Goal: Task Accomplishment & Management: Manage account settings

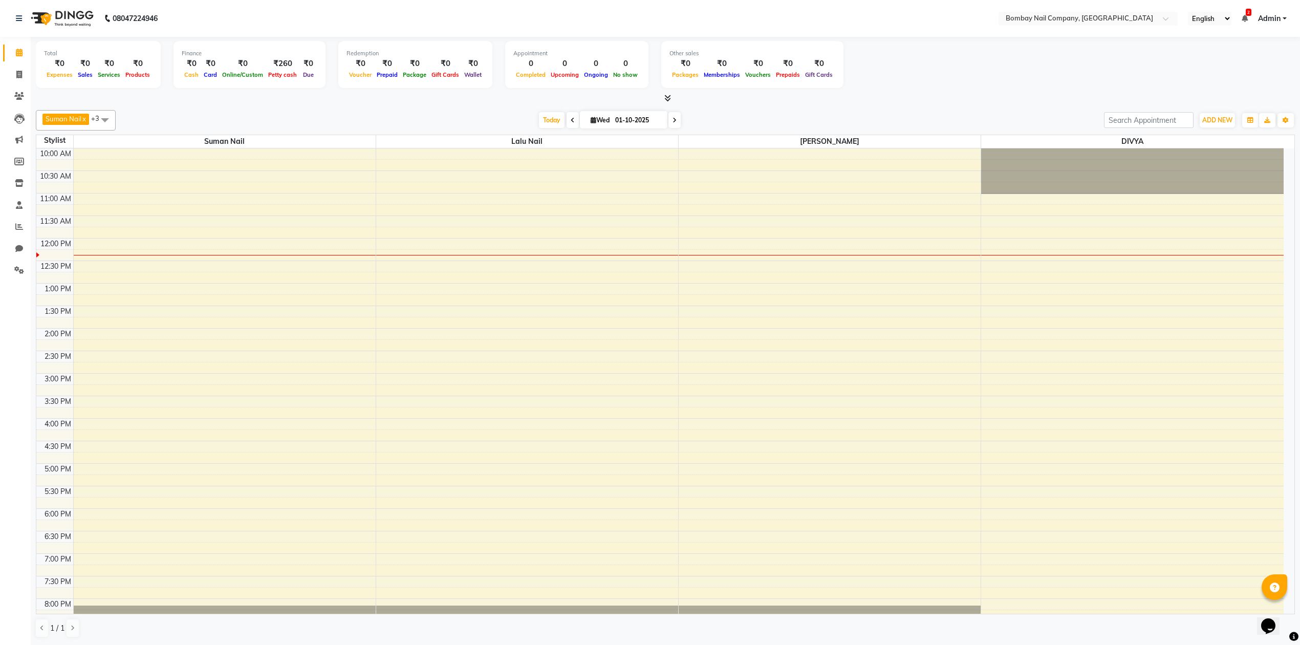
click at [384, 378] on td at bounding box center [678, 378] width 1210 height 11
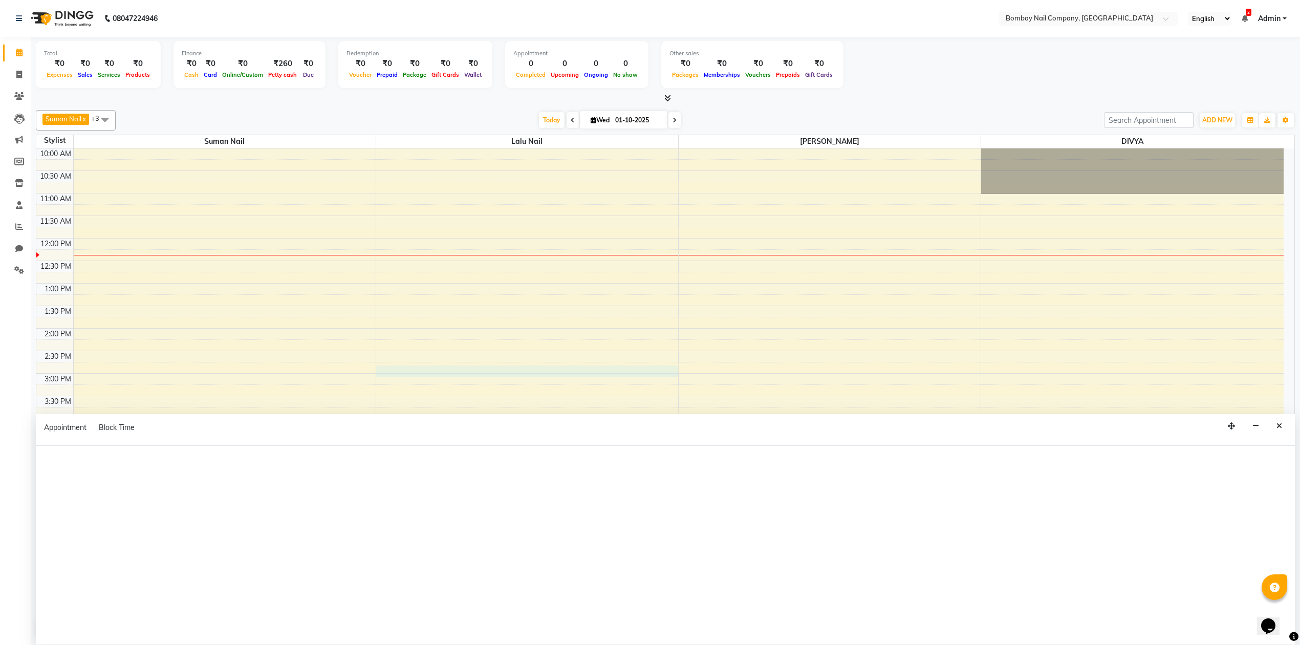
select select "90118"
select select "tentative"
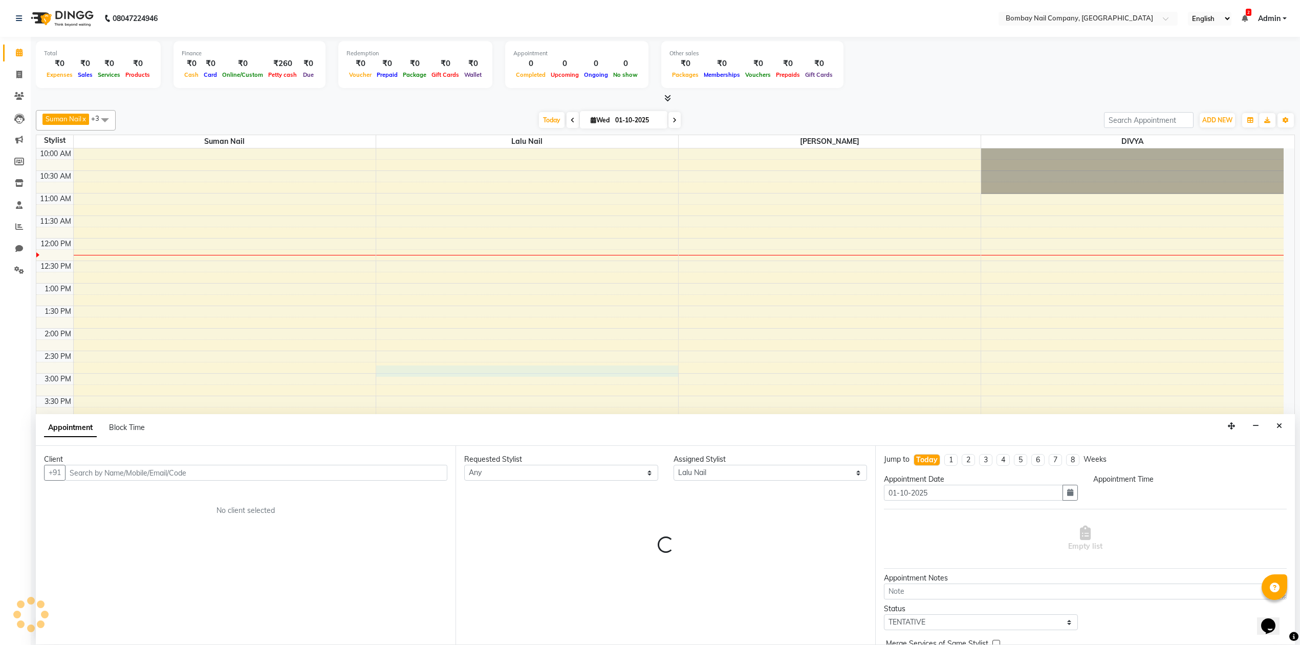
scroll to position [1, 0]
select select "885"
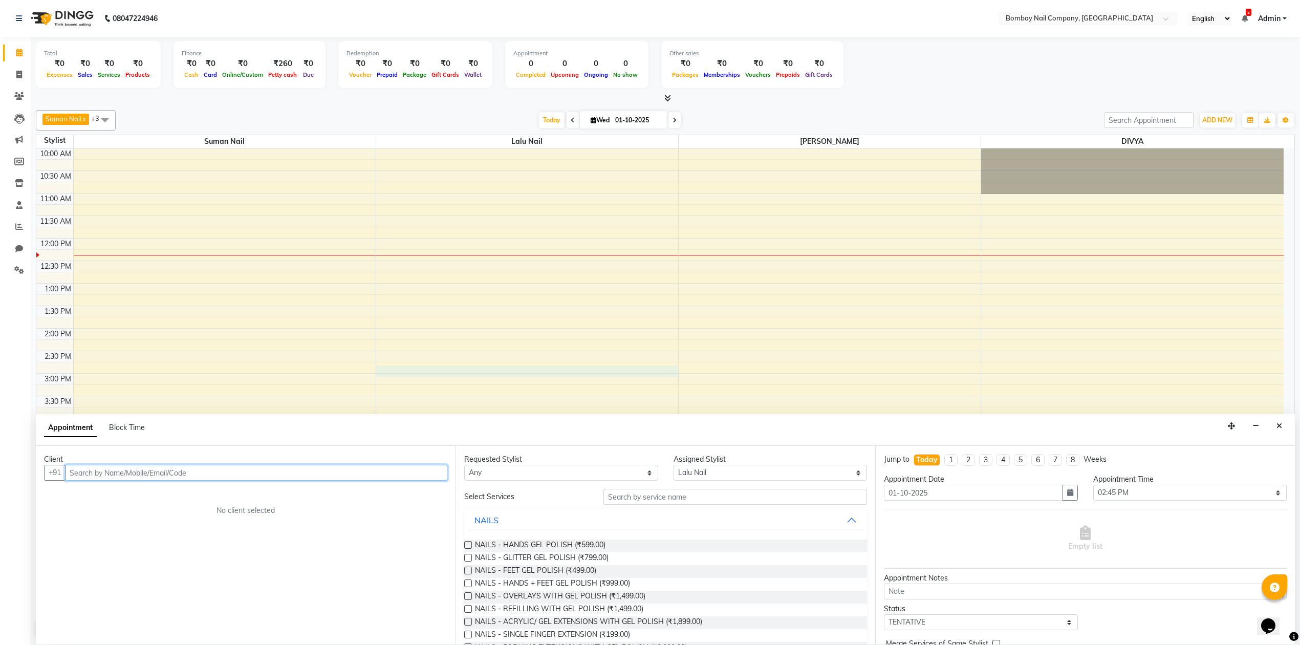
click at [253, 469] on input "text" at bounding box center [256, 473] width 382 height 16
type input "8128432609"
click at [432, 468] on span "Add Client" at bounding box center [426, 472] width 34 height 9
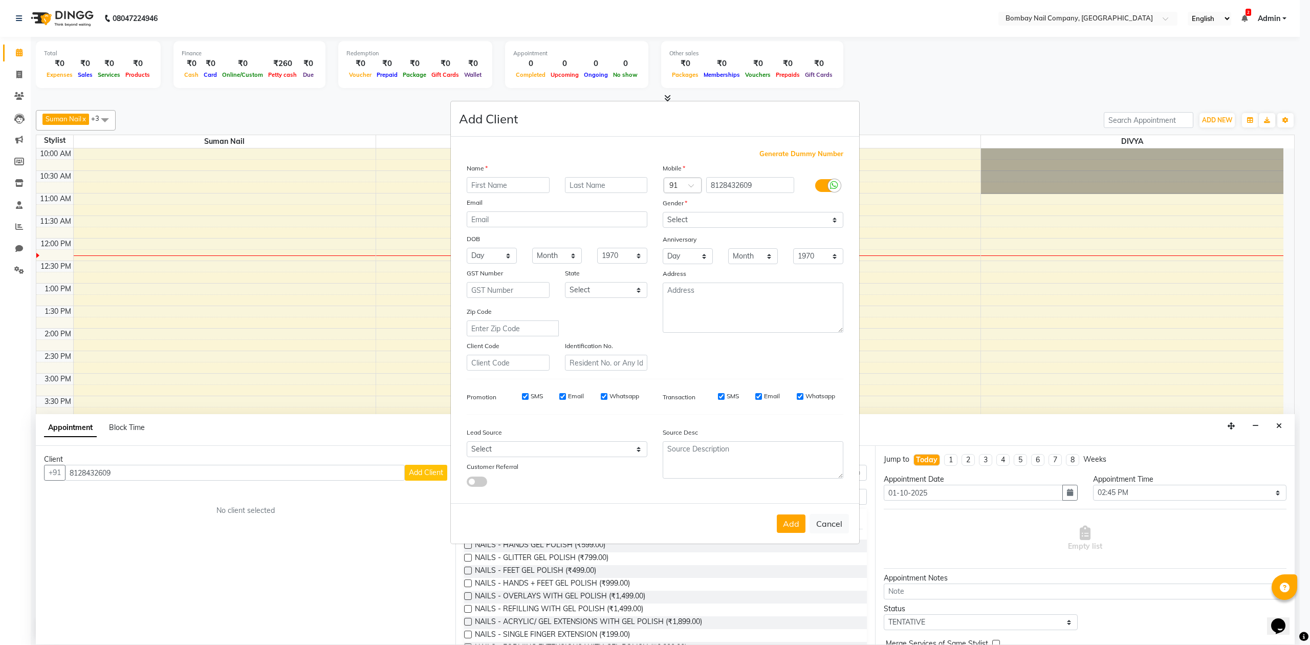
click at [526, 185] on input "text" at bounding box center [508, 185] width 83 height 16
type input "minal"
click at [717, 222] on select "Select Male Female Other Prefer Not To Say" at bounding box center [753, 220] width 181 height 16
select select "female"
click at [663, 213] on select "Select Male Female Other Prefer Not To Say" at bounding box center [753, 220] width 181 height 16
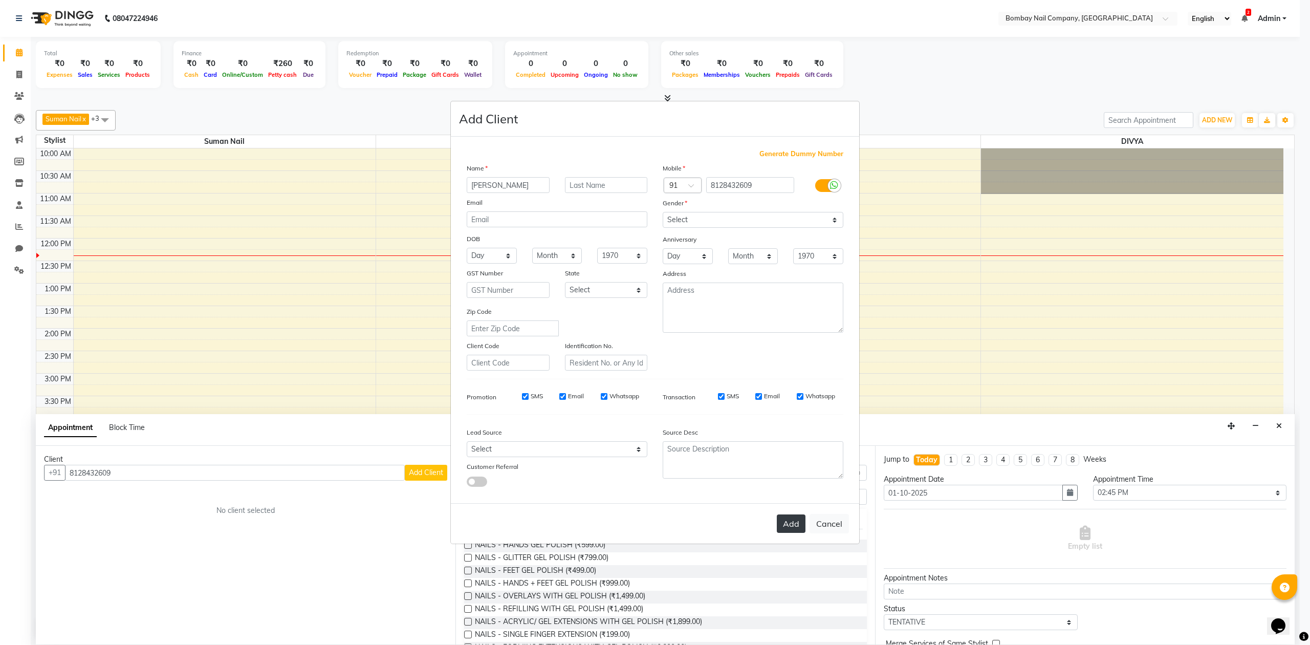
click at [796, 521] on button "Add" at bounding box center [791, 523] width 29 height 18
select select
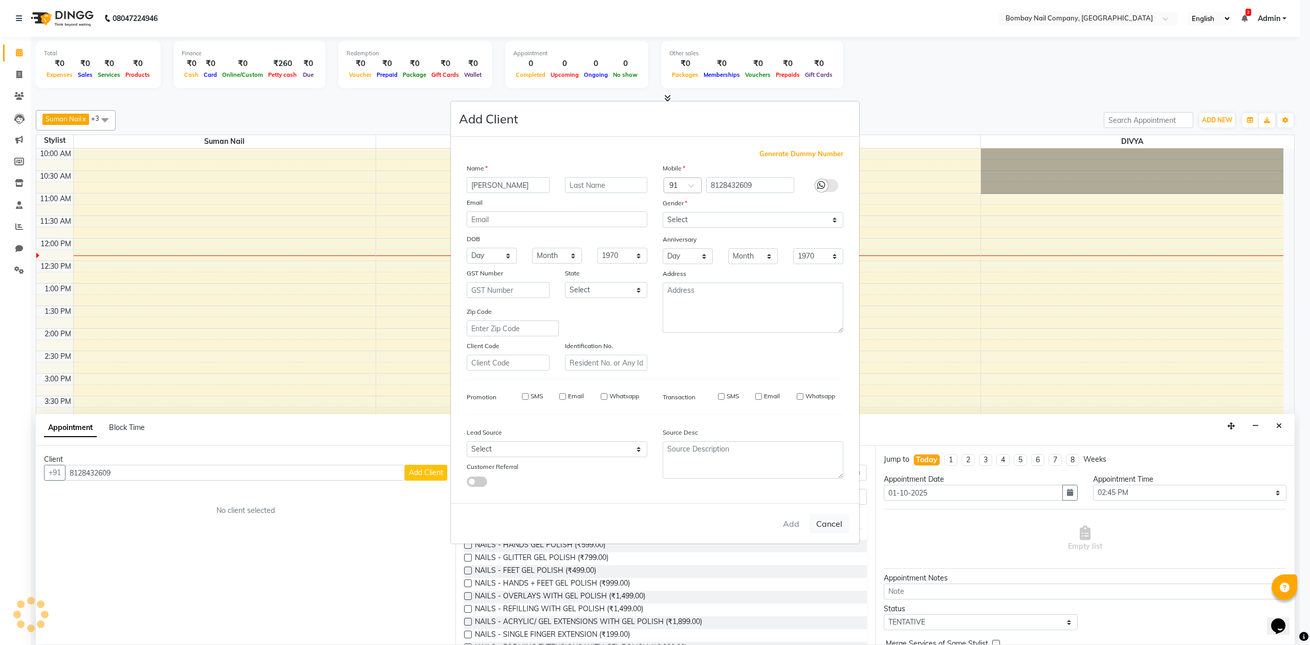
select select
checkbox input "false"
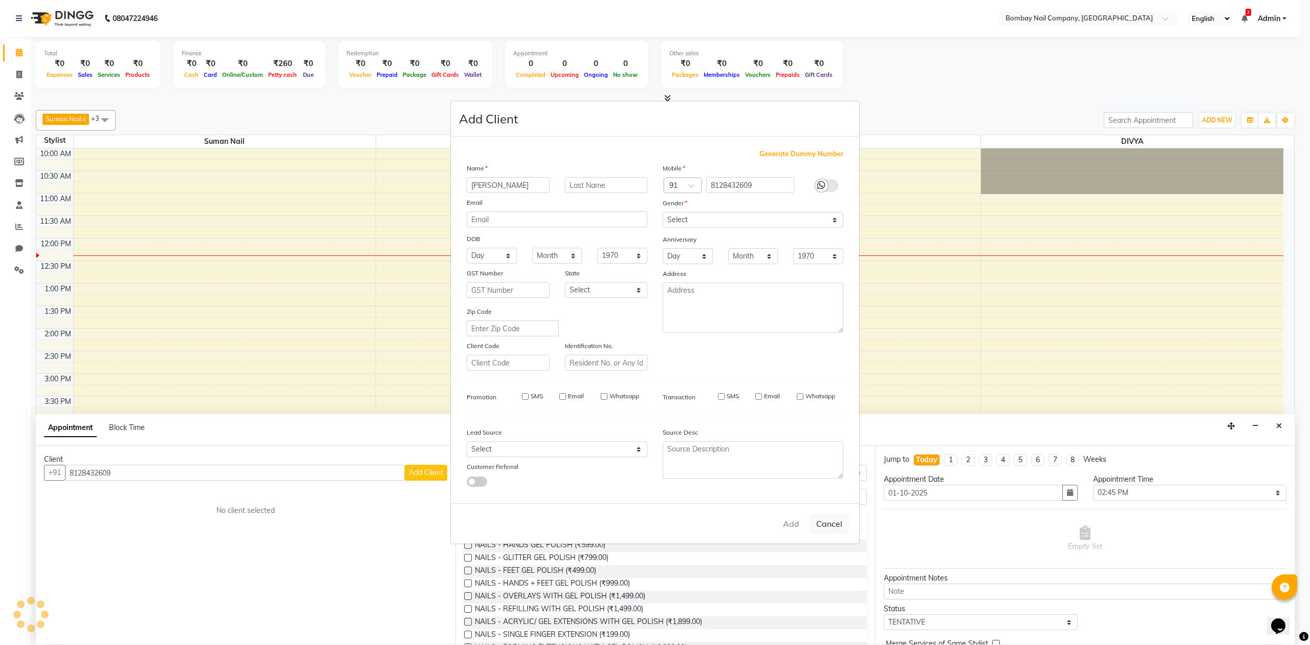
checkbox input "false"
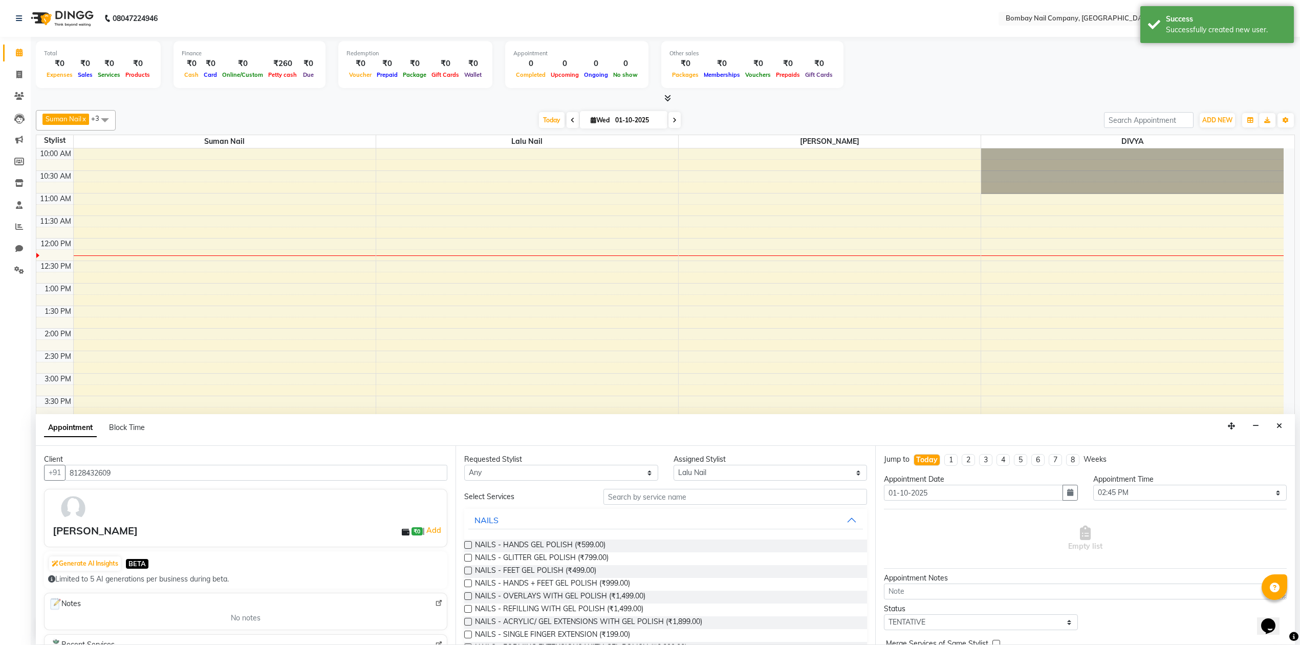
click at [464, 546] on label at bounding box center [468, 545] width 8 height 8
click at [464, 546] on input "checkbox" at bounding box center [467, 545] width 7 height 7
checkbox input "false"
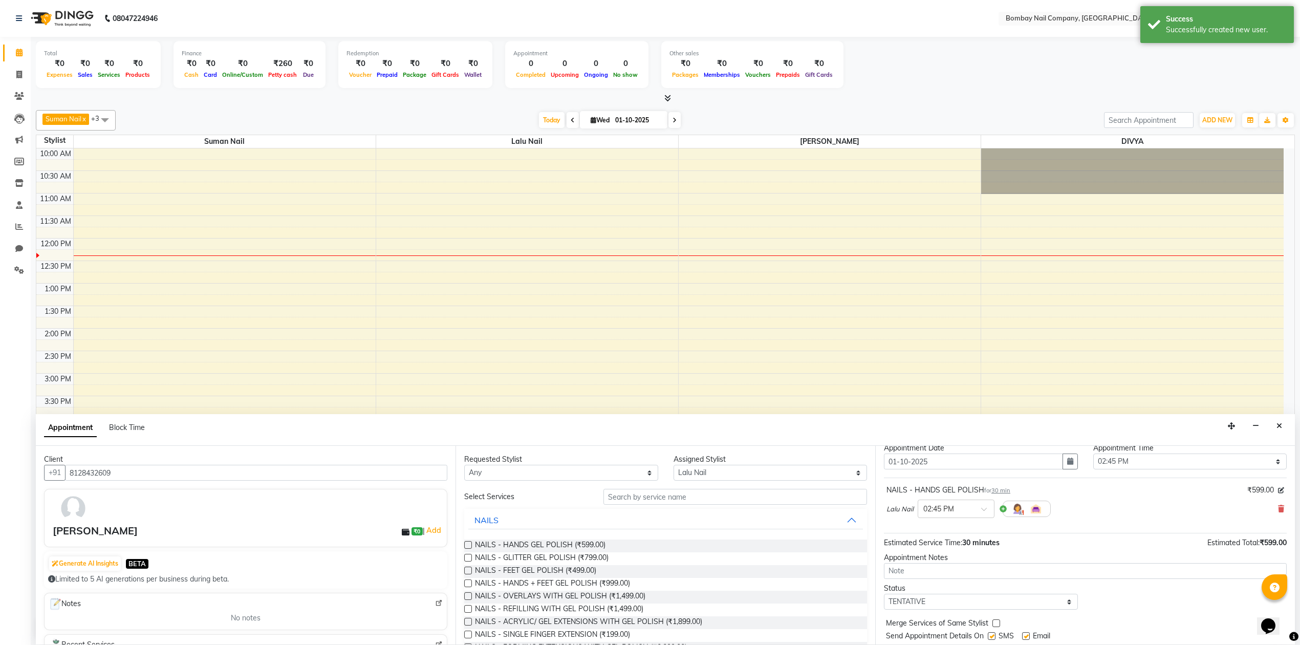
scroll to position [62, 0]
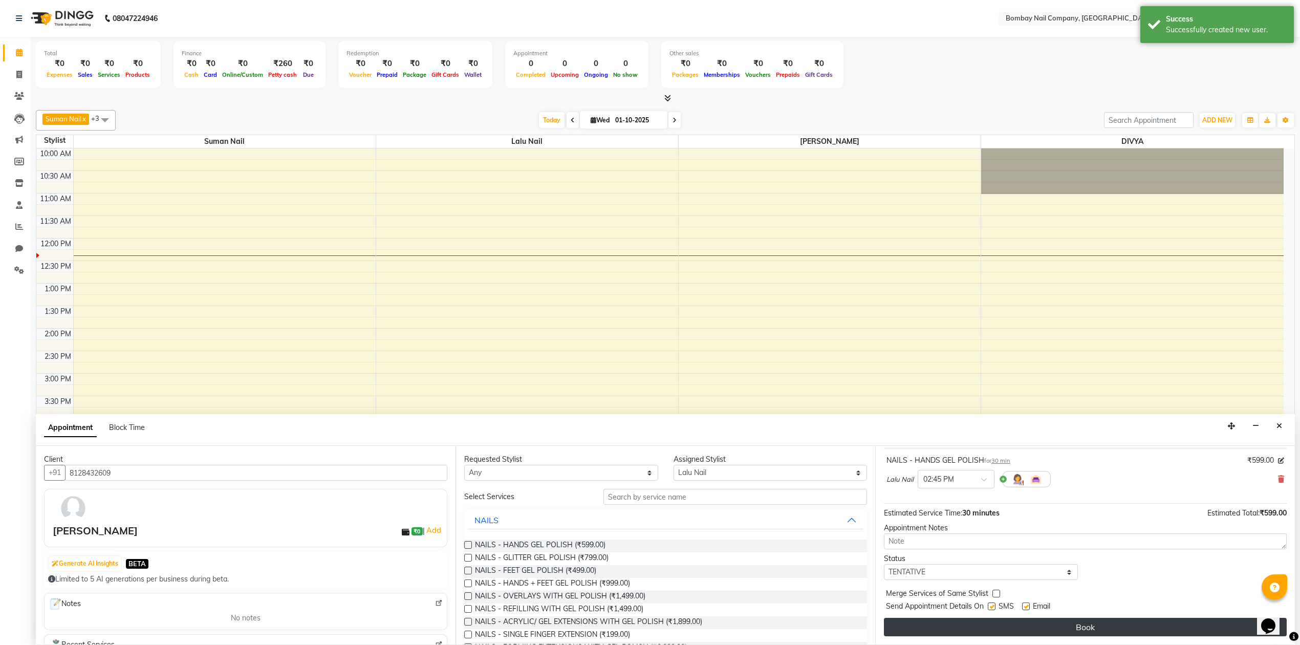
click at [1085, 631] on button "Book" at bounding box center [1085, 627] width 403 height 18
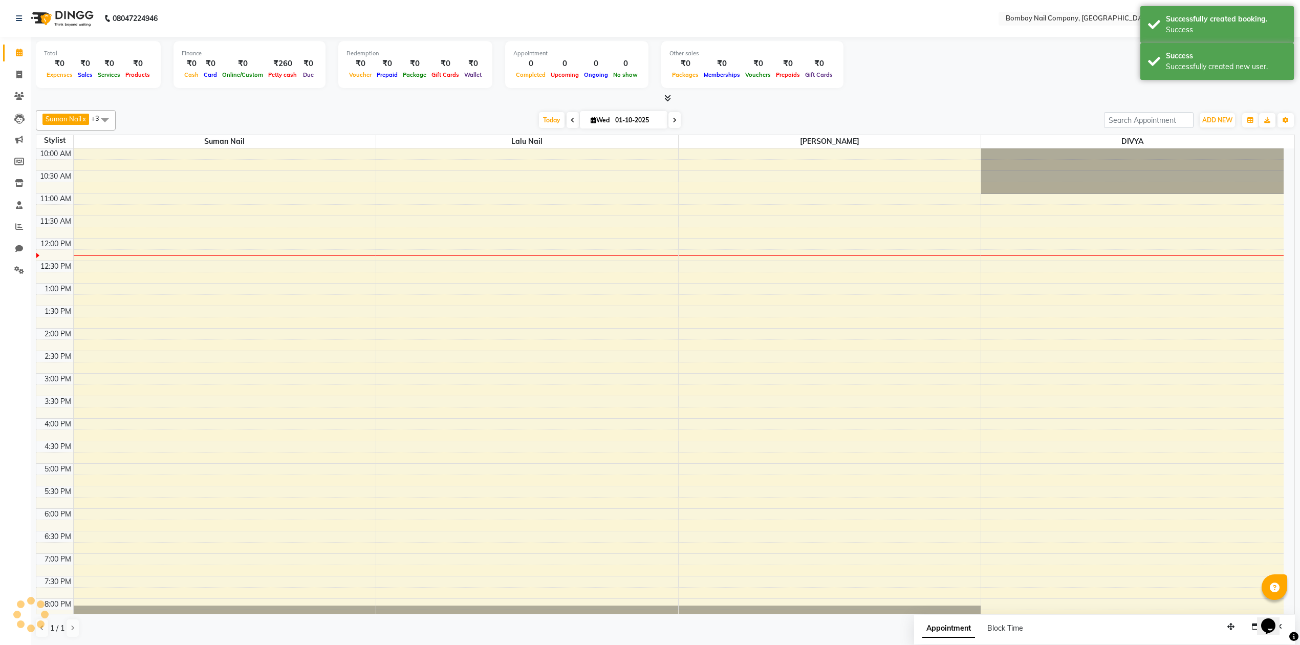
scroll to position [0, 0]
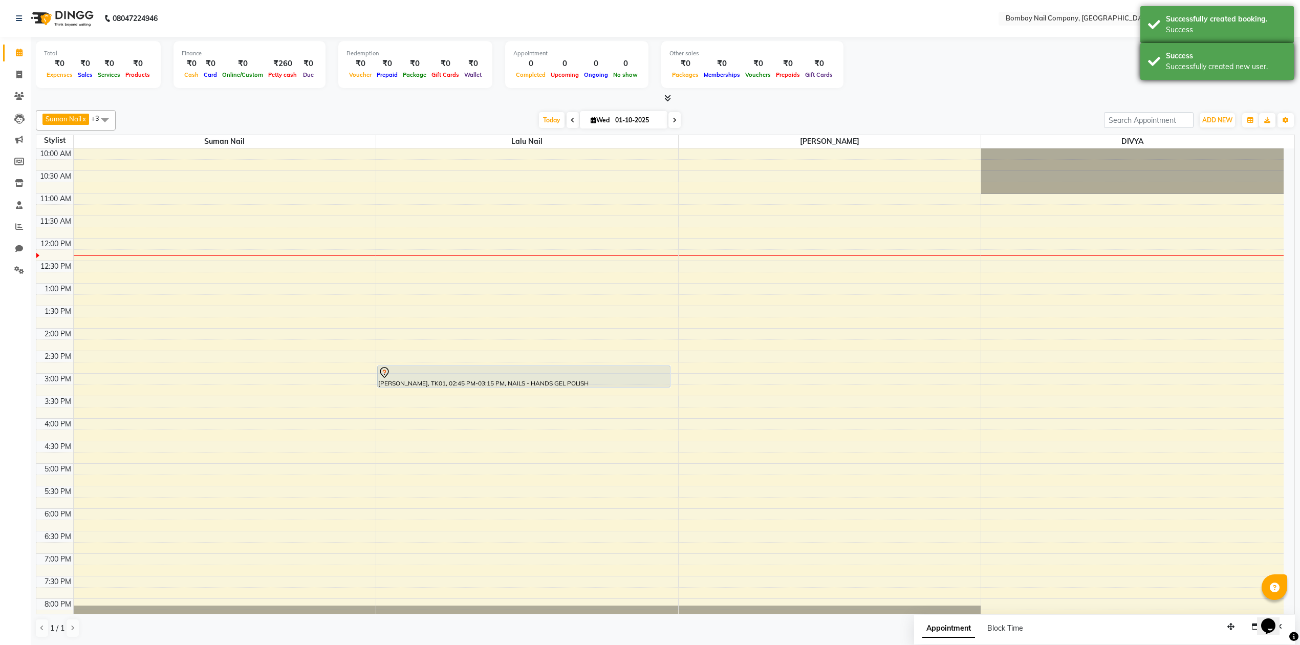
click at [1163, 59] on div "Success Successfully created new user." at bounding box center [1216, 61] width 153 height 37
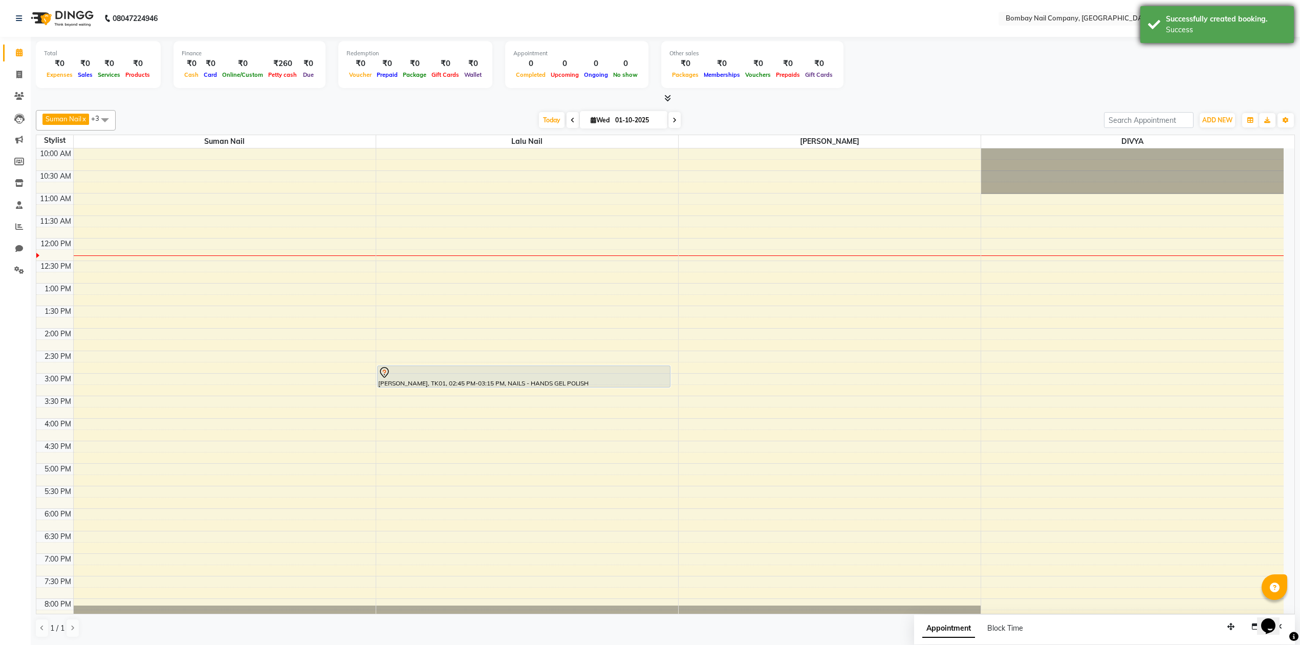
click at [1164, 32] on div "Successfully created booking. Success" at bounding box center [1216, 24] width 153 height 37
click at [21, 78] on icon at bounding box center [19, 75] width 6 height 8
select select "8782"
select select "service"
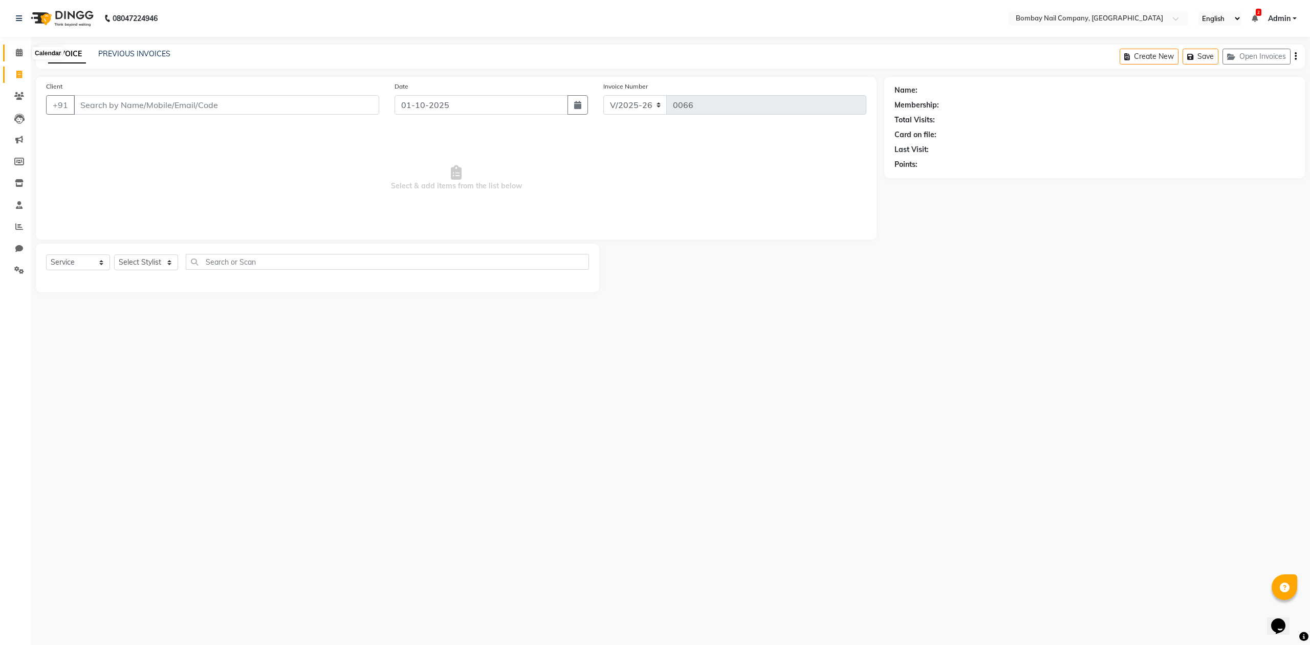
click at [16, 49] on icon at bounding box center [19, 53] width 7 height 8
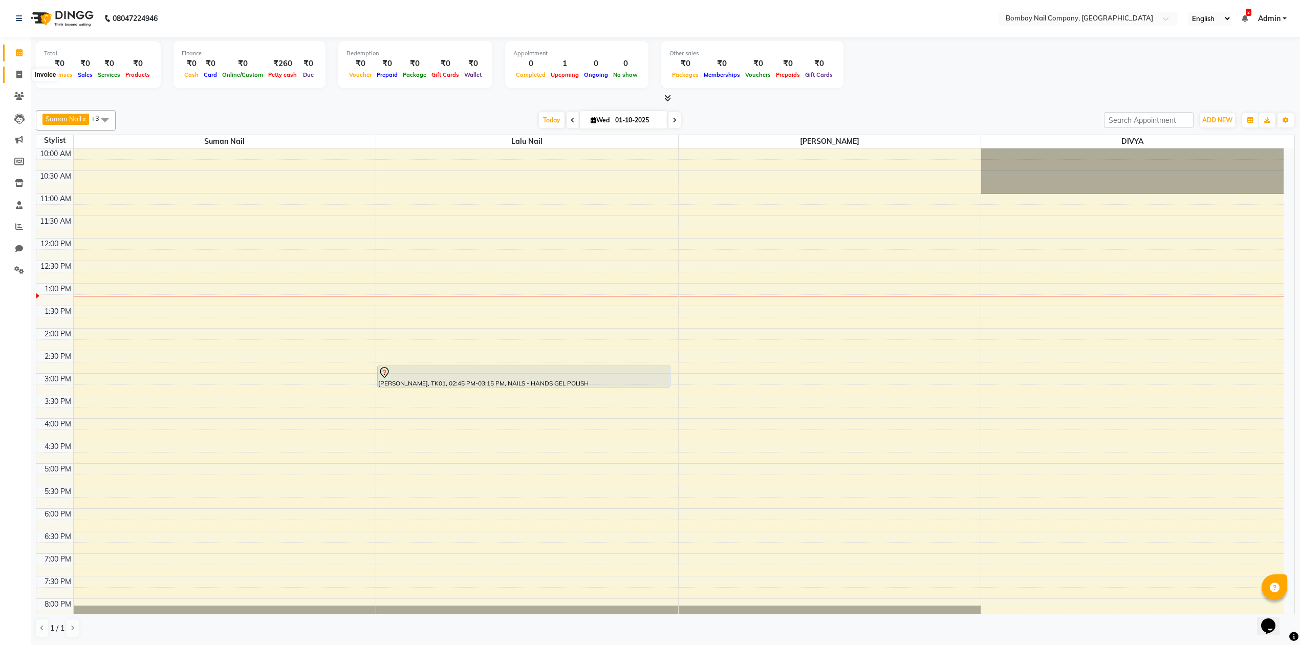
click at [15, 72] on span at bounding box center [19, 75] width 18 height 12
select select "8782"
select select "service"
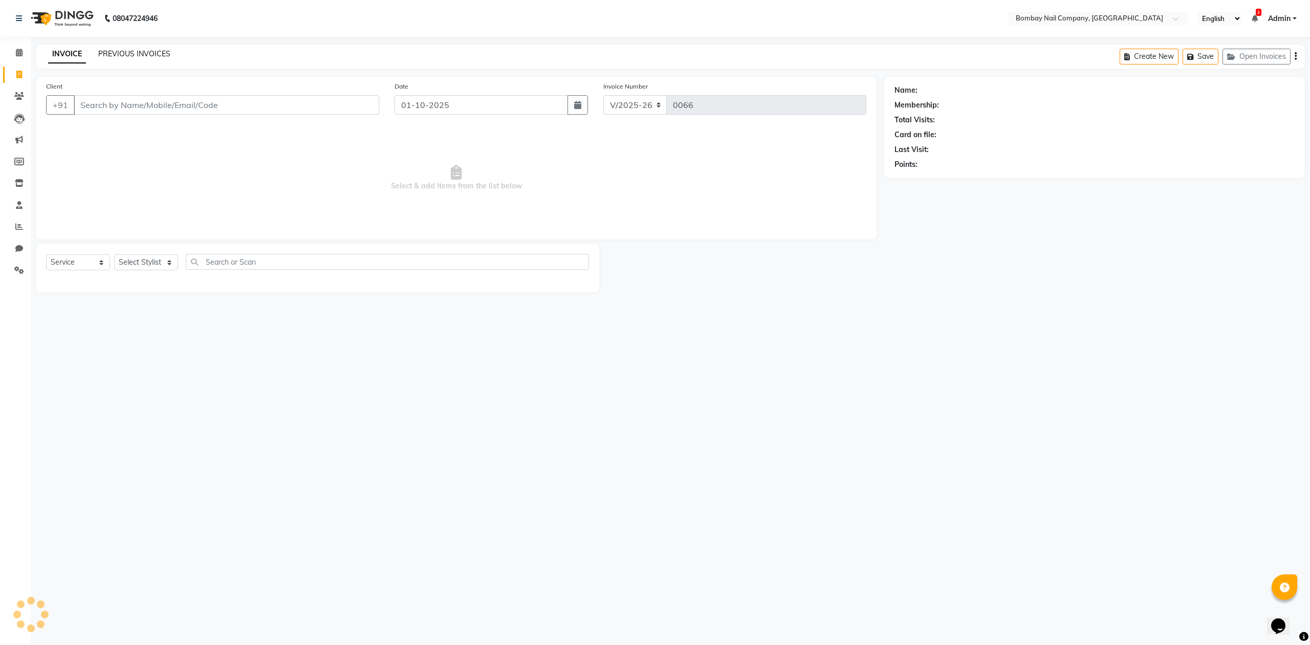
click at [135, 51] on link "PREVIOUS INVOICES" at bounding box center [134, 53] width 72 height 9
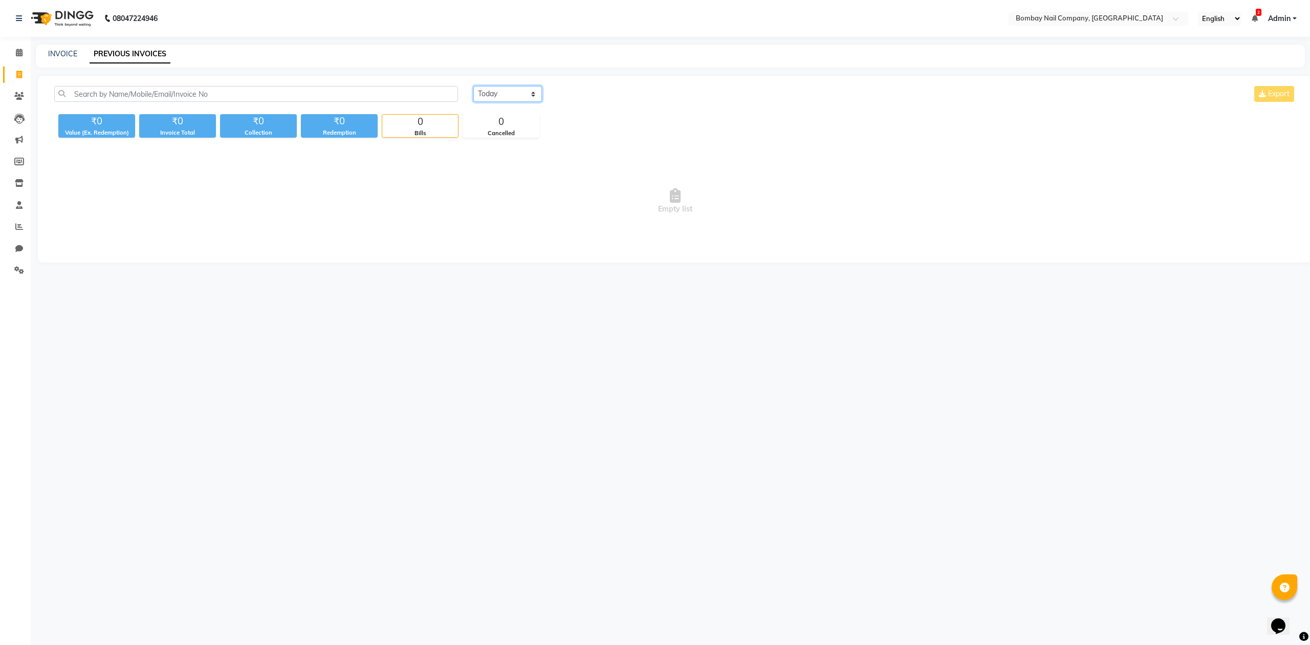
click at [493, 96] on select "Today Yesterday Custom Range" at bounding box center [507, 94] width 69 height 16
select select "yesterday"
click at [473, 86] on select "Today Yesterday Custom Range" at bounding box center [507, 94] width 69 height 16
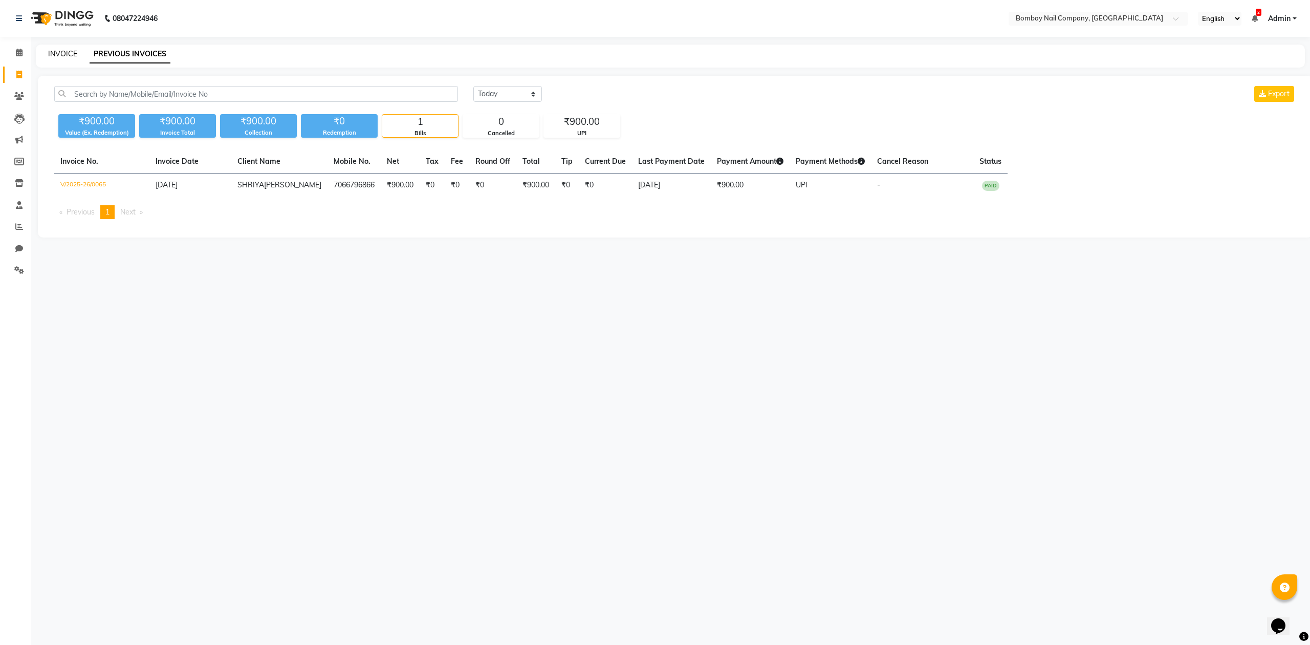
click at [68, 49] on link "INVOICE" at bounding box center [62, 53] width 29 height 9
select select "service"
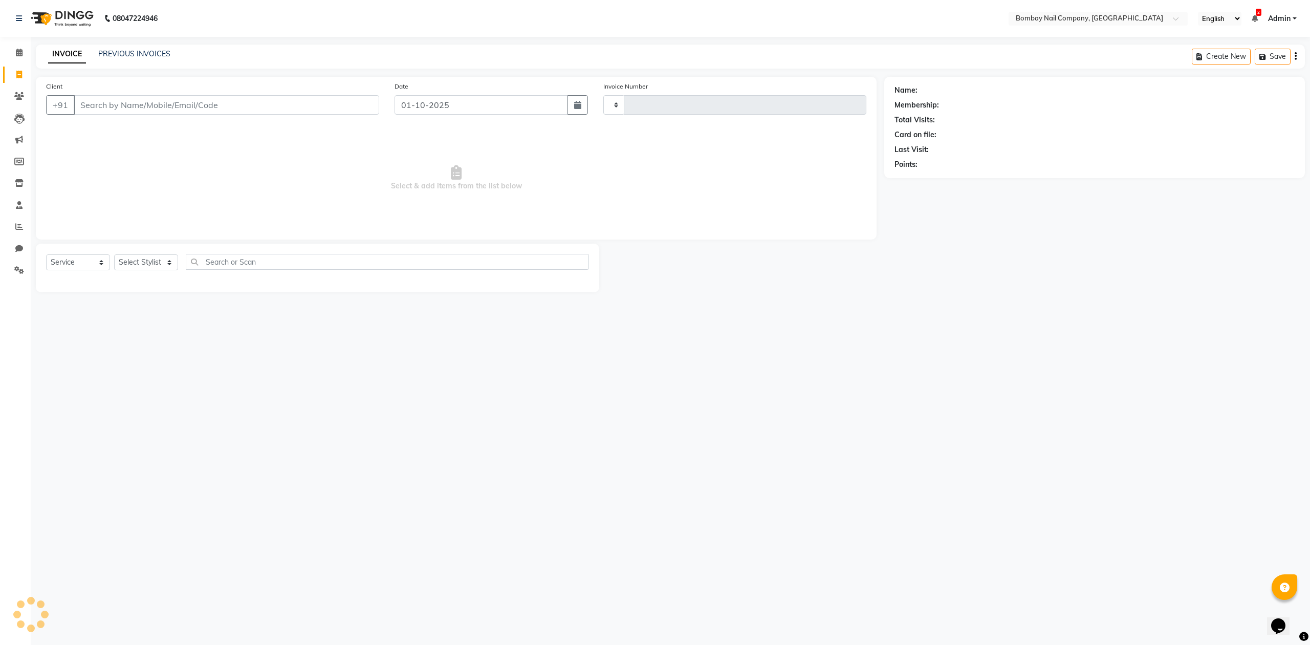
type input "0066"
select select "8782"
click at [195, 101] on input "Client" at bounding box center [226, 104] width 305 height 19
click at [576, 105] on icon "button" at bounding box center [577, 105] width 7 height 8
select select "10"
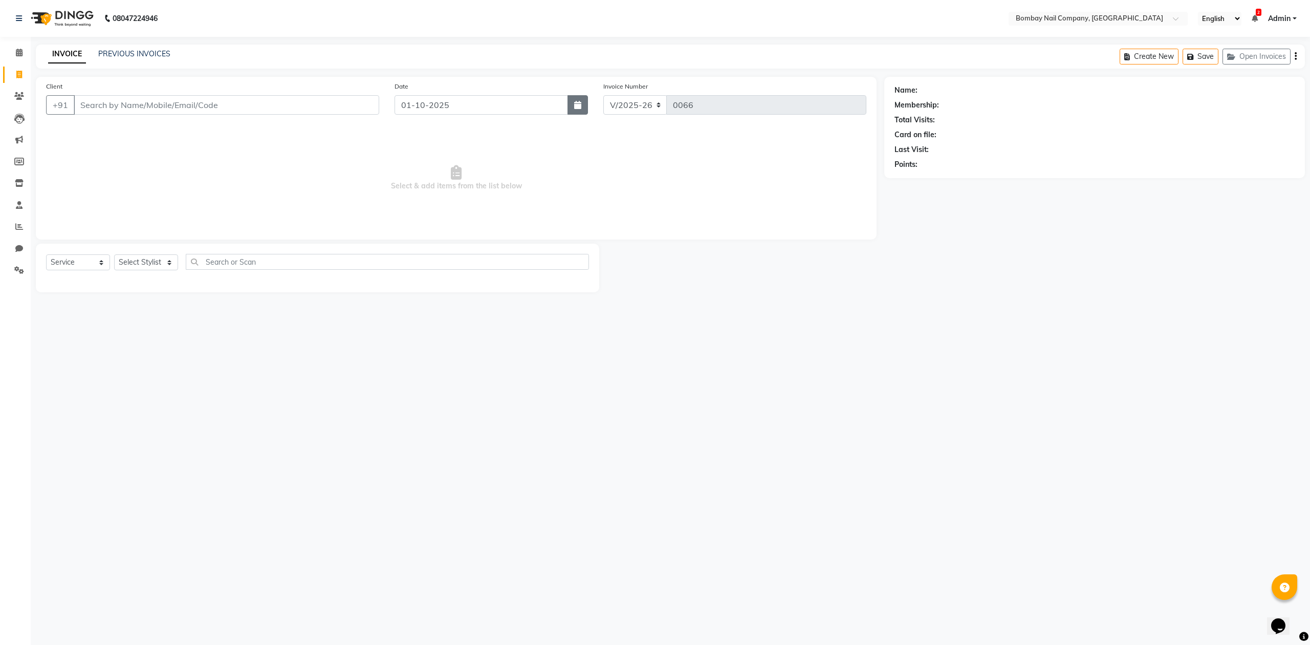
select select "2025"
click at [455, 160] on div "2" at bounding box center [454, 159] width 16 height 16
type input "02-10-2025"
click at [282, 107] on input "Client" at bounding box center [226, 104] width 305 height 19
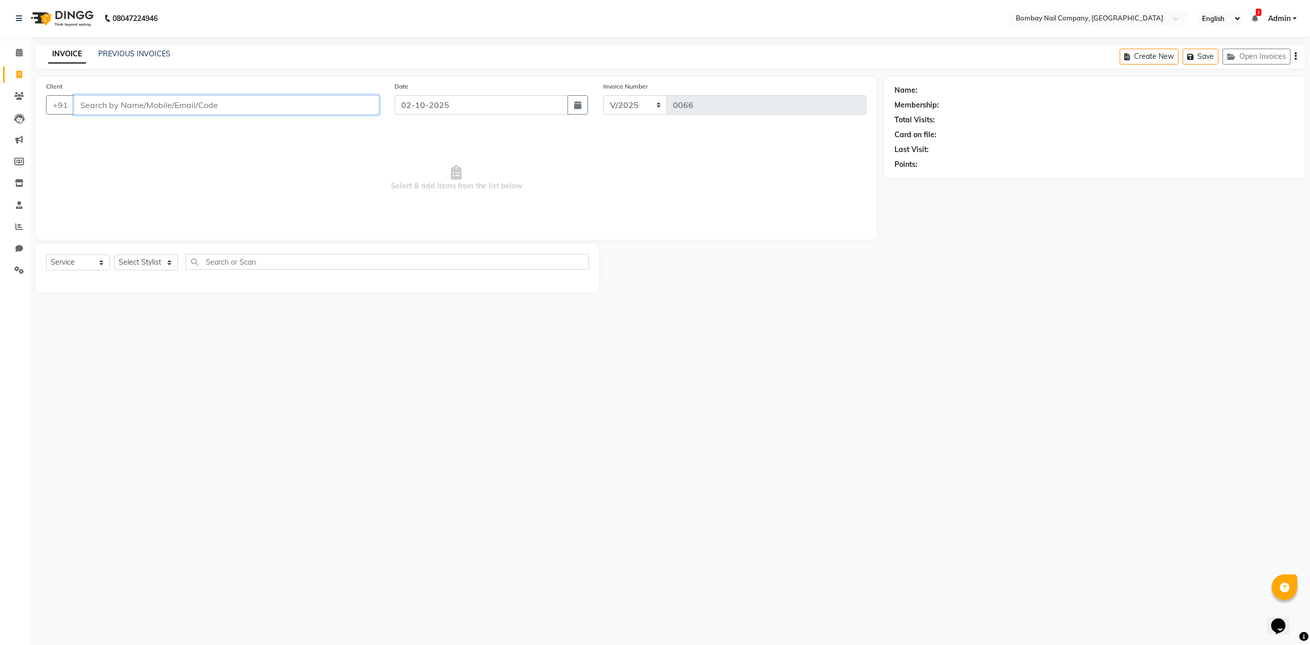
click at [283, 105] on input "Client" at bounding box center [226, 104] width 305 height 19
click at [319, 107] on input "Client" at bounding box center [226, 104] width 305 height 19
type input "8830526197"
click at [343, 103] on span "Add Client" at bounding box center [353, 105] width 40 height 10
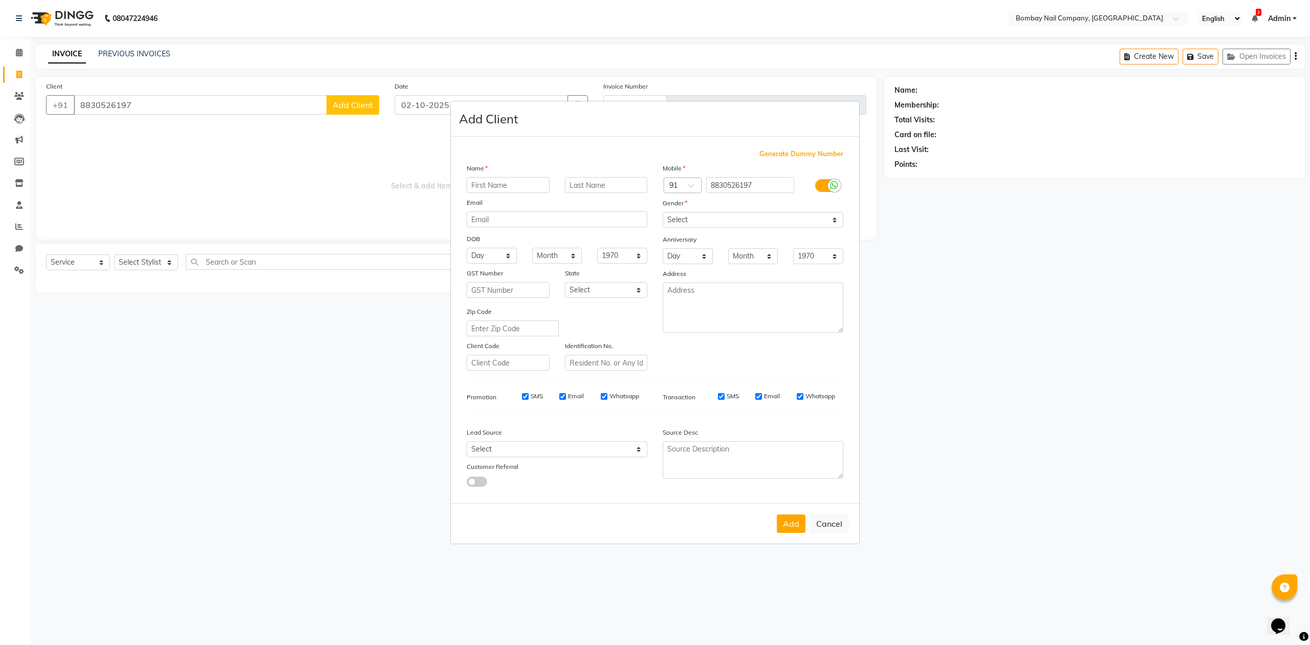
click at [514, 181] on input "text" at bounding box center [508, 185] width 83 height 16
type input "SANJANA"
click at [599, 191] on input "text" at bounding box center [606, 185] width 83 height 16
click at [597, 184] on input "DHRUV" at bounding box center [606, 185] width 83 height 16
type input "DHRUW"
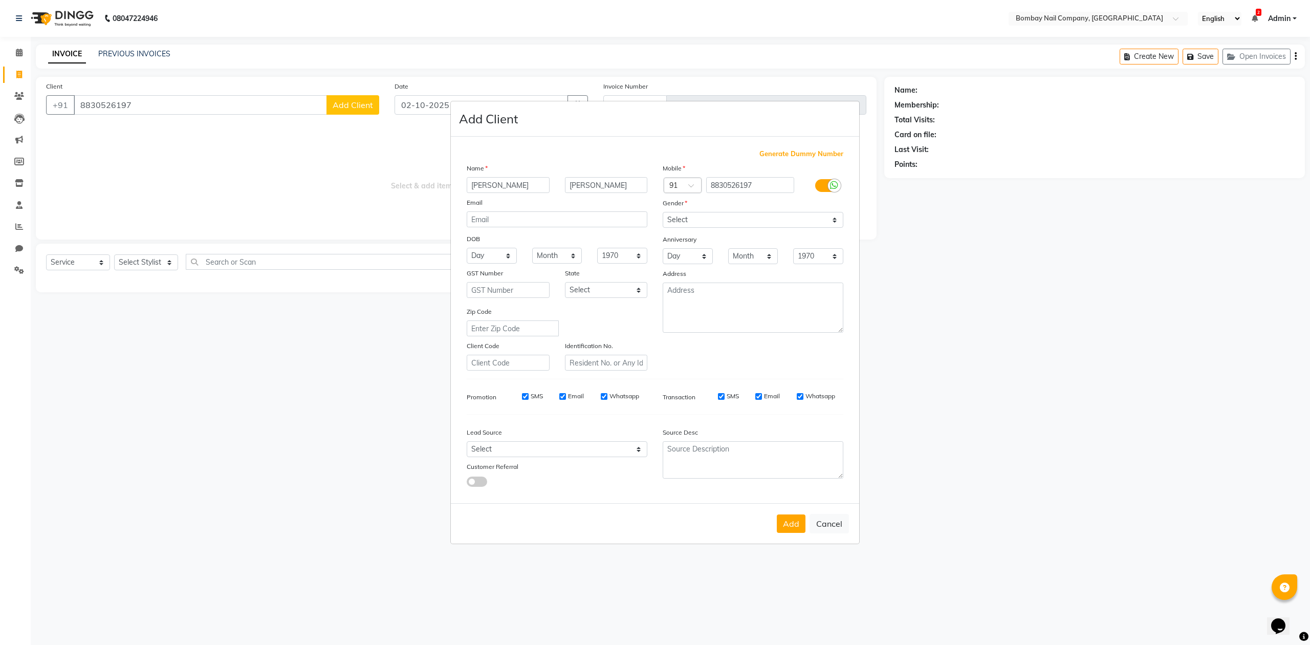
click at [702, 211] on div "Gender" at bounding box center [753, 204] width 196 height 14
drag, startPoint x: 702, startPoint y: 216, endPoint x: 700, endPoint y: 221, distance: 5.5
click at [702, 216] on select "Select Male Female Other Prefer Not To Say" at bounding box center [753, 220] width 181 height 16
select select "female"
click at [663, 213] on select "Select Male Female Other Prefer Not To Say" at bounding box center [753, 220] width 181 height 16
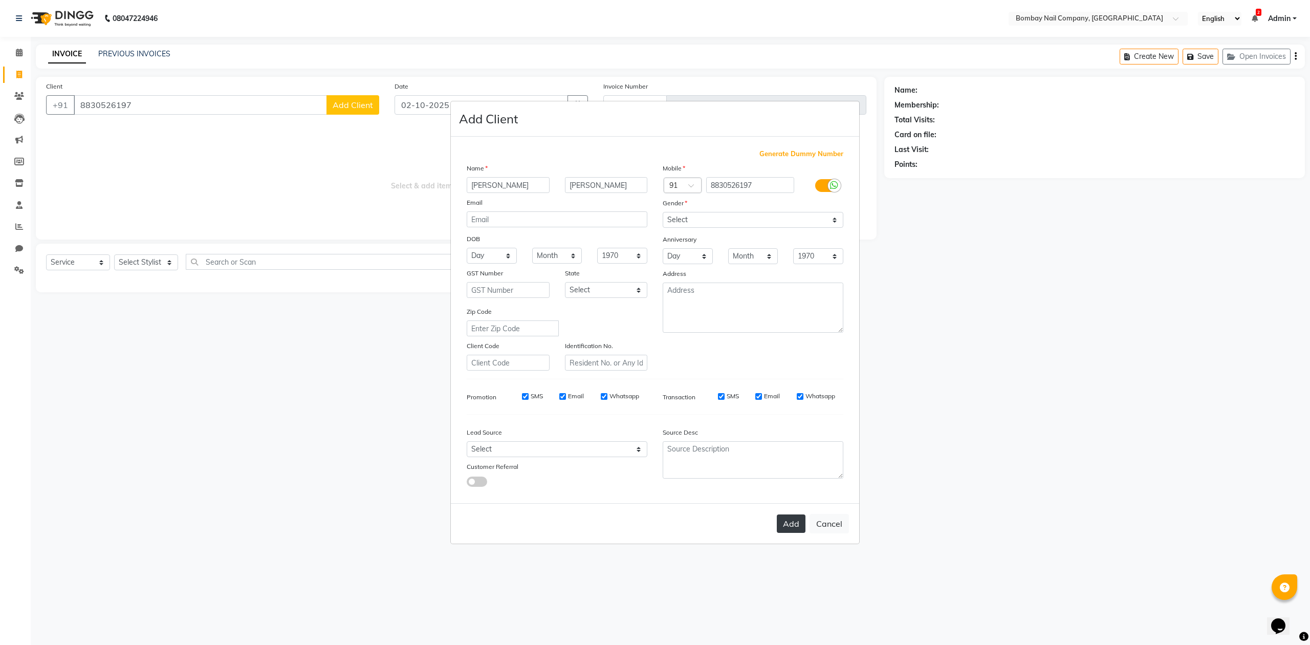
click at [792, 529] on button "Add" at bounding box center [791, 523] width 29 height 18
select select
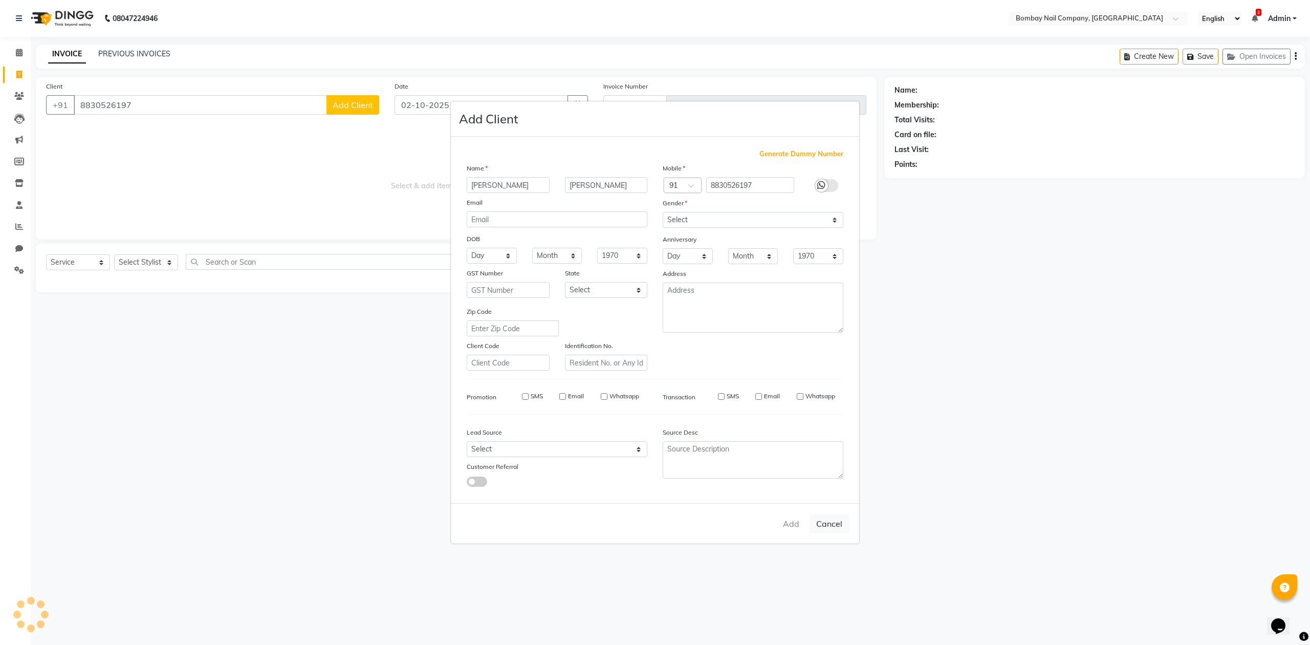
select select
checkbox input "false"
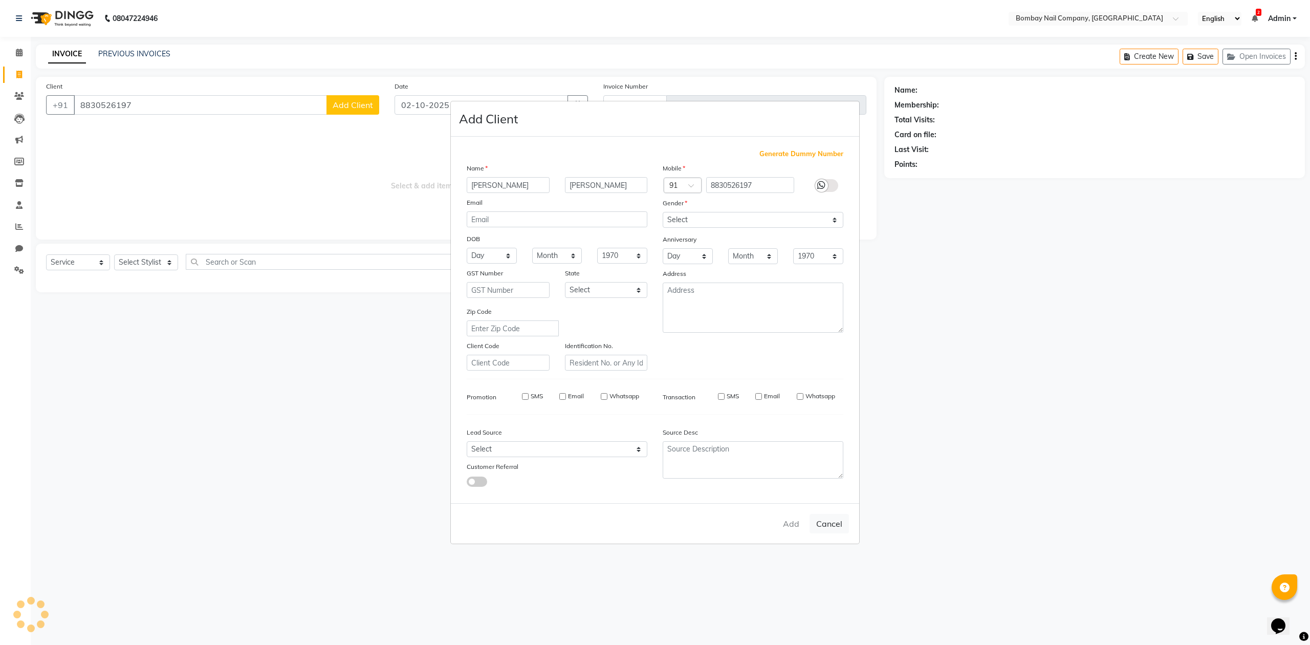
checkbox input "false"
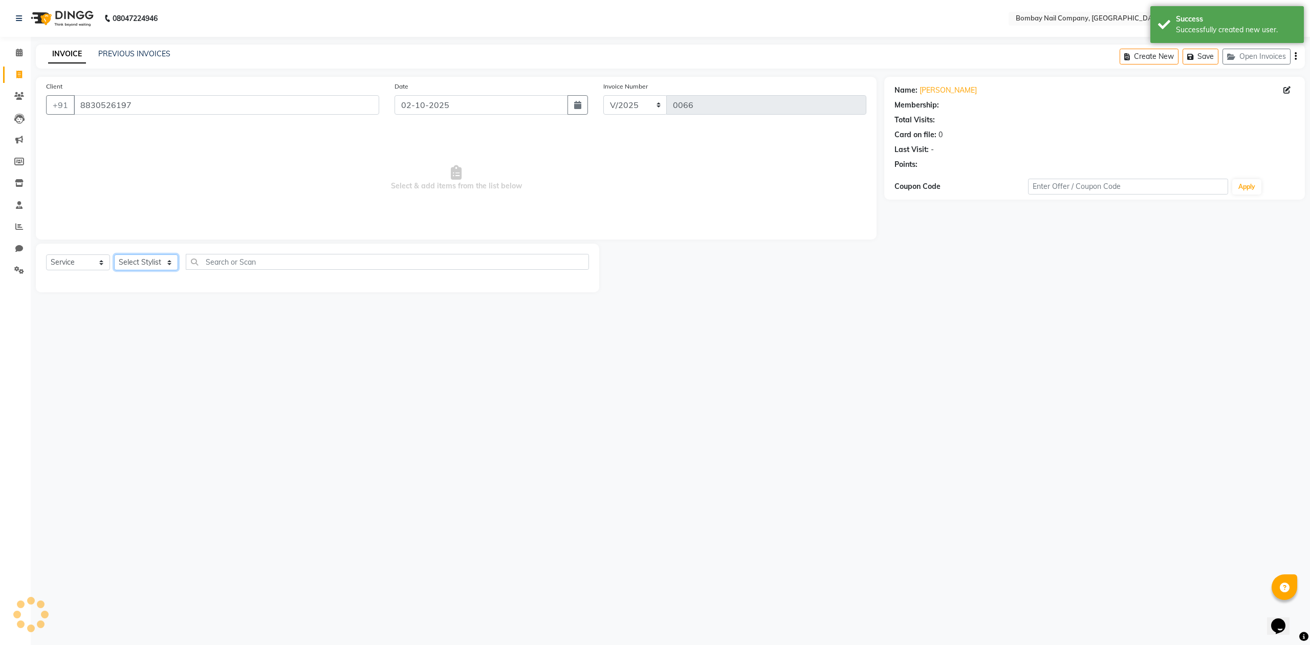
click at [139, 262] on select "Select Stylist ADMIN DIVYA Lalu Nail Sanjay Nail SANSKRUTI Suman Nail" at bounding box center [146, 262] width 64 height 16
select select "90119"
click at [114, 254] on select "Select Stylist ADMIN DIVYA Lalu Nail Sanjay Nail SANSKRUTI Suman Nail" at bounding box center [146, 262] width 64 height 16
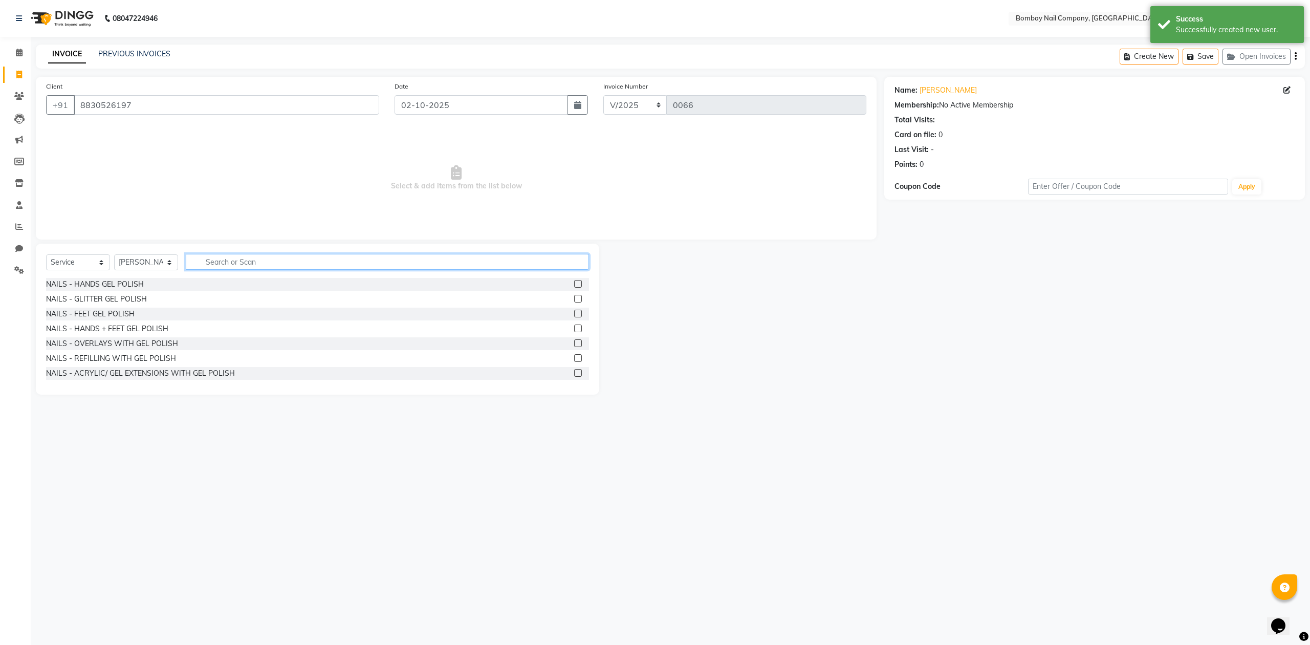
click at [237, 265] on input "text" at bounding box center [387, 262] width 403 height 16
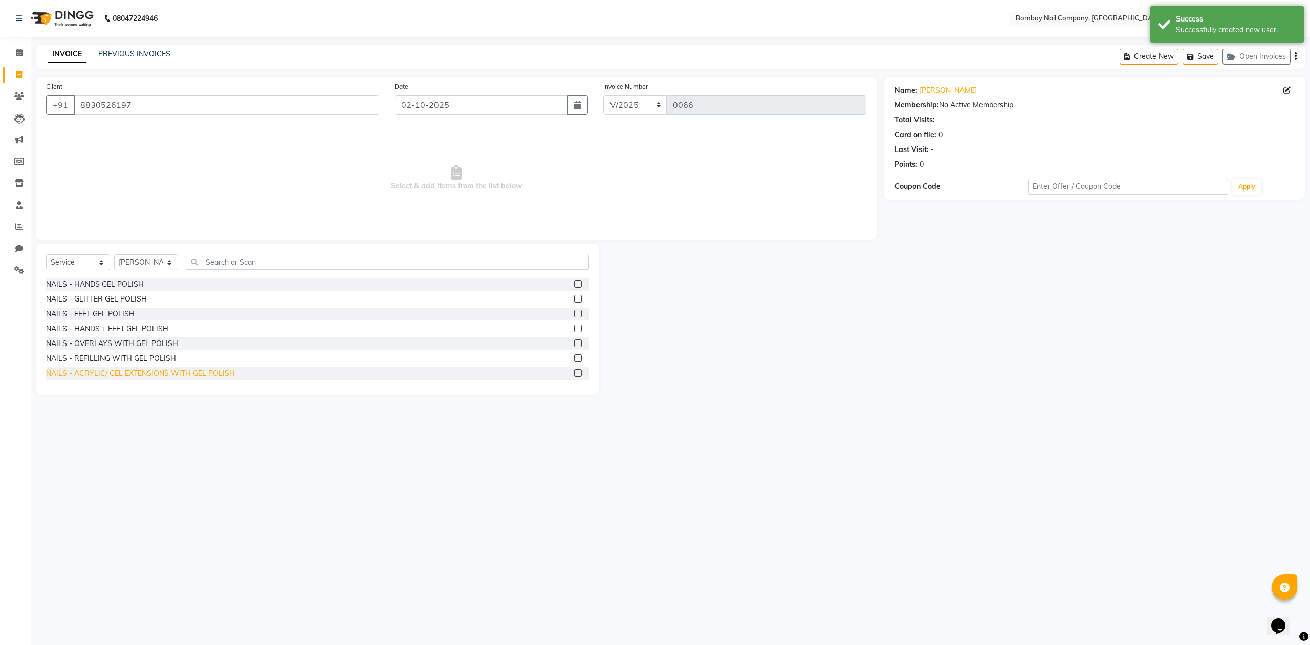
click at [58, 373] on div "NAILS - ACRYLIC/ GEL EXTENSIONS WITH GEL POLISH" at bounding box center [140, 373] width 189 height 11
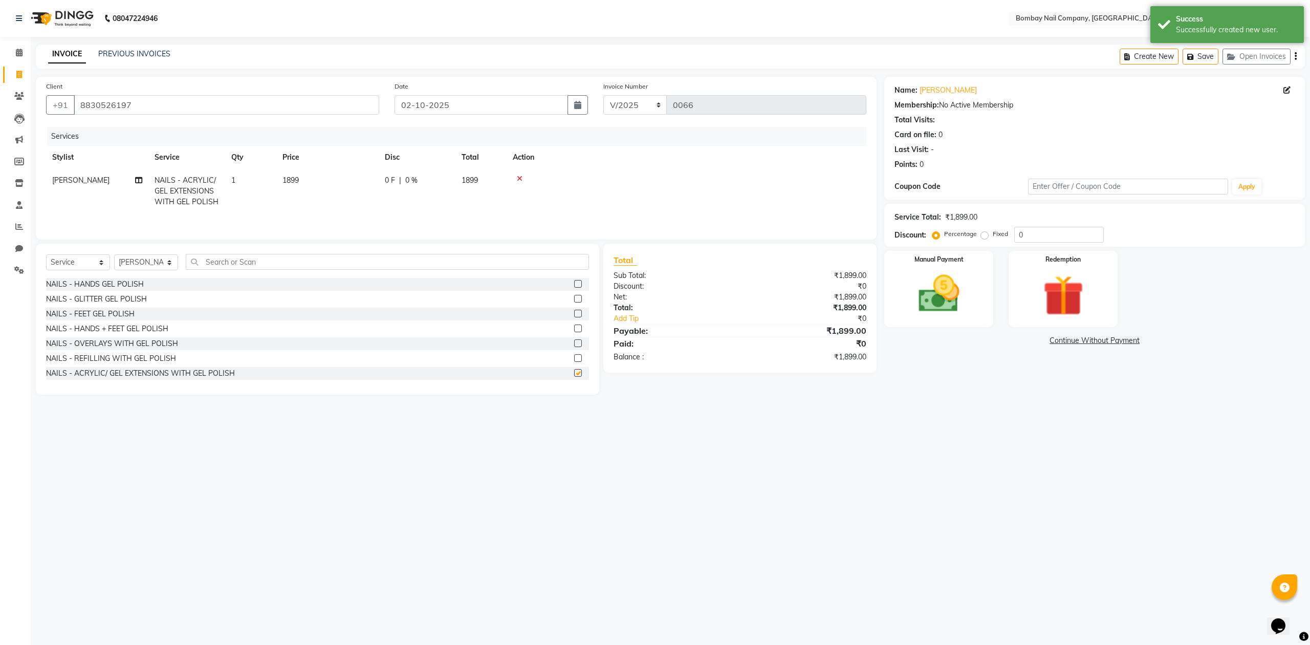
checkbox input "false"
click at [289, 181] on span "1899" at bounding box center [290, 179] width 16 height 9
select select "90119"
click at [582, 175] on icon at bounding box center [585, 178] width 6 height 7
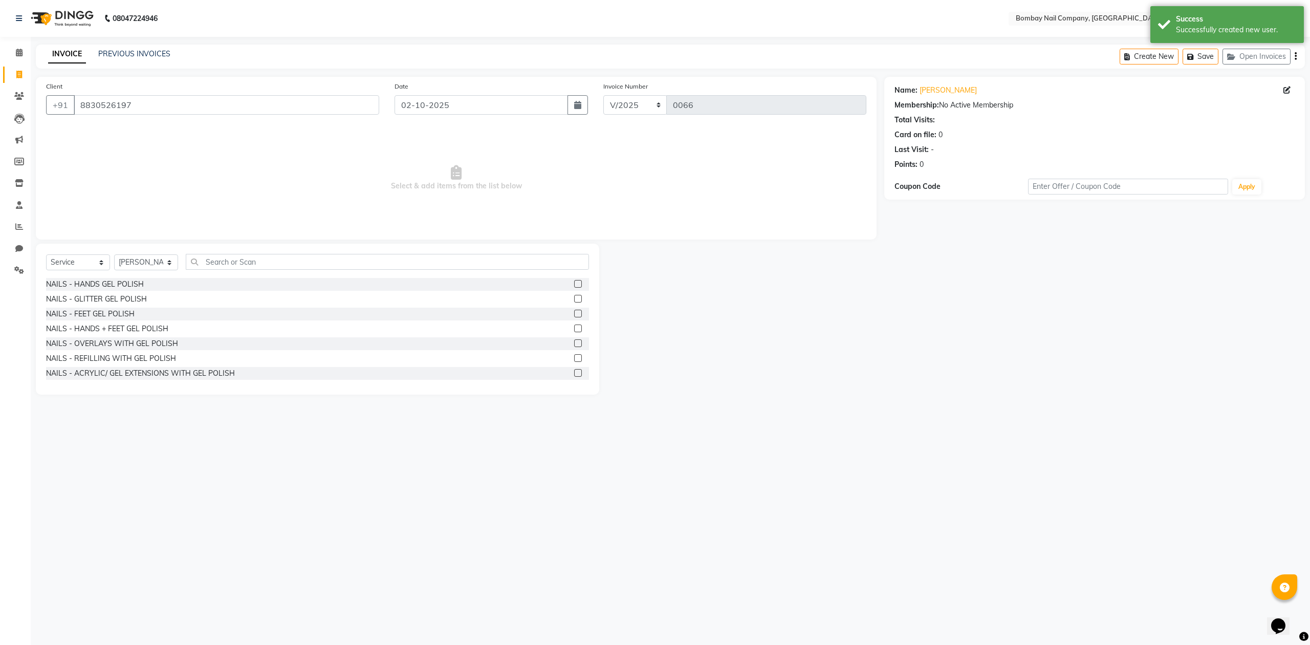
click at [247, 375] on div "NAILS - ACRYLIC/ GEL EXTENSIONS WITH GEL POLISH" at bounding box center [317, 373] width 543 height 13
click at [234, 375] on div "NAILS - ACRYLIC/ GEL EXTENSIONS WITH GEL POLISH" at bounding box center [317, 373] width 543 height 13
click at [574, 375] on label at bounding box center [578, 373] width 8 height 8
click at [574, 375] on input "checkbox" at bounding box center [577, 373] width 7 height 7
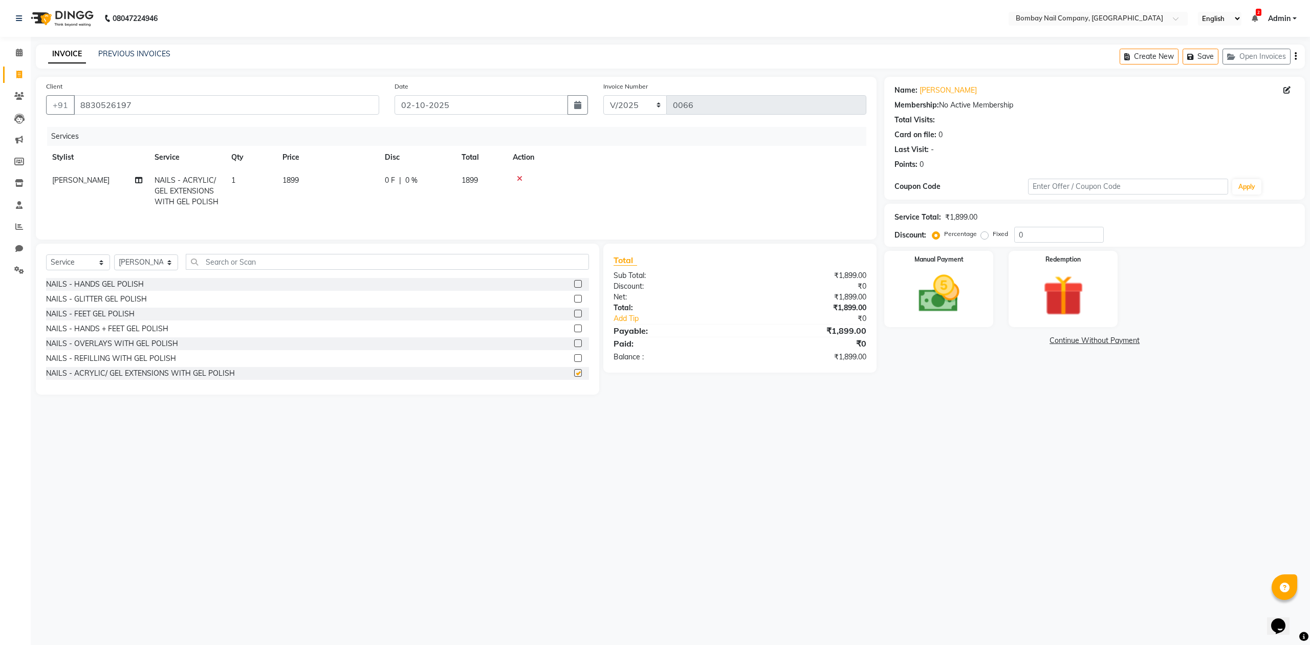
checkbox input "false"
click at [301, 179] on td "1899" at bounding box center [327, 191] width 102 height 45
select select "90119"
click at [350, 175] on input "1899" at bounding box center [376, 183] width 90 height 16
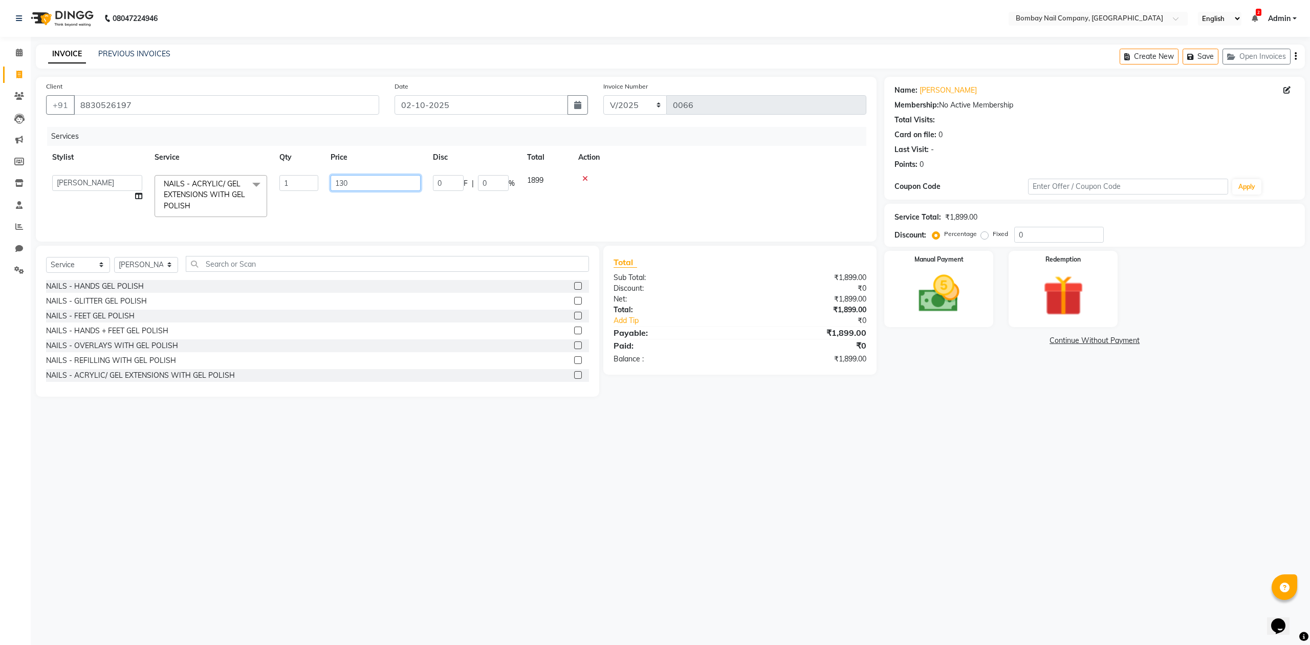
type input "1300"
click at [261, 283] on div "Select Service Product Membership Package Voucher Prepaid Gift Card Select Styl…" at bounding box center [317, 321] width 563 height 151
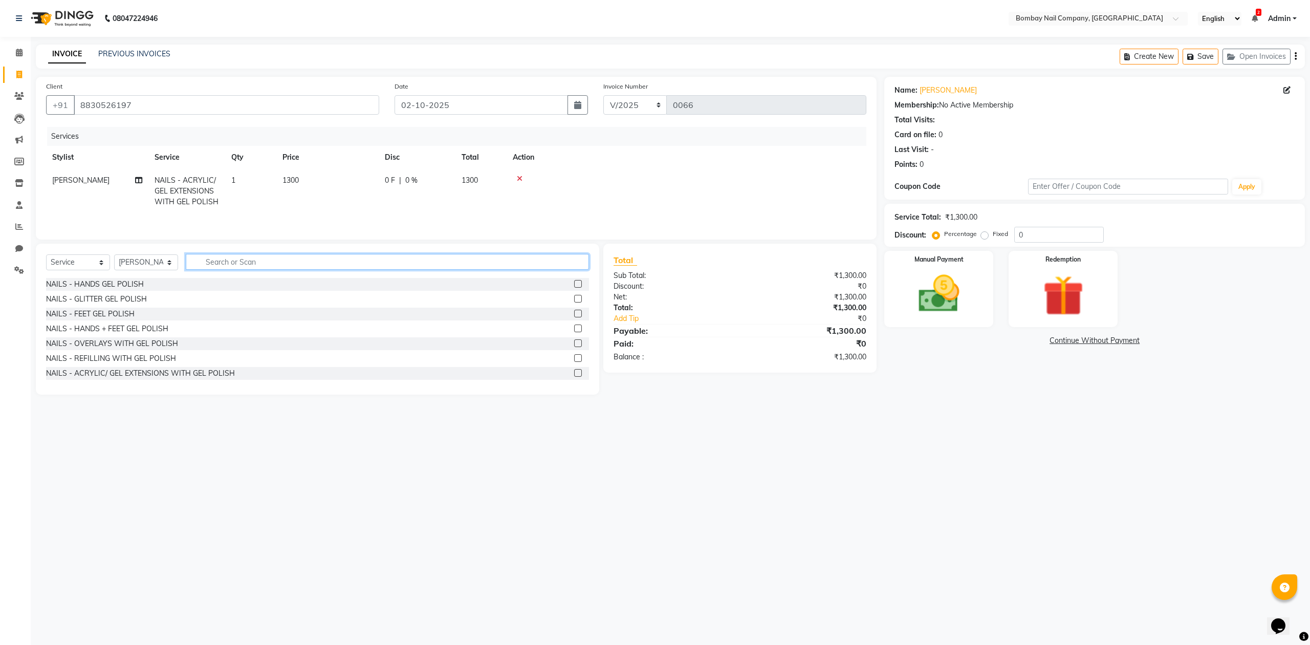
click at [267, 266] on input "text" at bounding box center [387, 262] width 403 height 16
type input "3"
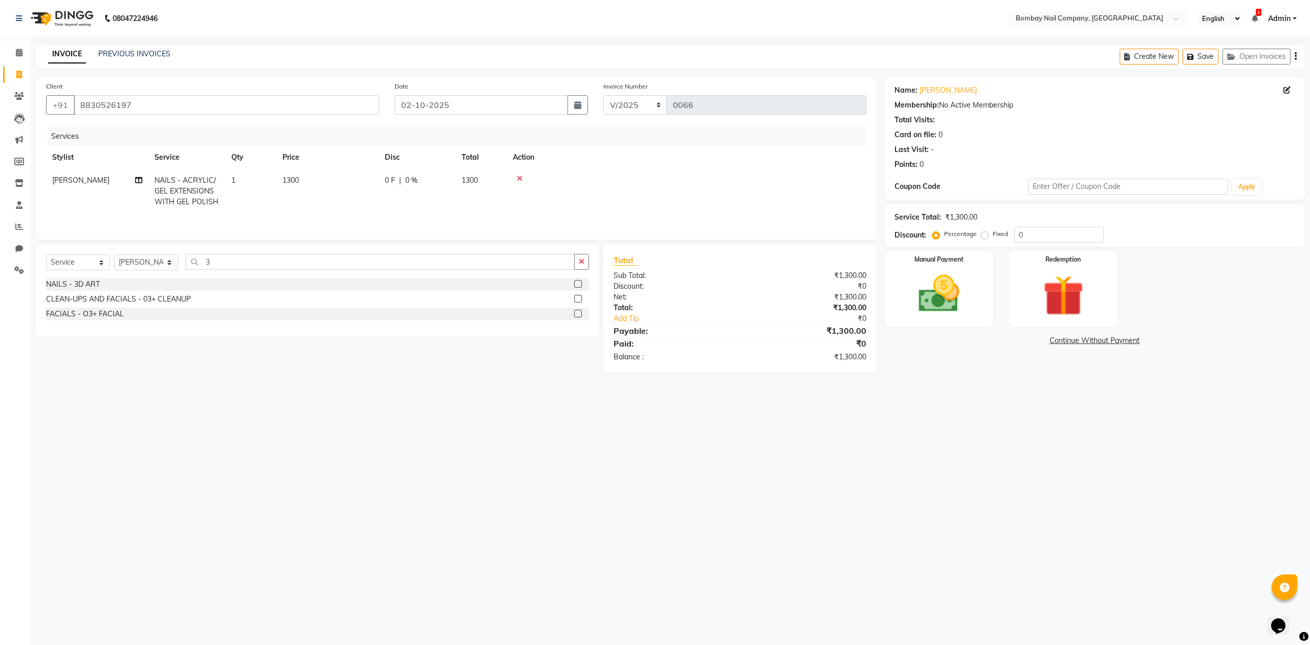
click at [576, 287] on label at bounding box center [578, 284] width 8 height 8
click at [576, 287] on input "checkbox" at bounding box center [577, 284] width 7 height 7
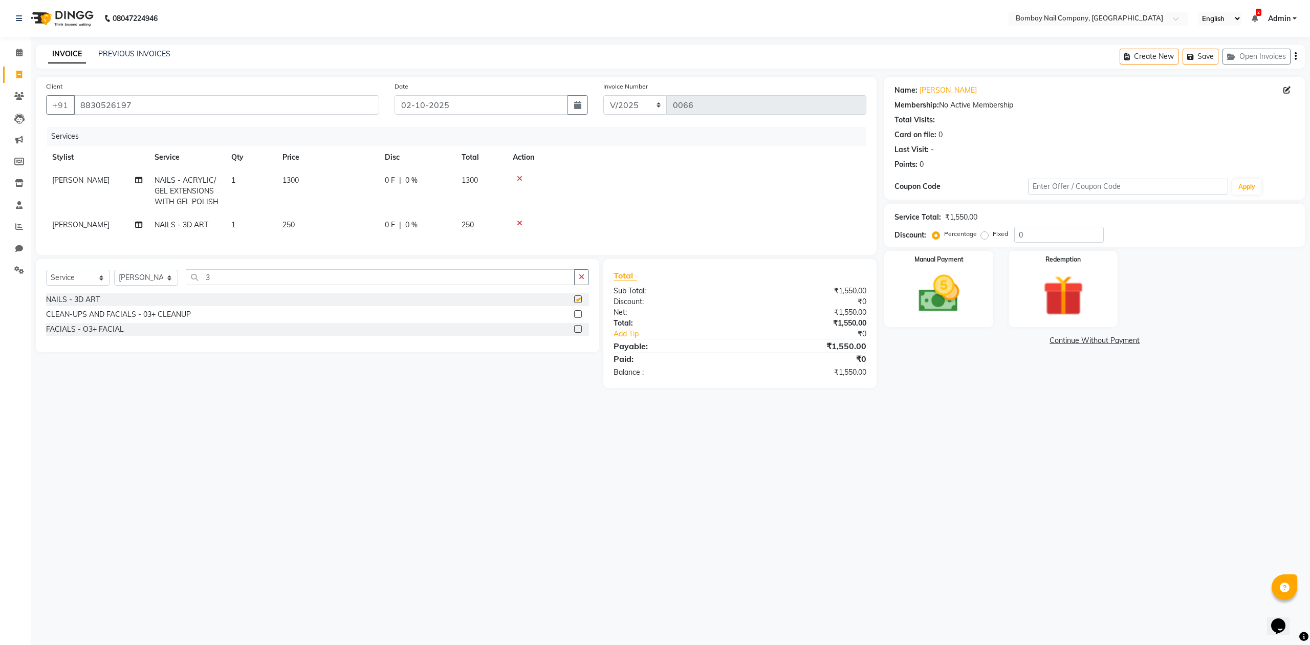
checkbox input "false"
click at [269, 213] on td "1" at bounding box center [250, 224] width 51 height 23
select select "90119"
drag, startPoint x: 303, startPoint y: 213, endPoint x: 243, endPoint y: 232, distance: 63.1
click at [243, 232] on tr "ADMIN DIVYA Lalu Nail Sanjay Nail SANSKRUTI Suman Nail NAILS - 3D ART x NAILS -…" at bounding box center [456, 222] width 820 height 39
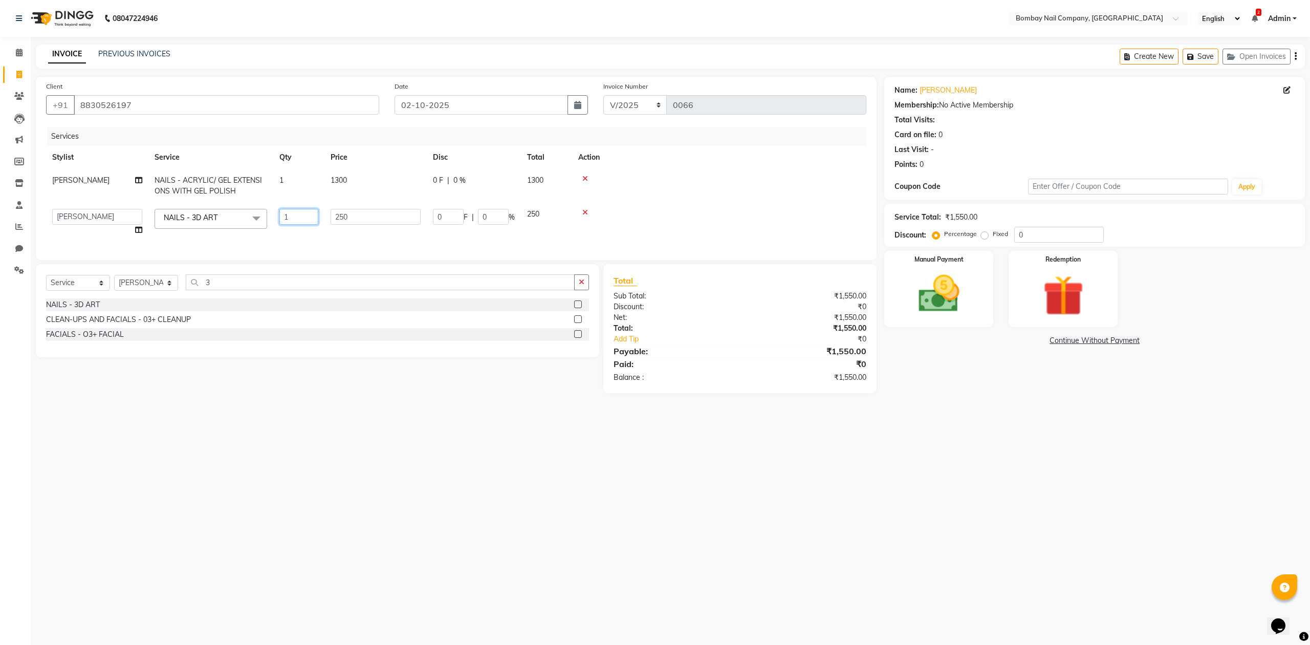
type input "2"
click at [709, 222] on td at bounding box center [719, 222] width 294 height 39
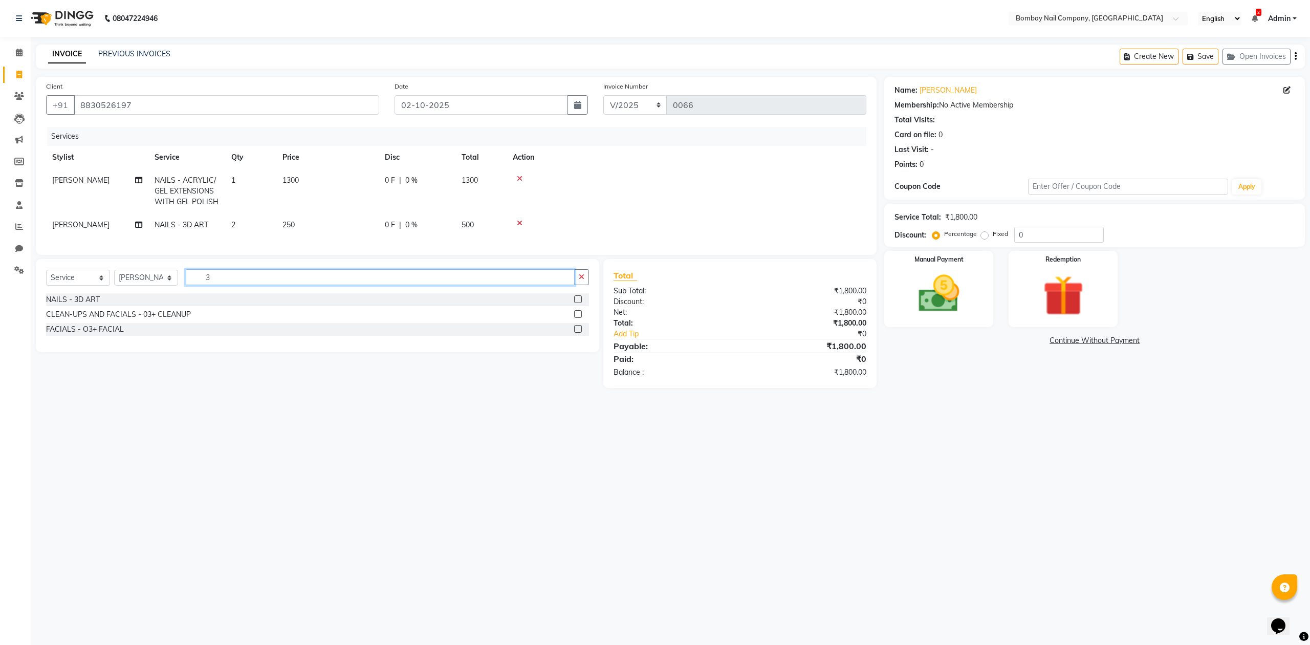
drag, startPoint x: 215, startPoint y: 285, endPoint x: 193, endPoint y: 287, distance: 22.1
click at [195, 285] on input "3" at bounding box center [380, 277] width 389 height 16
type input "CROME"
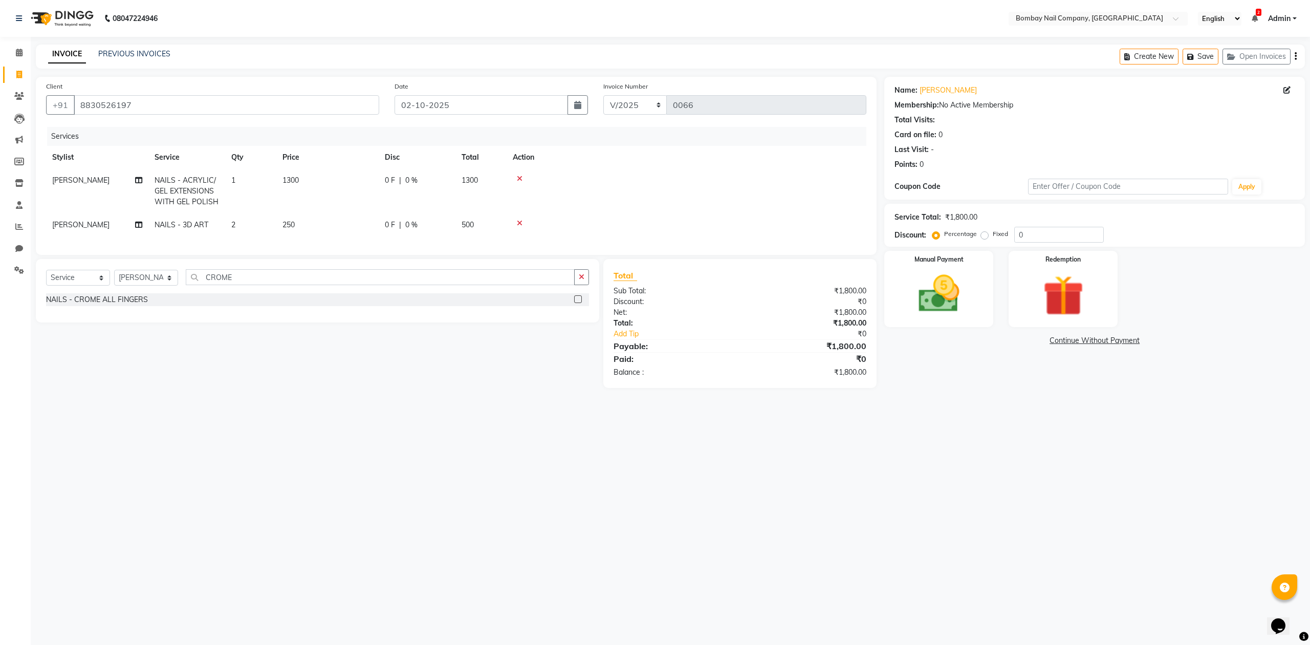
click at [579, 303] on label at bounding box center [578, 299] width 8 height 8
click at [579, 303] on input "checkbox" at bounding box center [577, 299] width 7 height 7
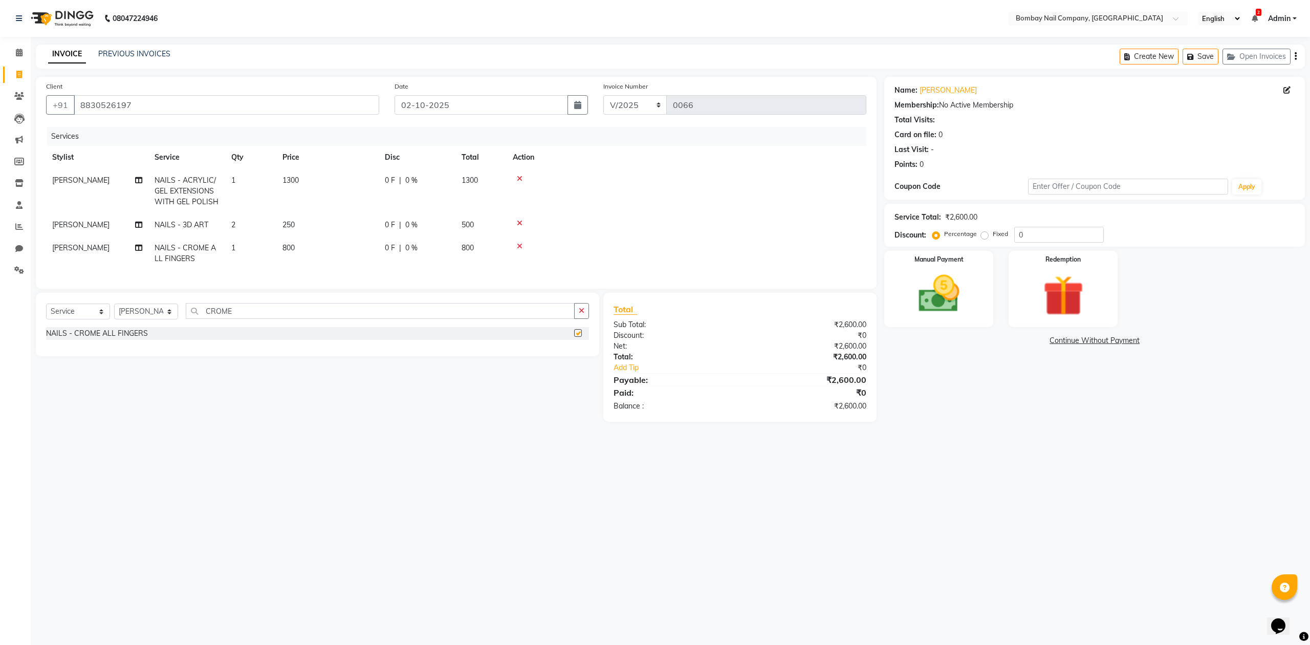
checkbox input "false"
click at [512, 316] on input "CROME" at bounding box center [380, 311] width 389 height 16
click at [519, 248] on icon at bounding box center [520, 246] width 6 height 7
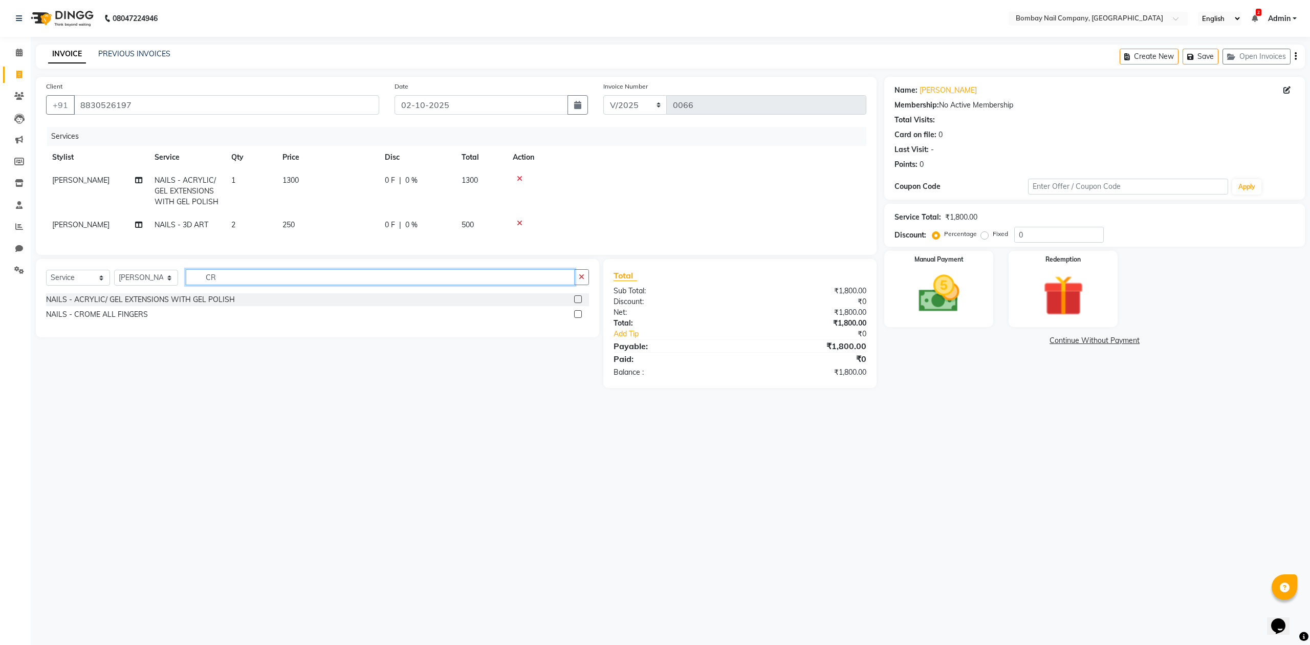
click at [541, 285] on input "CR" at bounding box center [380, 277] width 389 height 16
type input "C"
click at [619, 222] on div at bounding box center [686, 222] width 347 height 7
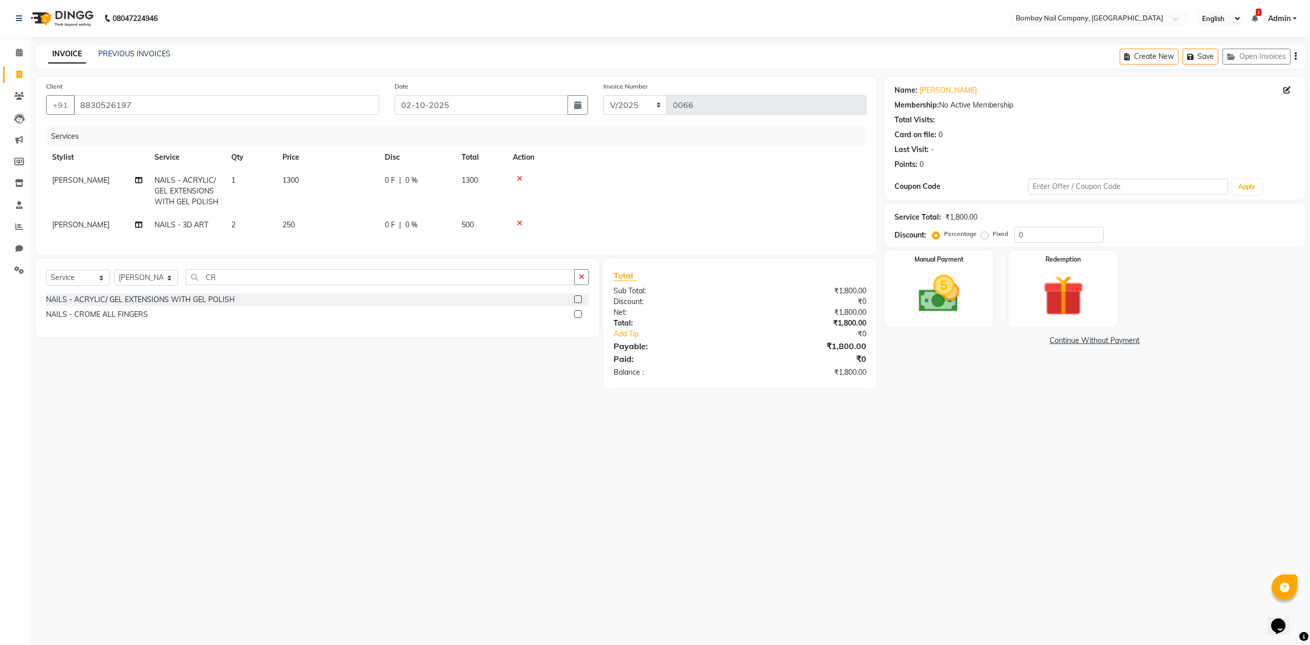
click at [619, 222] on div at bounding box center [686, 222] width 347 height 7
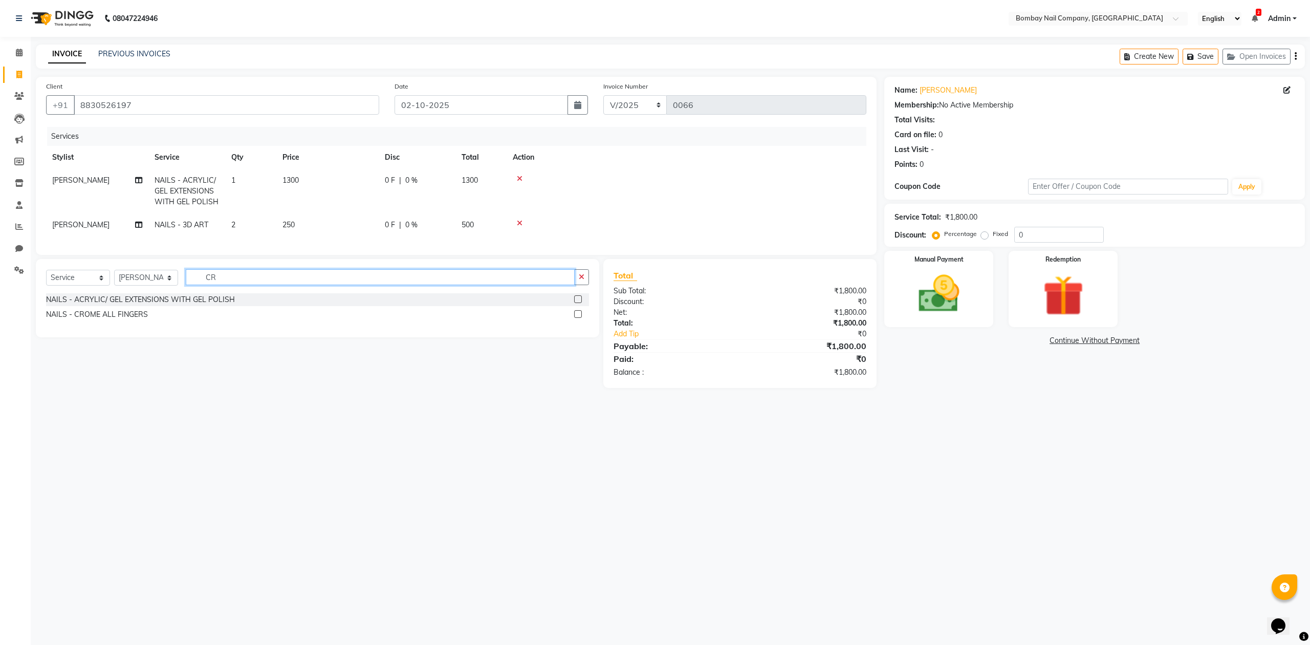
drag, startPoint x: 221, startPoint y: 287, endPoint x: 212, endPoint y: 287, distance: 9.2
click at [212, 285] on input "CR" at bounding box center [380, 277] width 389 height 16
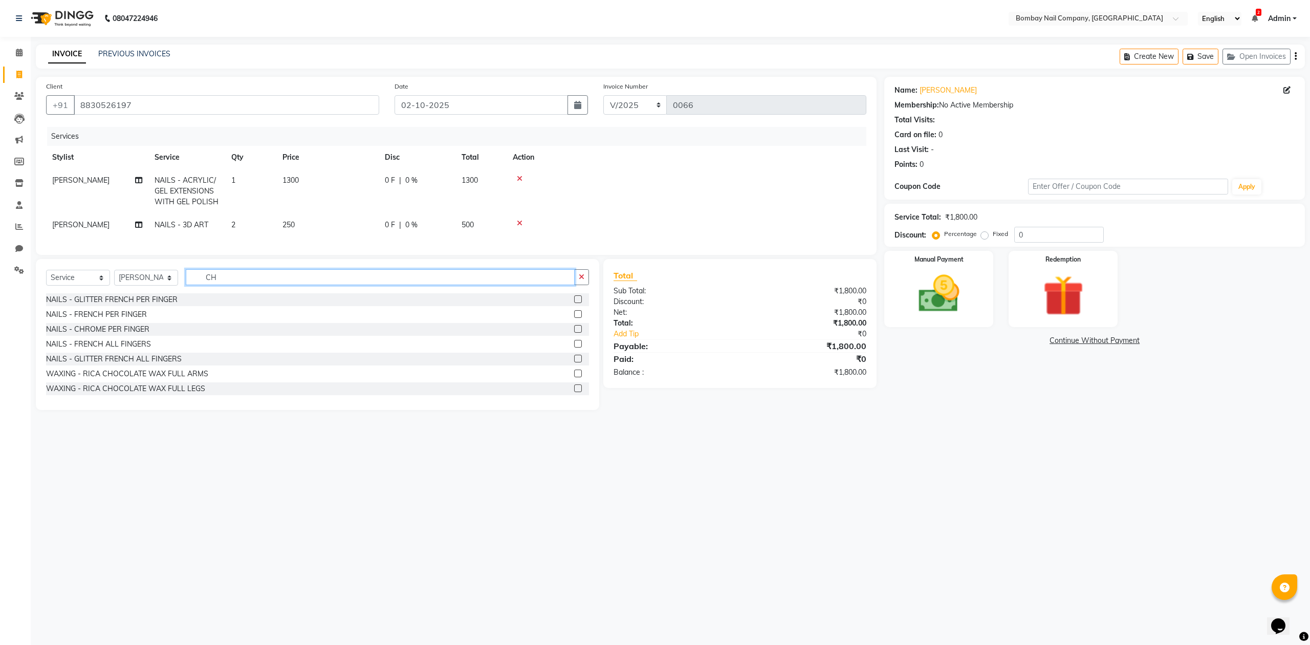
type input "CH"
click at [574, 333] on label at bounding box center [578, 329] width 8 height 8
click at [574, 333] on input "checkbox" at bounding box center [577, 329] width 7 height 7
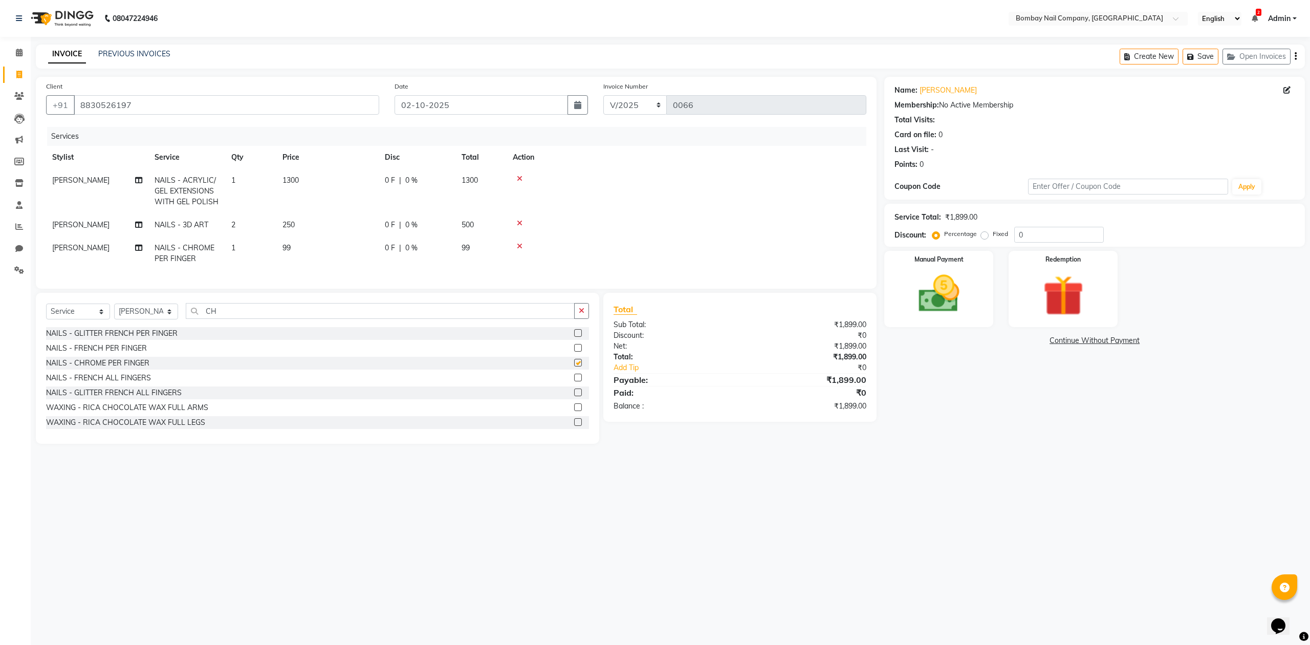
checkbox input "false"
click at [634, 222] on div at bounding box center [686, 222] width 347 height 7
click at [234, 254] on td "1" at bounding box center [250, 253] width 51 height 34
select select "90119"
drag, startPoint x: 291, startPoint y: 240, endPoint x: 273, endPoint y: 241, distance: 17.4
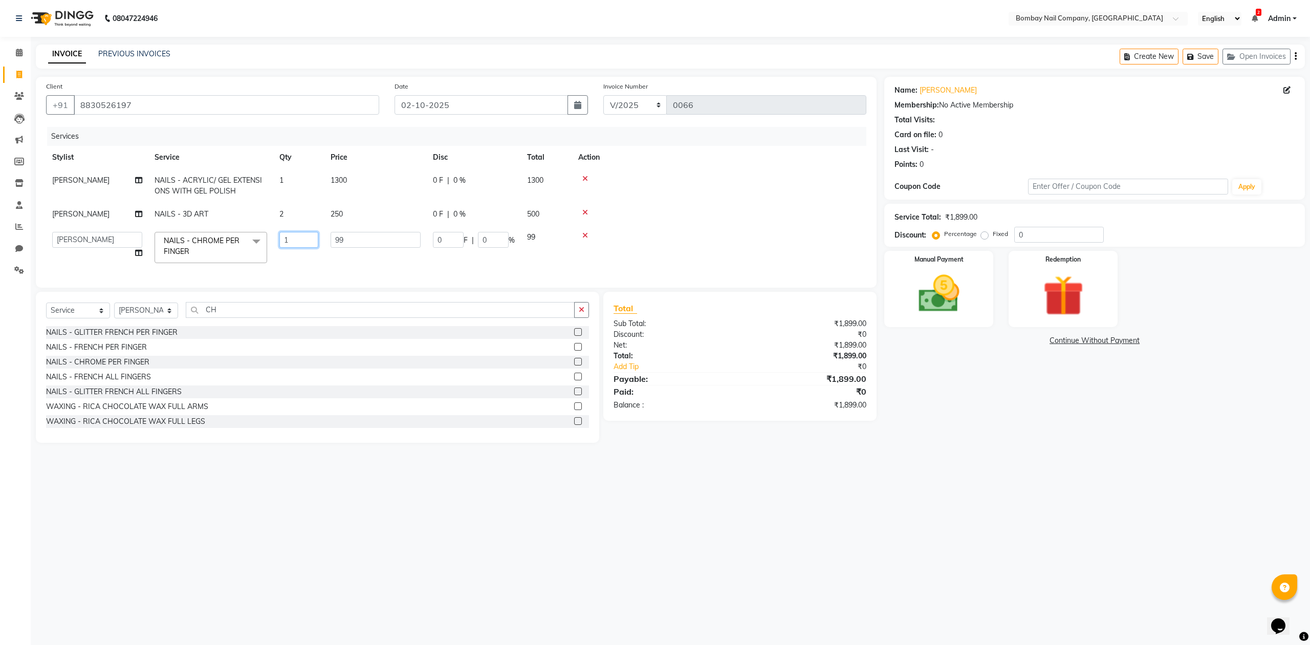
click at [273, 241] on td "1" at bounding box center [298, 247] width 51 height 43
type input "2"
click at [338, 233] on td "250" at bounding box center [327, 224] width 102 height 23
select select "90119"
click at [332, 254] on span "99" at bounding box center [335, 252] width 8 height 9
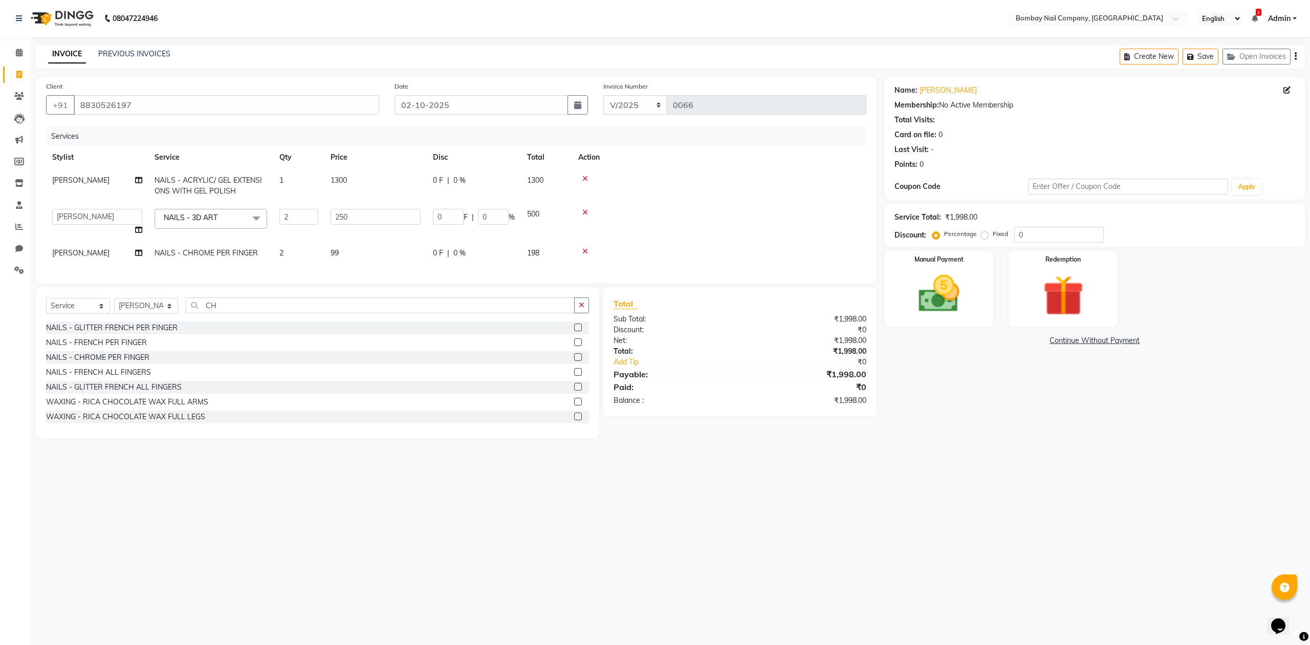
select select "90119"
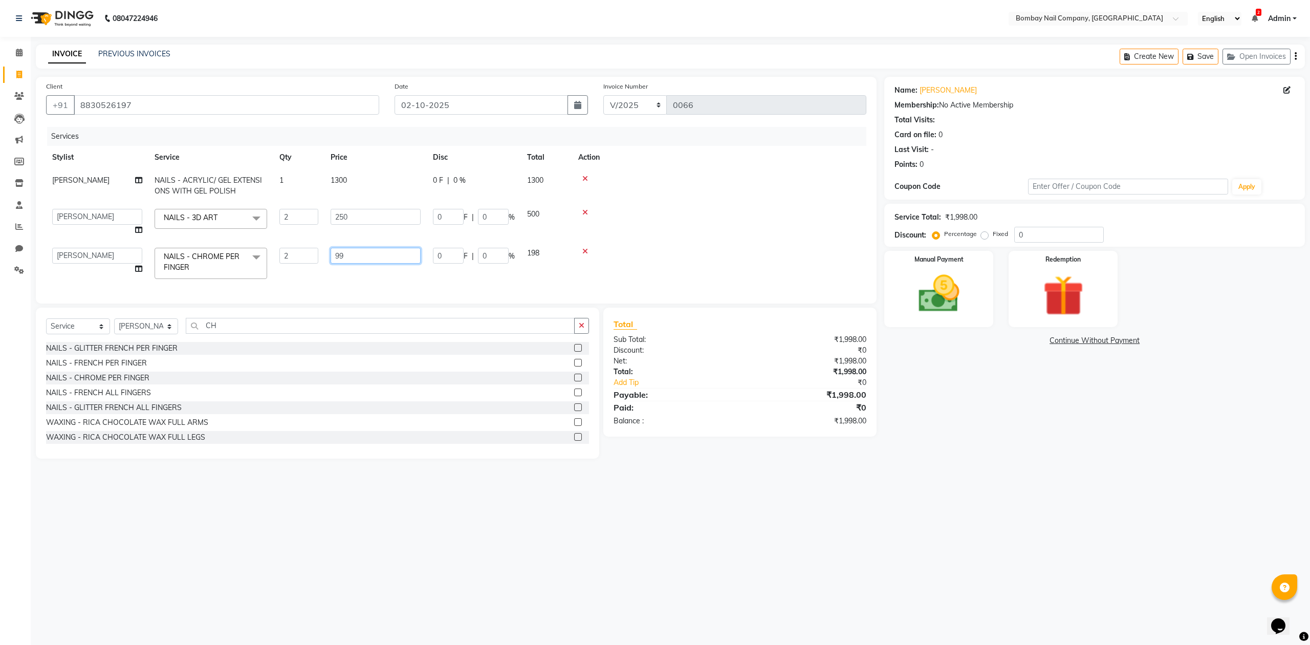
click at [339, 252] on input "99" at bounding box center [376, 256] width 90 height 16
type input "100"
click at [717, 210] on div at bounding box center [719, 212] width 282 height 7
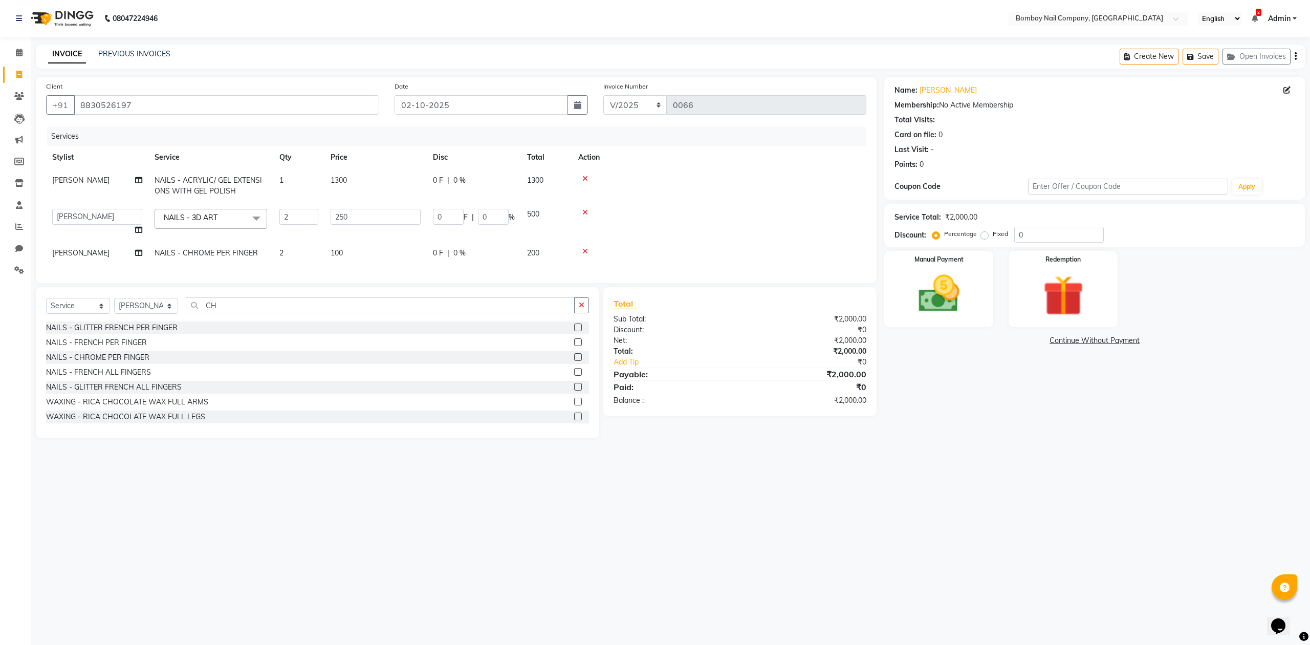
click at [691, 204] on td at bounding box center [719, 222] width 294 height 39
drag, startPoint x: 222, startPoint y: 314, endPoint x: 156, endPoint y: 320, distance: 66.3
click at [156, 320] on div "Select Service Product Membership Package Voucher Prepaid Gift Card Select Styl…" at bounding box center [317, 309] width 543 height 24
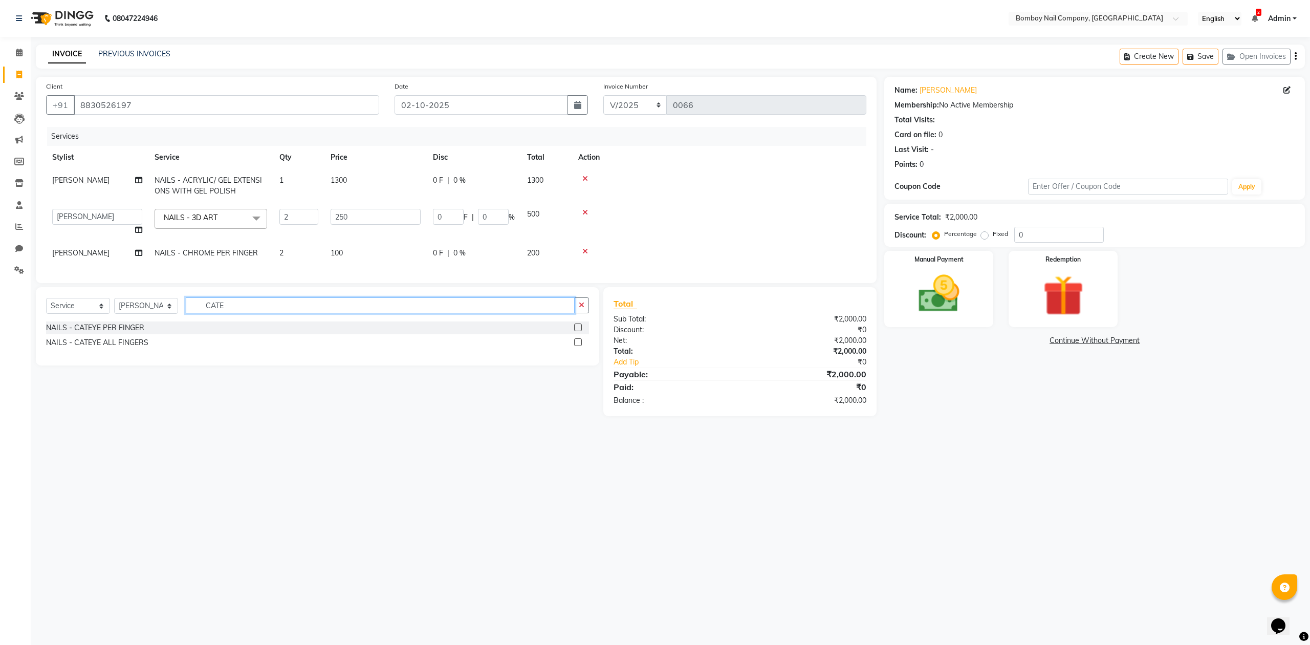
type input "CATE"
click at [577, 331] on label at bounding box center [578, 327] width 8 height 8
click at [577, 331] on input "checkbox" at bounding box center [577, 327] width 7 height 7
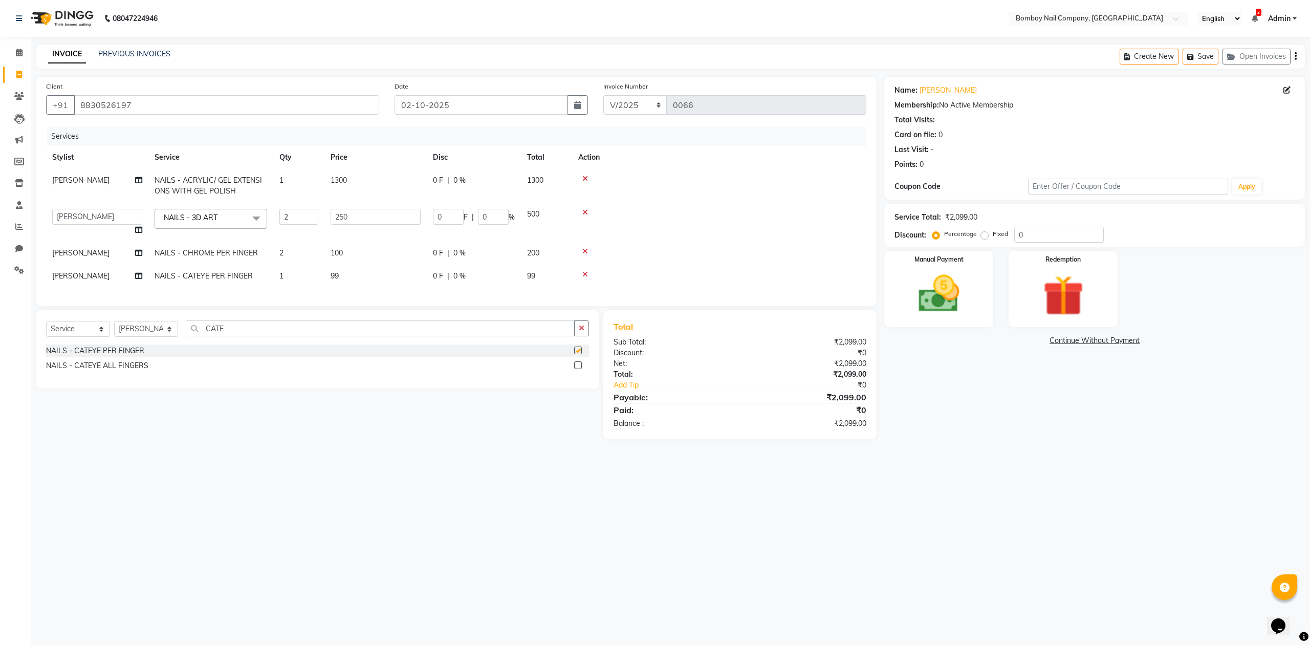
checkbox input "false"
click at [326, 275] on td "99" at bounding box center [375, 276] width 102 height 23
select select "90119"
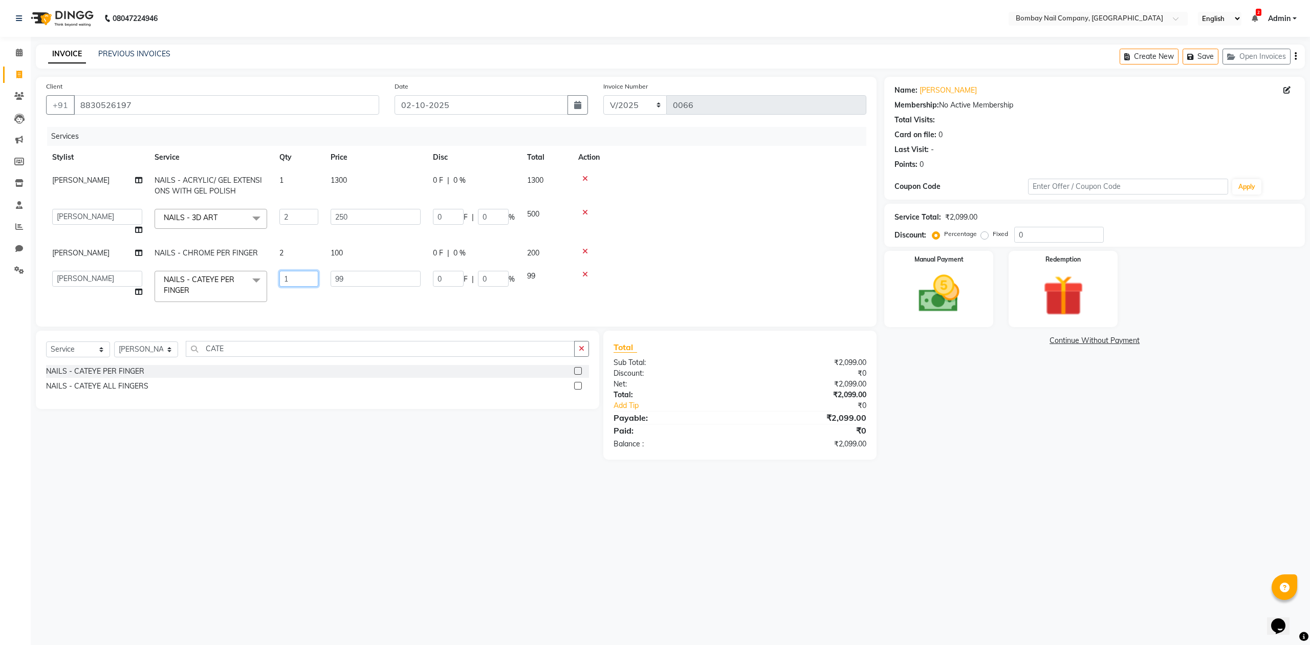
drag, startPoint x: 302, startPoint y: 278, endPoint x: 269, endPoint y: 289, distance: 34.5
click at [269, 289] on tr "ADMIN DIVYA Lalu Nail Sanjay Nail SANSKRUTI Suman Nail NAILS - CATEYE PER FINGE…" at bounding box center [456, 286] width 820 height 43
type input "2"
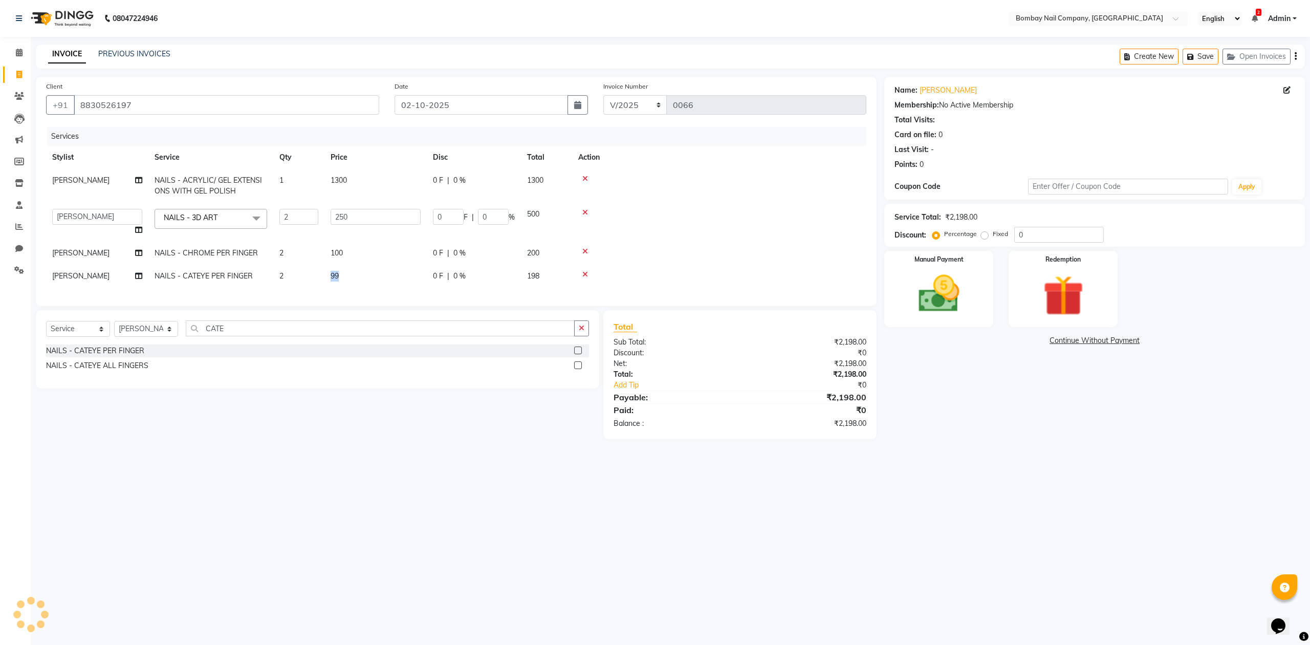
click at [336, 281] on td "99" at bounding box center [375, 276] width 102 height 23
select select "90119"
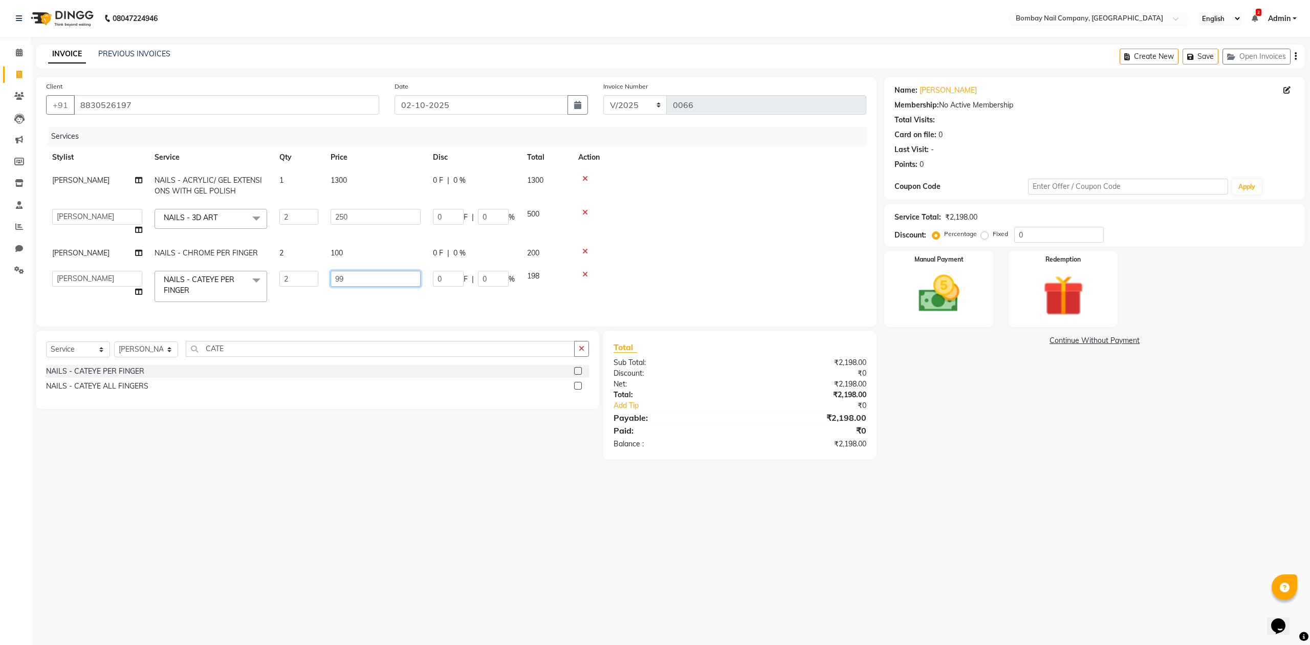
click at [340, 277] on input "99" at bounding box center [376, 279] width 90 height 16
type input "100"
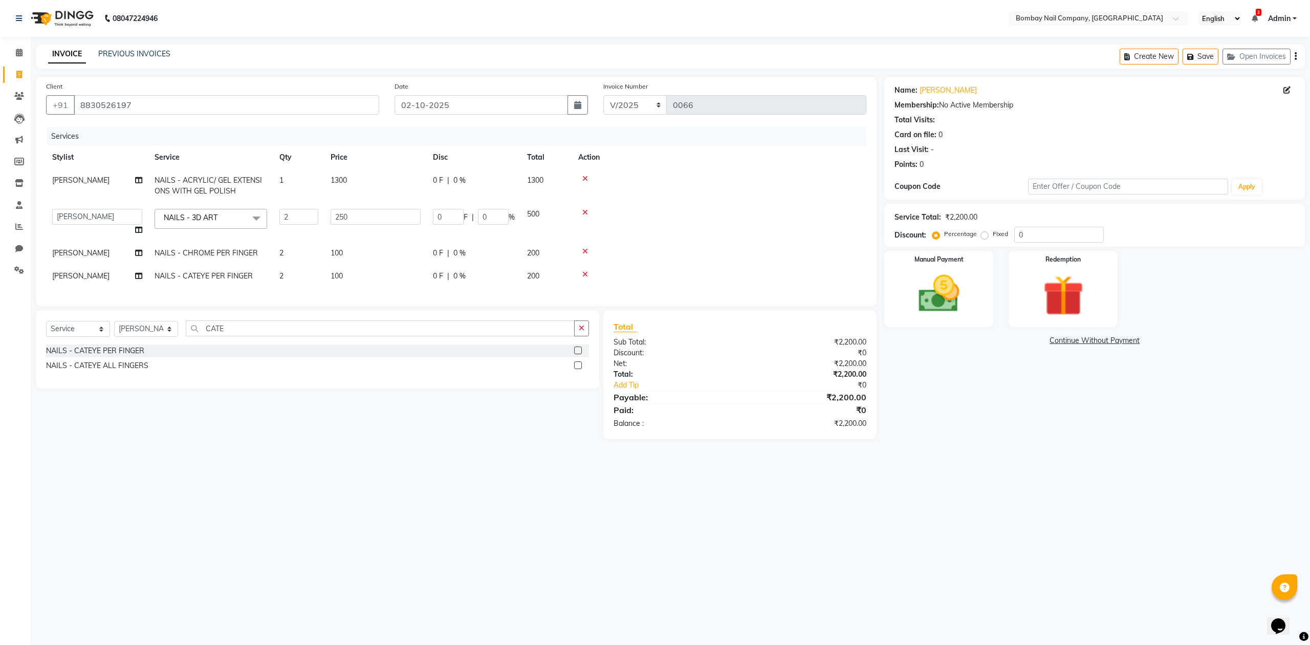
click at [707, 242] on td at bounding box center [719, 252] width 294 height 23
click at [762, 250] on div at bounding box center [719, 251] width 282 height 7
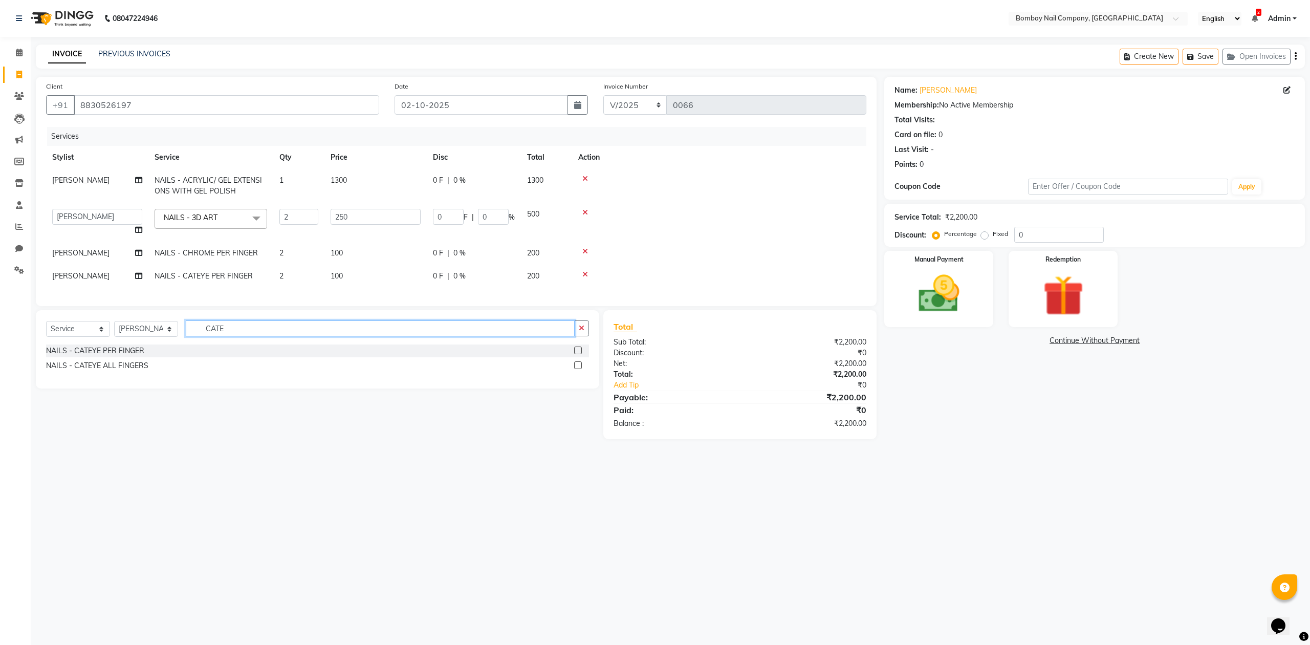
drag, startPoint x: 160, startPoint y: 342, endPoint x: 142, endPoint y: 345, distance: 18.2
click at [142, 344] on div "Select Service Product Membership Package Voucher Prepaid Gift Card Select Styl…" at bounding box center [317, 332] width 543 height 24
type input "S"
type input "DIO"
click at [578, 354] on label at bounding box center [578, 350] width 8 height 8
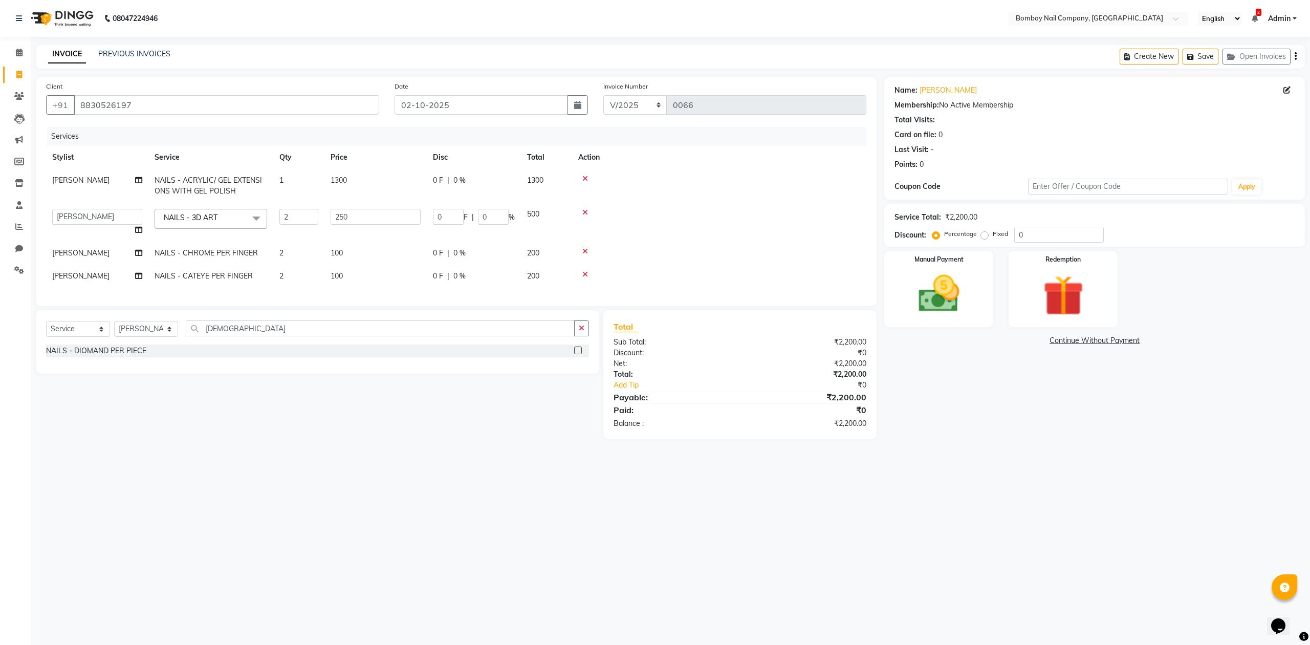
click at [578, 354] on input "checkbox" at bounding box center [577, 350] width 7 height 7
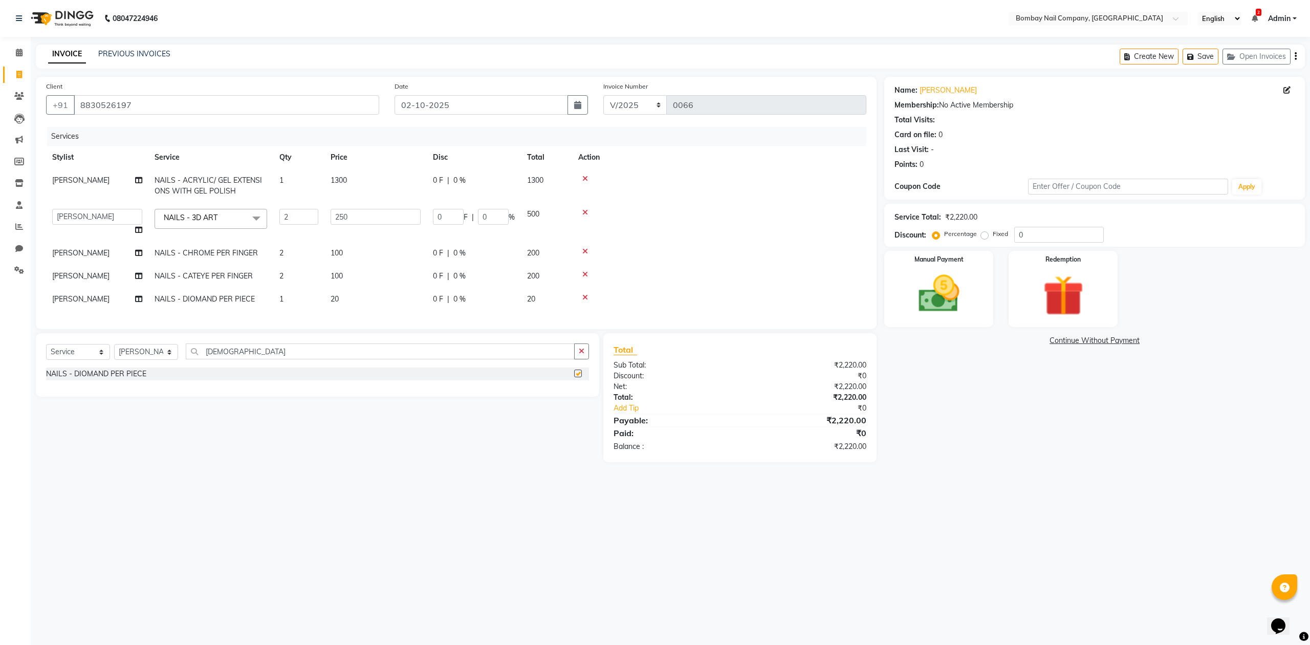
checkbox input "false"
click at [670, 281] on td at bounding box center [719, 276] width 294 height 23
click at [291, 301] on td "1" at bounding box center [298, 299] width 51 height 23
select select "90119"
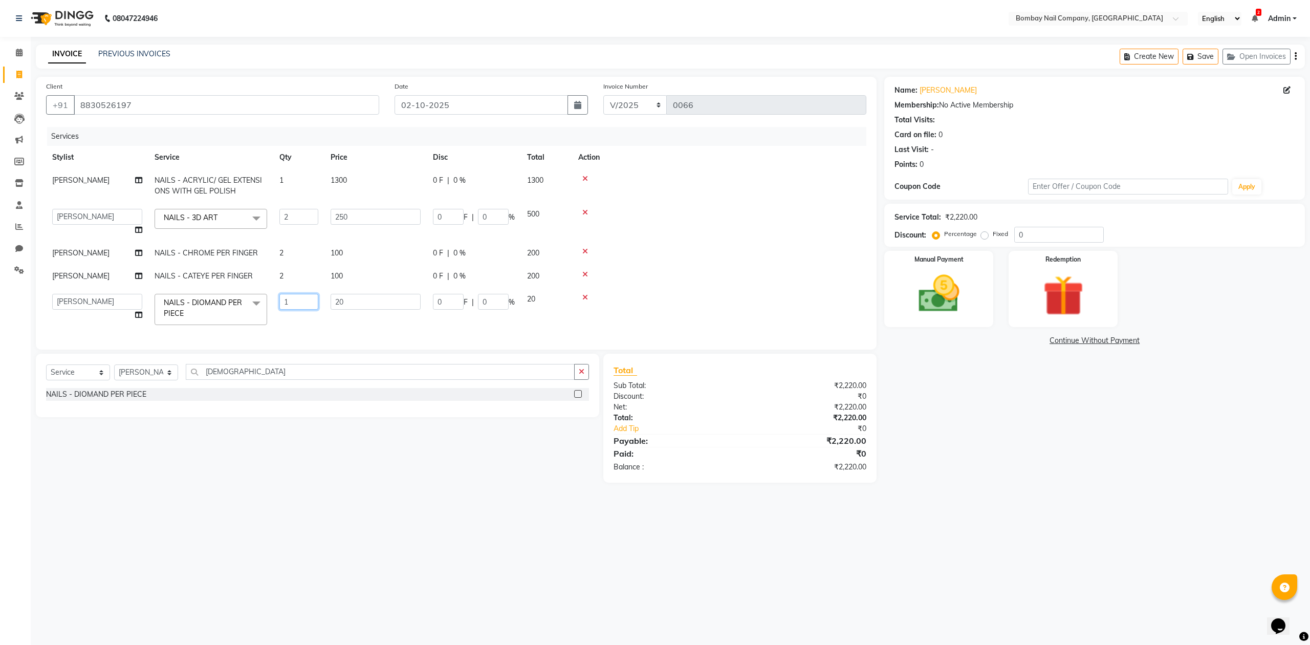
drag, startPoint x: 289, startPoint y: 304, endPoint x: 200, endPoint y: 317, distance: 90.5
click at [225, 308] on tr "ADMIN DIVYA Lalu Nail Sanjay Nail SANSKRUTI Suman Nail NAILS - DIOMAND PER PIEC…" at bounding box center [456, 309] width 820 height 43
type input "8"
click at [746, 246] on td at bounding box center [719, 252] width 294 height 23
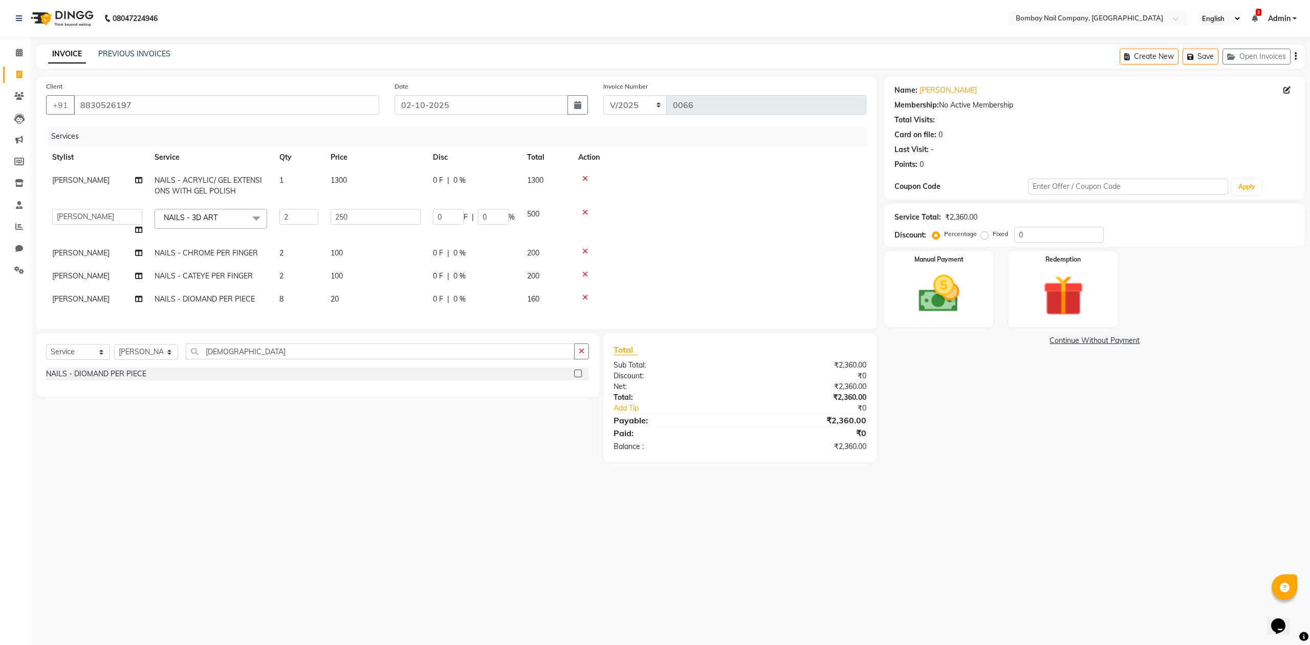
click at [295, 297] on td "8" at bounding box center [298, 299] width 51 height 23
select select "90119"
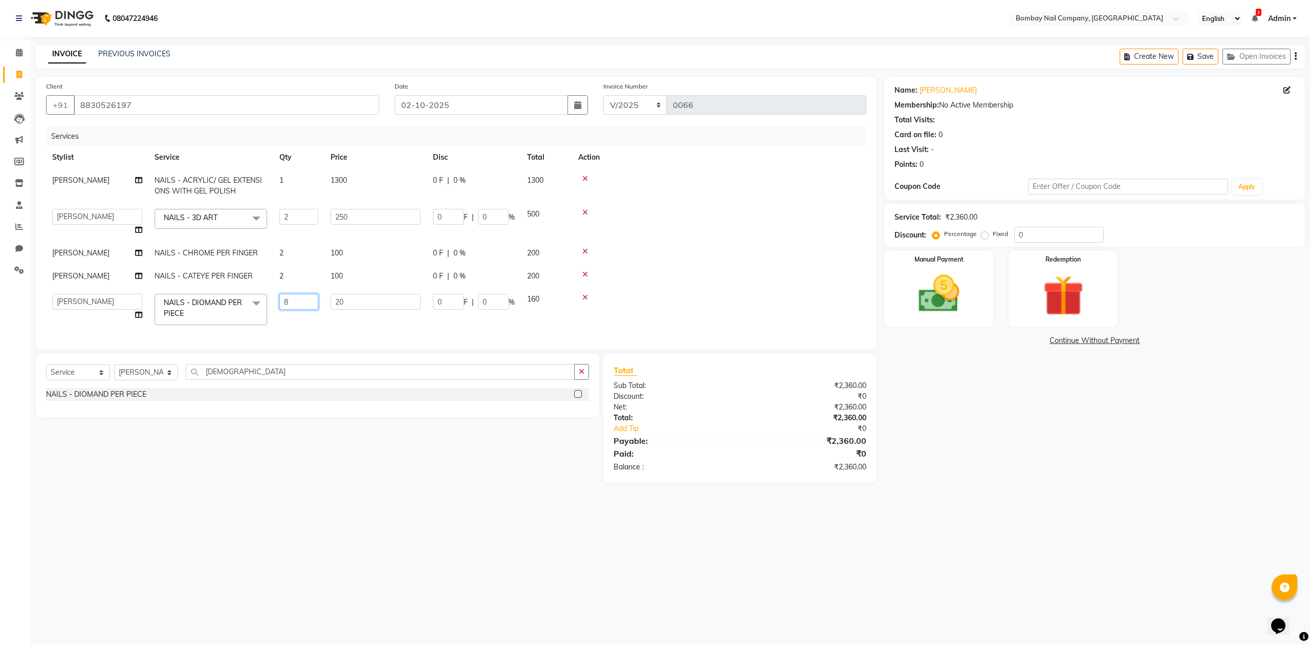
drag, startPoint x: 295, startPoint y: 297, endPoint x: 234, endPoint y: 306, distance: 62.1
click at [234, 306] on tr "ADMIN DIVYA Lalu Nail Sanjay Nail SANSKRUTI Suman Nail NAILS - DIOMAND PER PIEC…" at bounding box center [456, 309] width 820 height 43
type input "10"
click at [717, 311] on div "Services Stylist Service Qty Price Disc Total Action Sanjay Nail NAILS - ACRYLI…" at bounding box center [456, 233] width 820 height 212
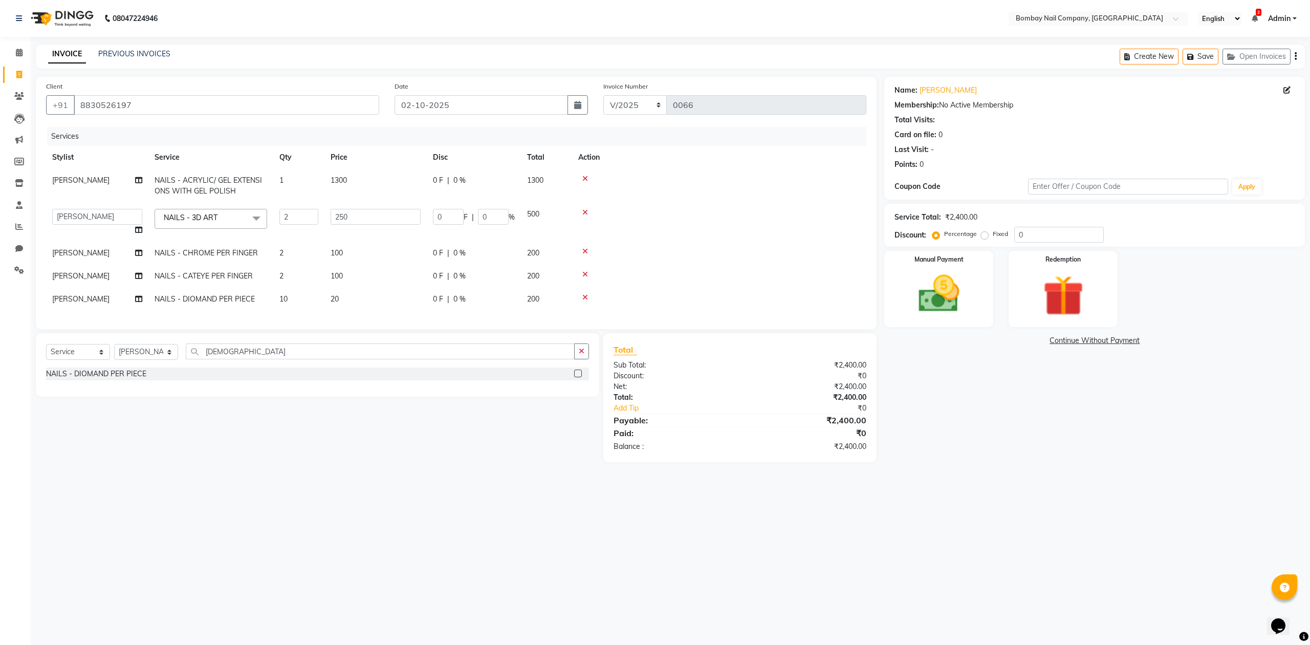
click at [723, 289] on td at bounding box center [719, 299] width 294 height 23
click at [830, 277] on div at bounding box center [719, 274] width 282 height 7
click at [945, 288] on img at bounding box center [938, 294] width 69 height 49
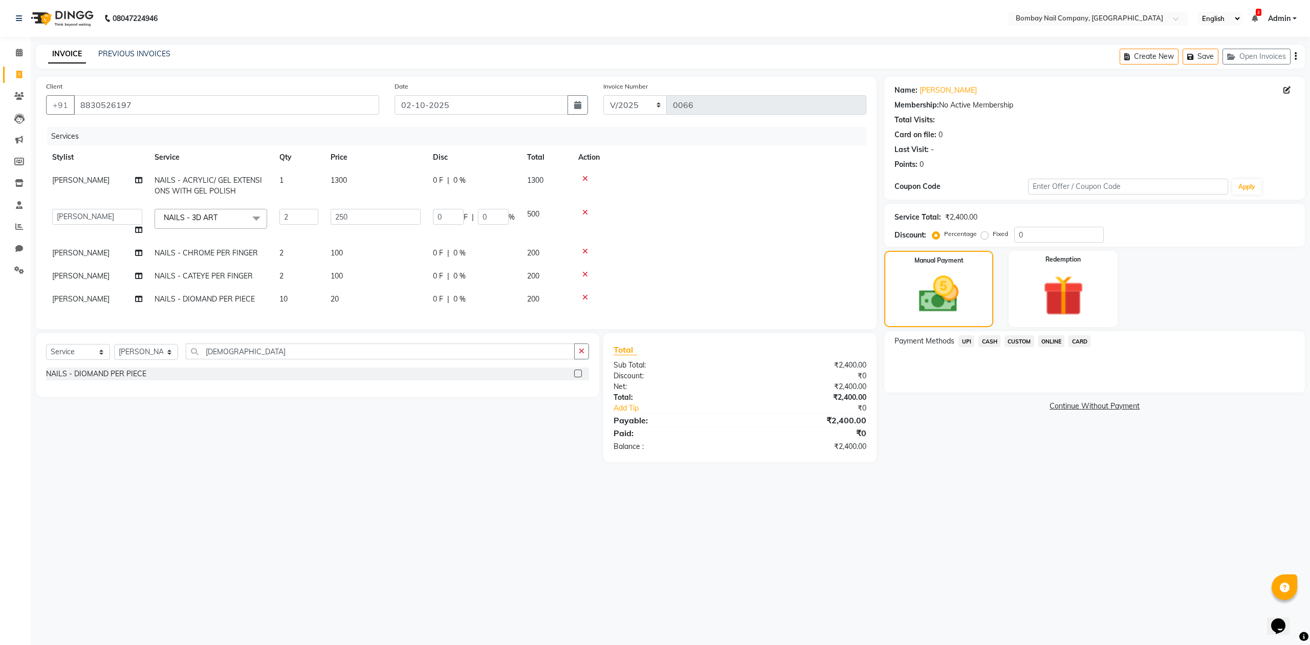
click at [967, 338] on span "UPI" at bounding box center [966, 341] width 16 height 12
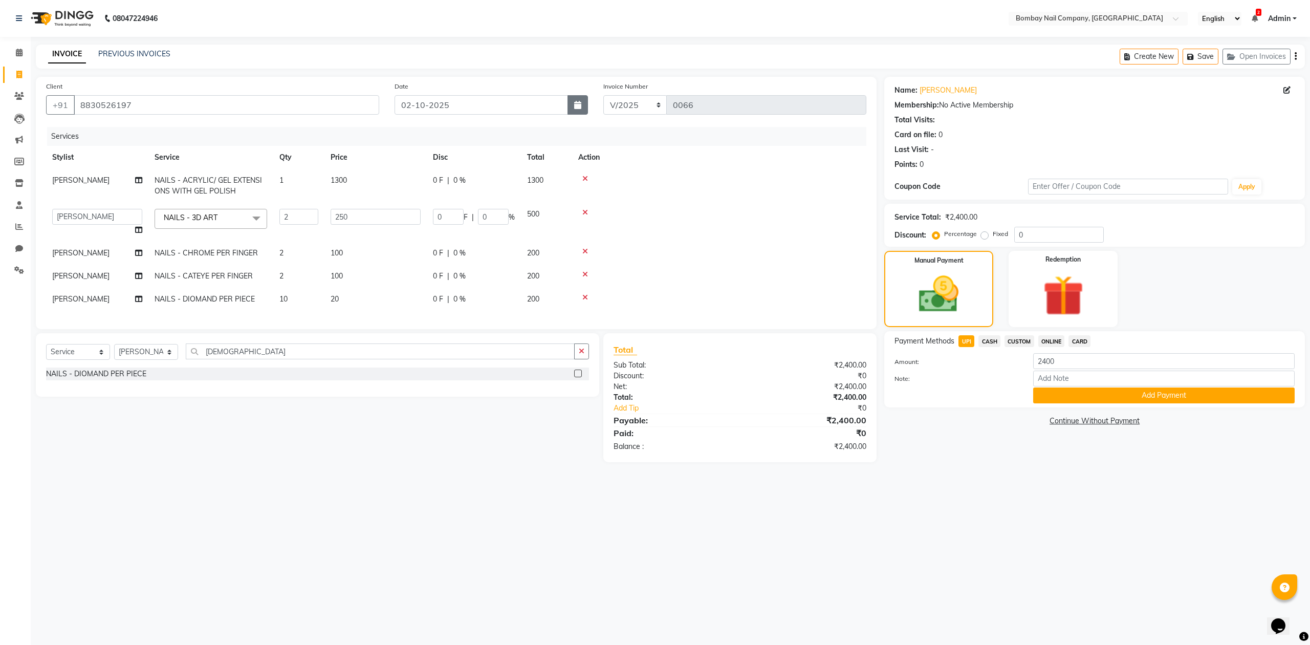
click at [580, 107] on icon "button" at bounding box center [577, 105] width 7 height 8
select select "10"
select select "2025"
click at [437, 156] on div "1" at bounding box center [438, 159] width 16 height 16
type input "01-10-2025"
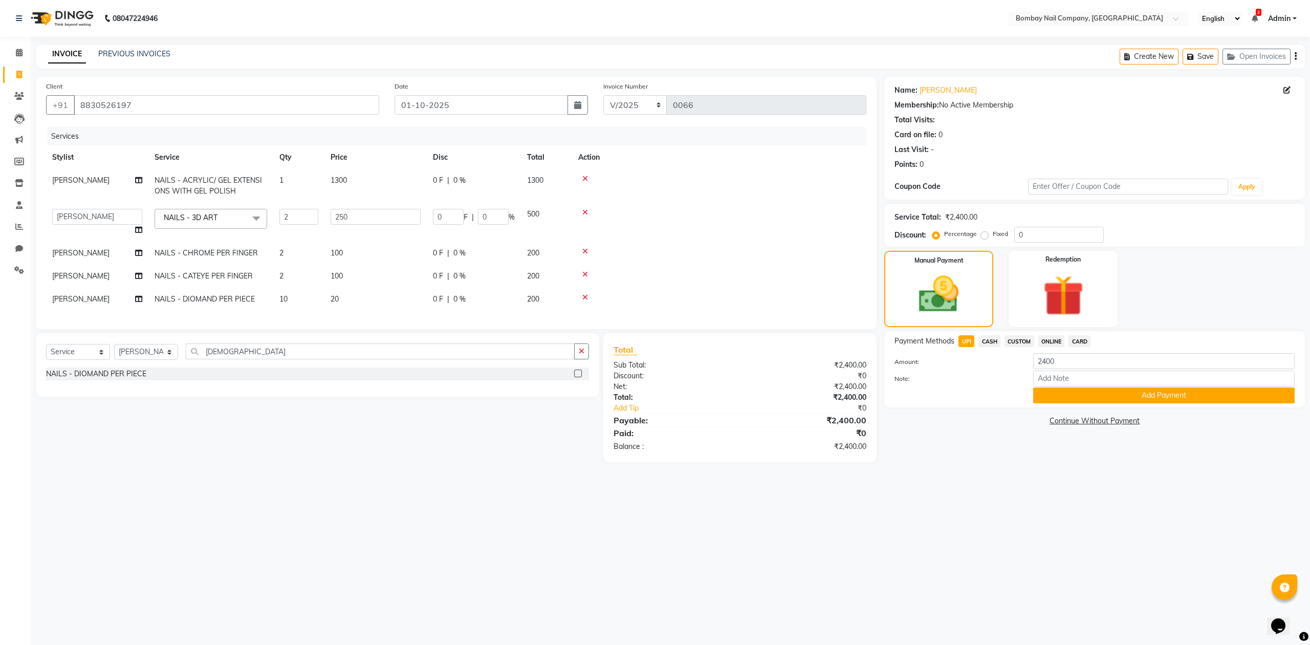
click at [775, 216] on td at bounding box center [719, 222] width 294 height 39
click at [1046, 399] on button "Add Payment" at bounding box center [1163, 395] width 261 height 16
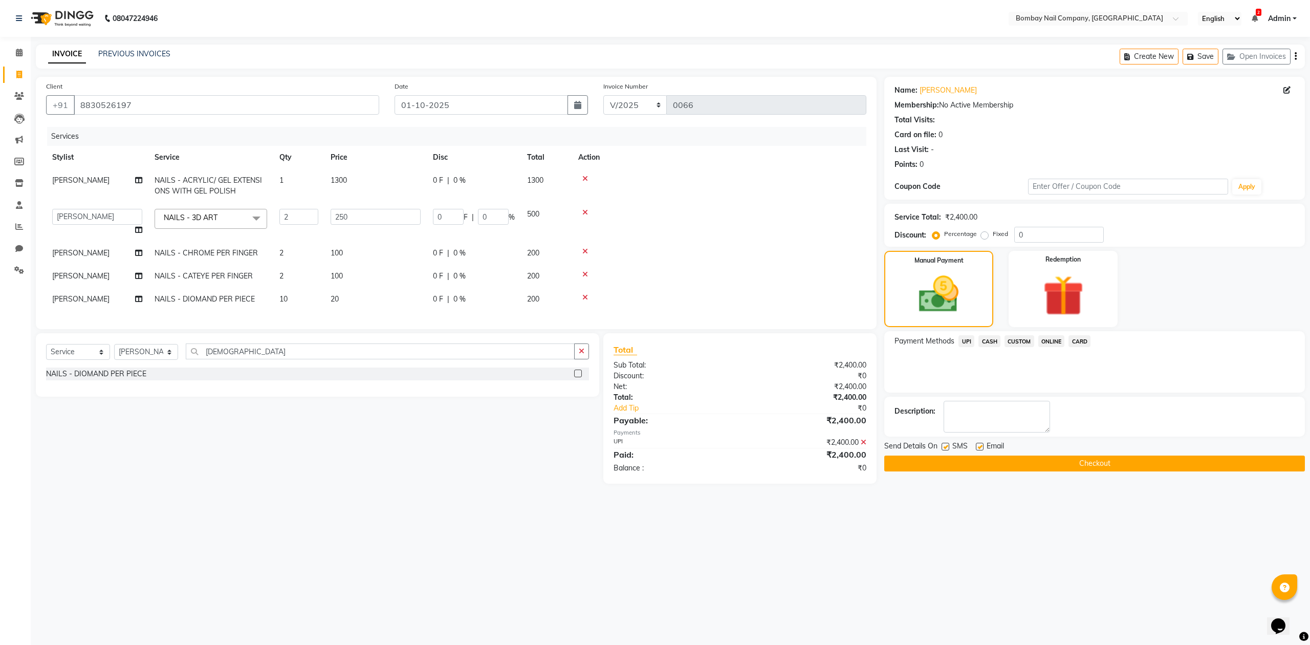
click at [863, 446] on icon at bounding box center [864, 441] width 6 height 7
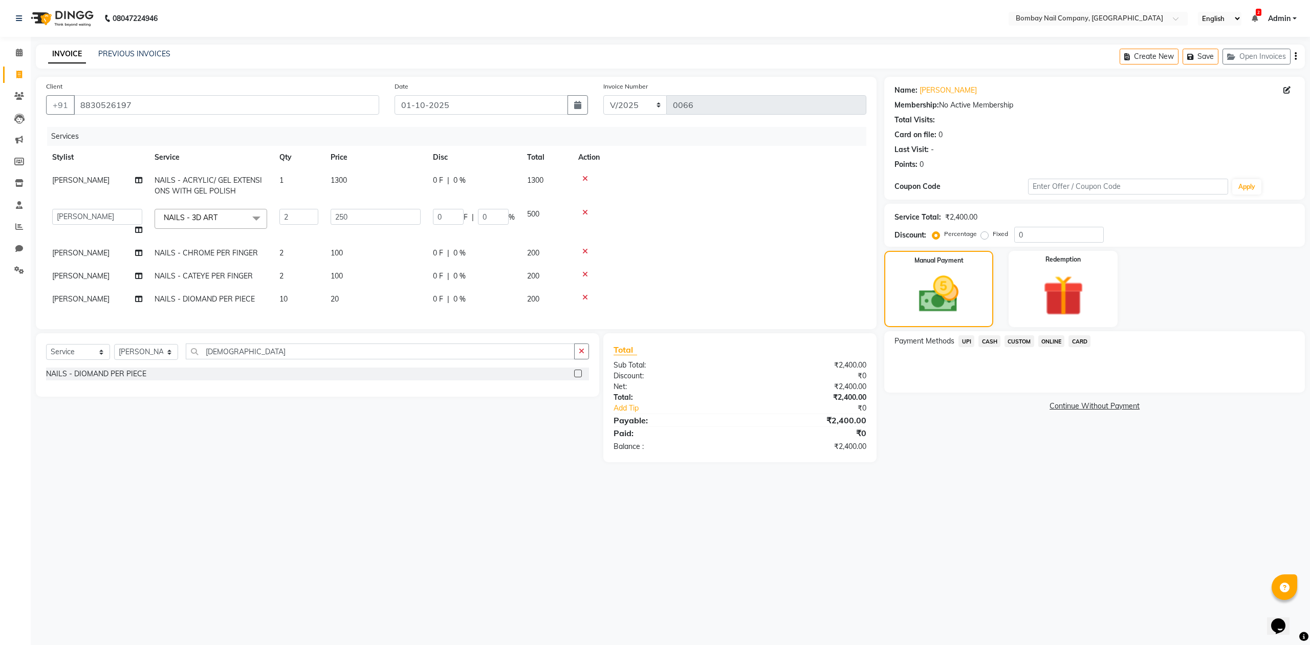
click at [959, 340] on span "UPI" at bounding box center [966, 341] width 16 height 12
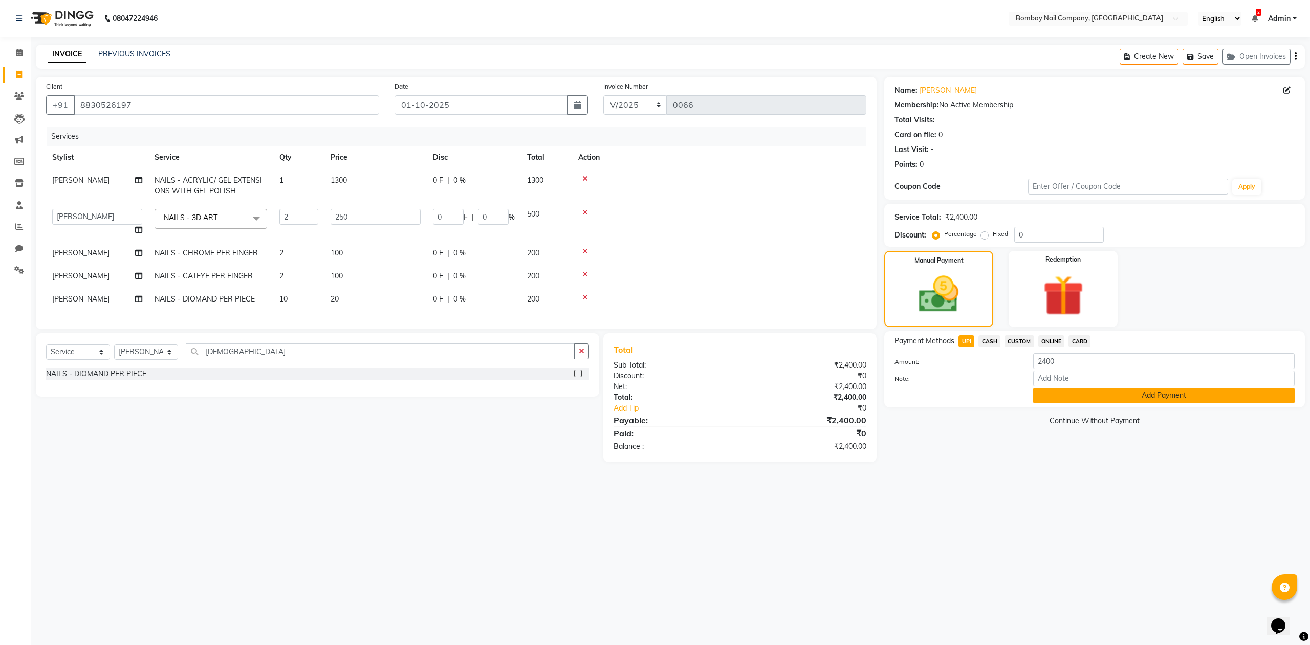
click at [1057, 394] on button "Add Payment" at bounding box center [1163, 395] width 261 height 16
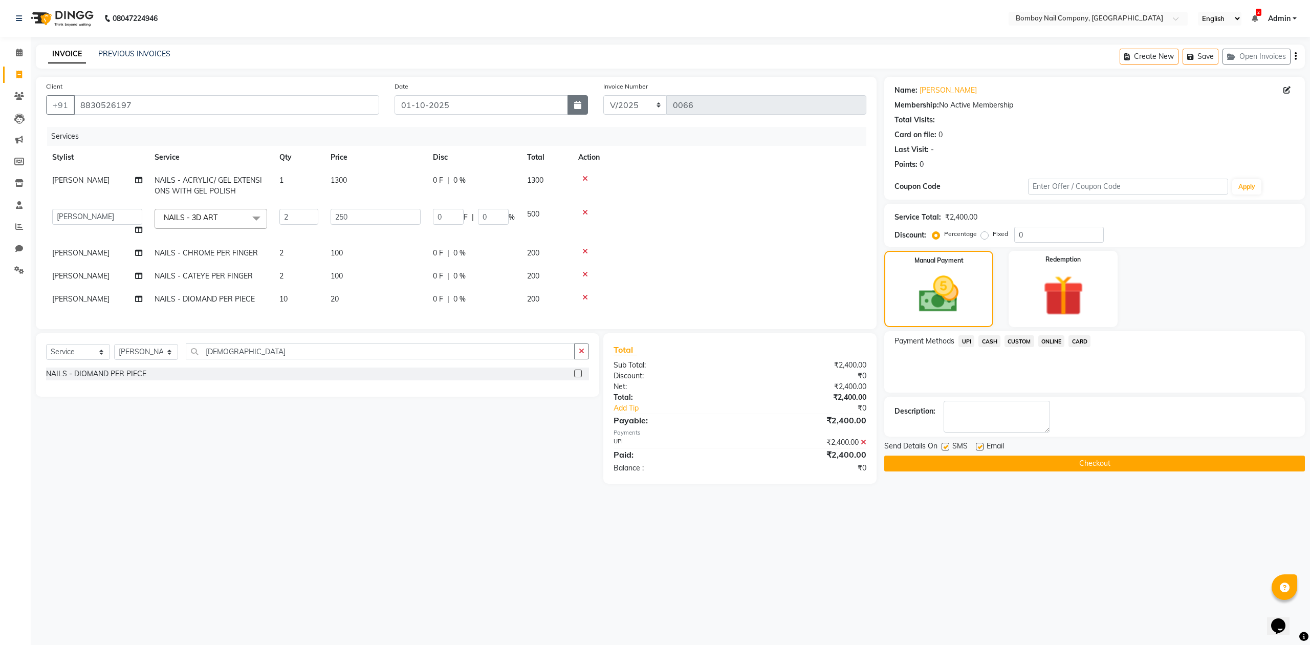
click at [580, 114] on button "button" at bounding box center [577, 104] width 20 height 19
select select "10"
select select "2025"
click at [418, 159] on div "30" at bounding box center [421, 159] width 16 height 16
type input "30-09-2025"
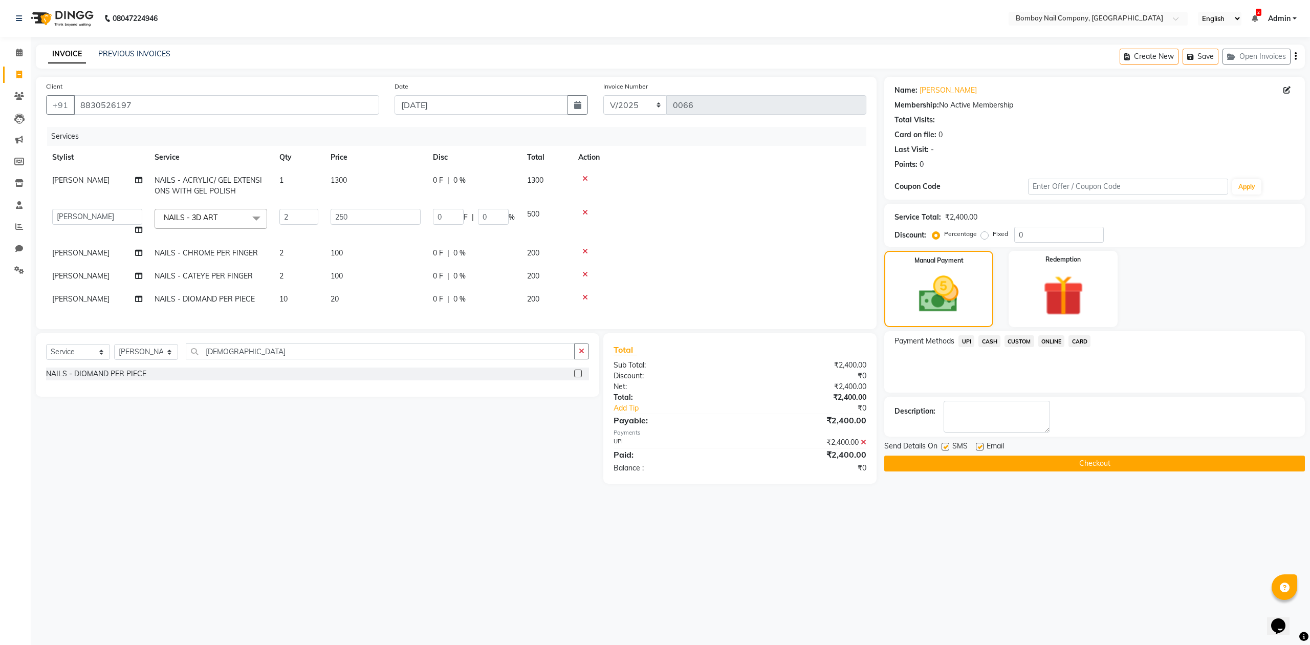
click at [866, 446] on icon at bounding box center [864, 441] width 6 height 7
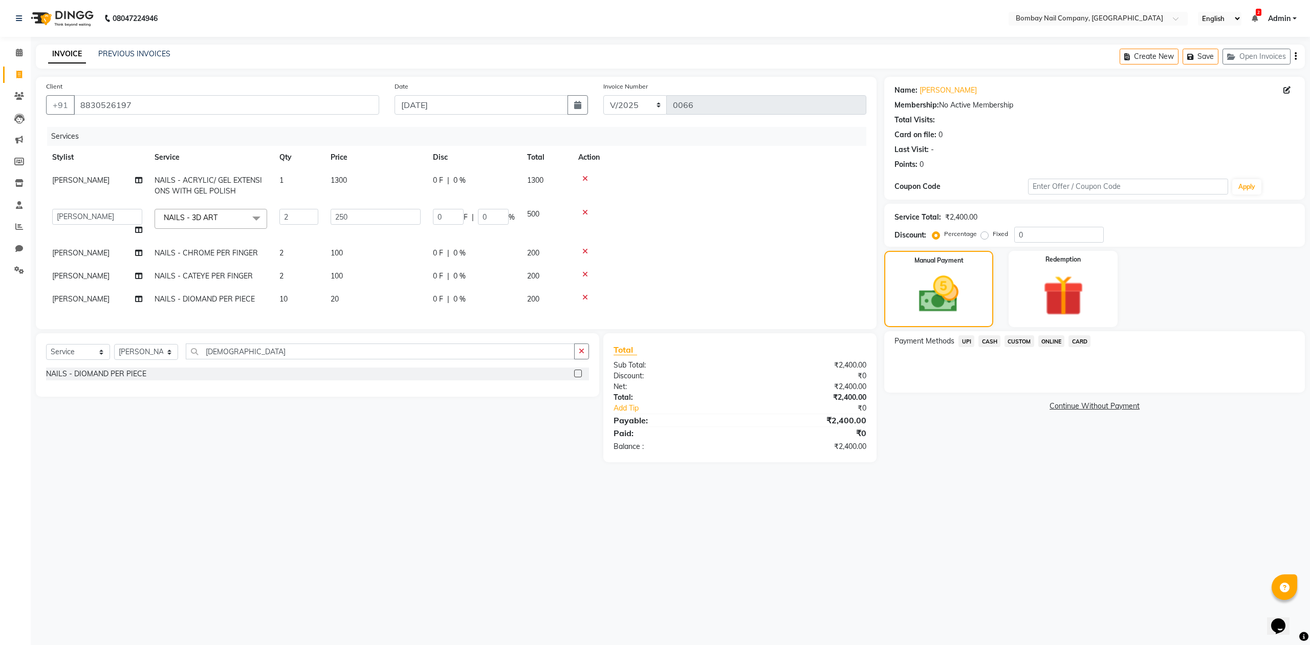
click at [968, 344] on span "UPI" at bounding box center [966, 341] width 16 height 12
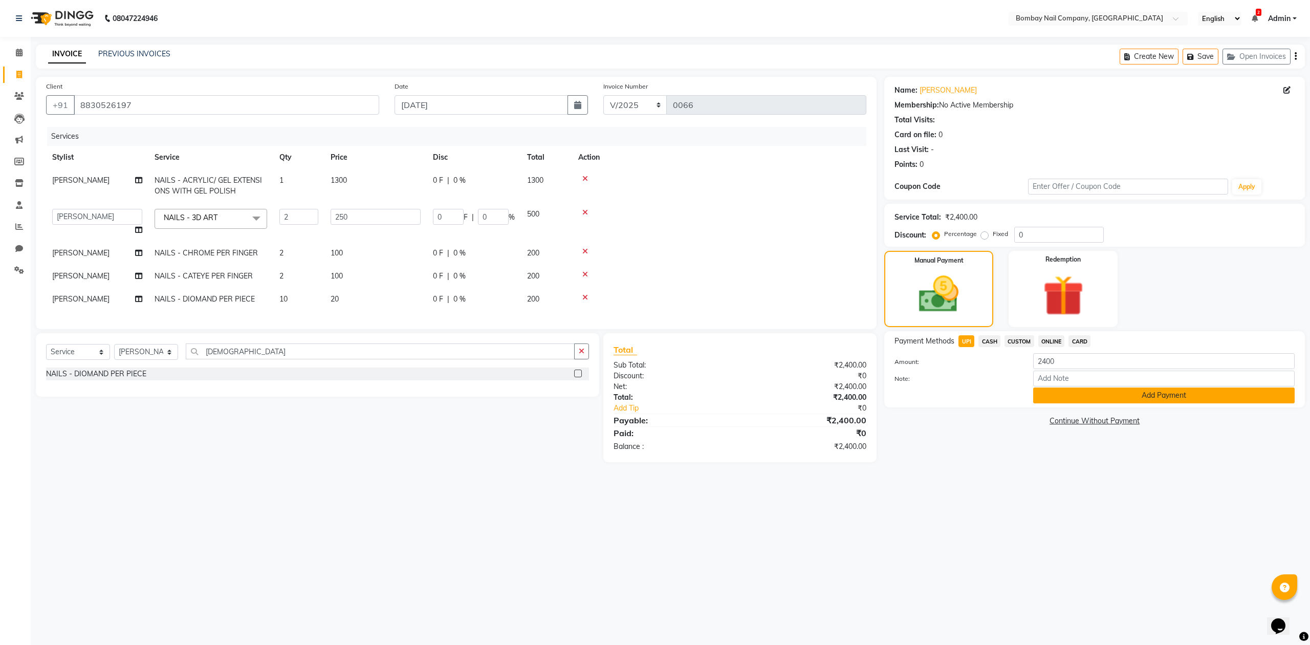
click at [1053, 394] on button "Add Payment" at bounding box center [1163, 395] width 261 height 16
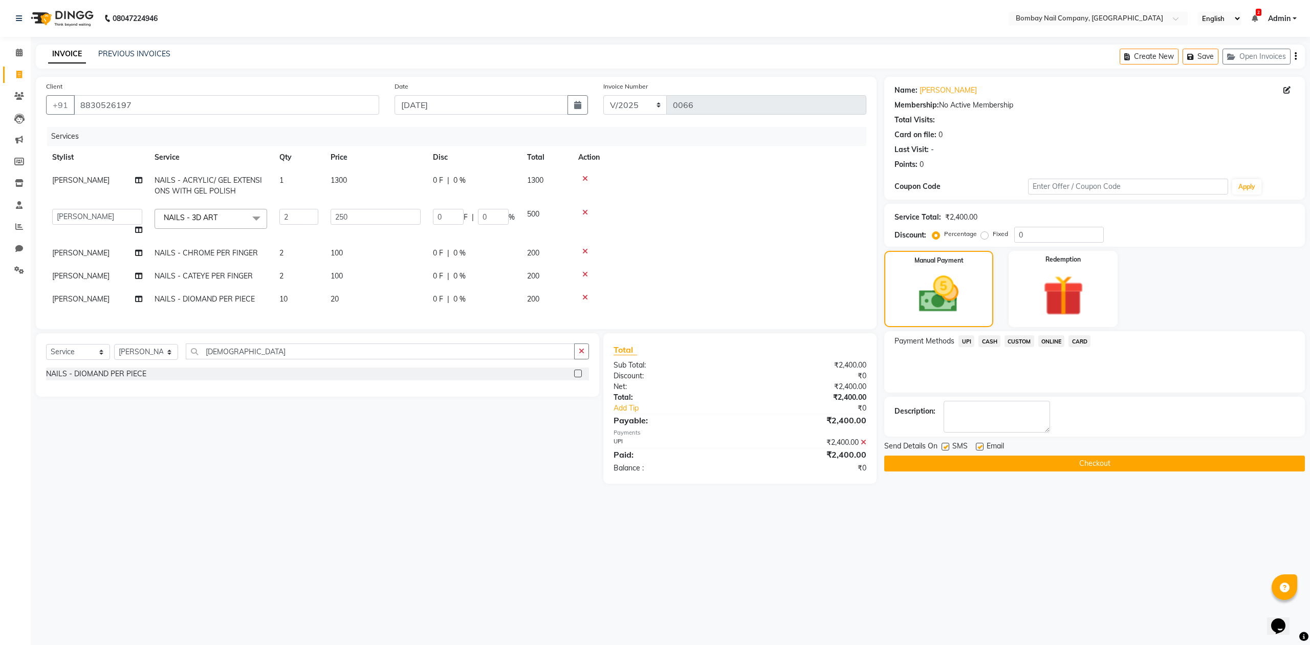
click at [982, 466] on button "Checkout" at bounding box center [1094, 463] width 421 height 16
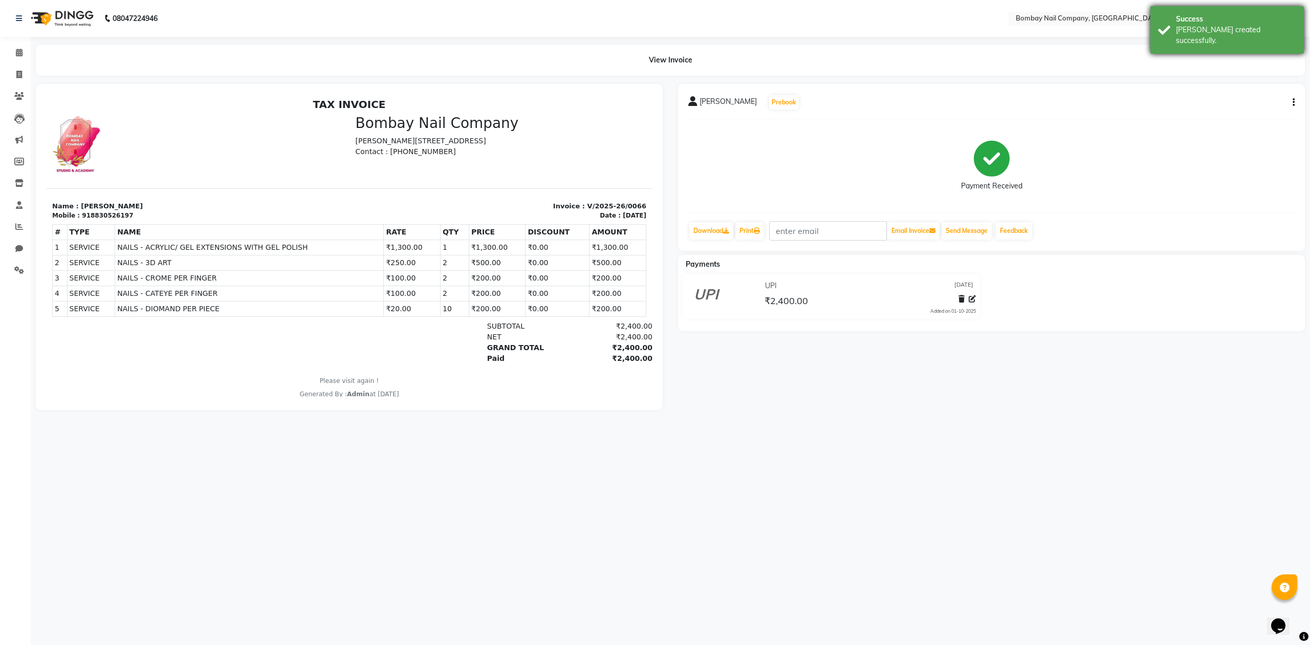
click at [1212, 26] on div "Bill created successfully." at bounding box center [1236, 35] width 120 height 21
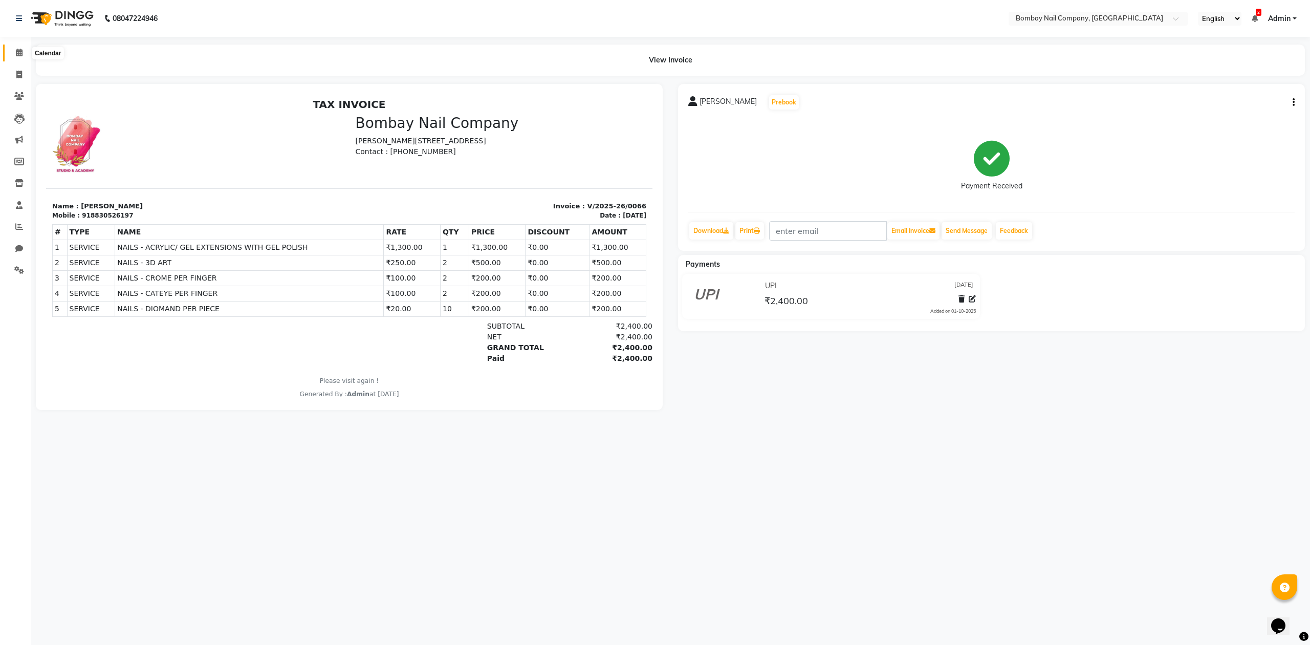
click at [17, 58] on span at bounding box center [19, 53] width 18 height 12
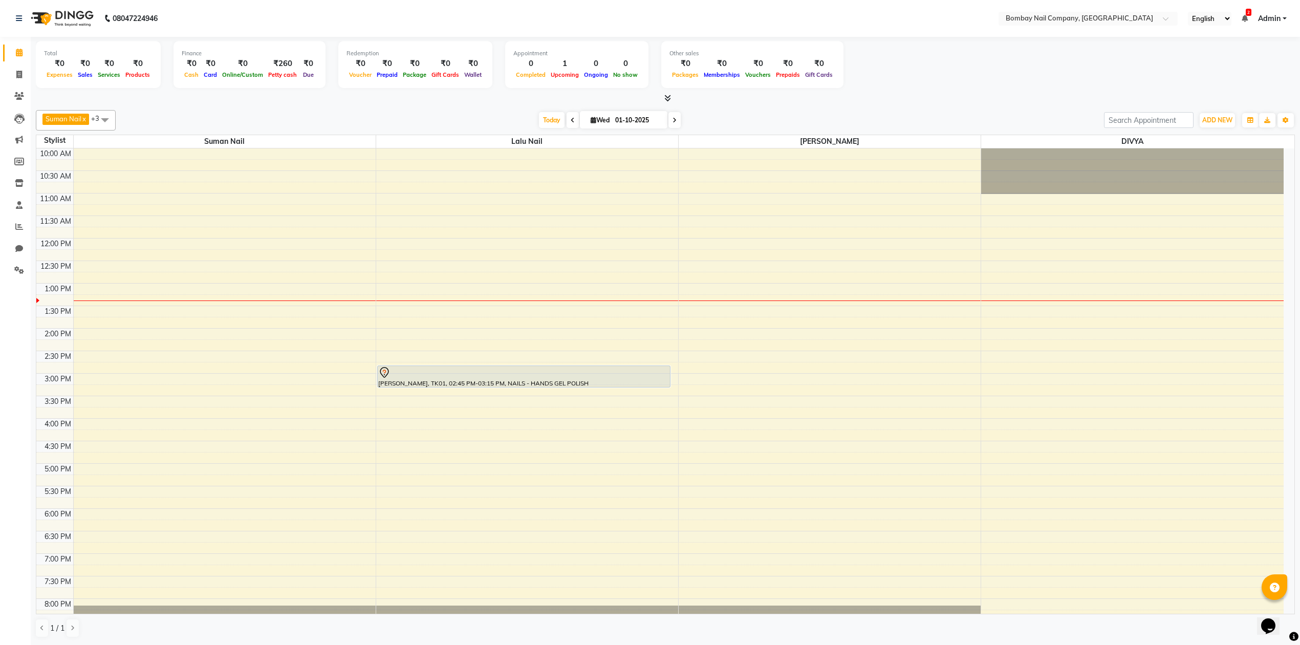
click at [623, 119] on input "01-10-2025" at bounding box center [637, 120] width 51 height 15
select select "10"
select select "2025"
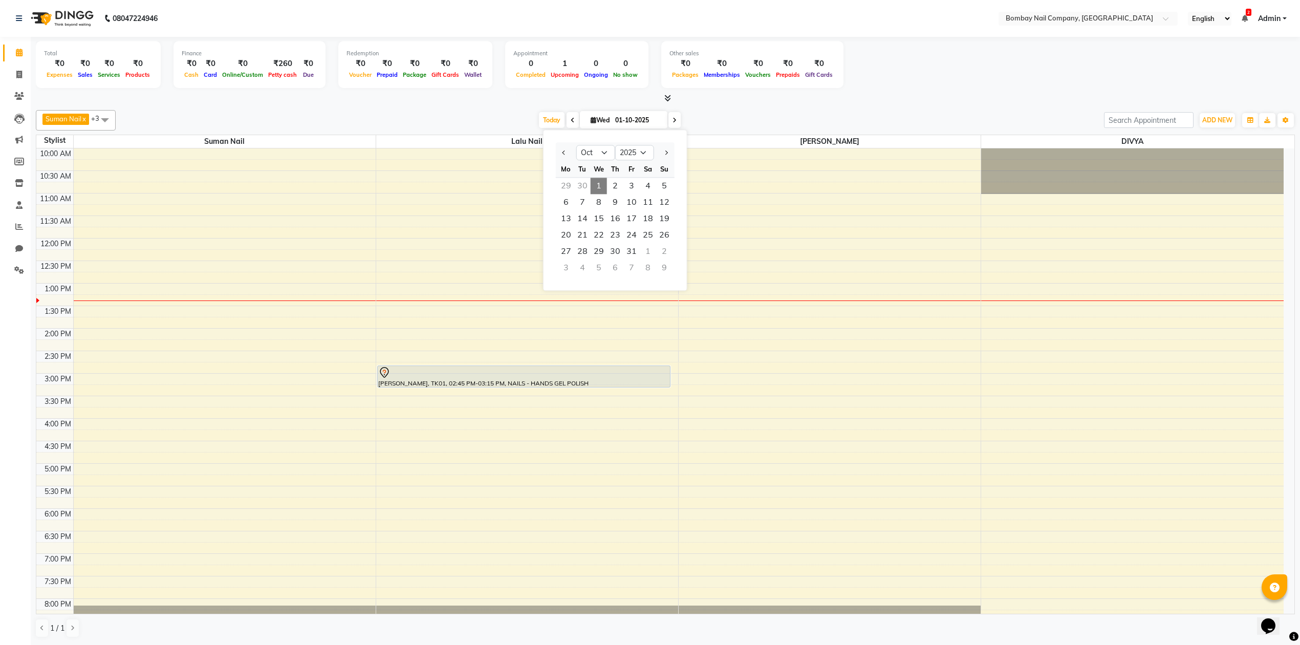
click at [586, 184] on div "30" at bounding box center [582, 186] width 16 height 16
type input "30-09-2025"
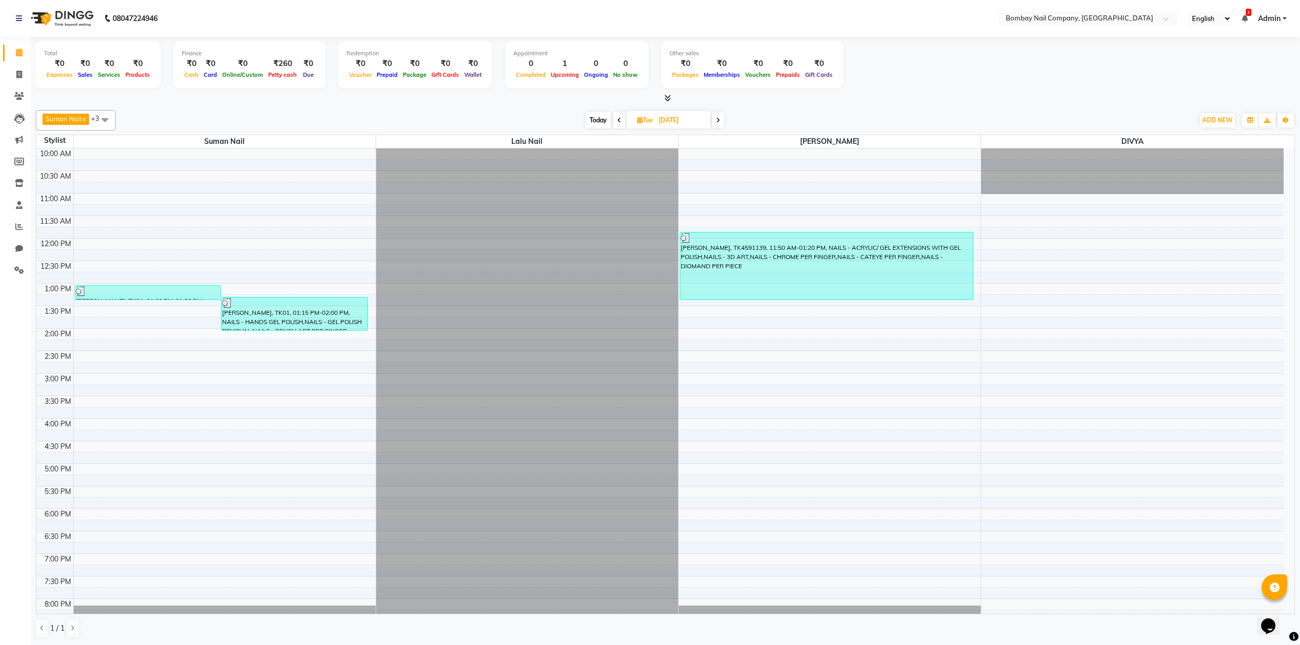
click at [662, 119] on input "30-09-2025" at bounding box center [680, 120] width 51 height 15
select select "9"
select select "2025"
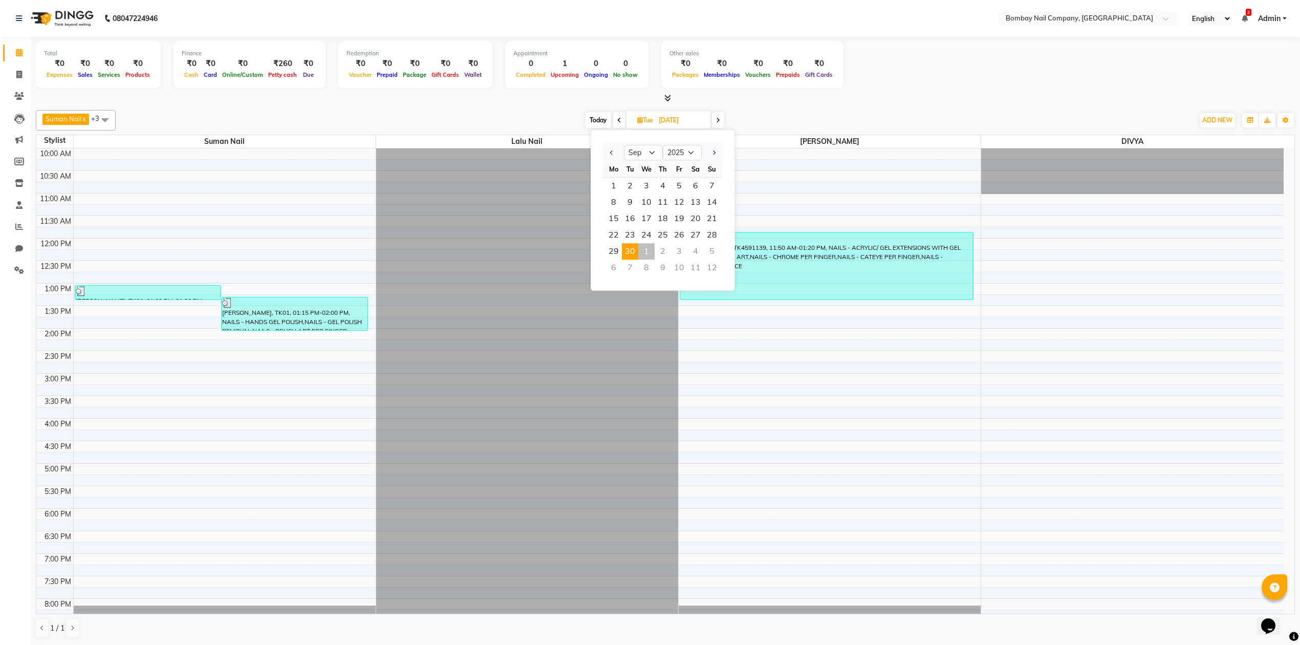
click at [647, 246] on div "1" at bounding box center [646, 251] width 16 height 16
type input "01-10-2025"
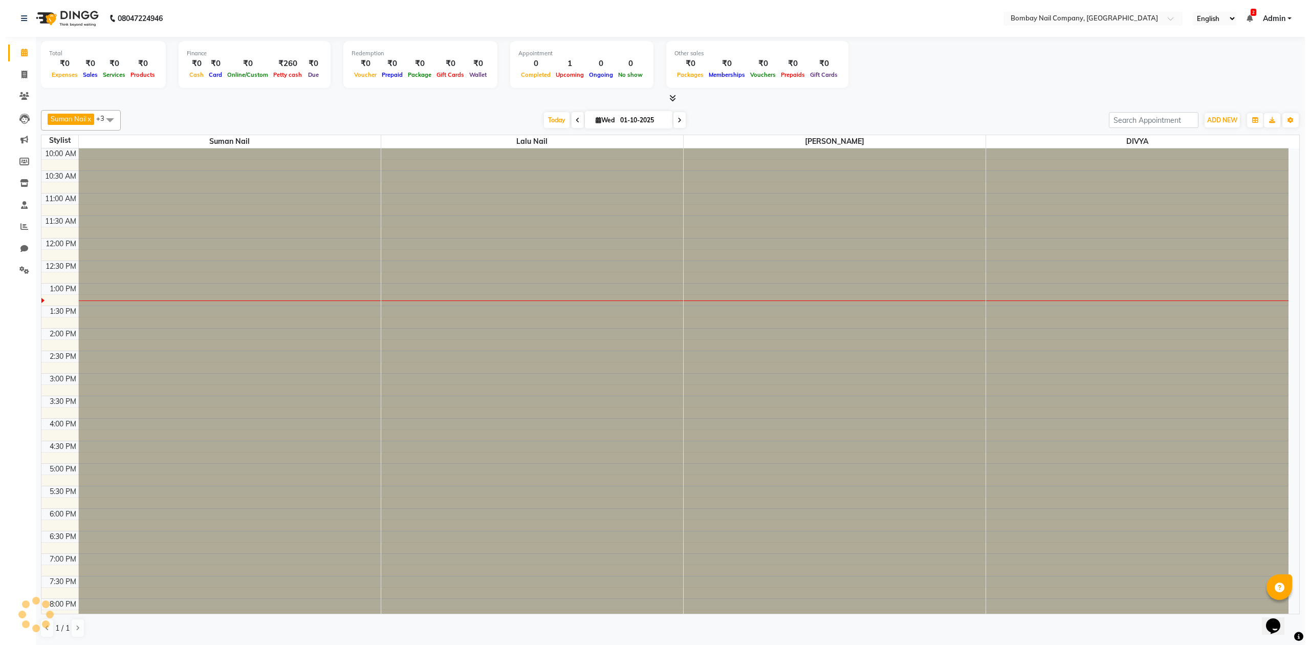
scroll to position [83, 0]
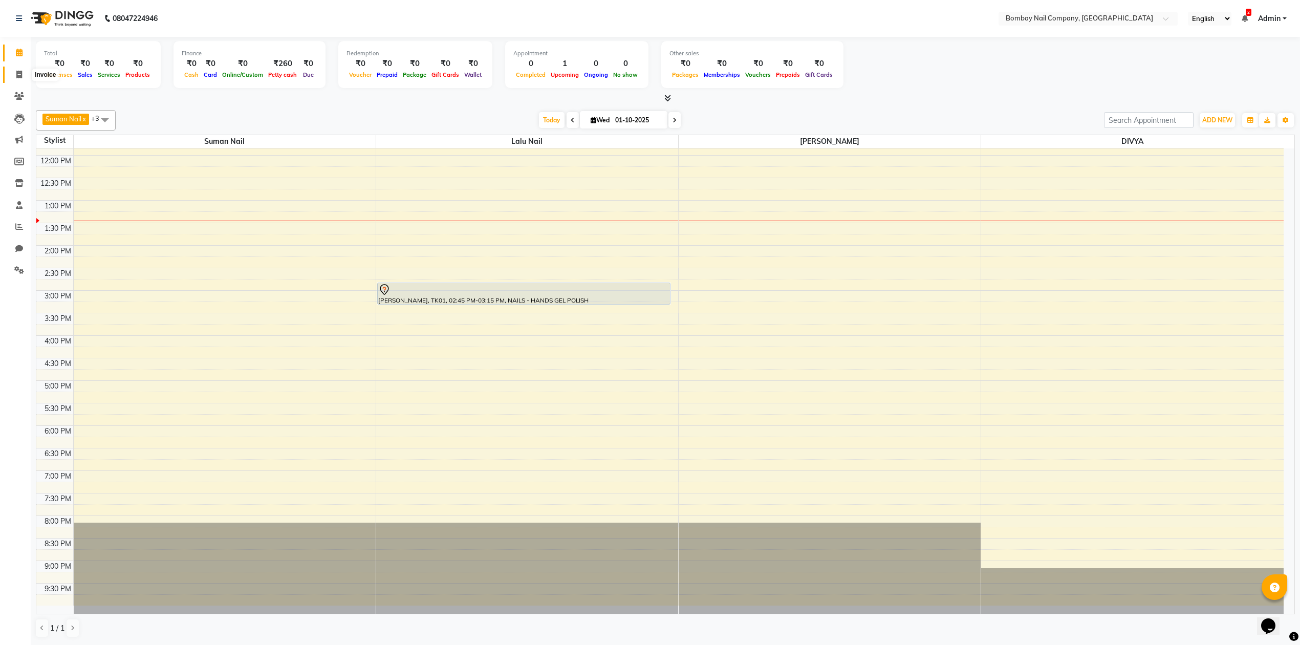
click at [13, 69] on span at bounding box center [19, 75] width 18 height 12
select select "service"
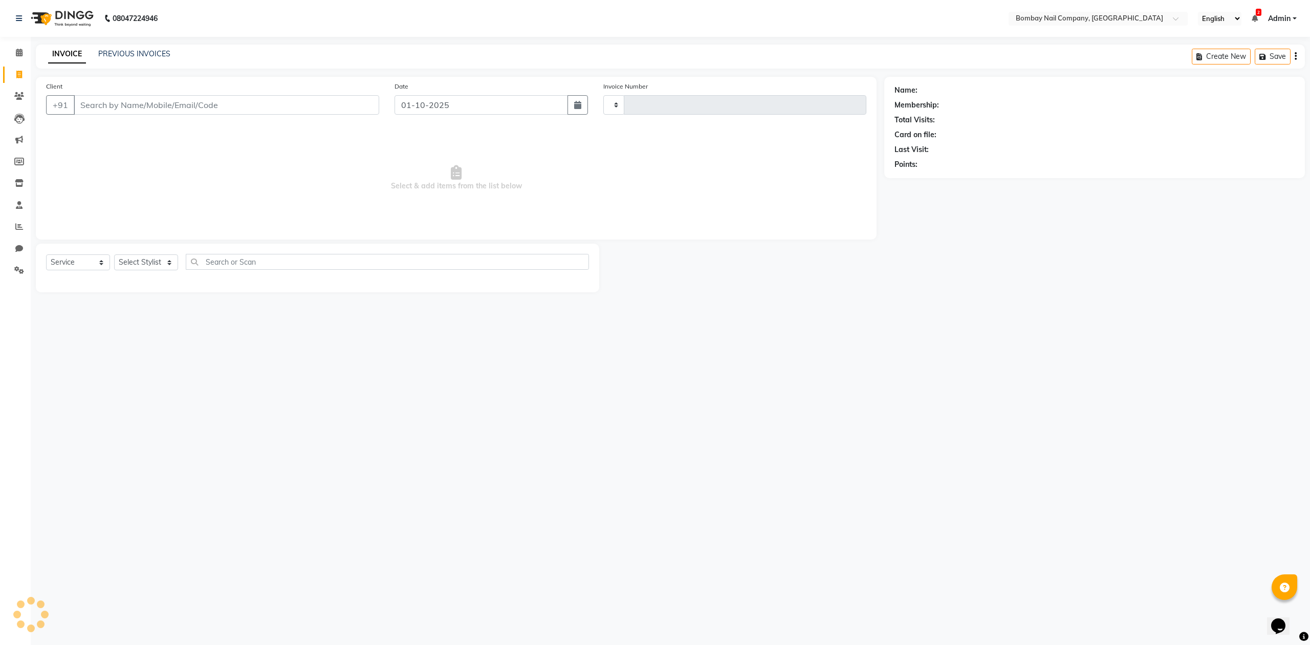
type input "0067"
select select "8782"
click at [119, 56] on link "PREVIOUS INVOICES" at bounding box center [134, 53] width 72 height 9
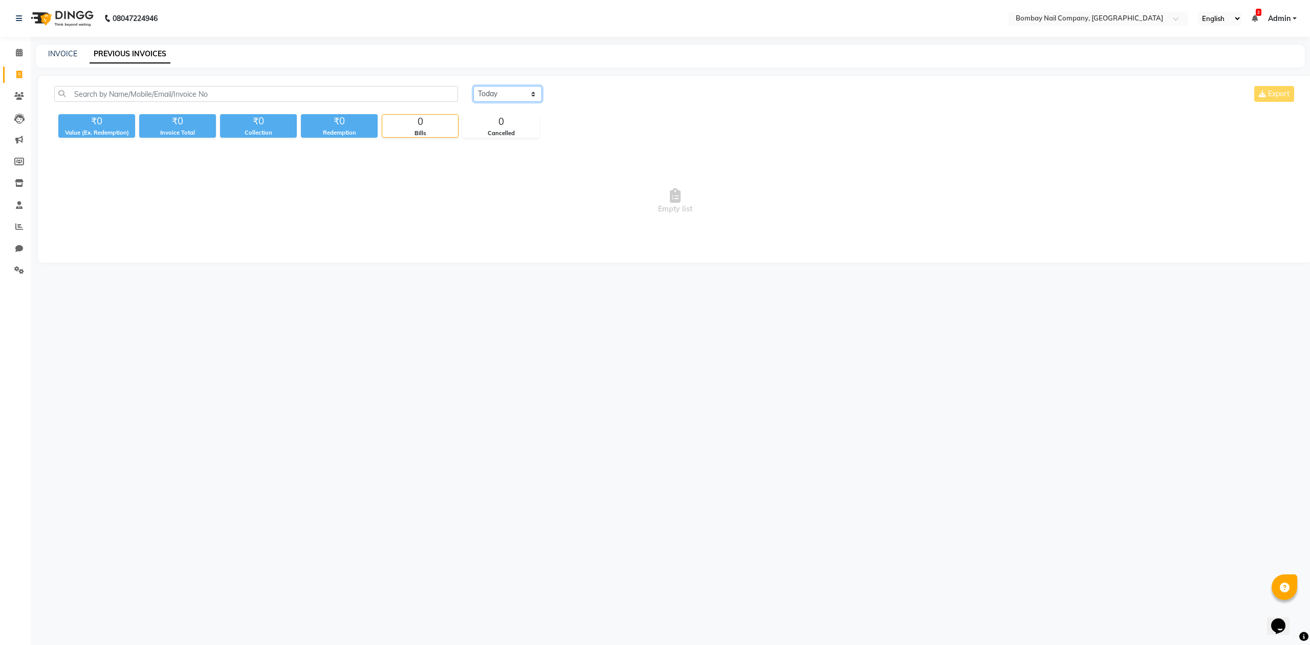
click at [512, 95] on select "Today Yesterday Custom Range" at bounding box center [507, 94] width 69 height 16
select select "yesterday"
click at [473, 86] on select "Today Yesterday Custom Range" at bounding box center [507, 94] width 69 height 16
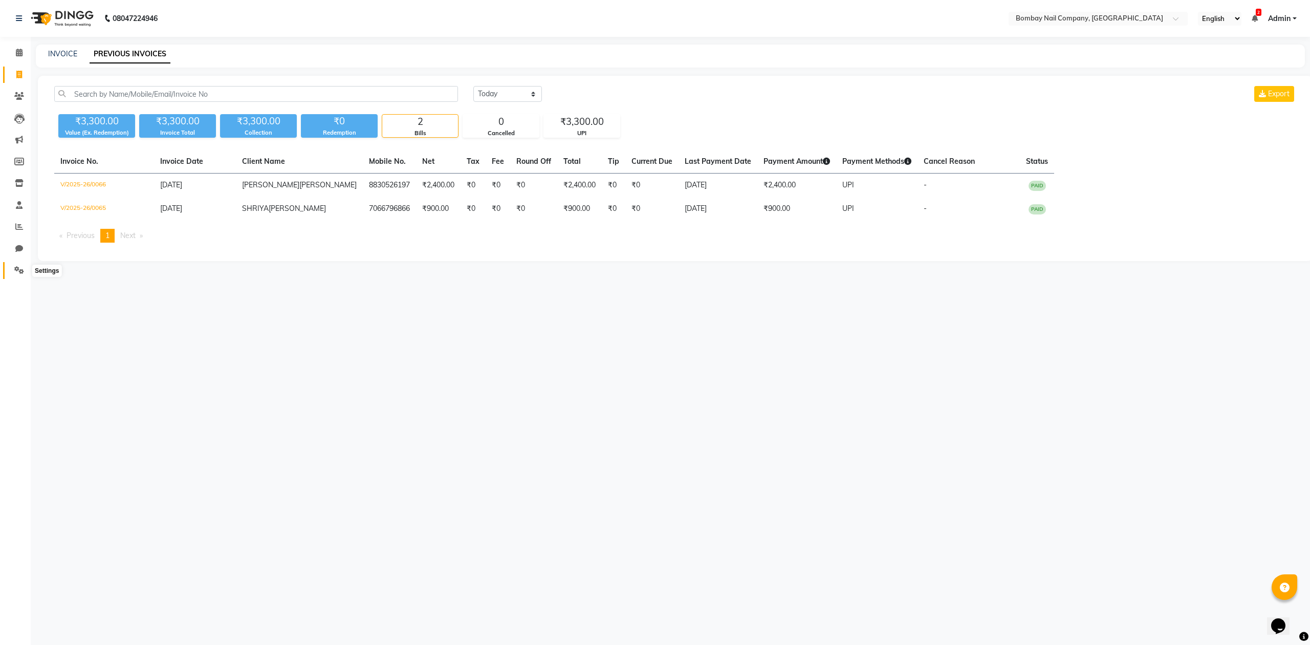
click at [17, 266] on icon at bounding box center [19, 270] width 10 height 8
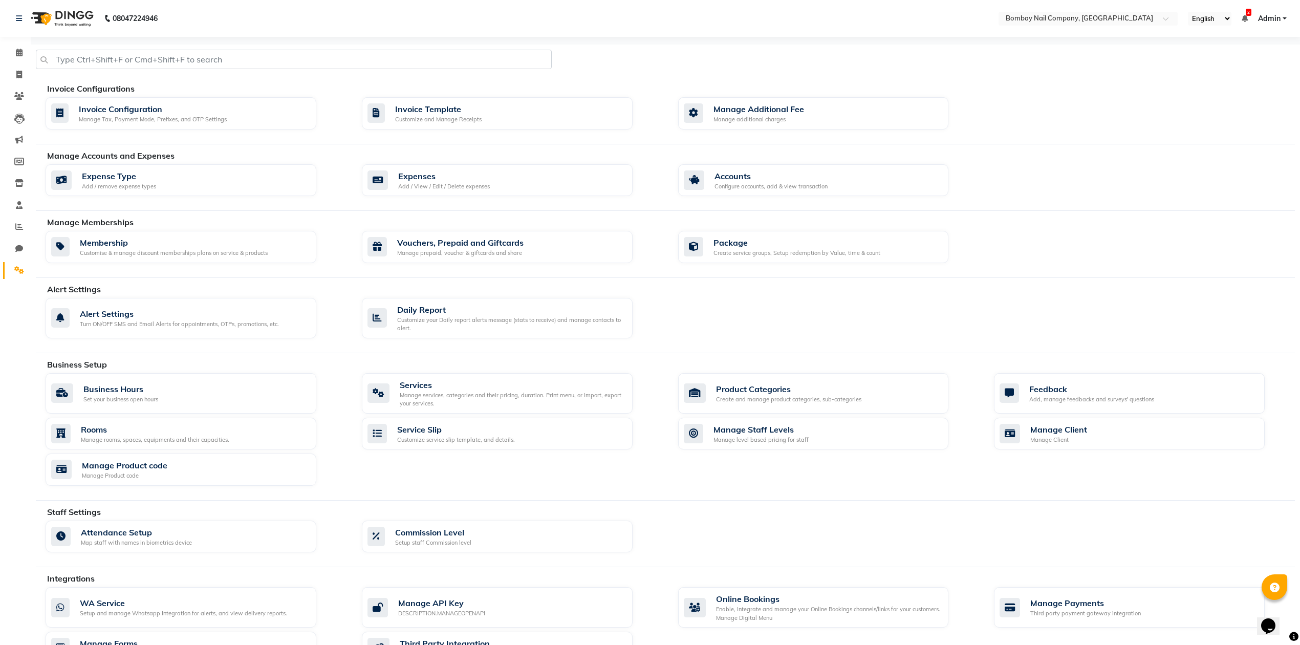
click at [529, 361] on div "Business Setup" at bounding box center [674, 364] width 1255 height 12
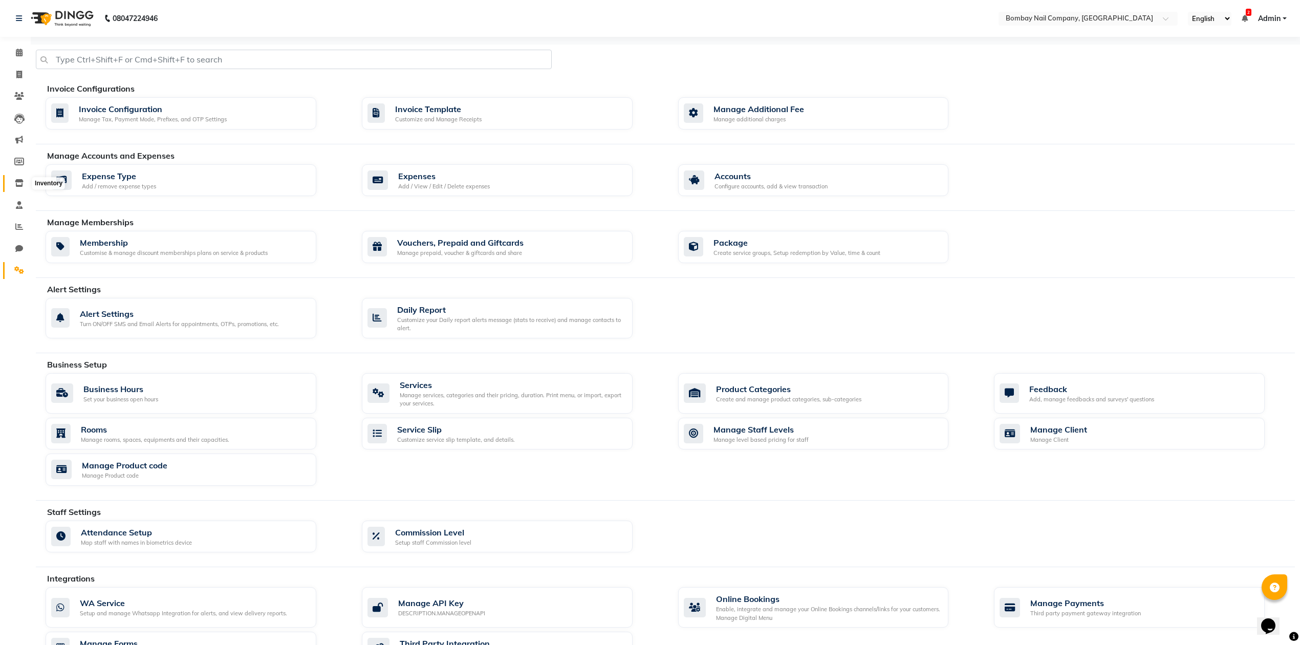
click at [18, 182] on icon at bounding box center [19, 183] width 9 height 8
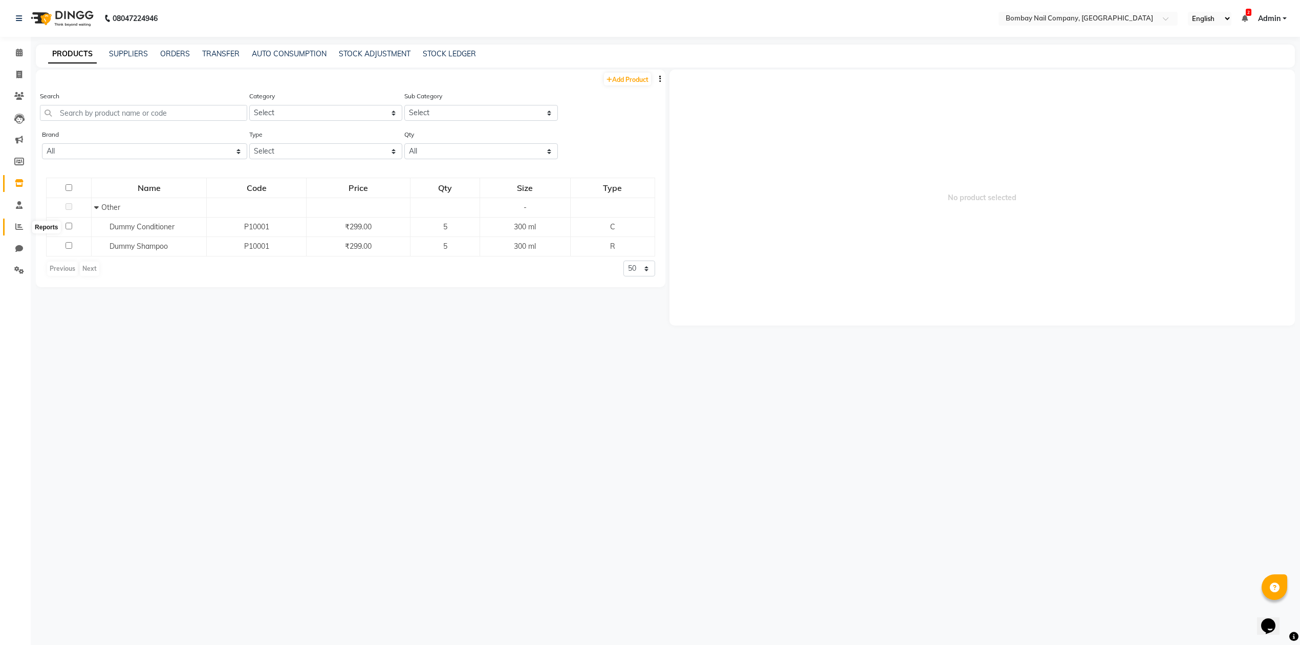
click at [19, 229] on icon at bounding box center [19, 227] width 8 height 8
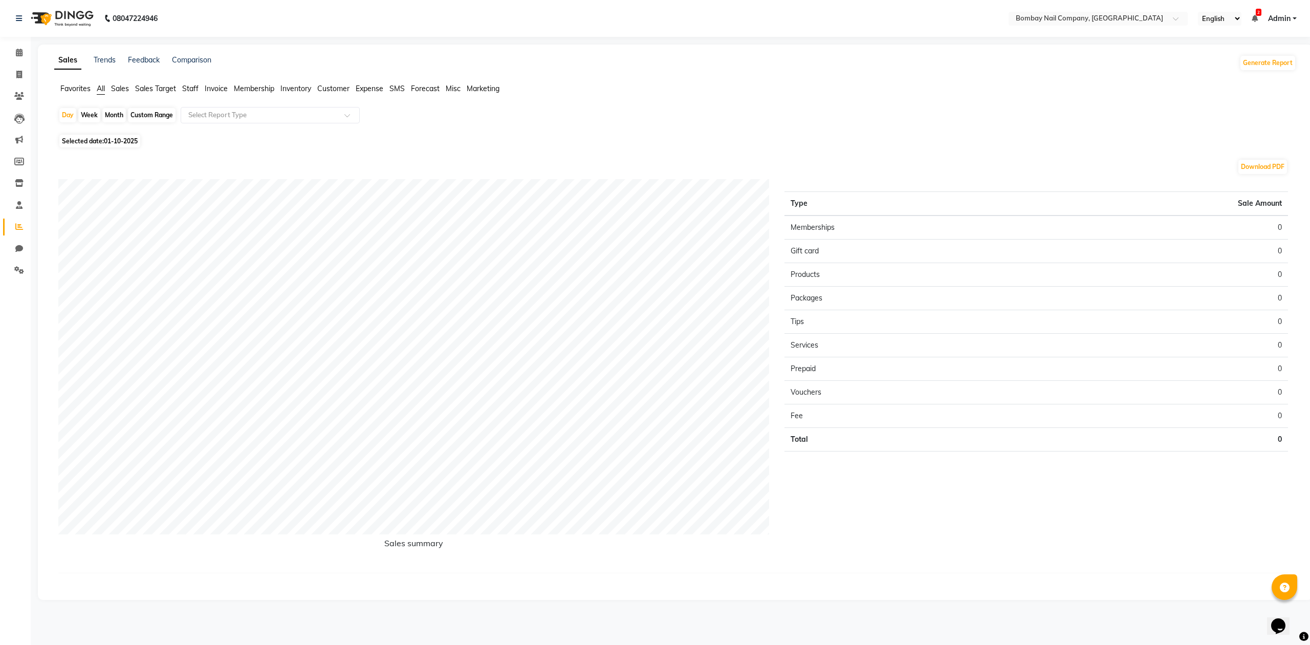
click at [333, 87] on span "Customer" at bounding box center [333, 88] width 32 height 9
click at [164, 116] on div "Custom Range" at bounding box center [152, 115] width 48 height 14
select select "10"
select select "2025"
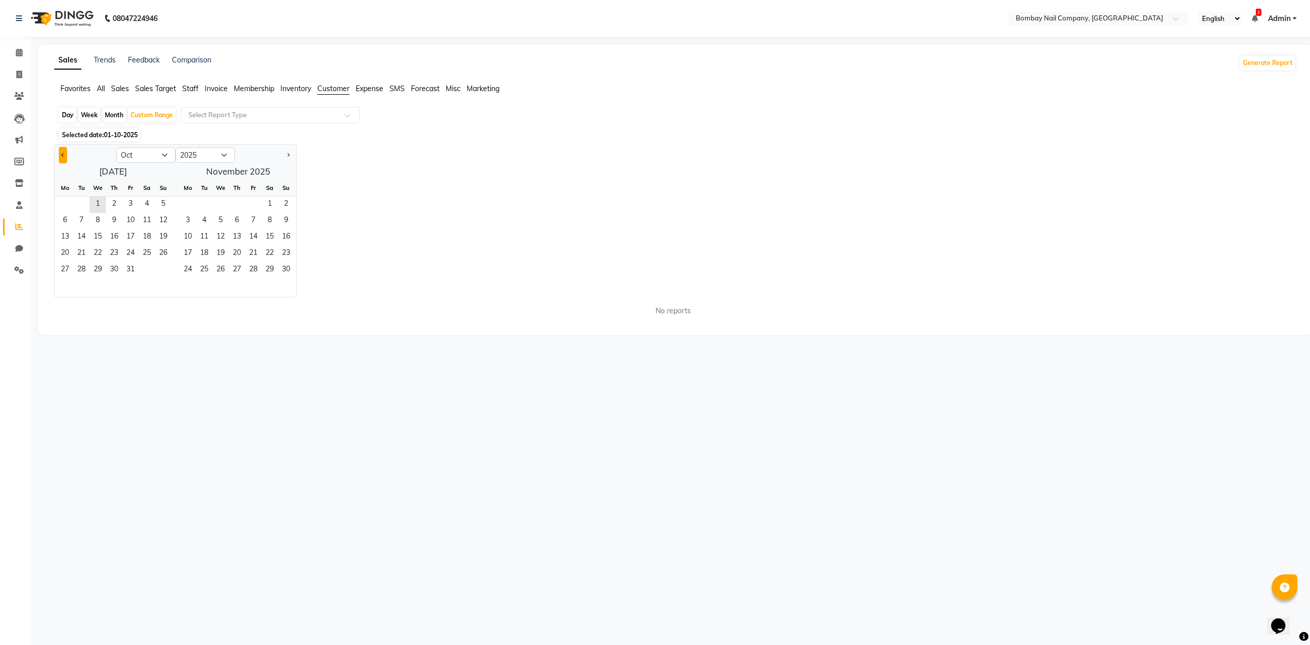
click at [62, 161] on button "Previous month" at bounding box center [63, 155] width 8 height 16
select select "9"
click at [68, 203] on span "1" at bounding box center [65, 204] width 16 height 16
click at [250, 271] on span "31" at bounding box center [253, 270] width 16 height 16
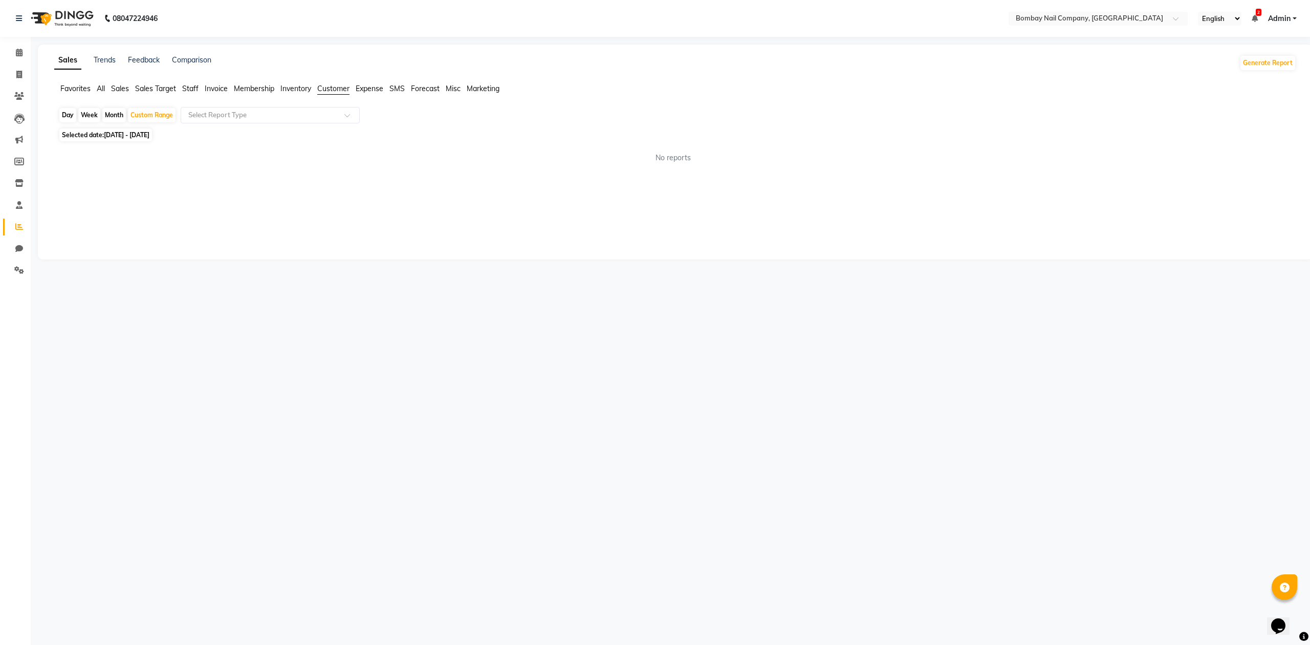
click at [335, 87] on span "Customer" at bounding box center [333, 88] width 32 height 9
click at [269, 125] on div "Day Week Month Custom Range Select Report Type" at bounding box center [675, 116] width 1234 height 18
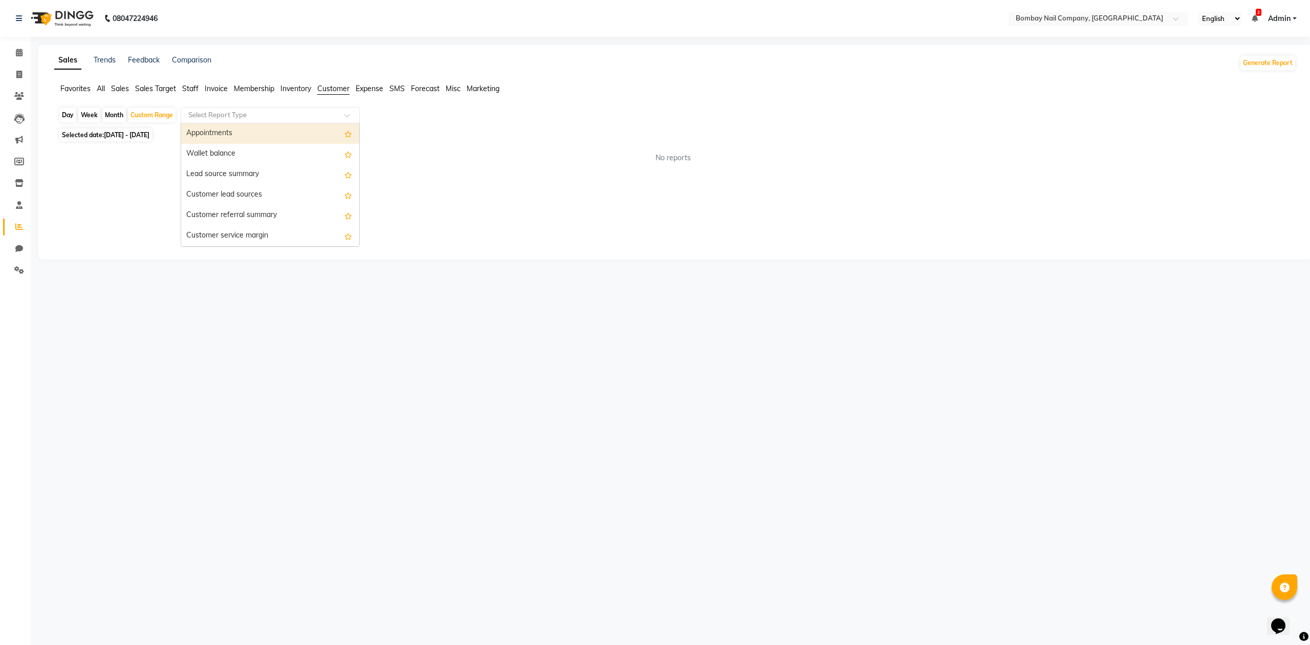
click at [269, 121] on div "Select Report Type" at bounding box center [270, 115] width 179 height 16
click at [274, 120] on input "text" at bounding box center [259, 115] width 147 height 10
click at [274, 115] on input "text" at bounding box center [259, 115] width 147 height 10
click at [244, 231] on div "Customer service margin" at bounding box center [270, 236] width 178 height 20
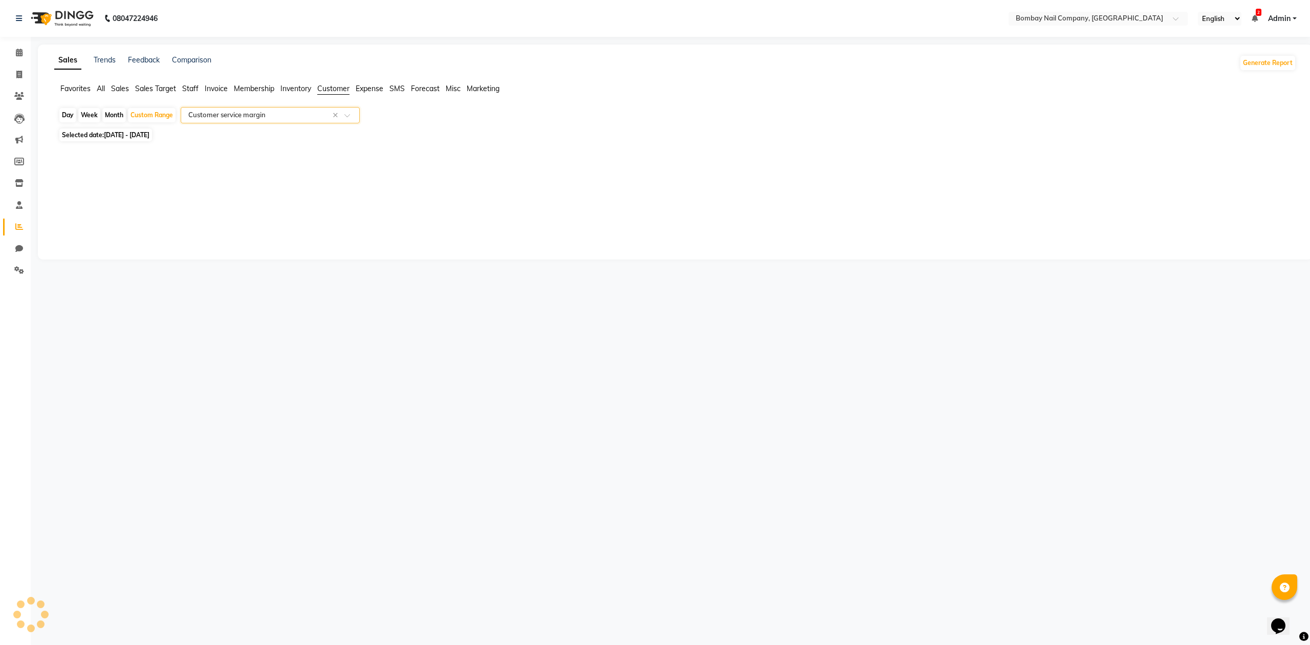
select select "full_report"
select select "csv"
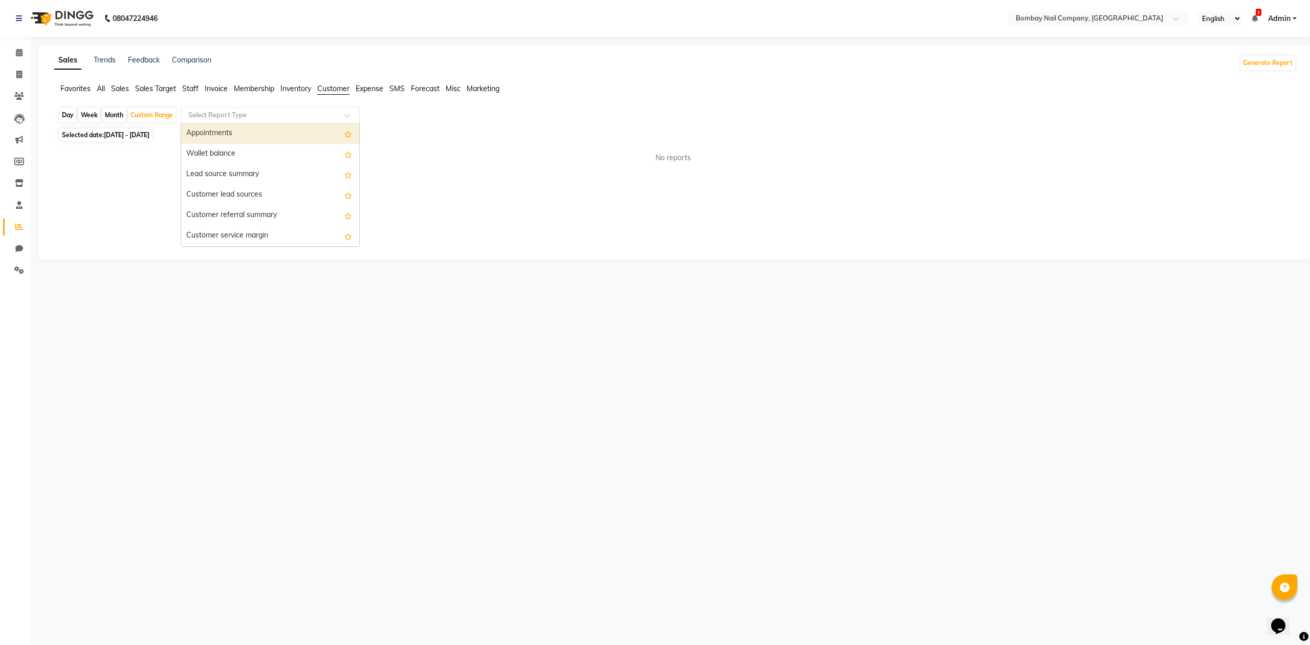
click at [336, 119] on div at bounding box center [270, 115] width 178 height 10
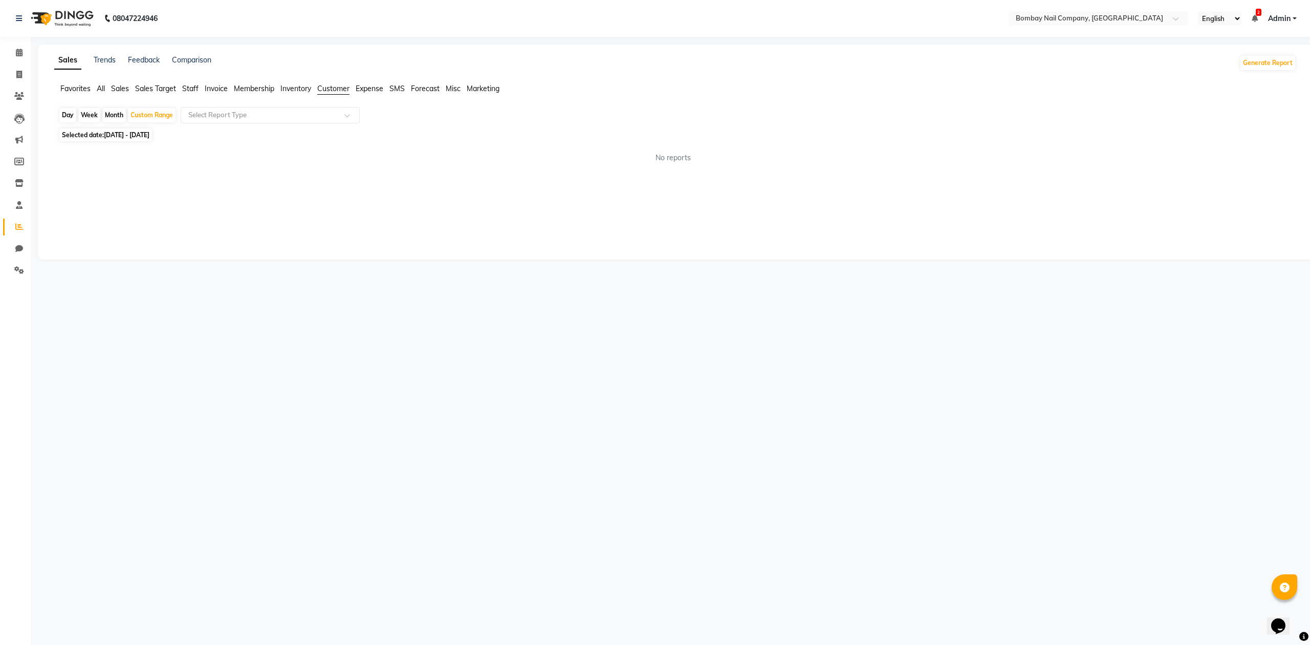
click at [334, 89] on span "Customer" at bounding box center [333, 88] width 32 height 9
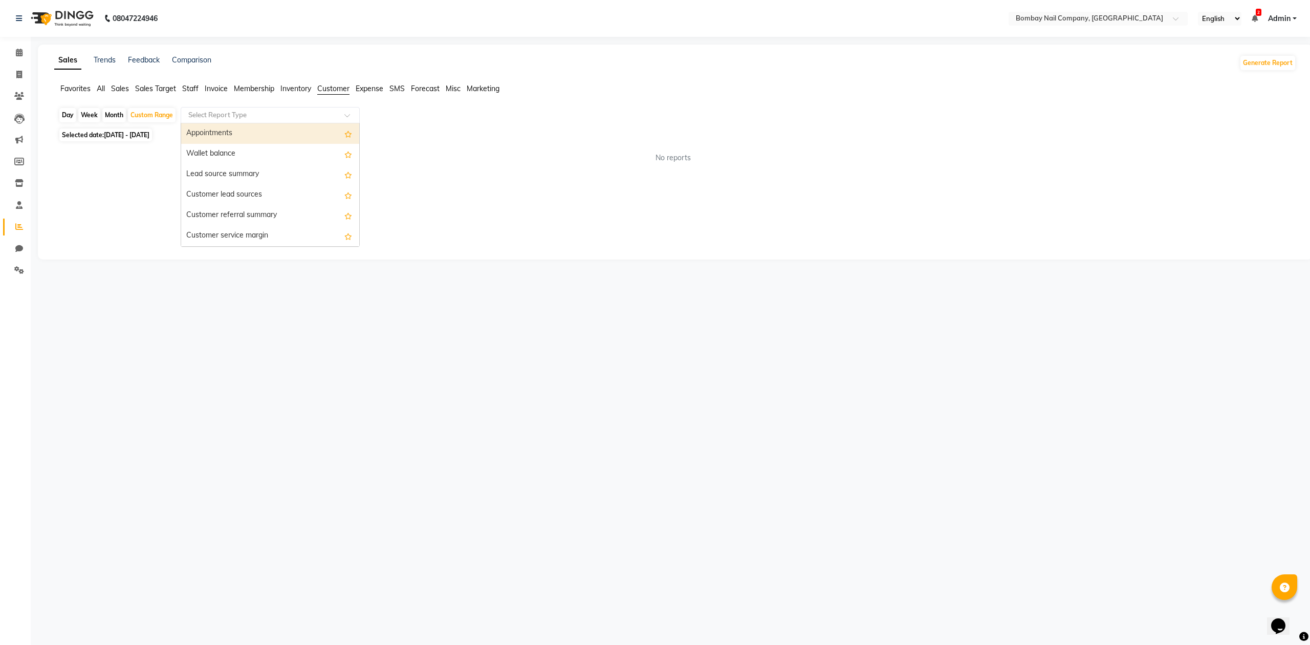
click at [271, 115] on input "text" at bounding box center [259, 115] width 147 height 10
click at [274, 134] on div "Appointments" at bounding box center [270, 133] width 178 height 20
select select "full_report"
select select "csv"
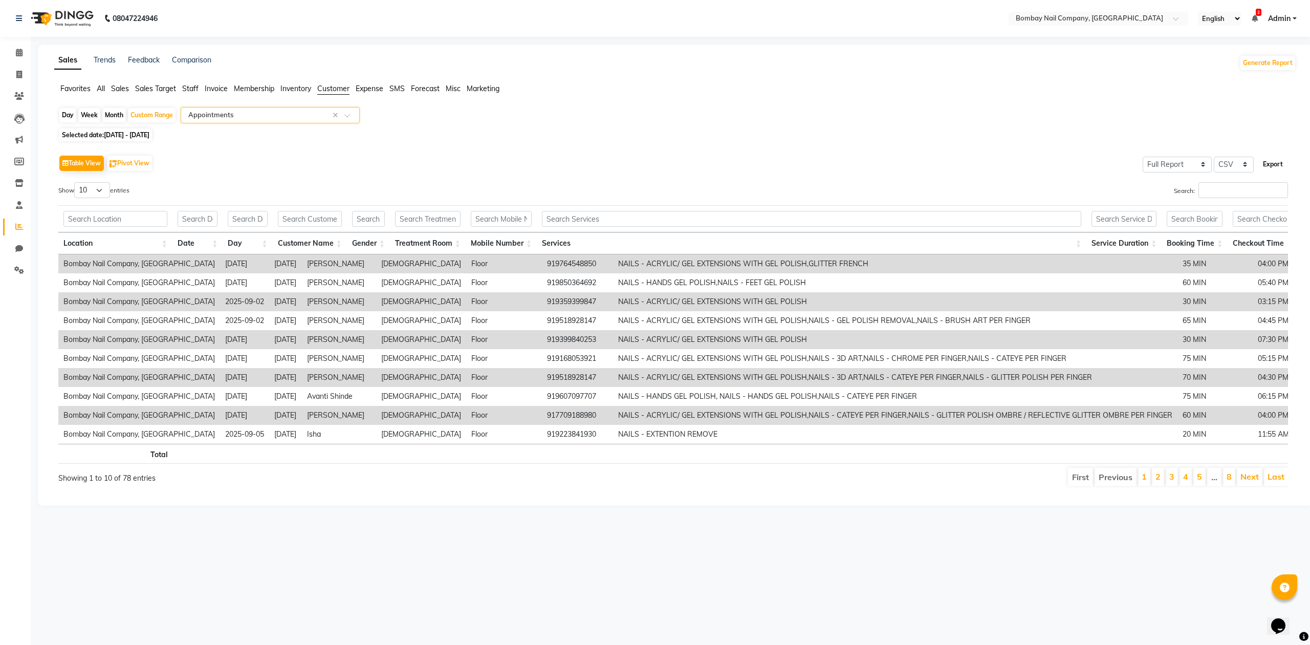
click at [1281, 165] on button "Export" at bounding box center [1273, 164] width 28 height 17
click at [624, 187] on div "Show 10 25 50 100 entries" at bounding box center [361, 192] width 607 height 20
click at [20, 55] on icon at bounding box center [19, 53] width 7 height 8
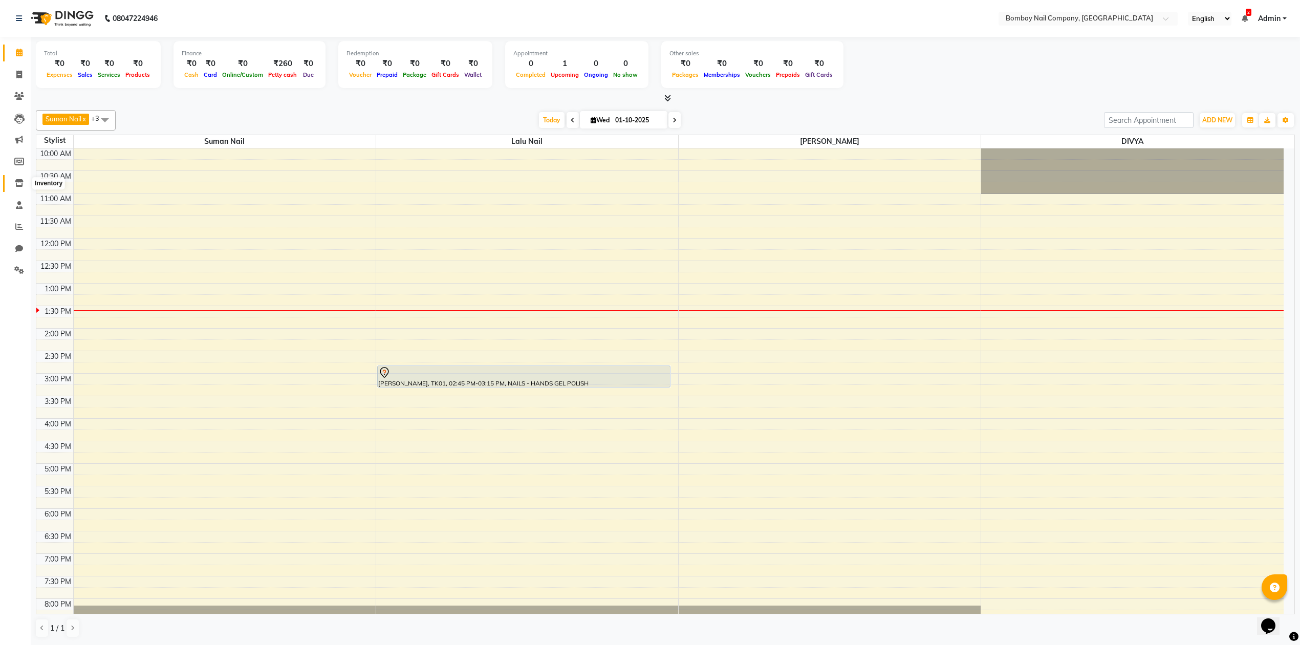
click at [15, 183] on icon at bounding box center [19, 183] width 9 height 8
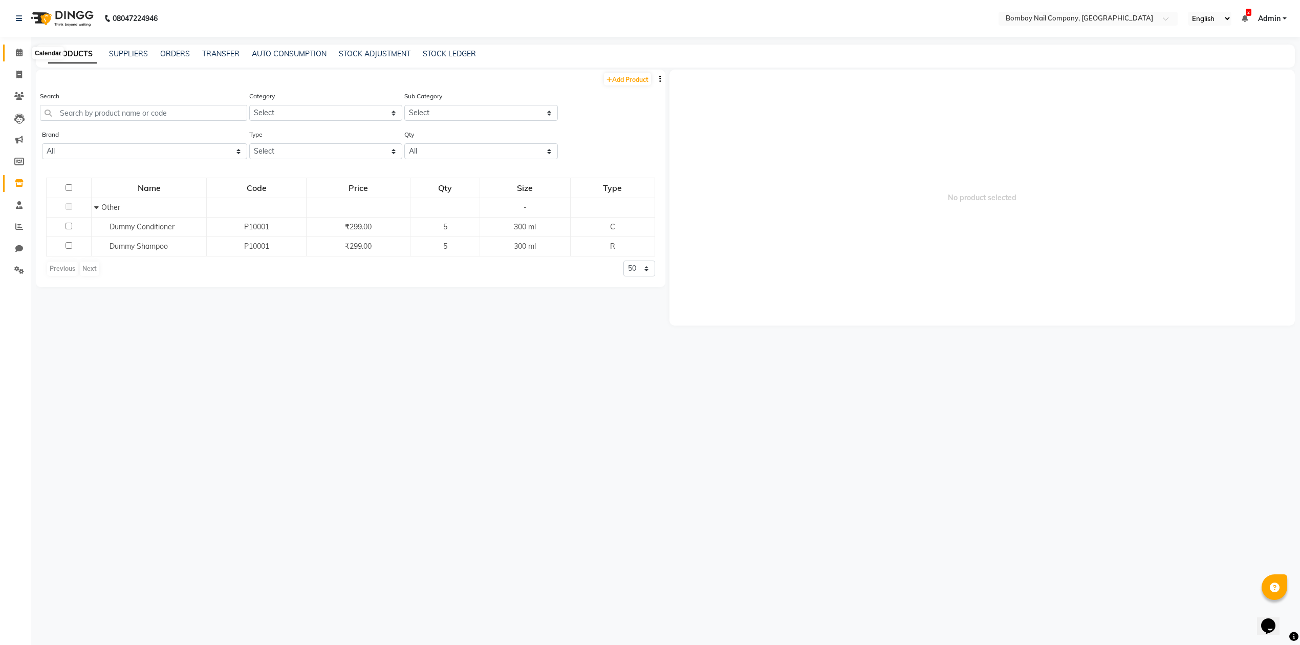
click at [17, 49] on icon at bounding box center [19, 53] width 7 height 8
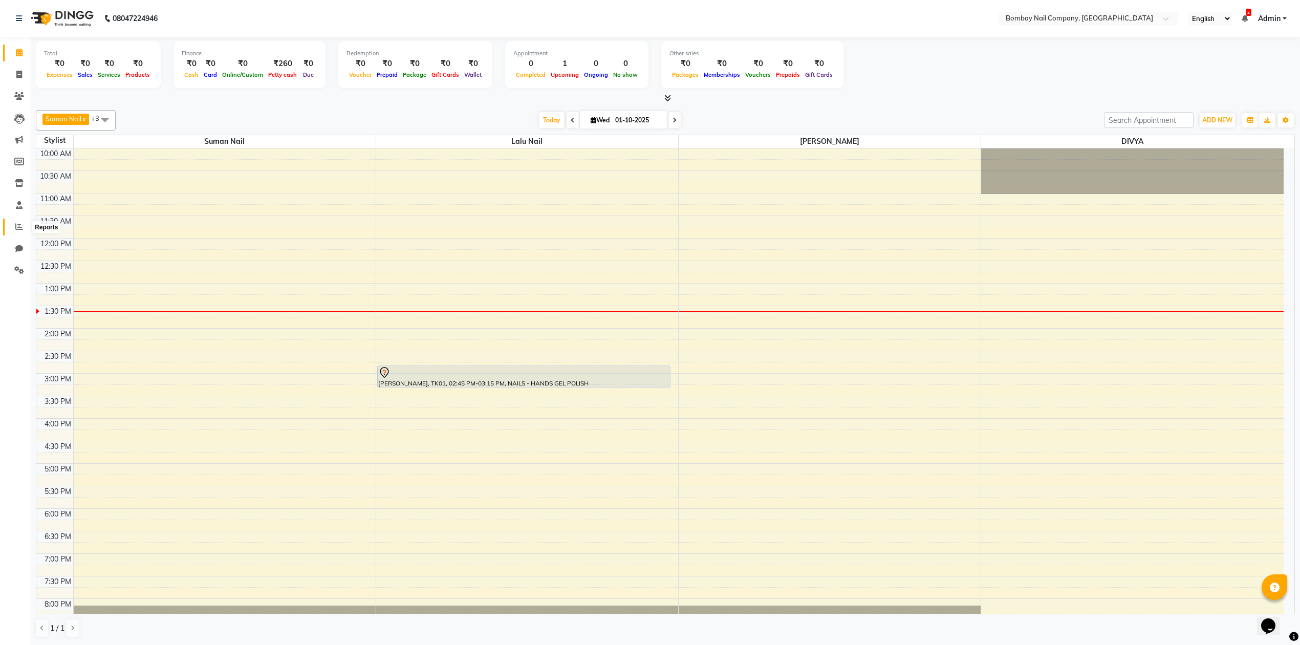
click at [17, 228] on icon at bounding box center [19, 227] width 8 height 8
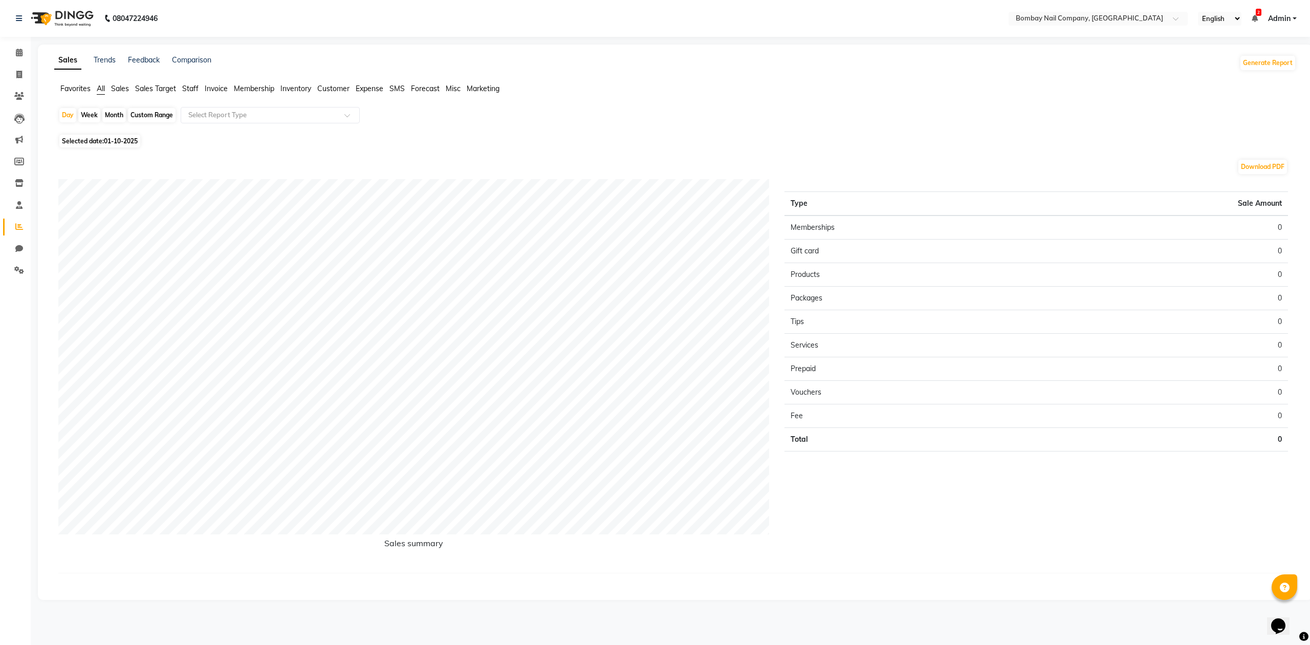
click at [330, 92] on span "Customer" at bounding box center [333, 88] width 32 height 9
click at [256, 109] on div "Select Report Type" at bounding box center [270, 115] width 179 height 16
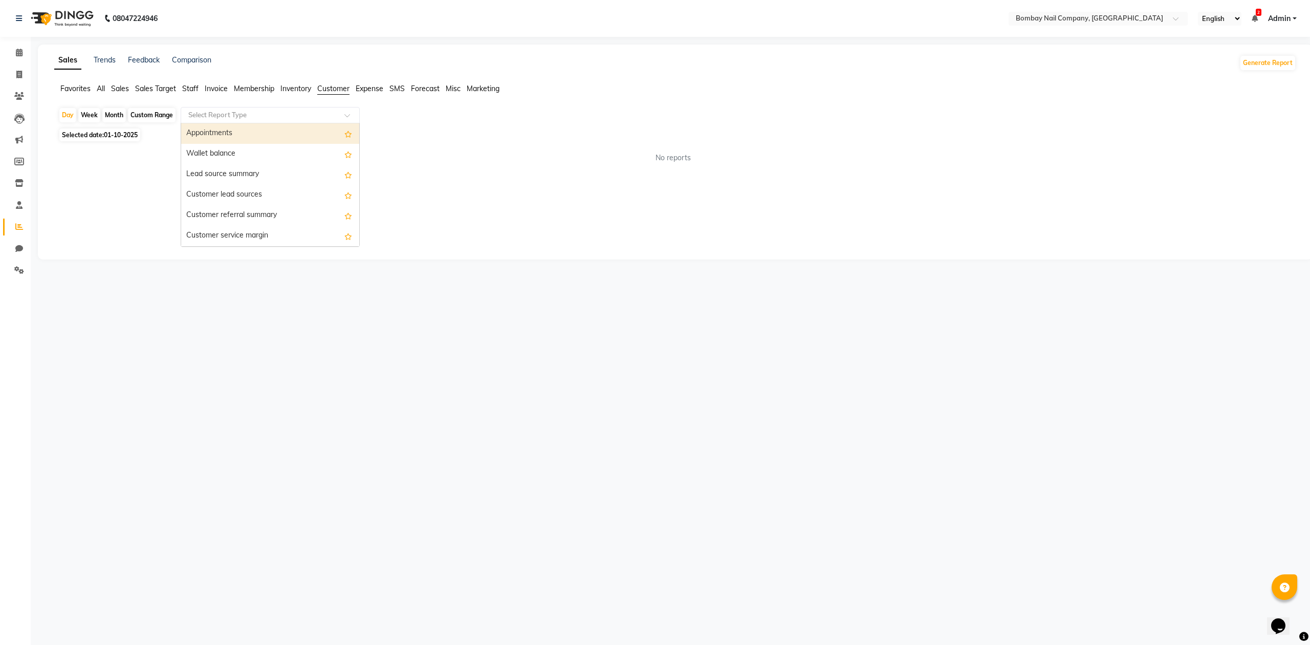
click at [246, 135] on div "Appointments" at bounding box center [270, 133] width 178 height 20
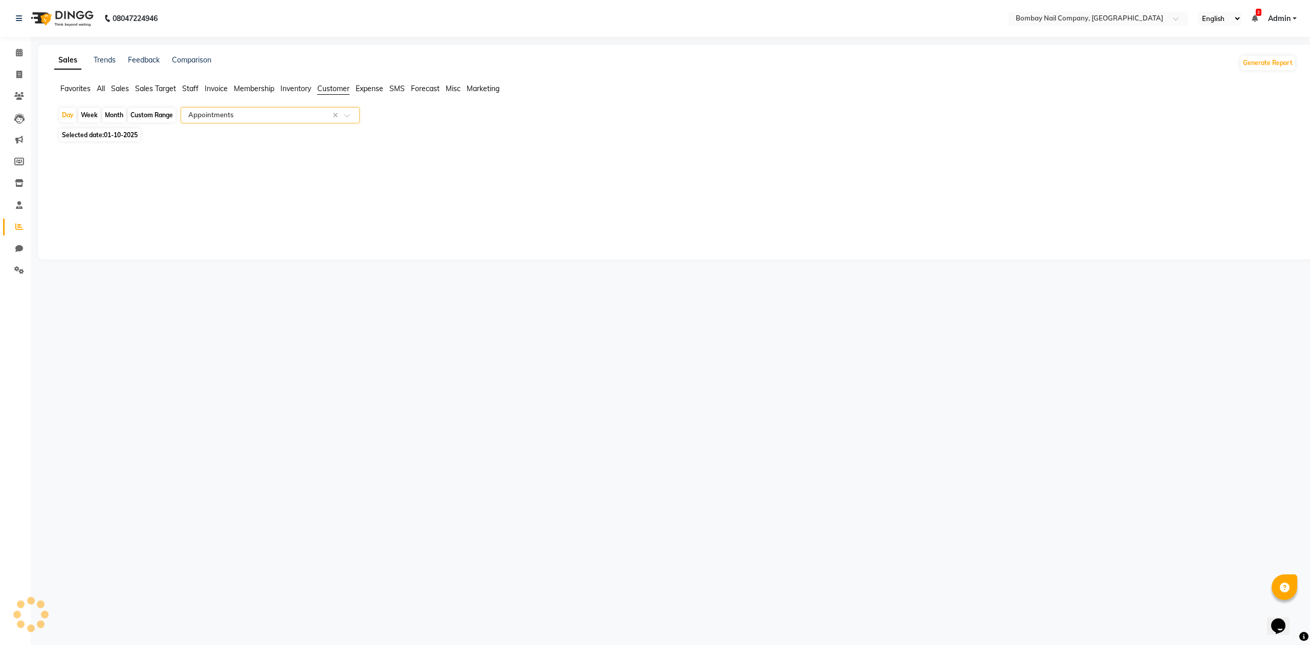
select select "full_report"
select select "csv"
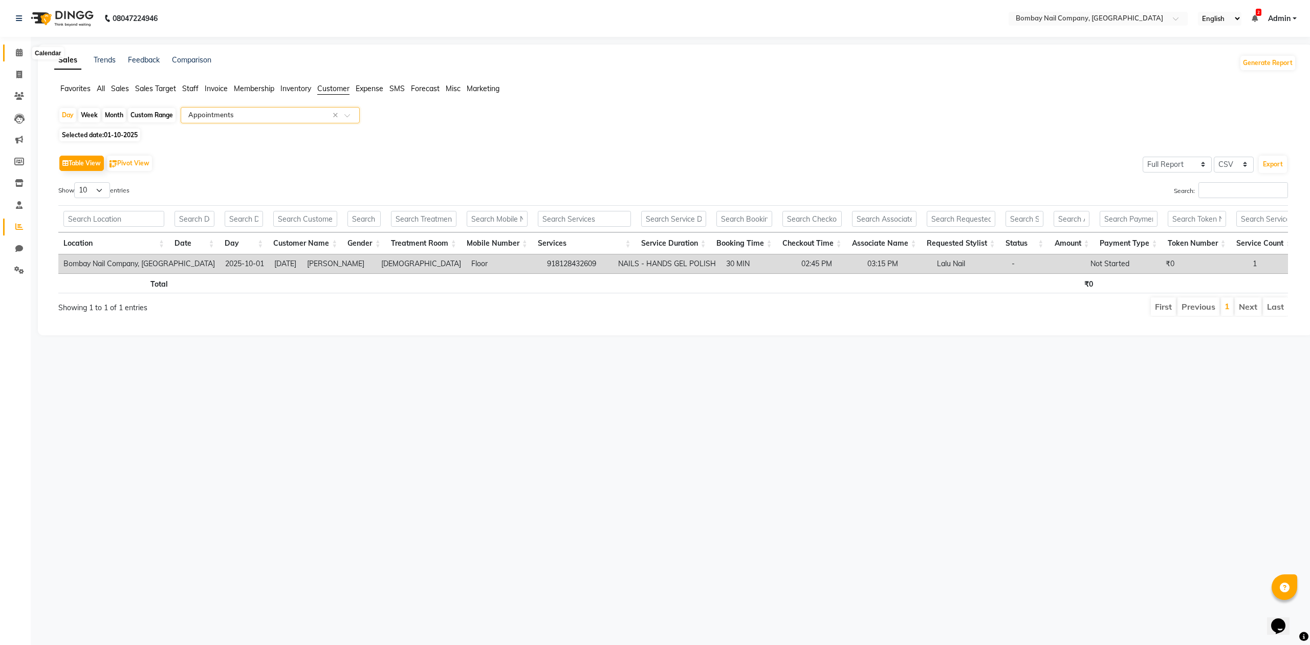
click at [11, 50] on span at bounding box center [19, 53] width 18 height 12
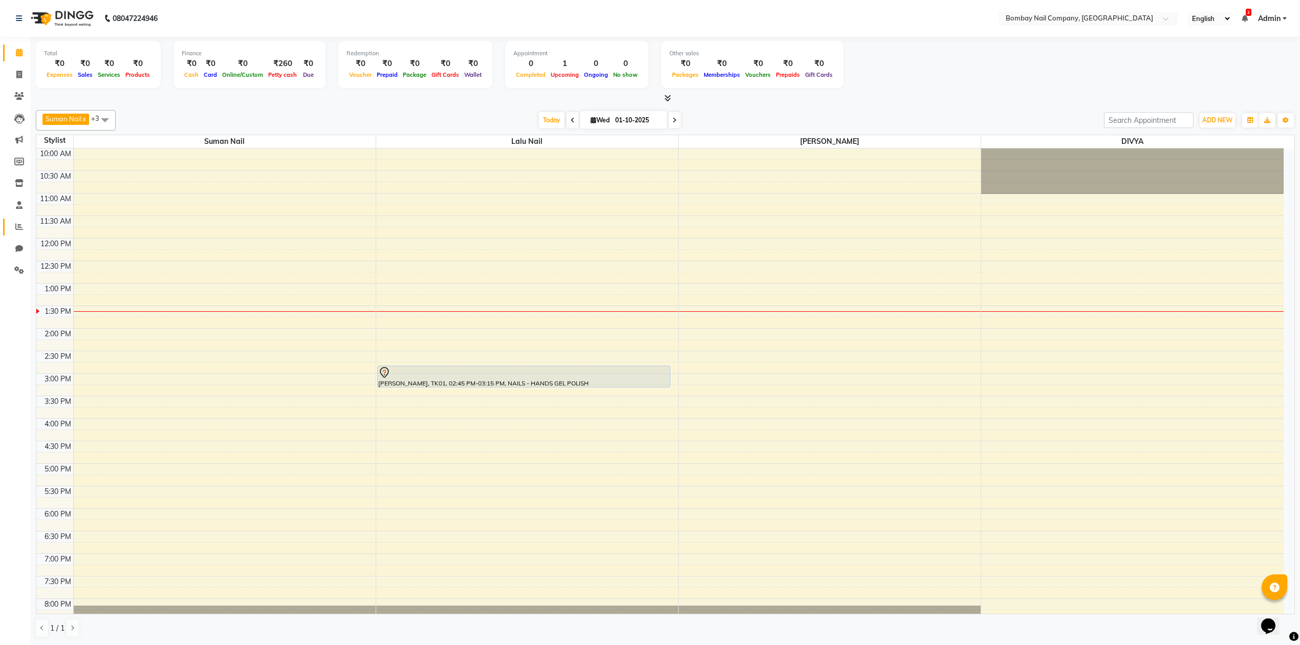
click at [21, 219] on link "Reports" at bounding box center [15, 226] width 25 height 17
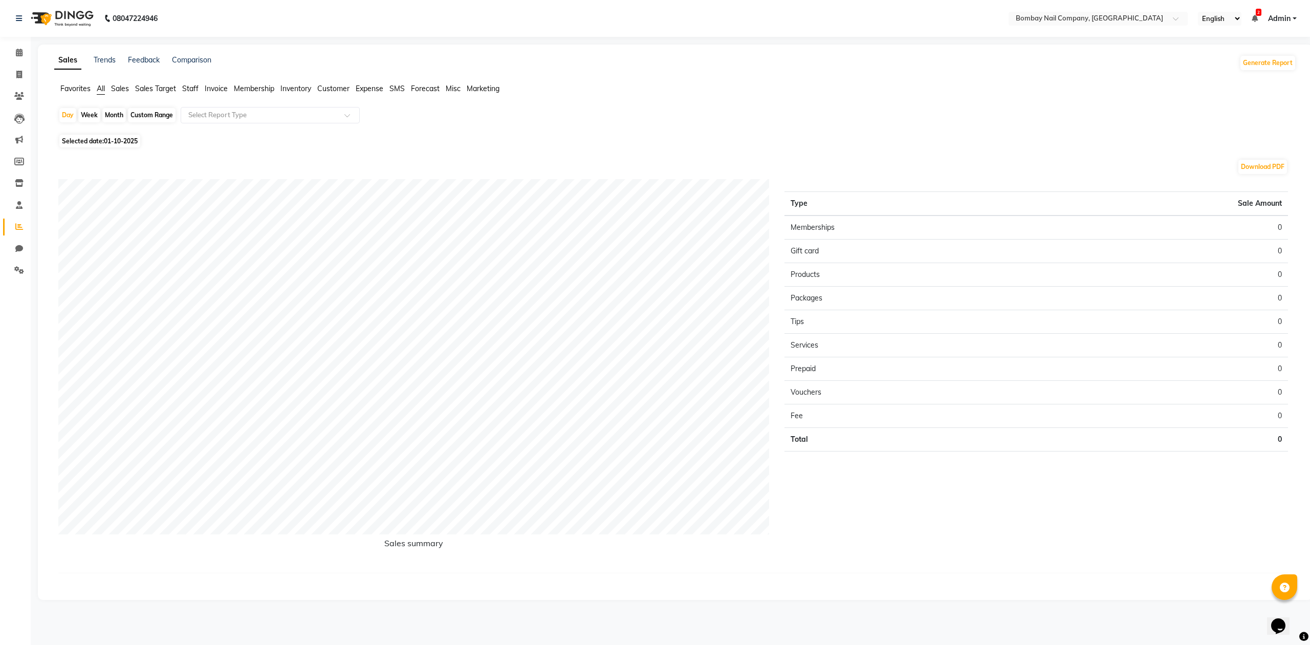
click at [336, 88] on span "Customer" at bounding box center [333, 88] width 32 height 9
click at [139, 116] on div "Custom Range" at bounding box center [152, 115] width 48 height 14
select select "10"
select select "2025"
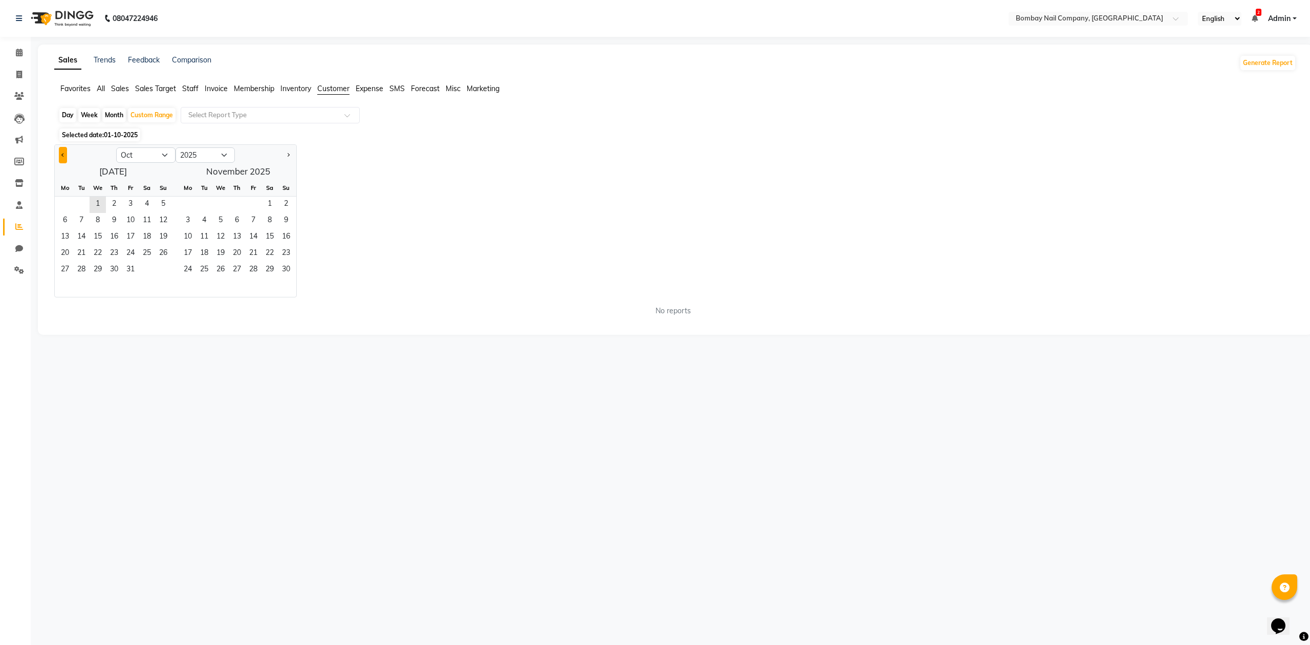
click at [64, 153] on button "Previous month" at bounding box center [63, 155] width 8 height 16
select select "9"
click at [70, 199] on span "1" at bounding box center [65, 204] width 16 height 16
click at [251, 266] on span "31" at bounding box center [253, 270] width 16 height 16
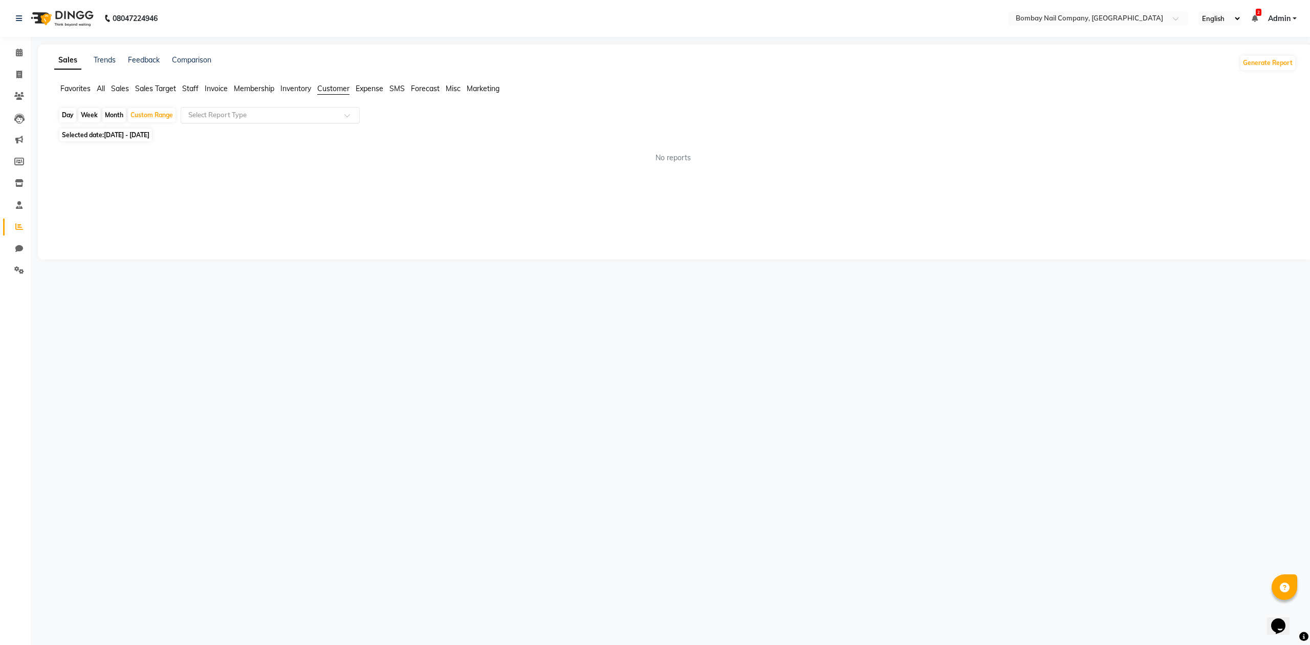
click at [257, 118] on input "text" at bounding box center [259, 115] width 147 height 10
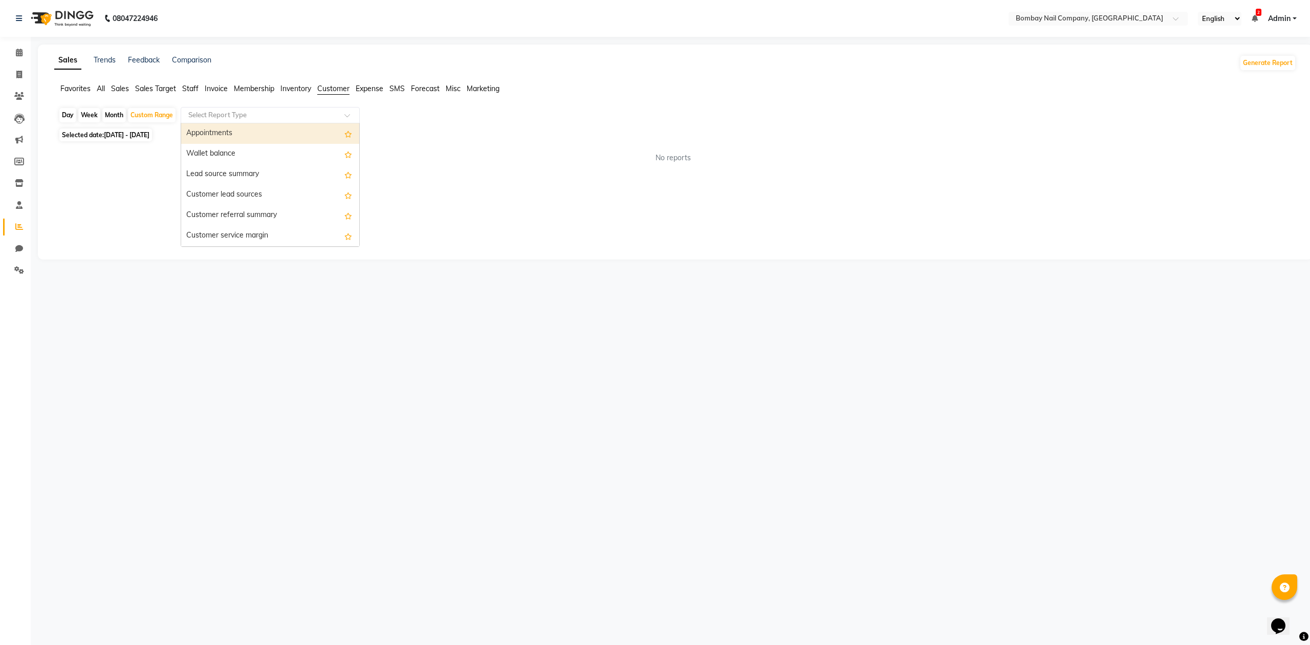
click at [254, 131] on div "Appointments" at bounding box center [270, 133] width 178 height 20
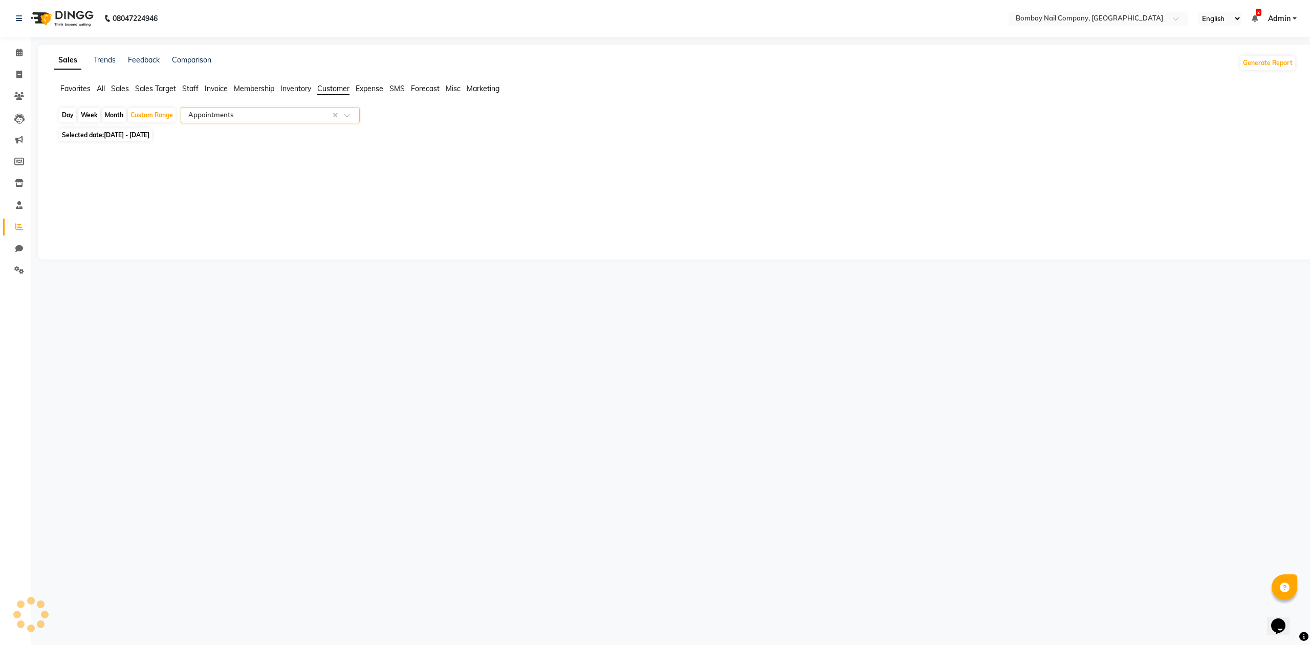
click at [251, 113] on input "text" at bounding box center [259, 115] width 147 height 10
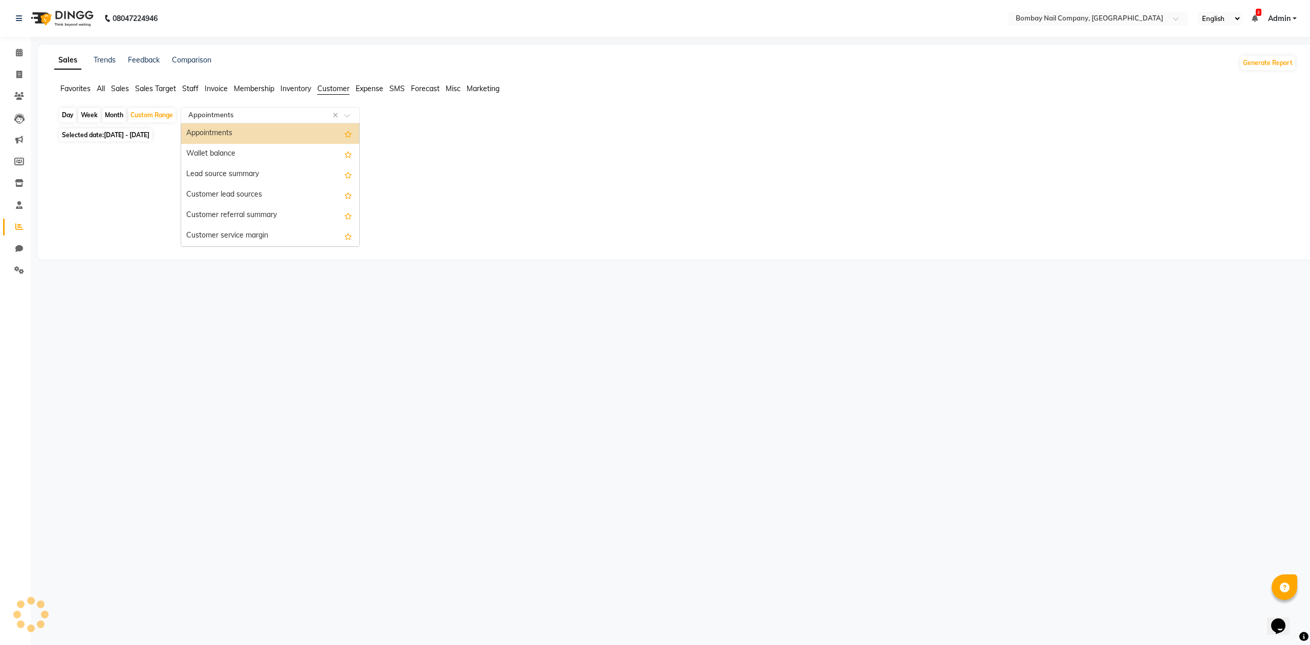
select select "full_report"
select select "csv"
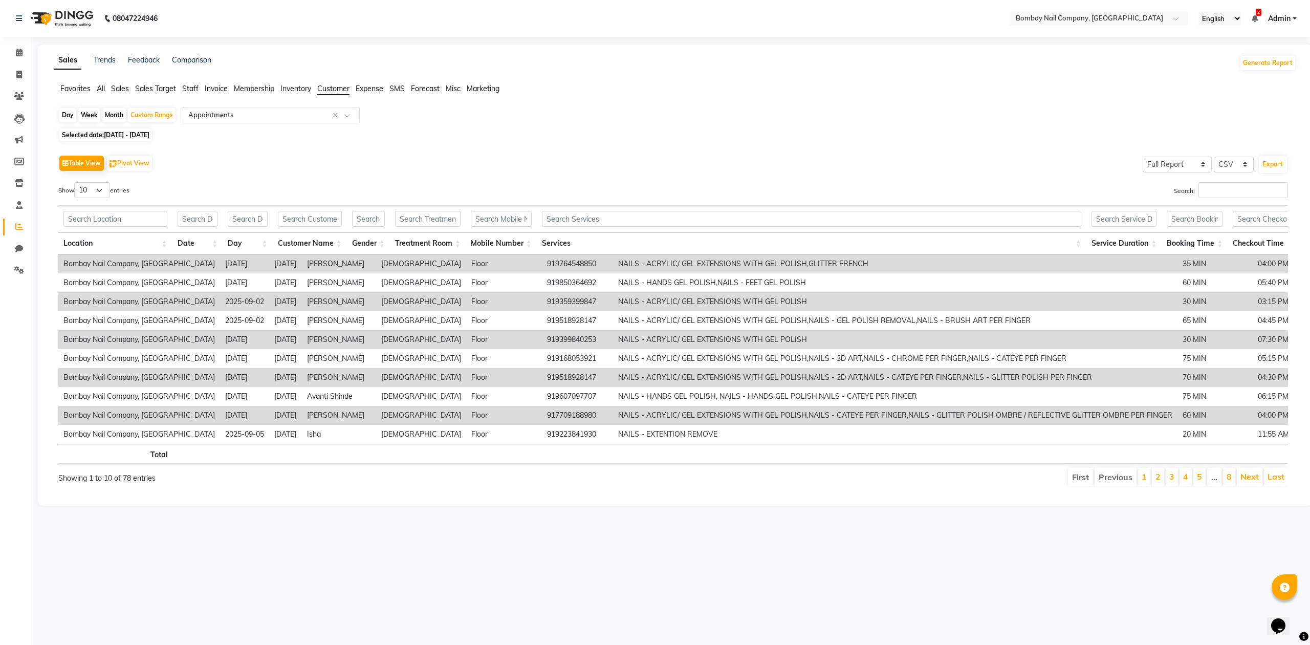
click at [453, 163] on div "Table View Pivot View Select Full Report Filtered Report Select CSV PDF Export" at bounding box center [672, 162] width 1229 height 21
click at [1273, 164] on button "Export" at bounding box center [1273, 164] width 28 height 17
click at [17, 50] on icon at bounding box center [19, 53] width 7 height 8
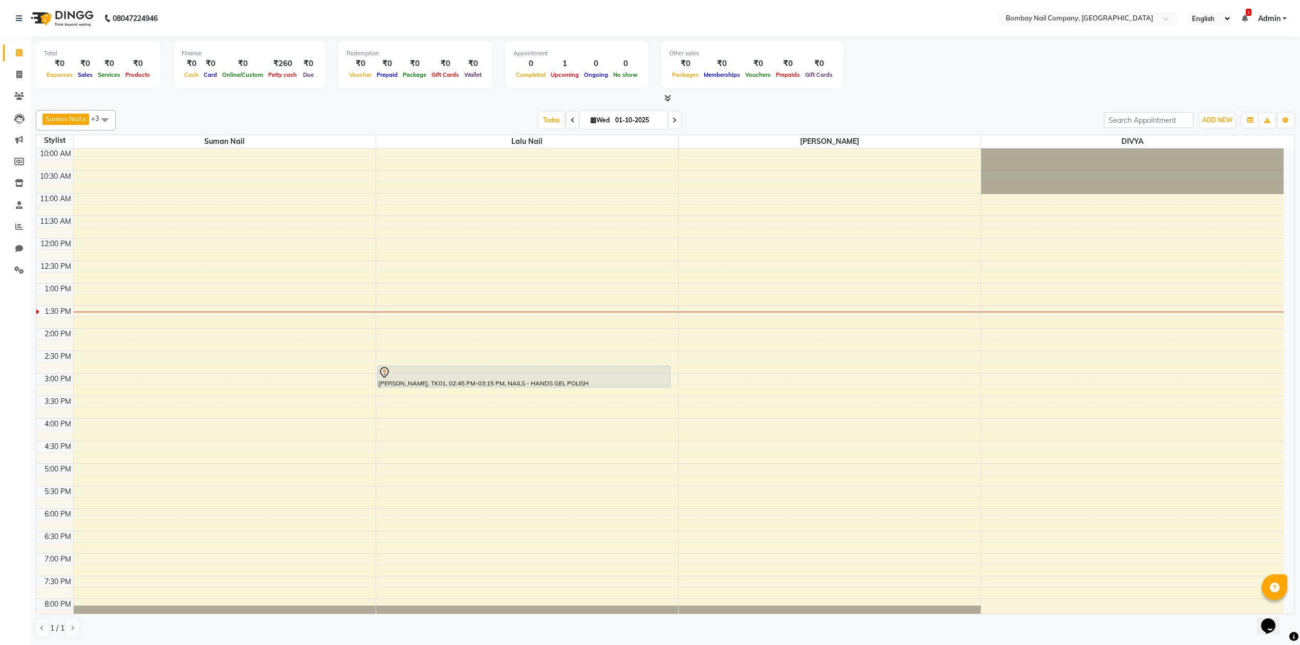
drag, startPoint x: 1202, startPoint y: 1, endPoint x: 1227, endPoint y: 57, distance: 61.6
click at [1227, 60] on div "Total ₹0 Expenses ₹0 Sales ₹0 Services ₹0 Products Finance ₹0 Cash ₹0 Card ₹0 O…" at bounding box center [665, 66] width 1259 height 50
click at [854, 106] on div "Suman Nail x Lalu Nail x Sanjay Nail x DIVYA x +3 Select All ADMIN Suman Nail L…" at bounding box center [665, 374] width 1259 height 536
click at [18, 78] on icon at bounding box center [19, 75] width 6 height 8
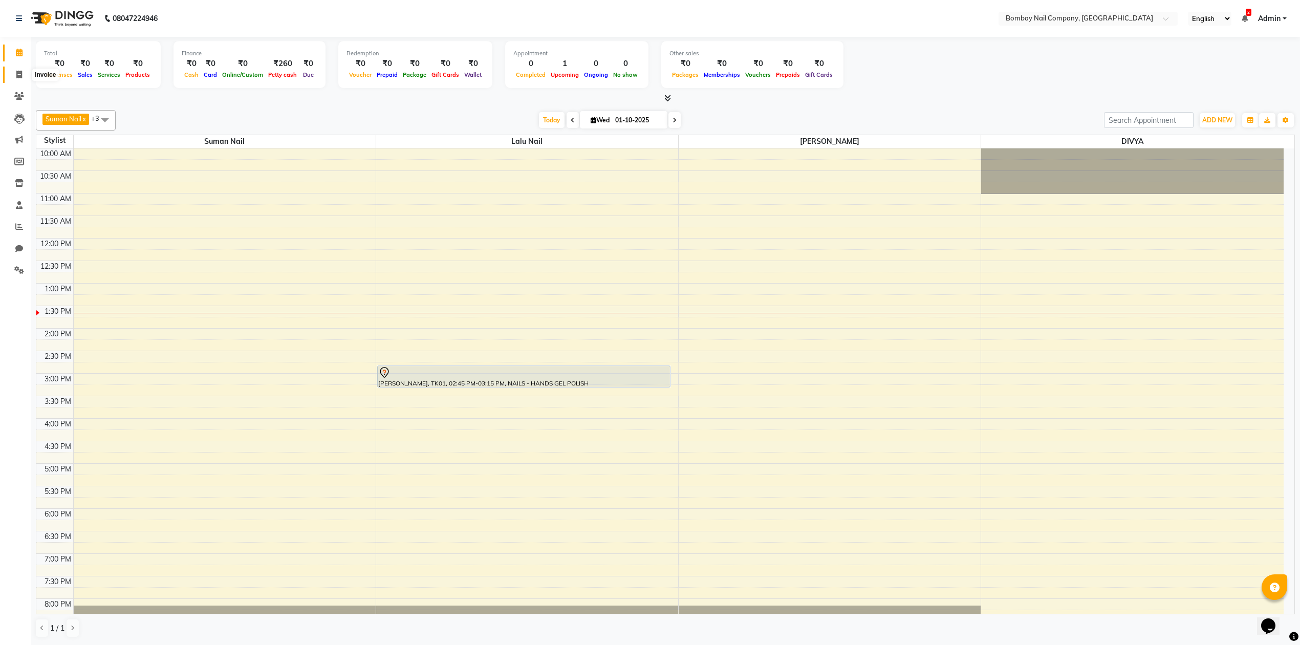
select select "service"
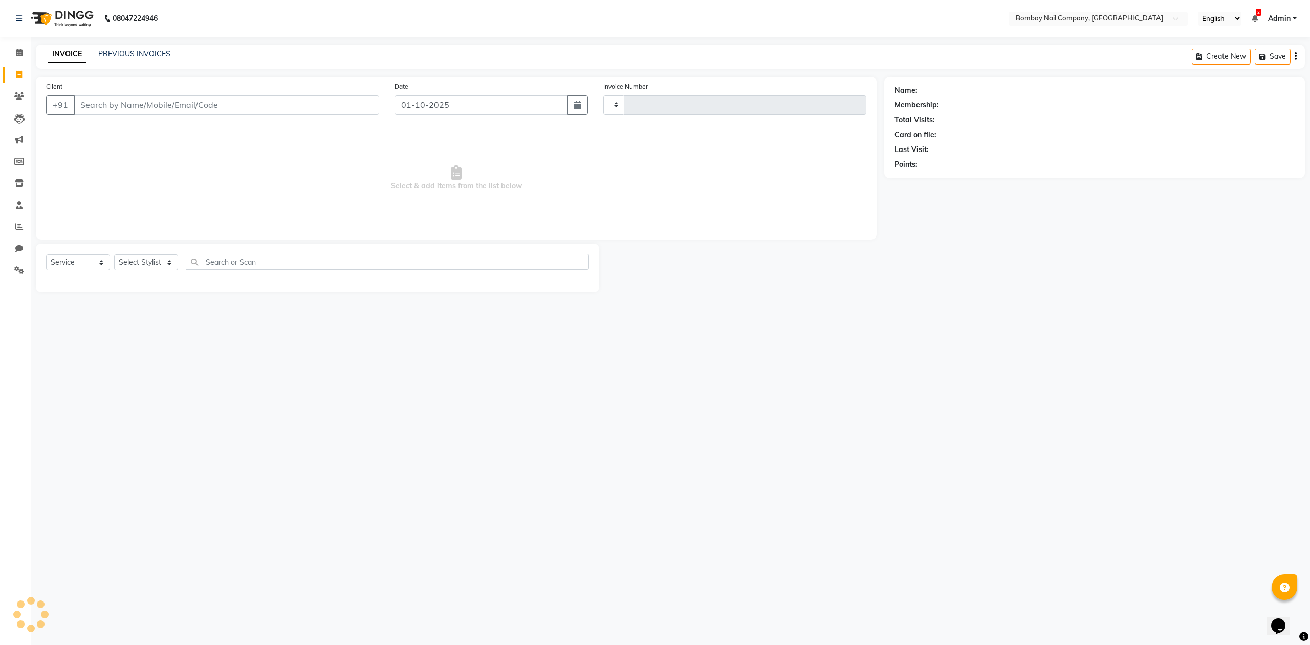
type input "0067"
select select "8782"
click at [131, 54] on link "PREVIOUS INVOICES" at bounding box center [134, 53] width 72 height 9
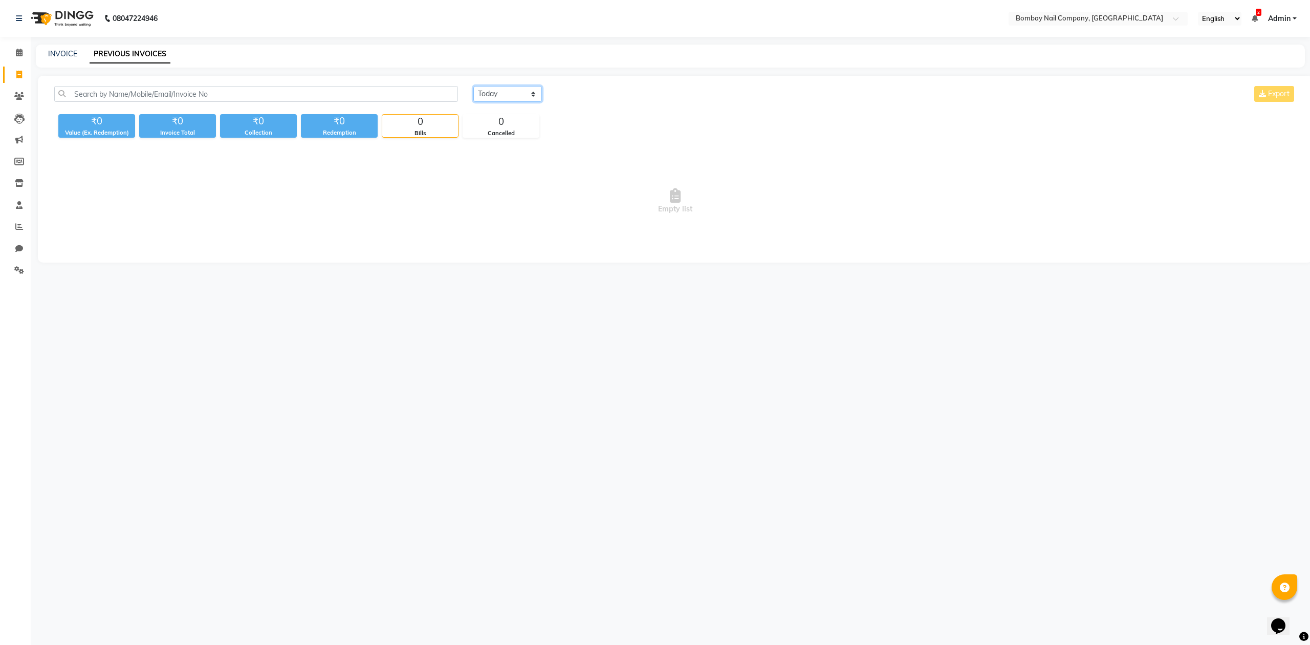
click at [481, 93] on select "Today Yesterday Custom Range" at bounding box center [507, 94] width 69 height 16
select select "yesterday"
click at [473, 86] on select "Today Yesterday Custom Range" at bounding box center [507, 94] width 69 height 16
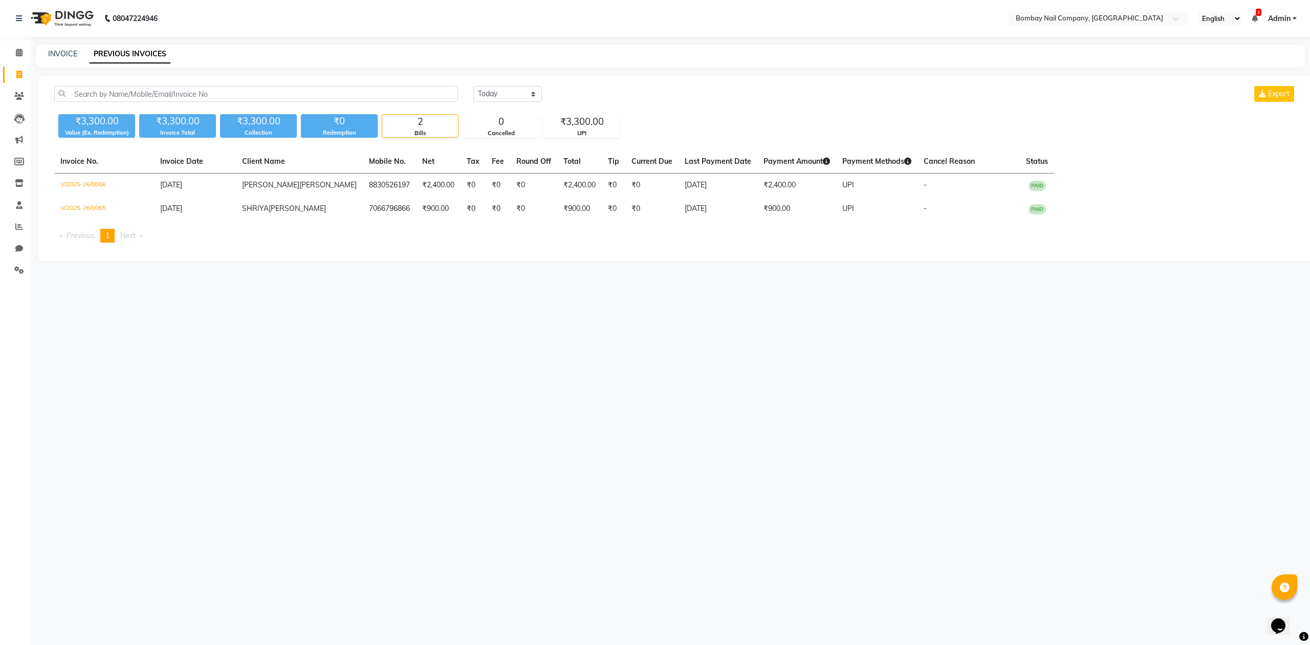
click at [767, 102] on div "Today Yesterday Custom Range Export" at bounding box center [885, 98] width 838 height 24
drag, startPoint x: 18, startPoint y: 55, endPoint x: 24, endPoint y: 58, distance: 6.0
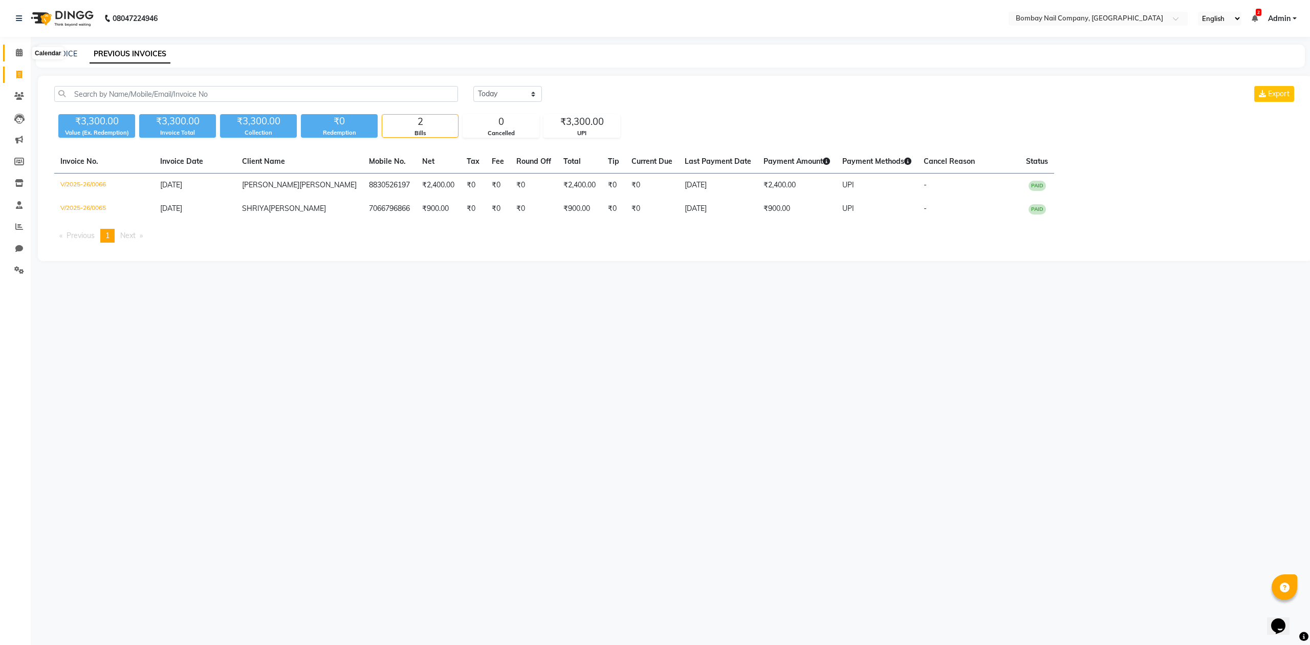
click at [18, 55] on icon at bounding box center [19, 53] width 7 height 8
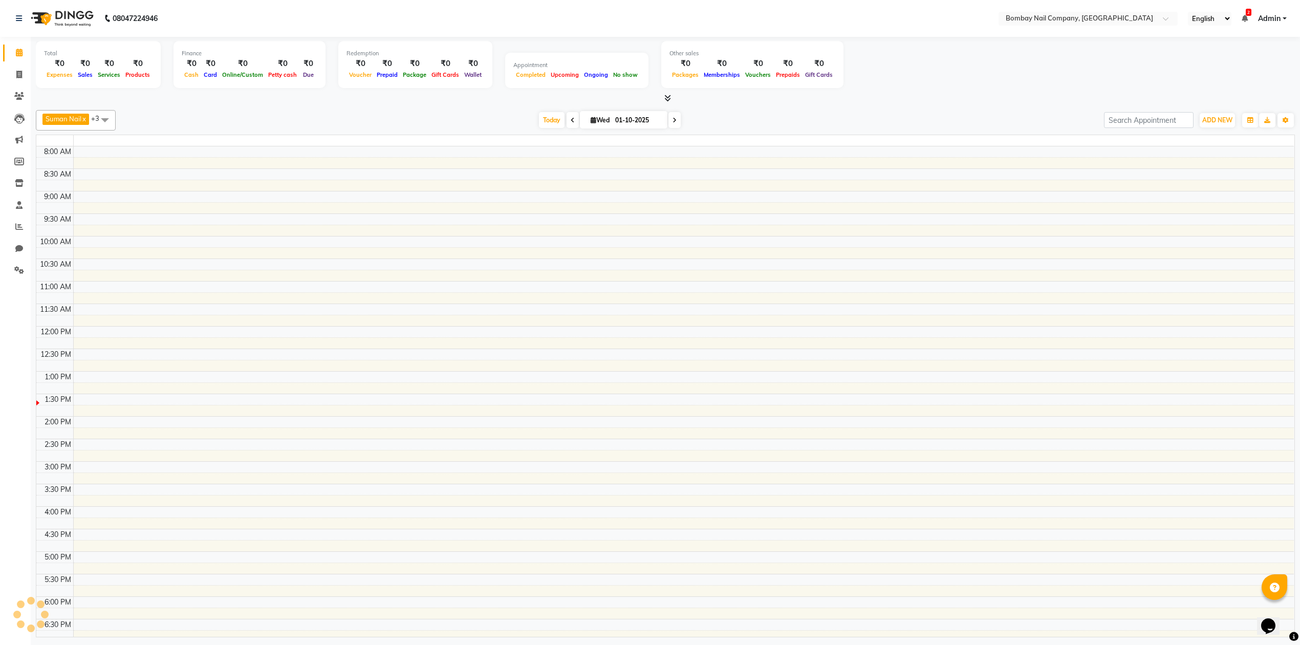
scroll to position [63, 0]
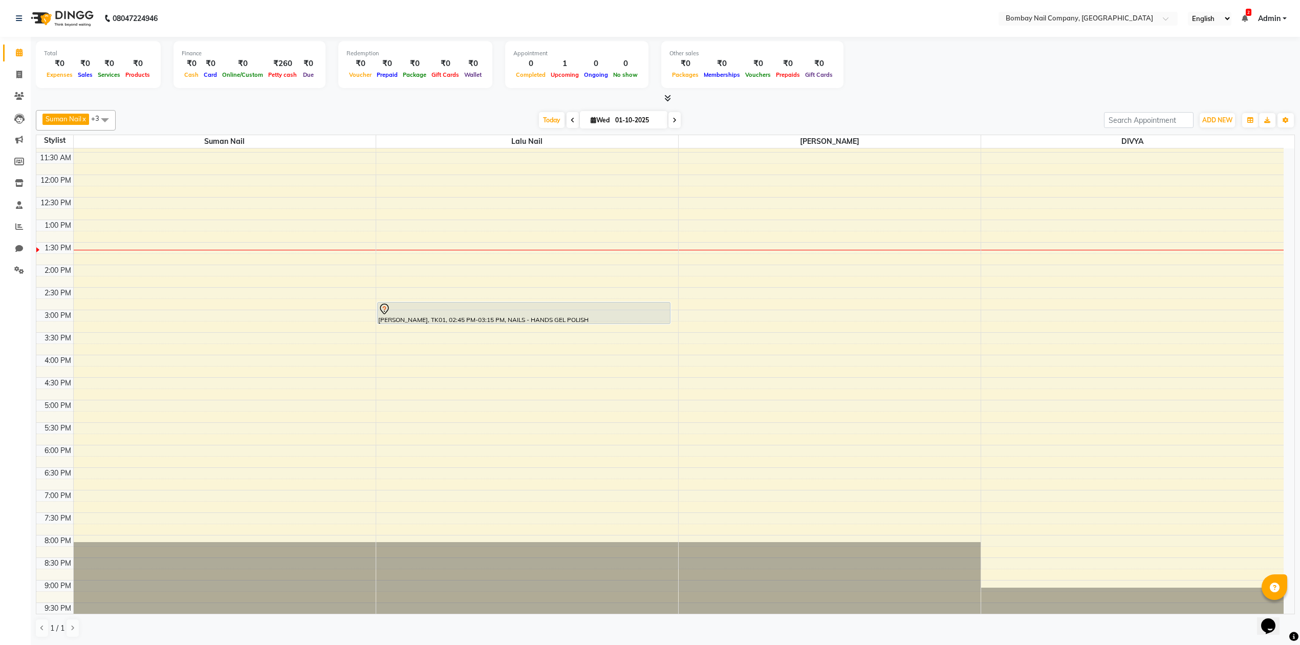
click at [664, 95] on icon at bounding box center [667, 98] width 7 height 8
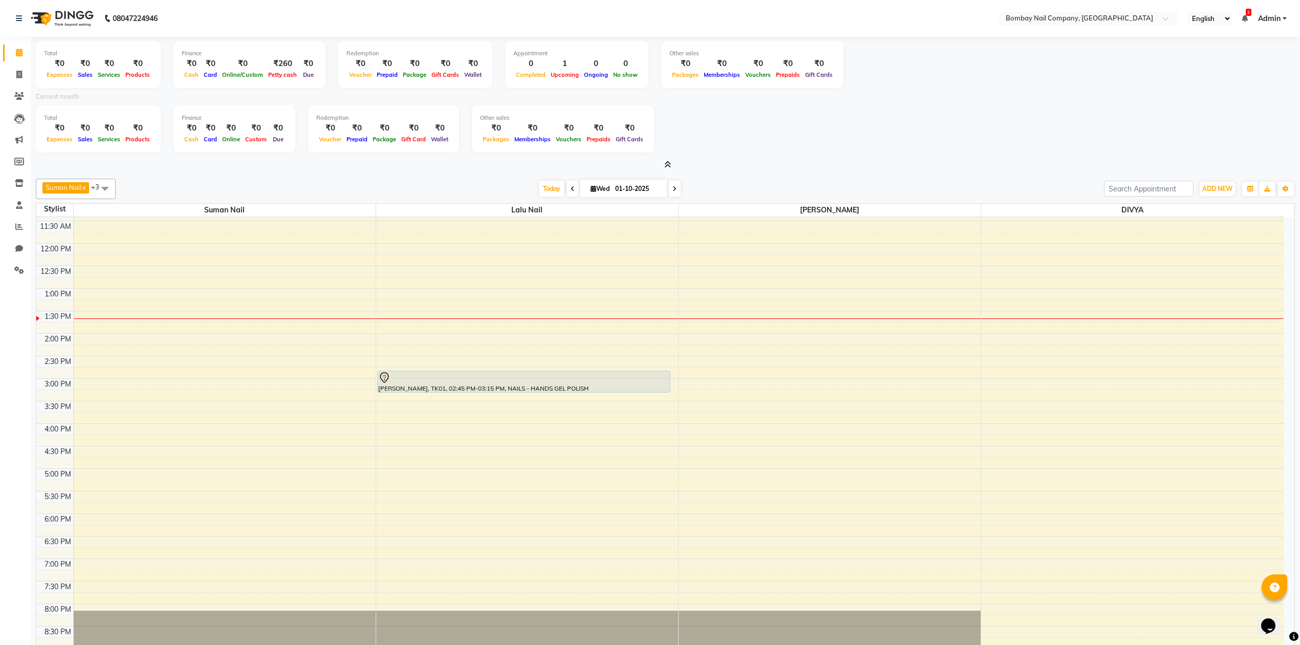
click at [666, 164] on icon at bounding box center [667, 165] width 7 height 8
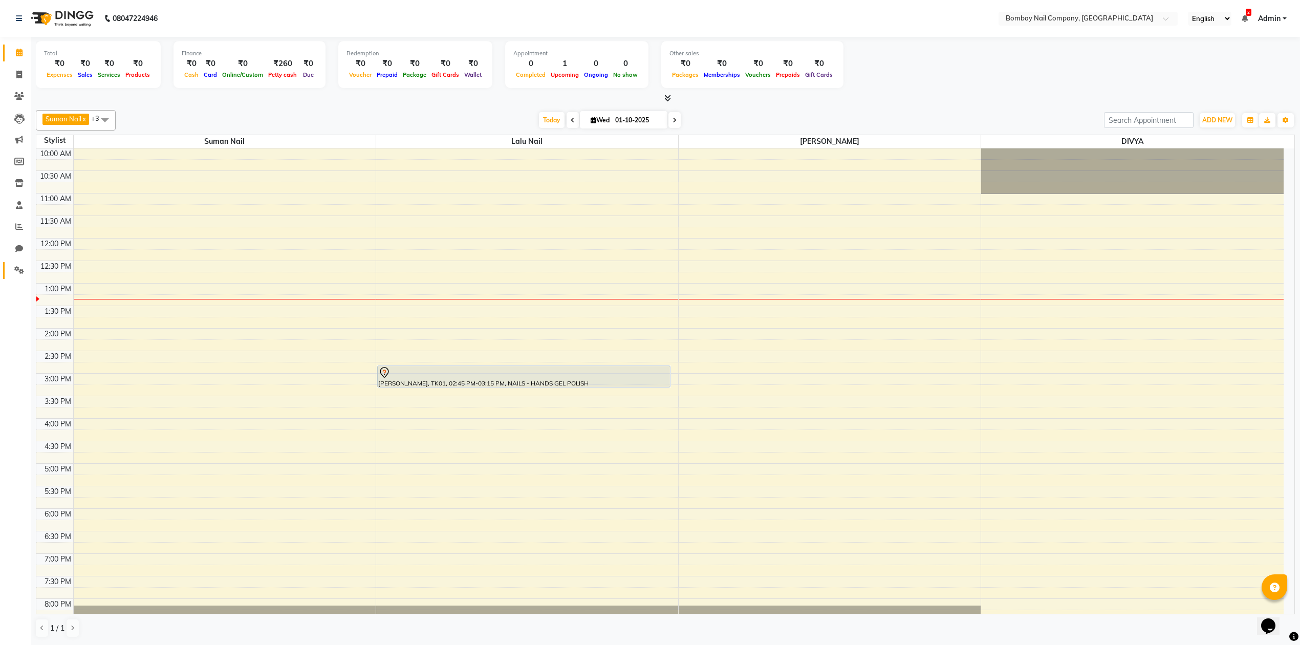
click at [21, 262] on link "Settings" at bounding box center [15, 270] width 25 height 17
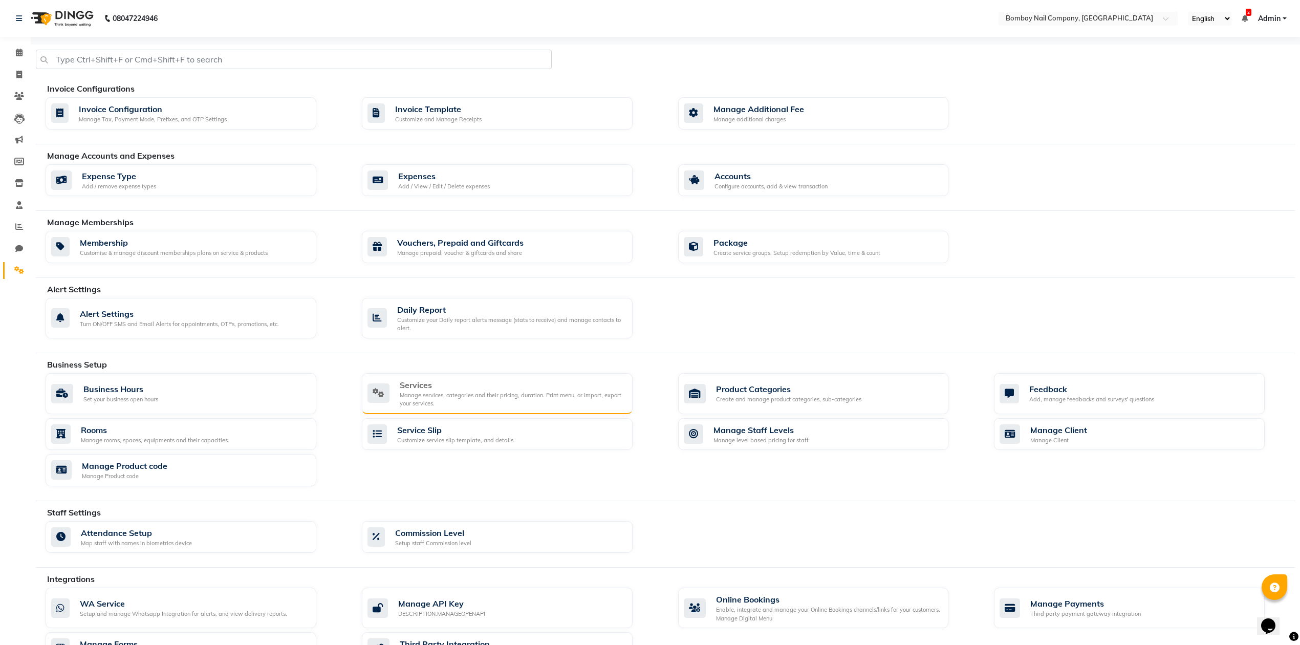
click at [449, 386] on div "Services" at bounding box center [512, 385] width 225 height 12
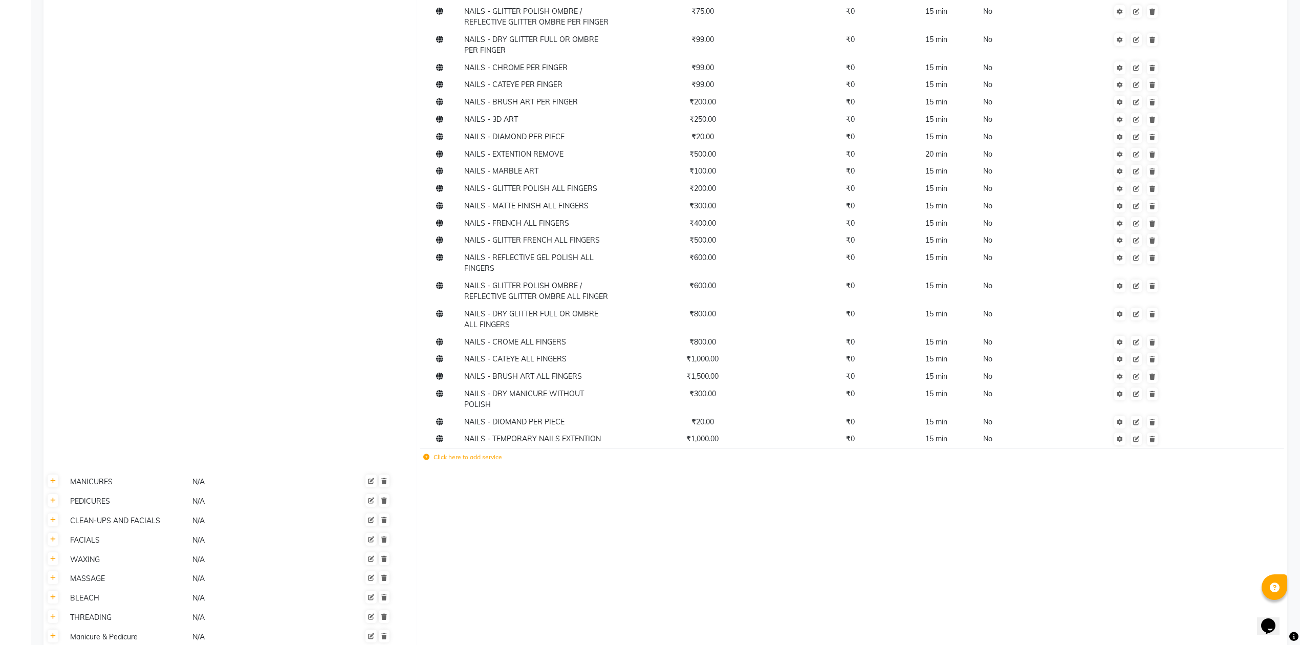
scroll to position [477, 0]
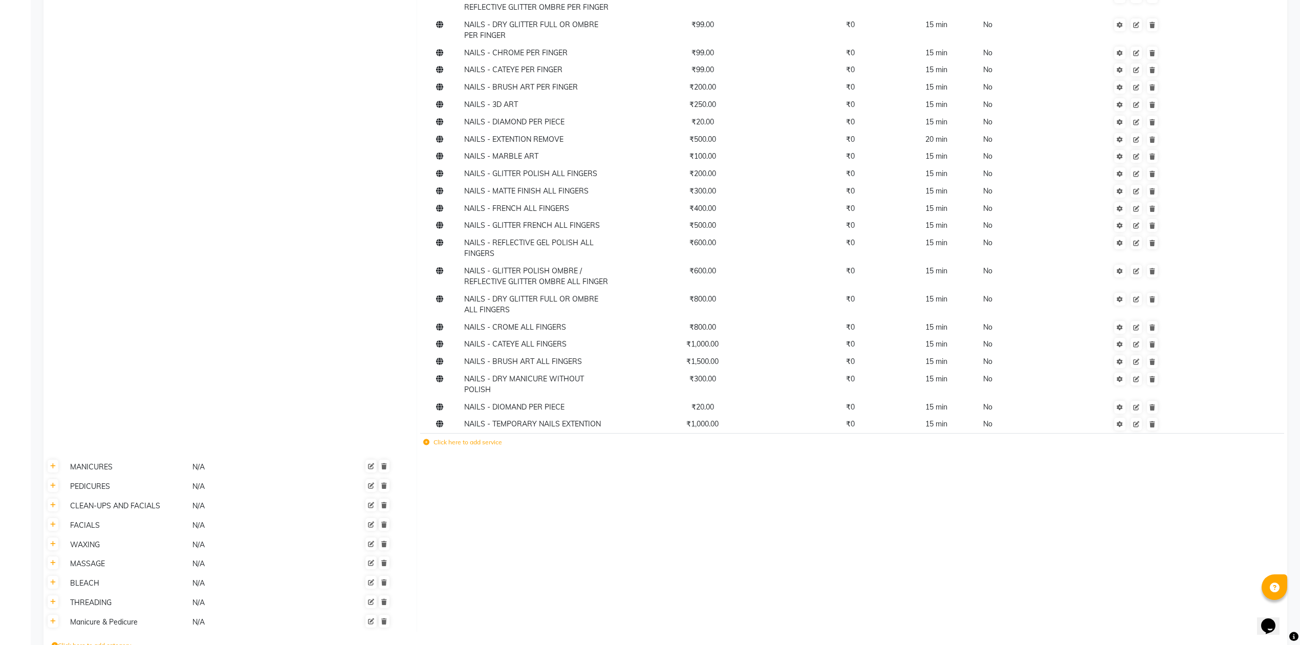
click at [443, 437] on label "Click here to add service" at bounding box center [462, 441] width 79 height 9
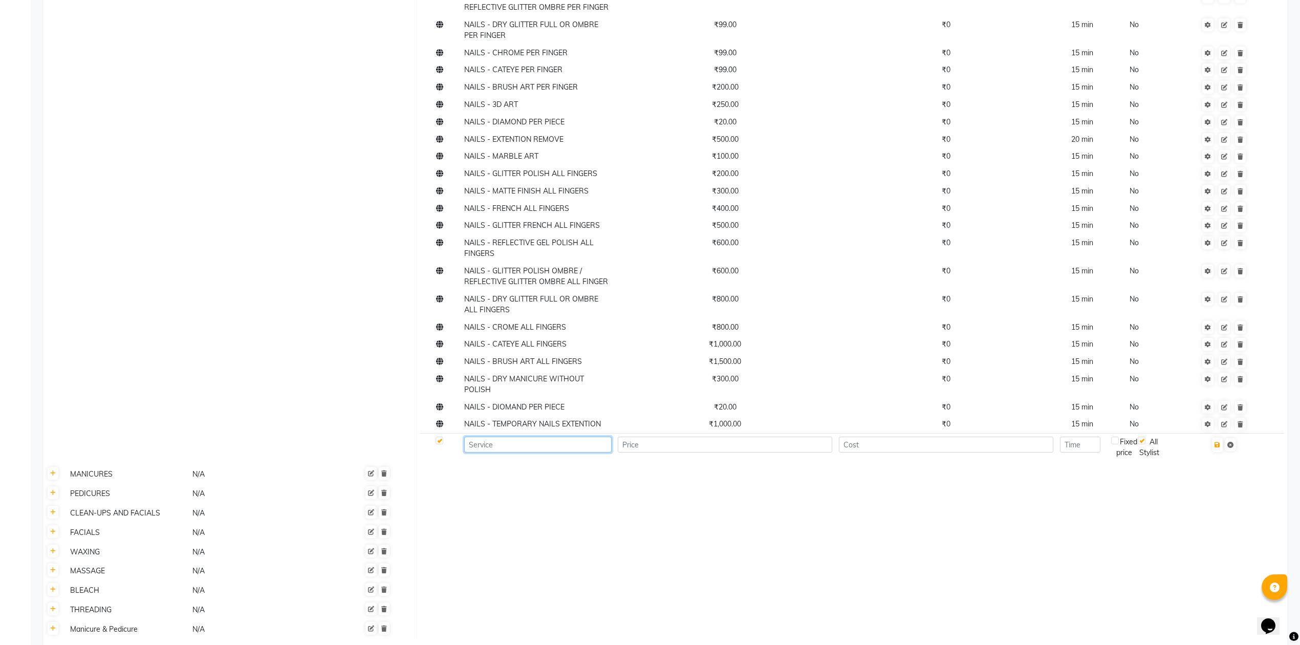
click at [505, 436] on input at bounding box center [537, 444] width 147 height 16
type input "NAILS - CROME"
click at [543, 52] on span "NAILS - CHROME PER FINGER" at bounding box center [515, 52] width 103 height 9
click at [543, 52] on input "NAILS - CHROME PER FINGER" at bounding box center [537, 56] width 147 height 16
click at [507, 52] on input "NAILS - CHROME PER FINGER" at bounding box center [537, 56] width 147 height 16
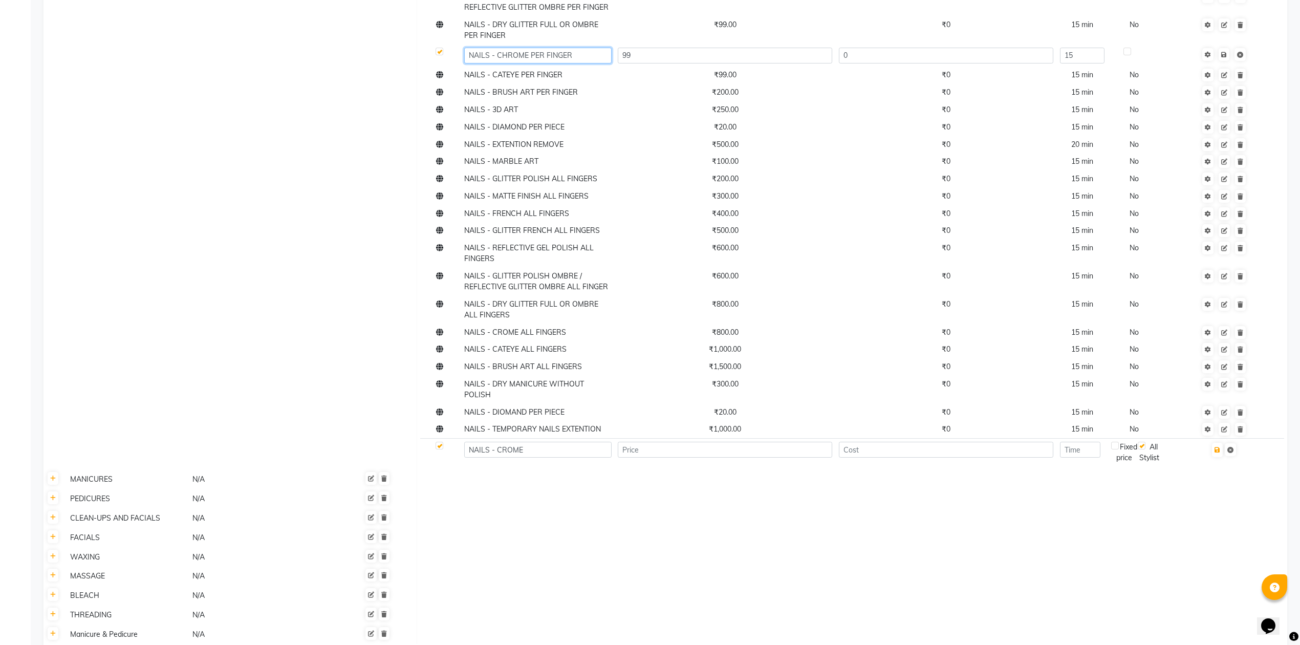
type input "NAILS - CROME PER FINGER"
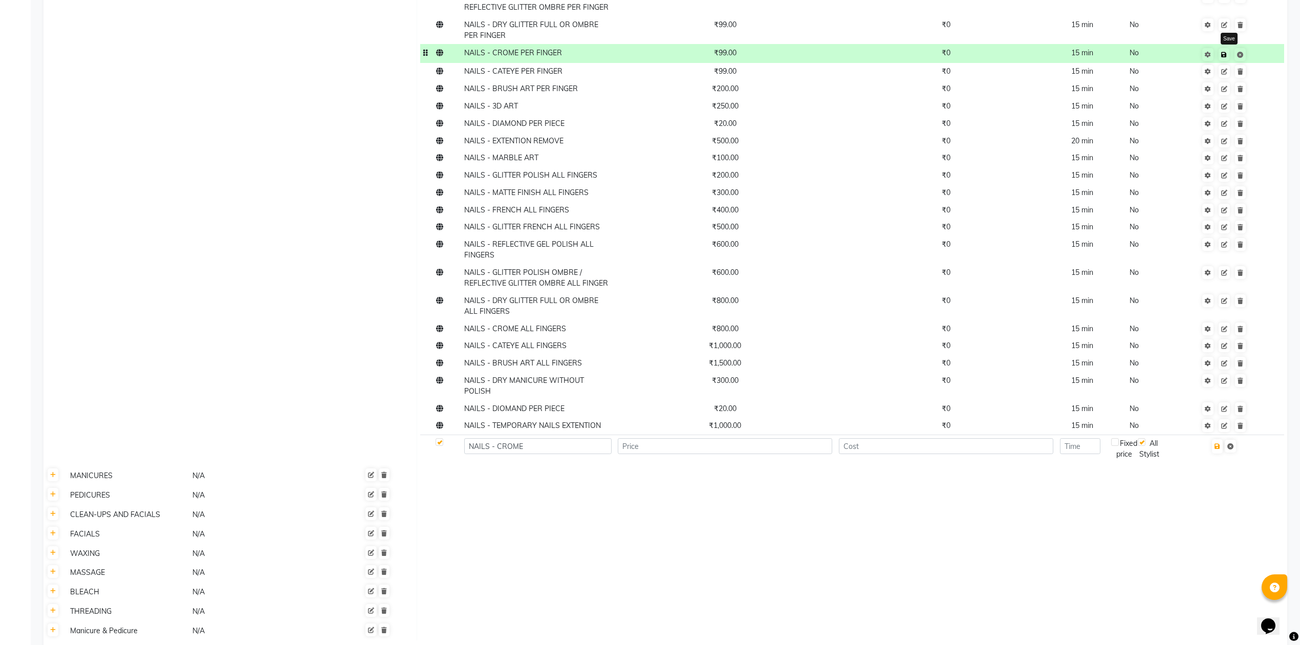
click at [1226, 52] on icon at bounding box center [1224, 55] width 6 height 6
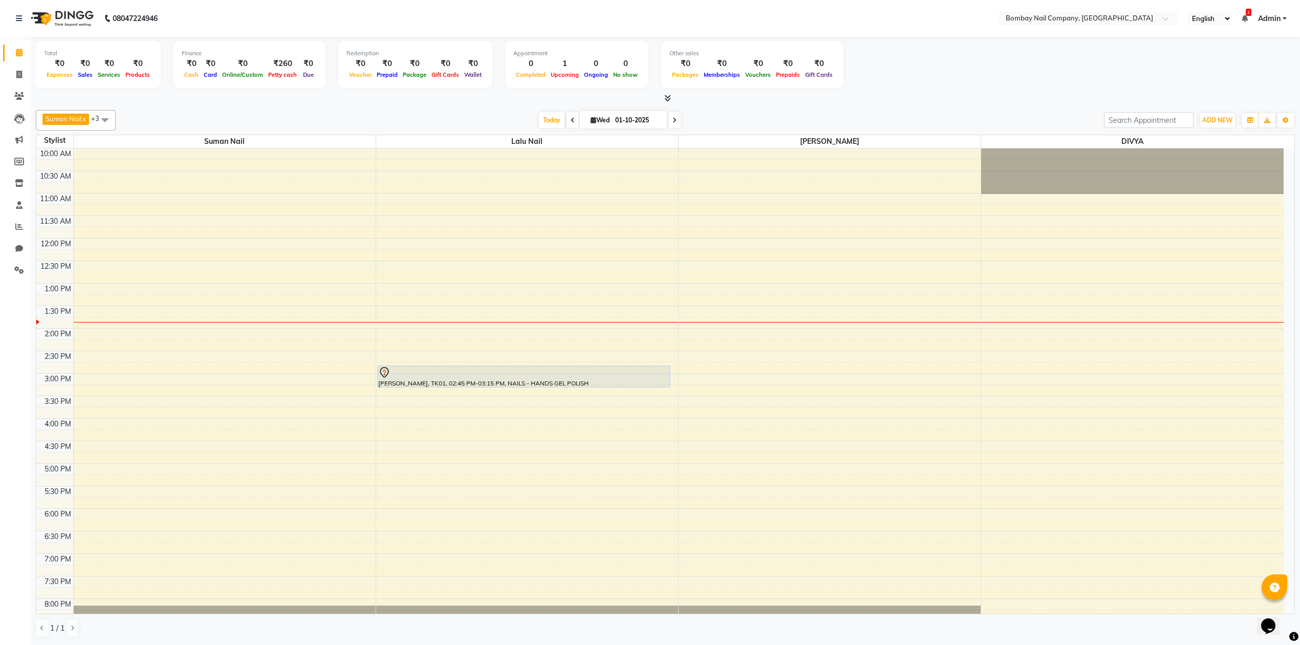
click at [934, 94] on div at bounding box center [665, 98] width 1259 height 11
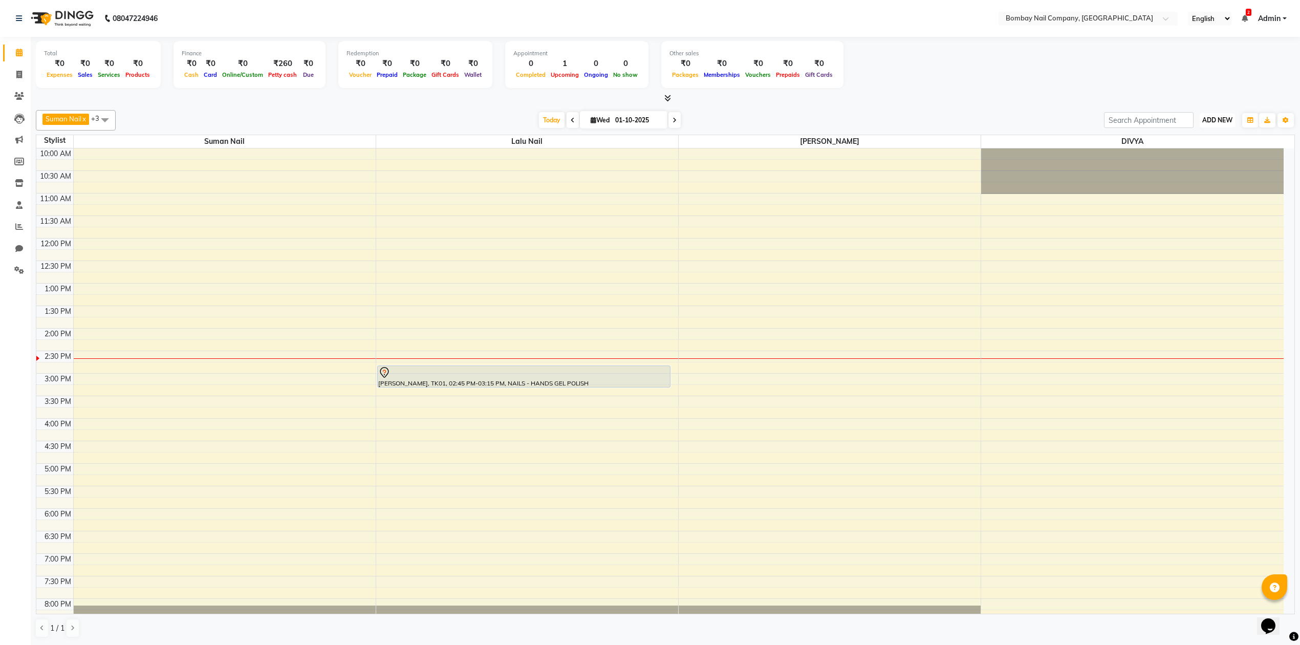
click at [1228, 120] on span "ADD NEW" at bounding box center [1217, 120] width 30 height 8
click at [1196, 174] on link "Add Attendance" at bounding box center [1193, 179] width 81 height 13
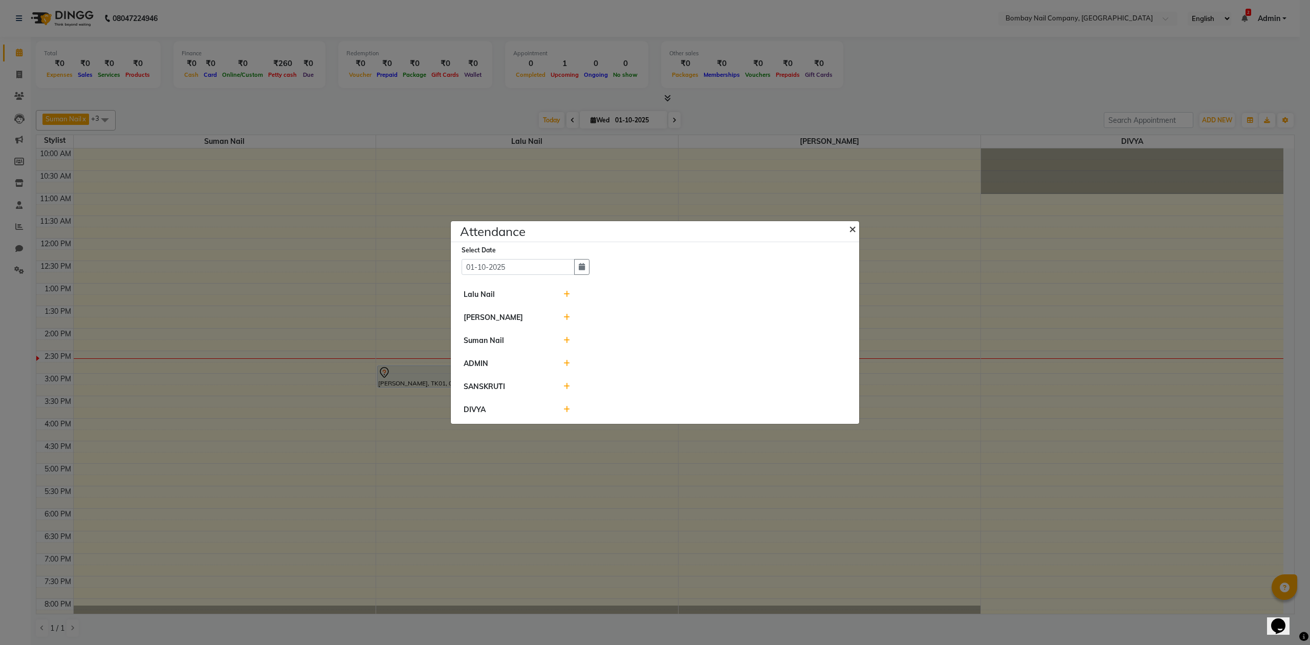
click at [846, 227] on button "×" at bounding box center [854, 228] width 26 height 29
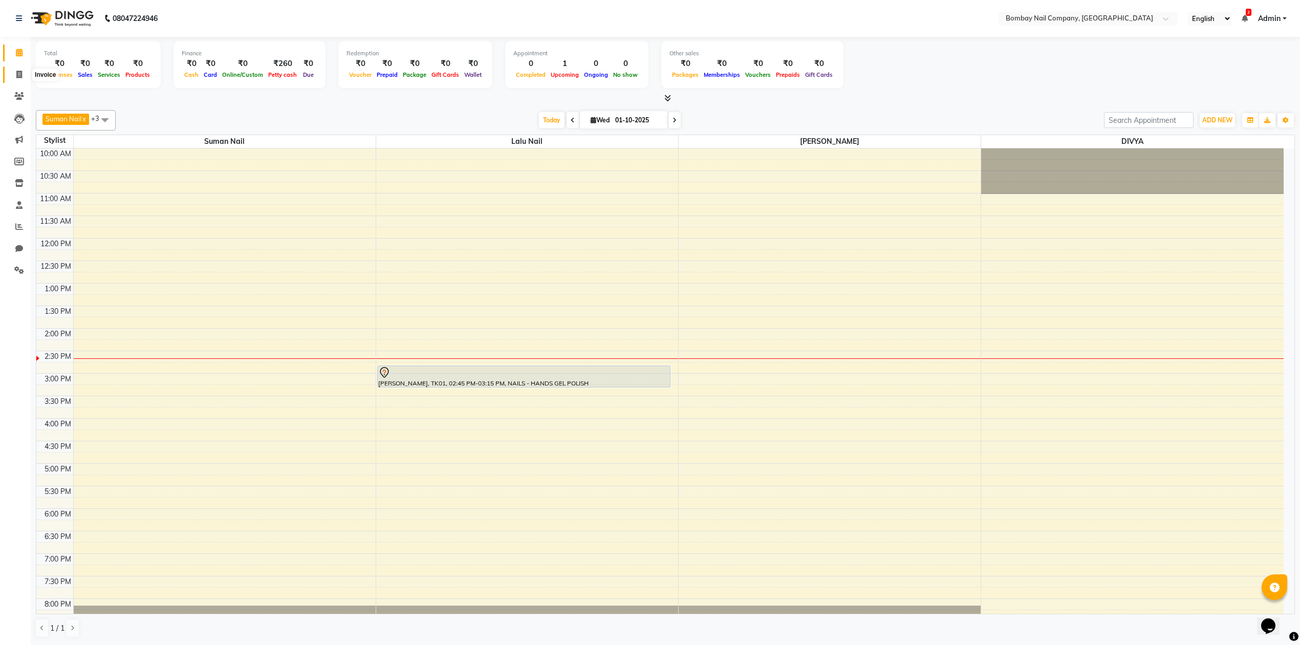
click at [20, 75] on icon at bounding box center [19, 75] width 6 height 8
select select "service"
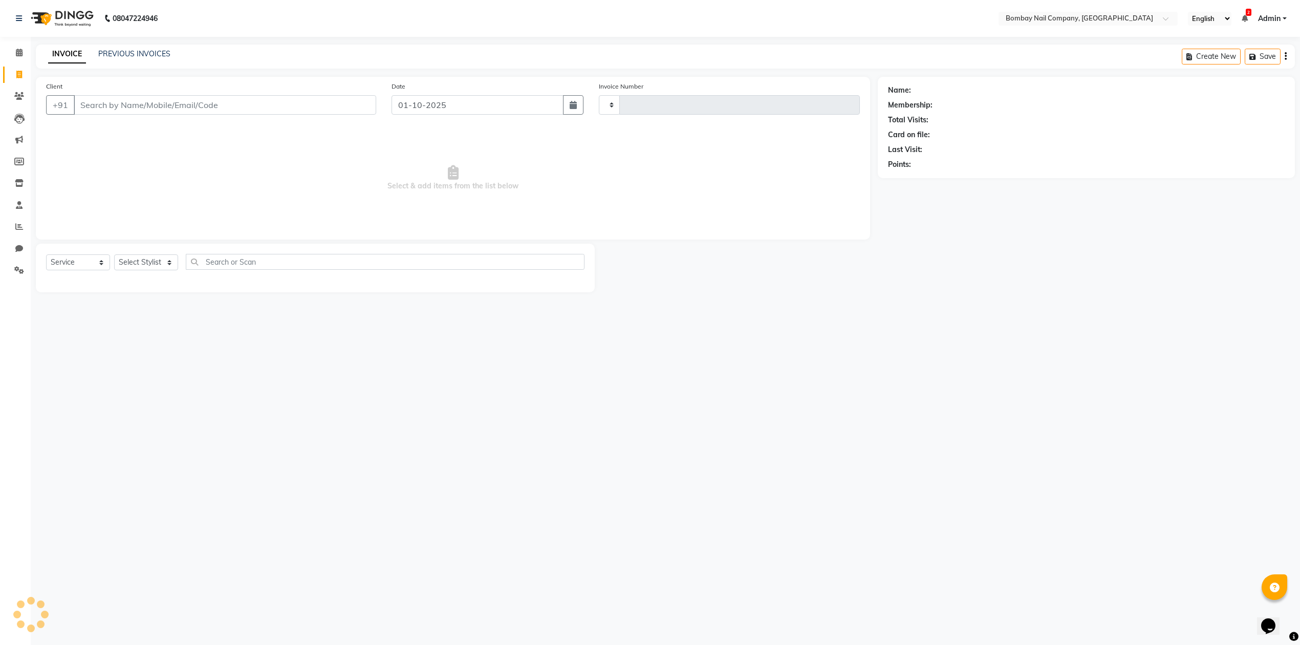
type input "0067"
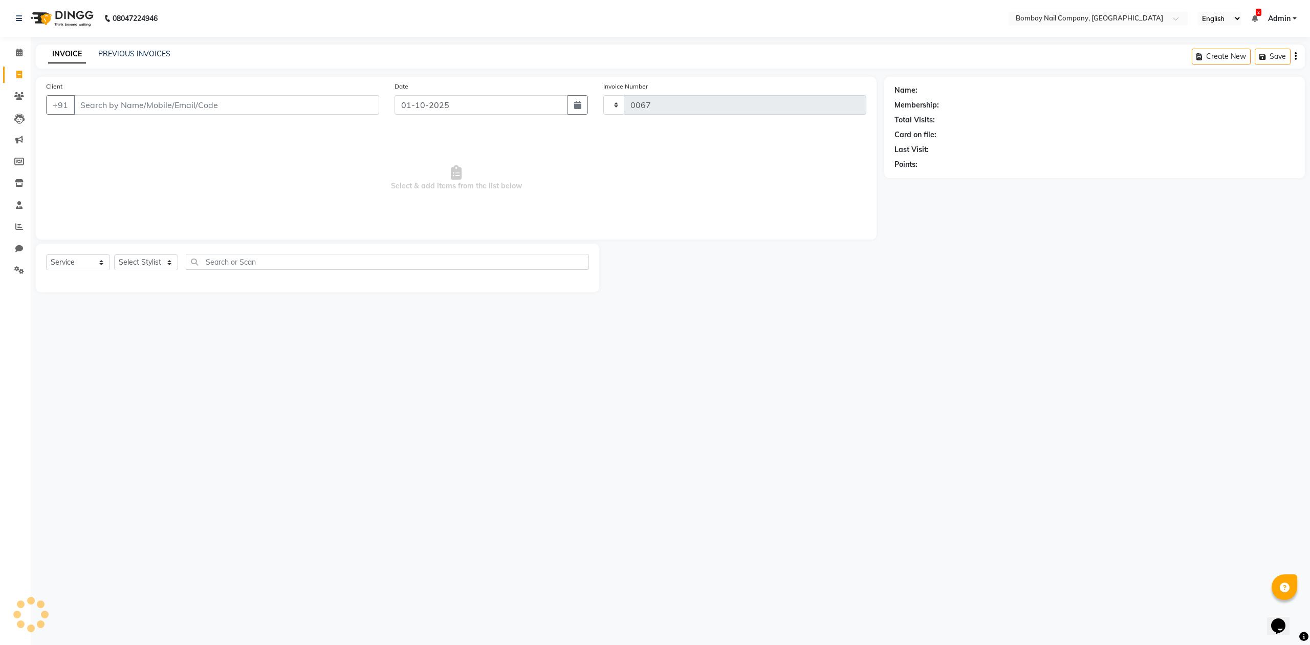
select select "8782"
click at [12, 56] on span at bounding box center [19, 53] width 18 height 12
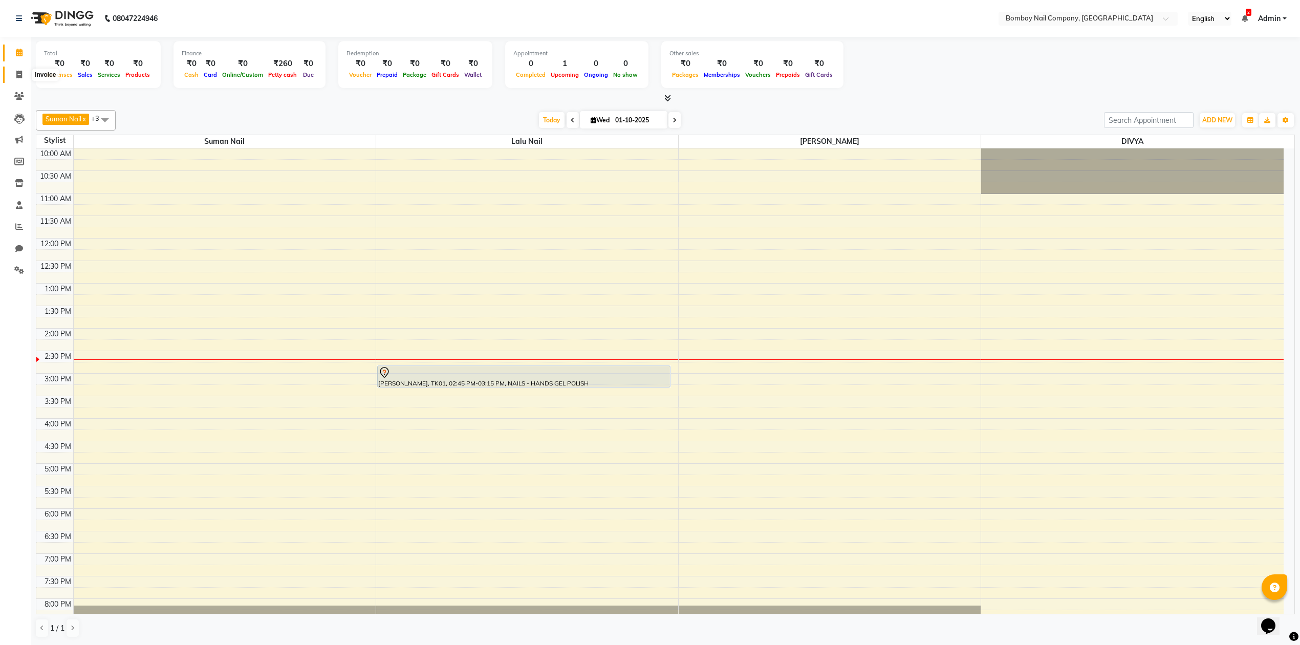
click at [19, 76] on icon at bounding box center [19, 75] width 6 height 8
select select "service"
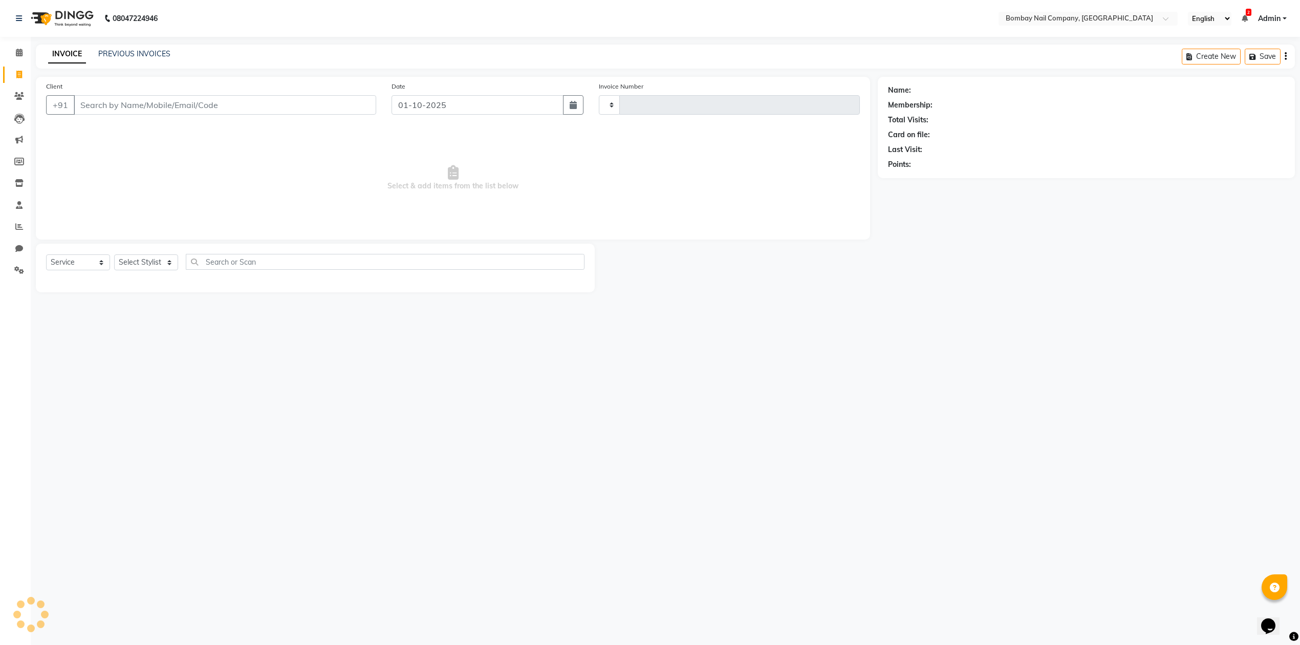
type input "0067"
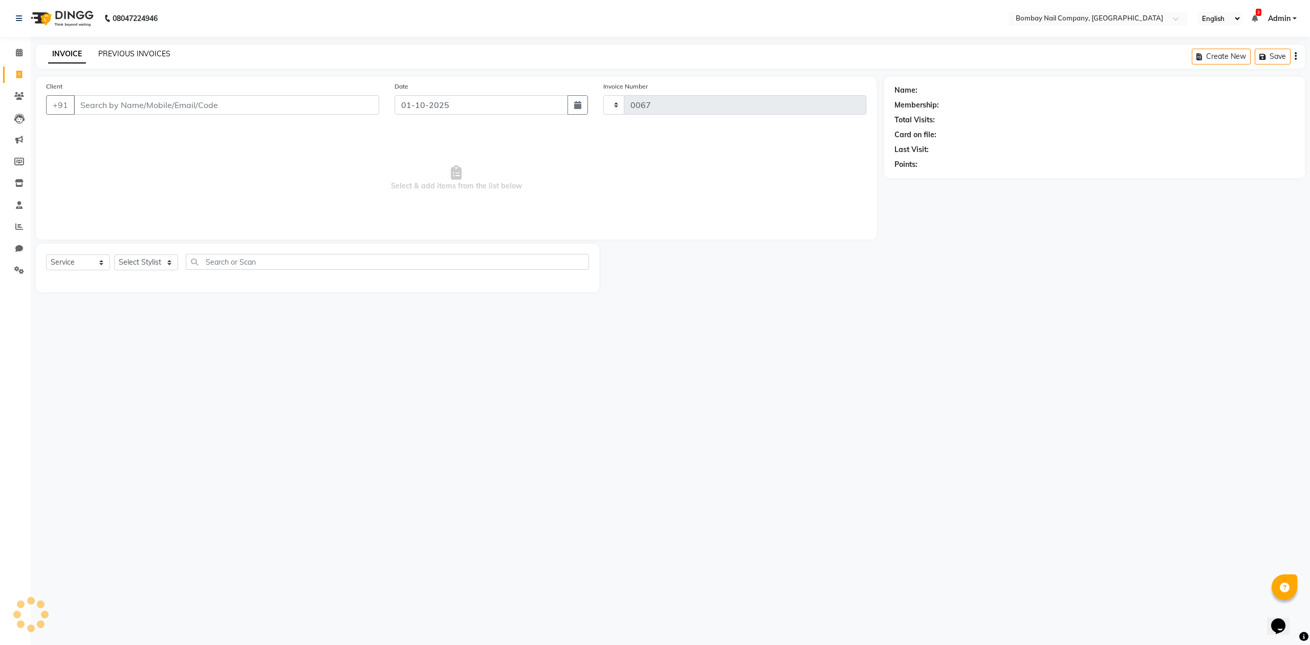
select select "8782"
click at [156, 50] on link "PREVIOUS INVOICES" at bounding box center [134, 53] width 72 height 9
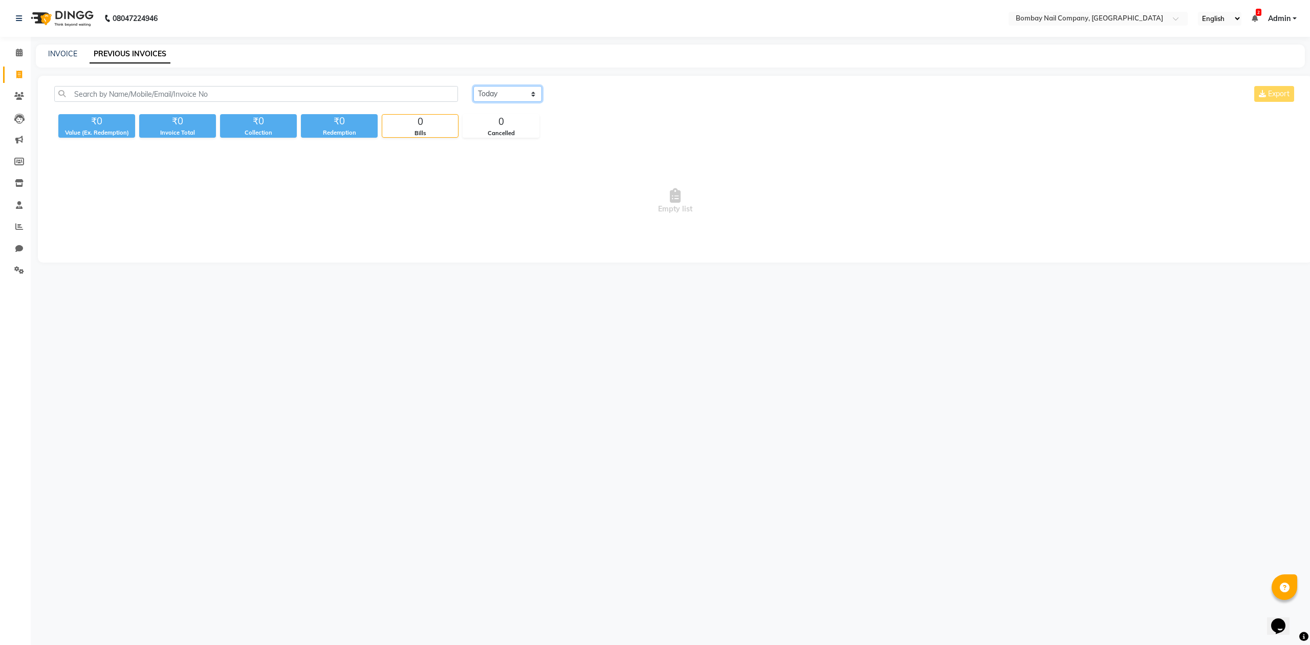
click at [514, 99] on select "Today Yesterday Custom Range" at bounding box center [507, 94] width 69 height 16
select select "yesterday"
click at [473, 86] on select "Today Yesterday Custom Range" at bounding box center [507, 94] width 69 height 16
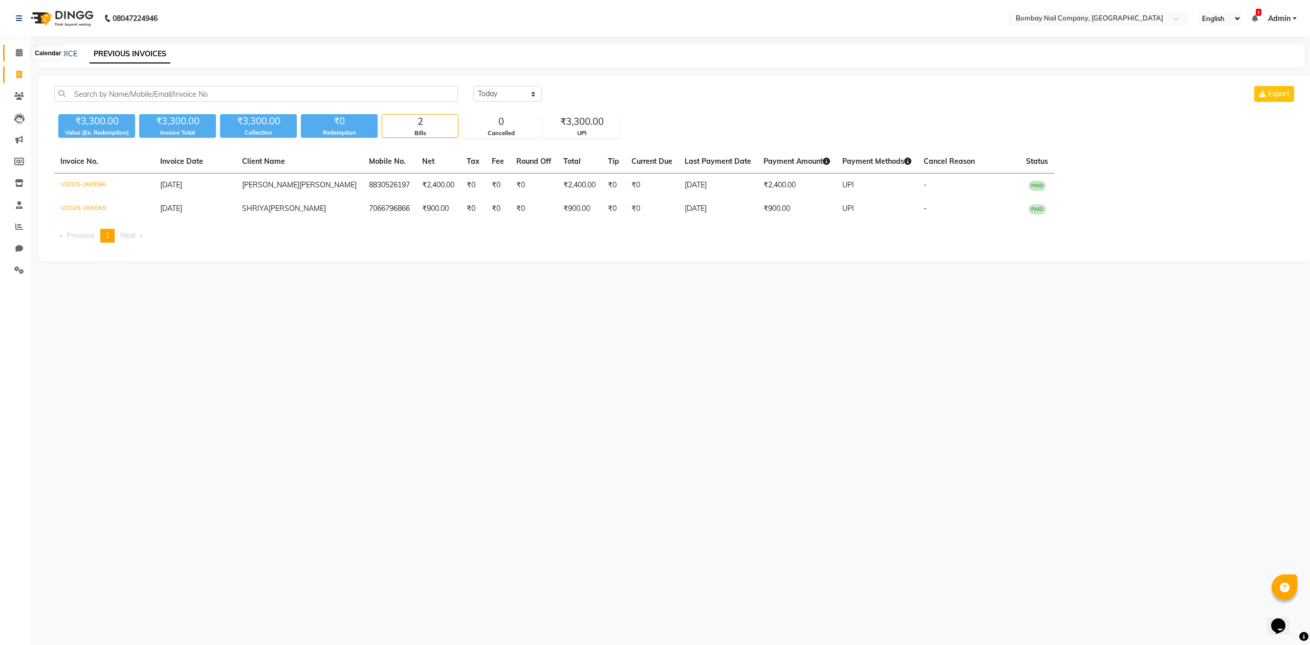
click at [17, 53] on icon at bounding box center [19, 53] width 7 height 8
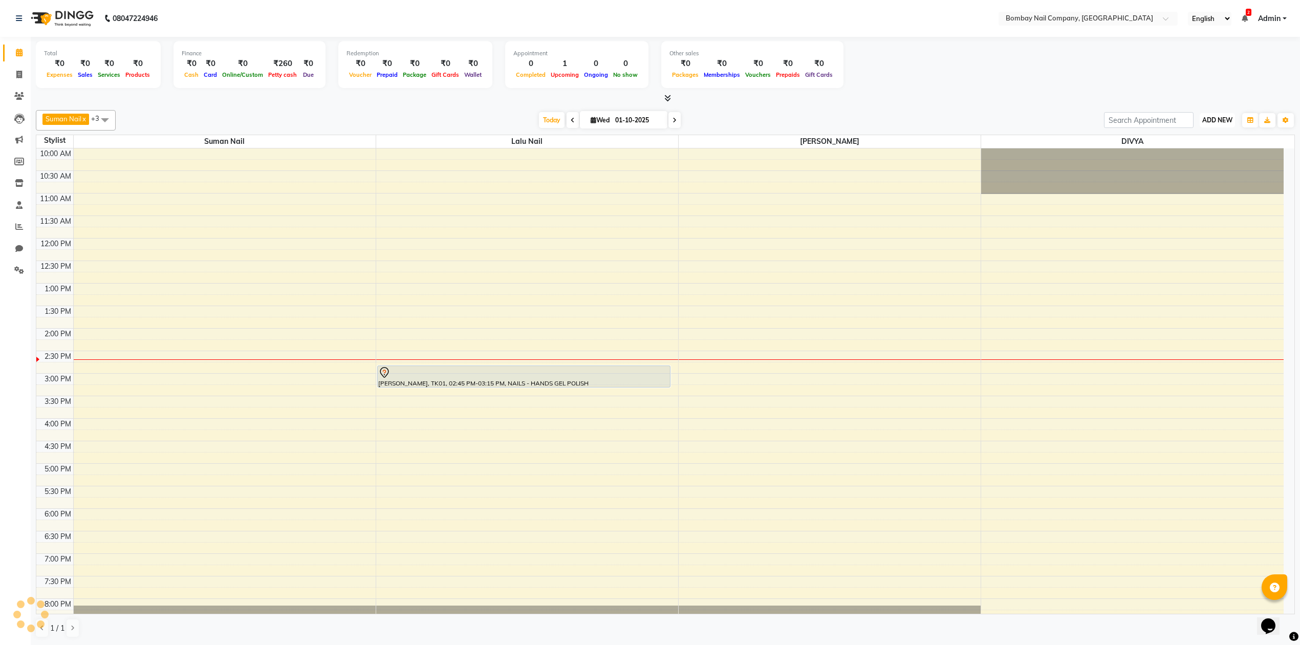
click at [1218, 125] on button "ADD NEW Toggle Dropdown" at bounding box center [1216, 120] width 35 height 14
click at [1190, 176] on link "Add Attendance" at bounding box center [1193, 179] width 81 height 13
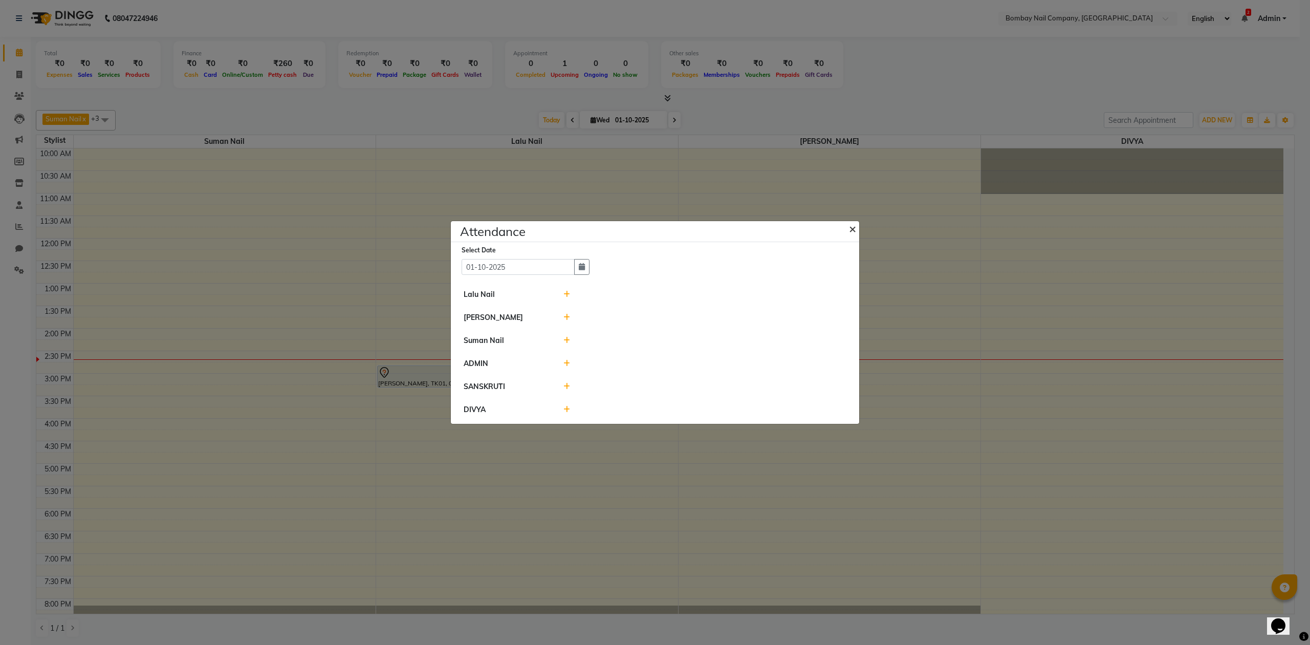
click at [851, 230] on span "×" at bounding box center [852, 228] width 7 height 15
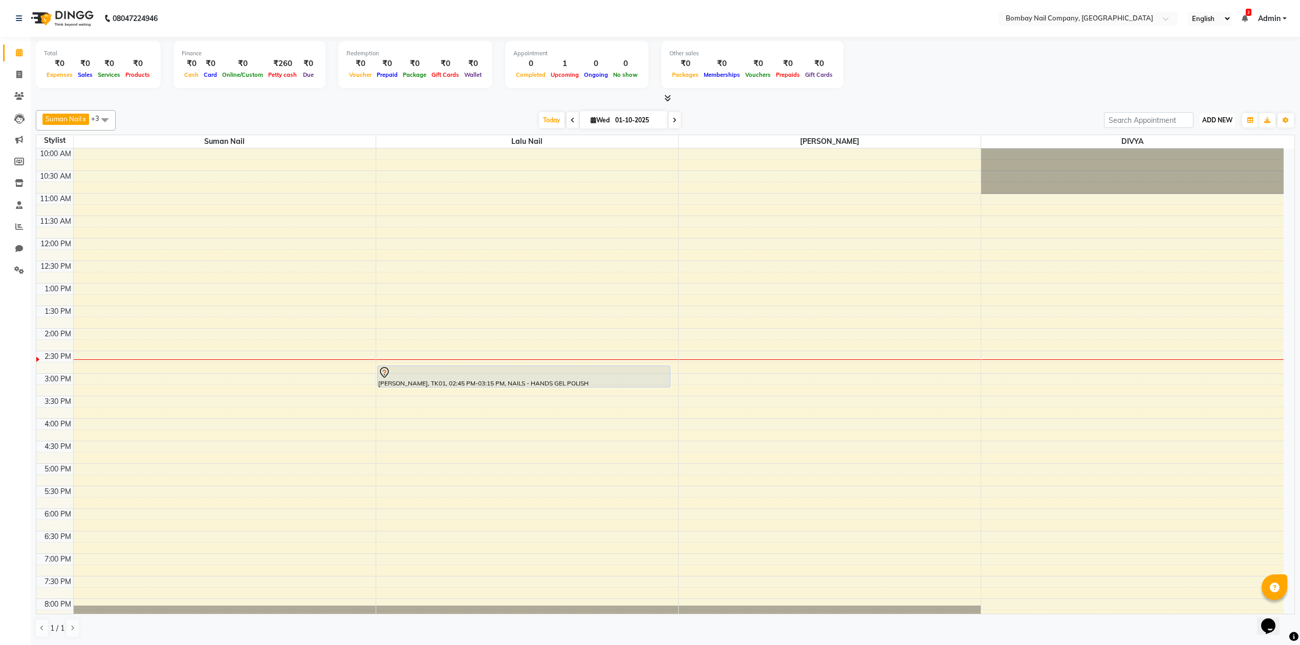
click at [1222, 121] on span "ADD NEW" at bounding box center [1217, 120] width 30 height 8
click at [1197, 211] on link "Add Transaction" at bounding box center [1193, 206] width 81 height 13
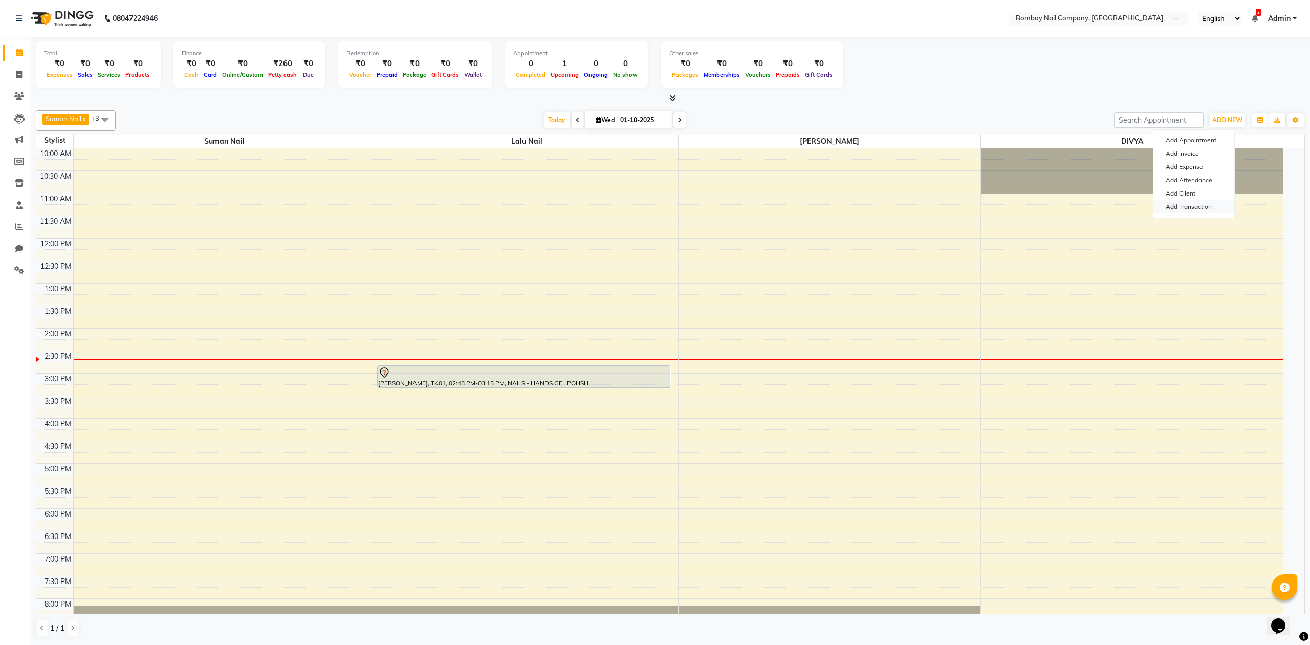
select select "direct"
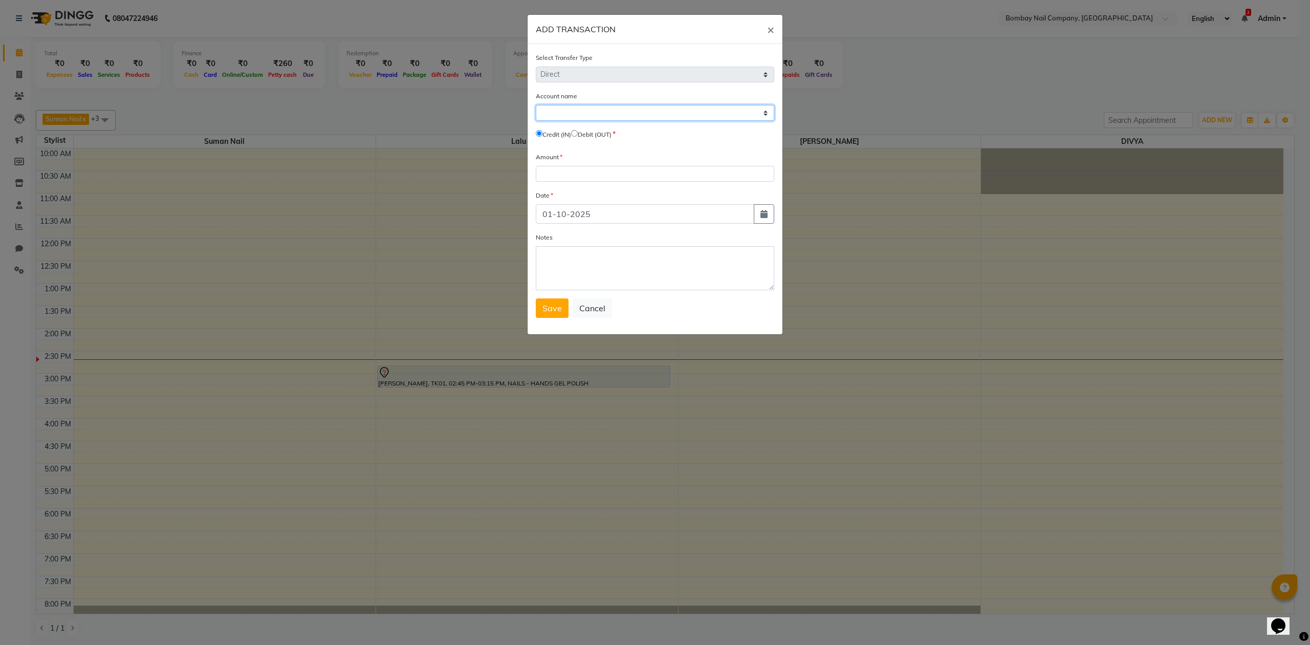
click at [671, 118] on select "Select Petty Cash Default Account" at bounding box center [655, 113] width 238 height 16
select select "8089"
click at [536, 105] on select "Select Petty Cash Default Account" at bounding box center [655, 113] width 238 height 16
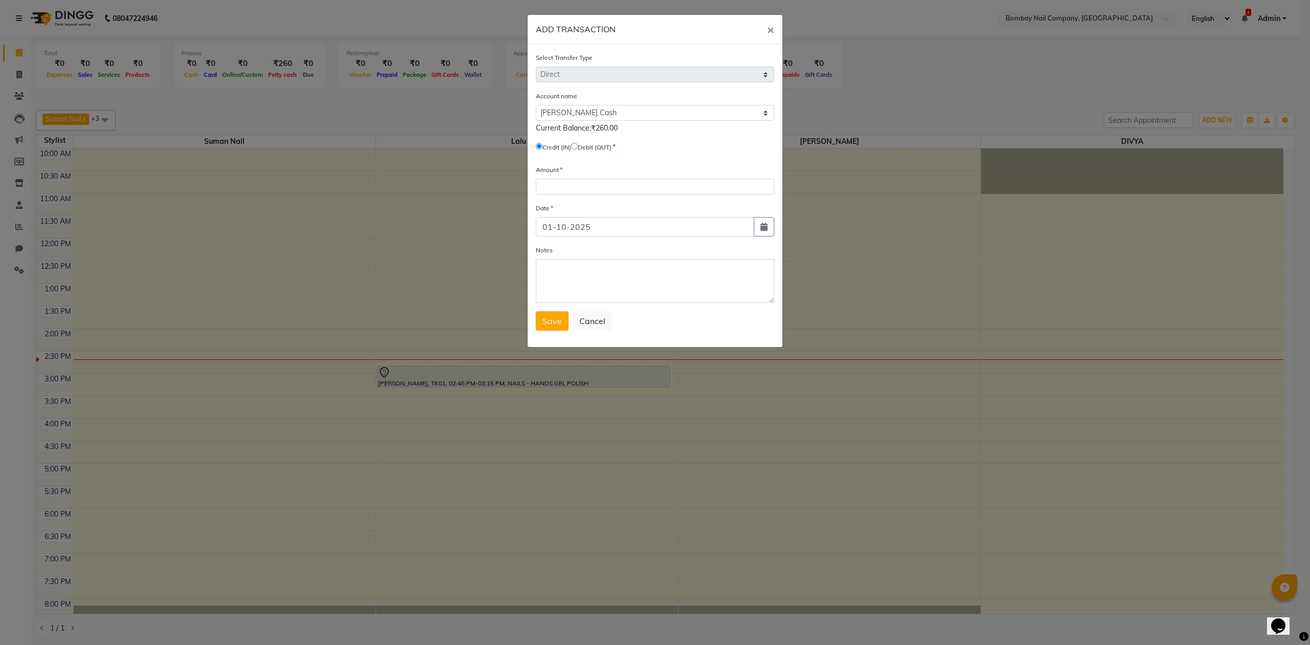
click at [578, 146] on input "radio" at bounding box center [574, 146] width 7 height 7
radio input "true"
click at [573, 183] on input "number" at bounding box center [655, 187] width 238 height 16
type input "260"
click at [583, 282] on textarea "Notes" at bounding box center [655, 281] width 238 height 44
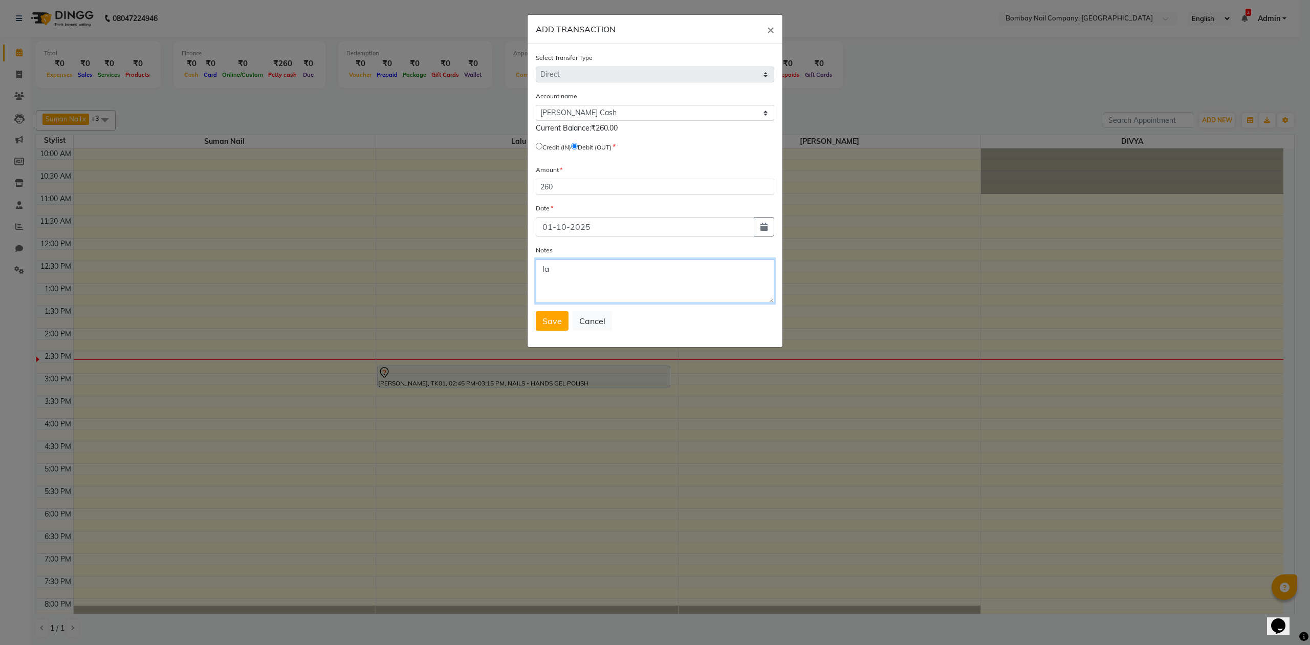
type textarea "l"
type textarea "september month petty cash given to surbhi ma'am"
click at [549, 317] on span "Save" at bounding box center [551, 321] width 19 height 10
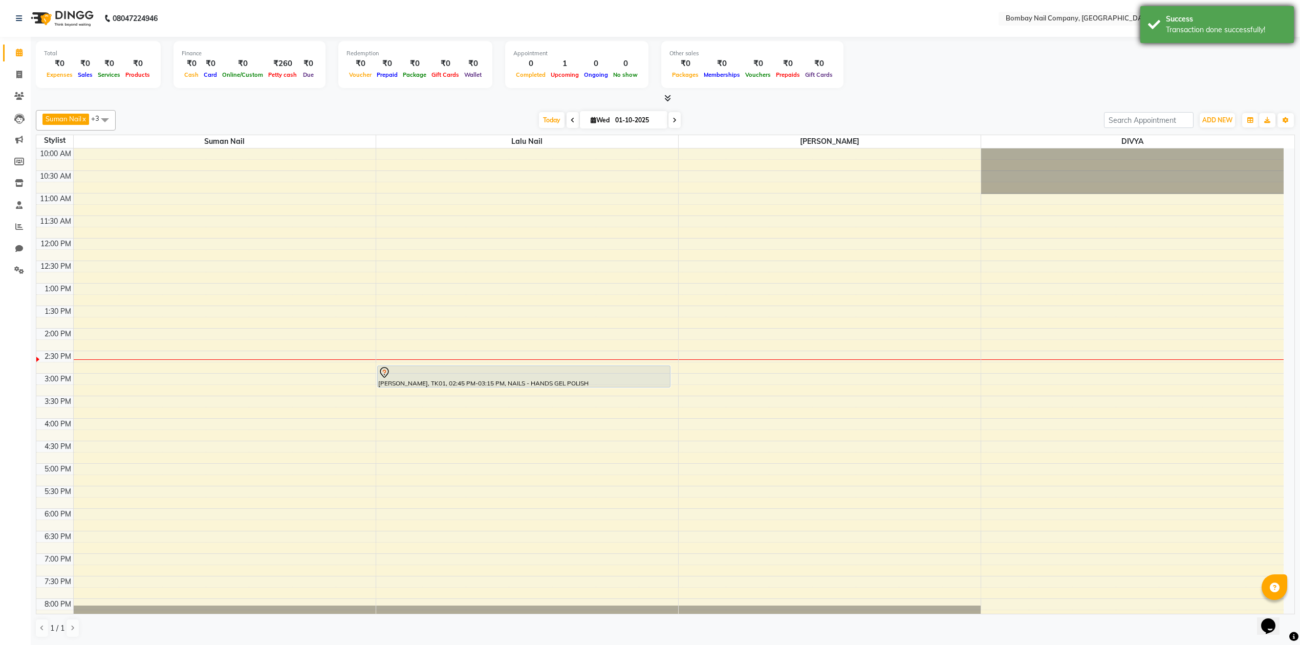
click at [1179, 30] on div "Transaction done successfully!" at bounding box center [1225, 30] width 120 height 11
click at [670, 96] on icon at bounding box center [667, 98] width 7 height 8
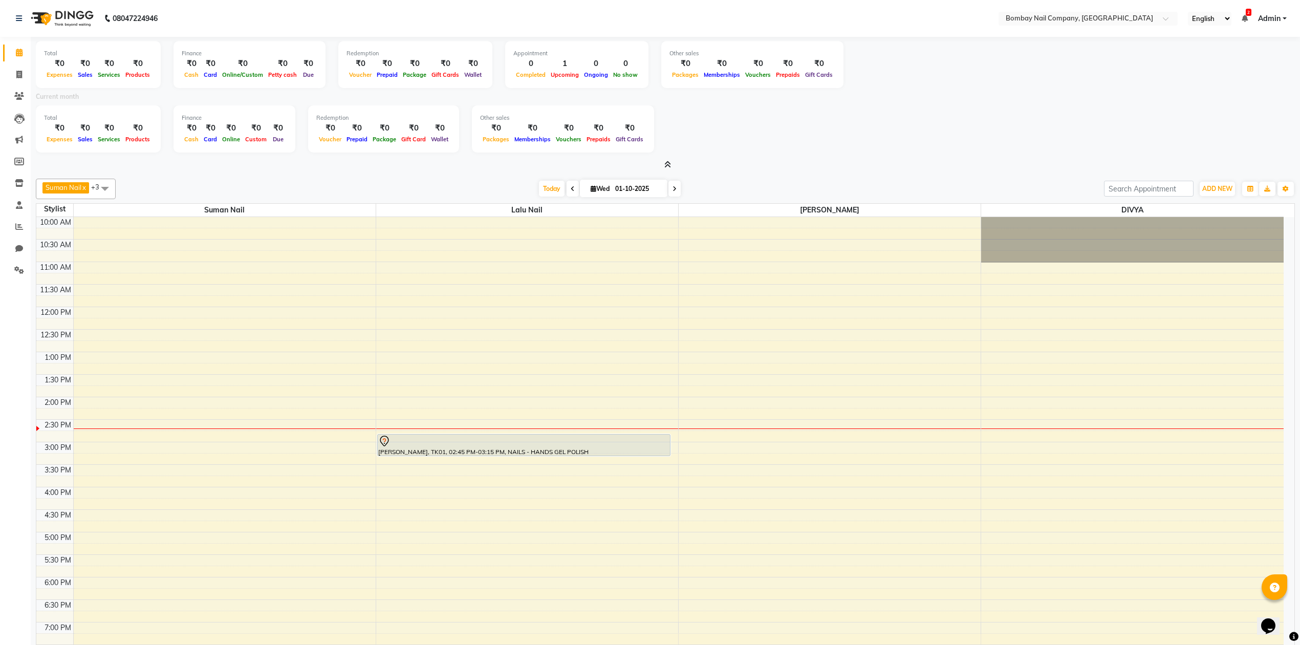
click at [780, 100] on div "Current month" at bounding box center [665, 98] width 1274 height 14
click at [770, 112] on div "Total ₹0 Expenses ₹0 Sales ₹0 Services ₹0 Products Finance ₹0 Cash ₹0 Card ₹0 O…" at bounding box center [665, 130] width 1259 height 50
drag, startPoint x: 710, startPoint y: 142, endPoint x: 700, endPoint y: 146, distance: 11.2
click at [709, 142] on div "Total ₹0 Expenses ₹0 Sales ₹0 Services ₹0 Products Finance ₹0 Cash ₹0 Card ₹0 O…" at bounding box center [665, 130] width 1259 height 50
click at [666, 162] on icon at bounding box center [667, 165] width 7 height 8
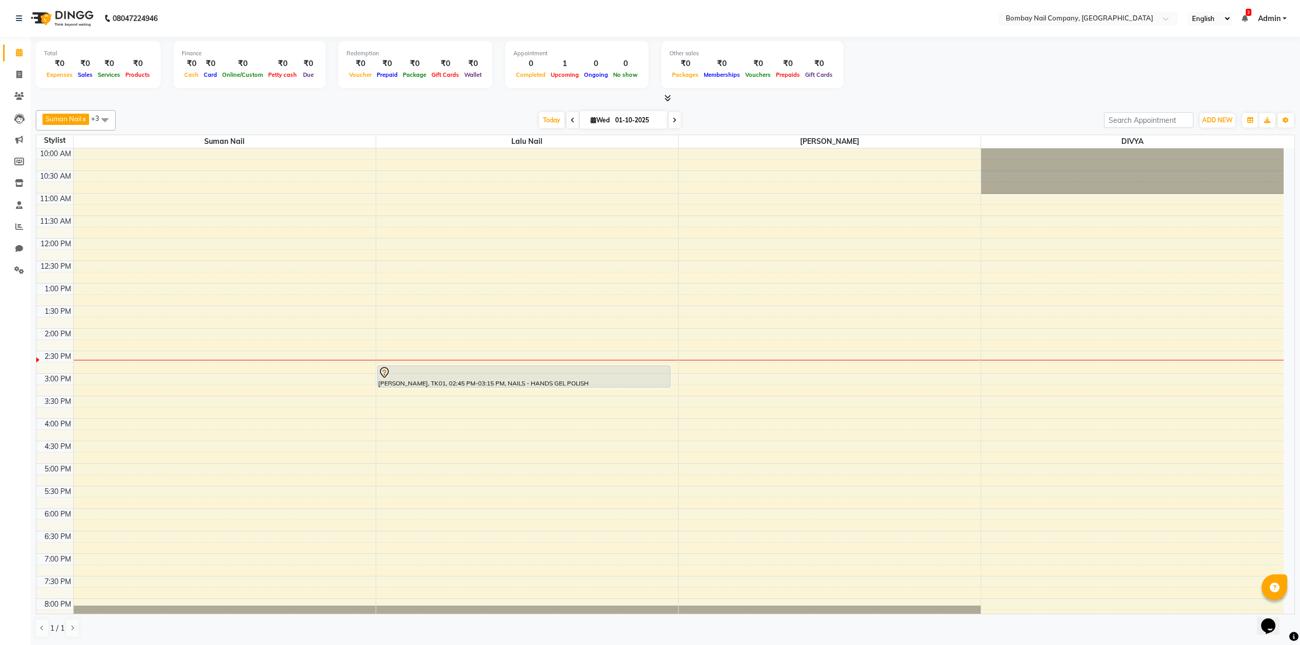
click at [885, 97] on div at bounding box center [665, 98] width 1259 height 11
click at [25, 266] on span at bounding box center [19, 271] width 18 height 12
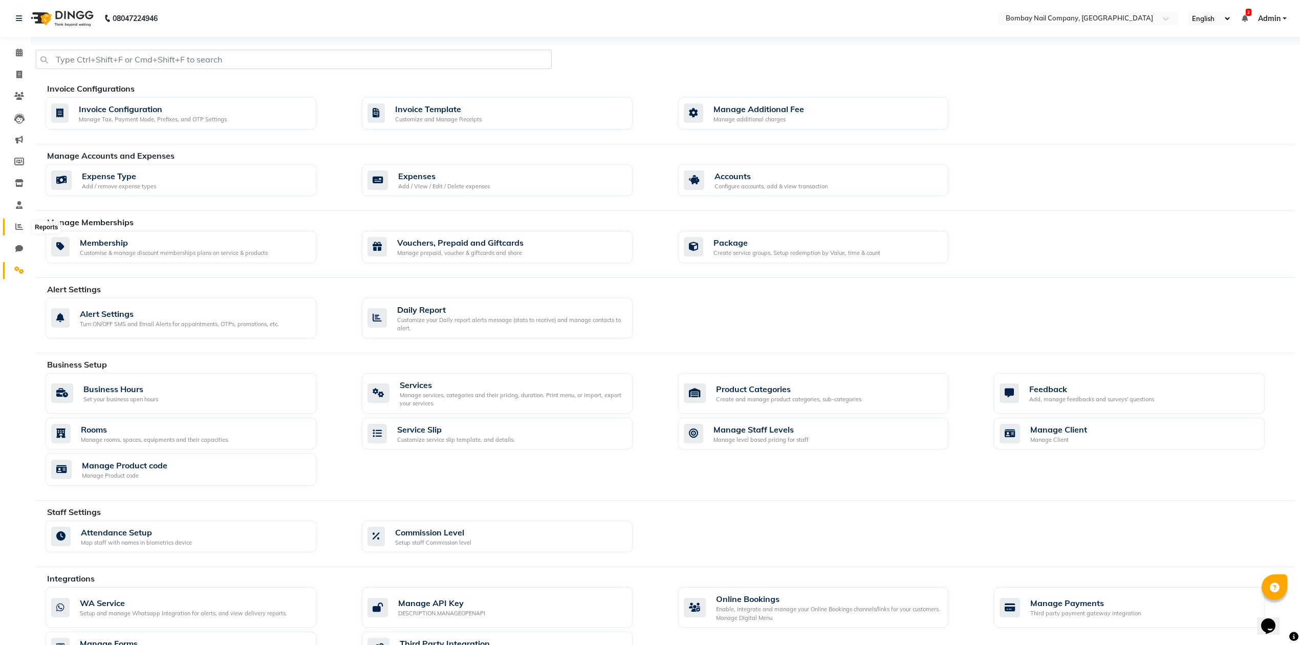
click at [20, 223] on icon at bounding box center [19, 227] width 8 height 8
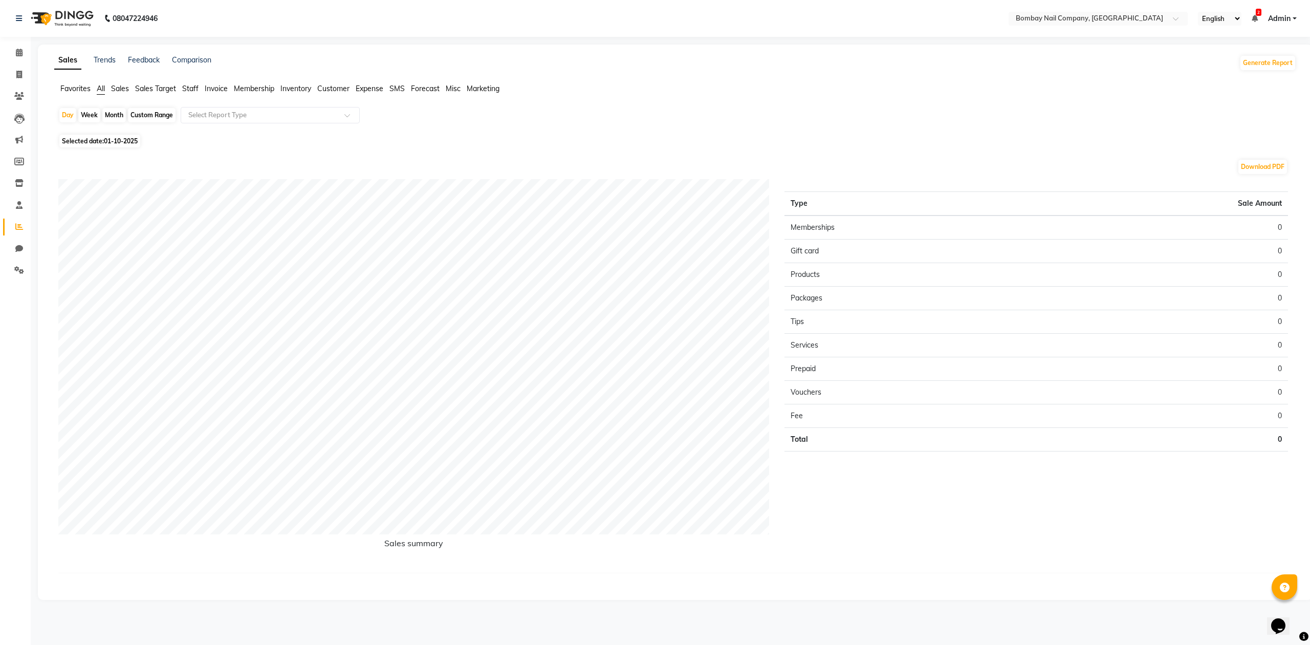
click at [193, 84] on span "Staff" at bounding box center [190, 88] width 16 height 9
click at [141, 116] on div "Custom Range" at bounding box center [152, 115] width 48 height 14
select select "10"
select select "2025"
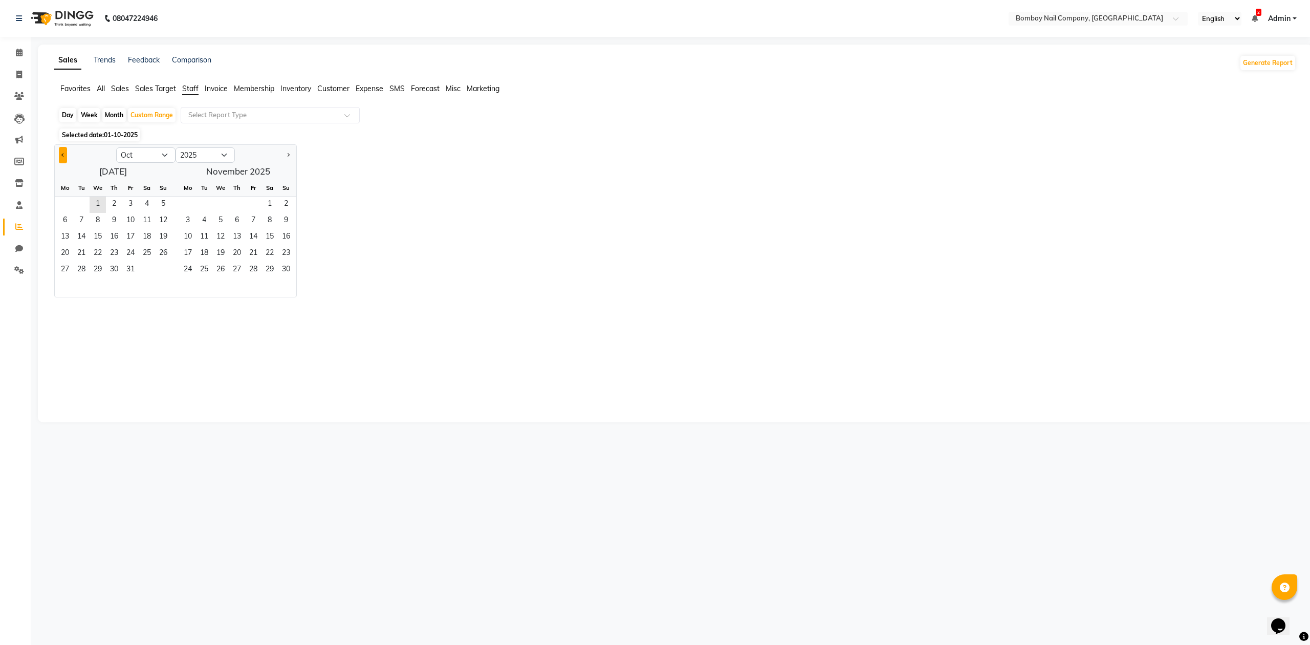
click at [63, 158] on button "Previous month" at bounding box center [63, 155] width 8 height 16
select select "9"
click at [69, 199] on span "1" at bounding box center [65, 204] width 16 height 16
click at [80, 269] on span "30" at bounding box center [81, 270] width 16 height 16
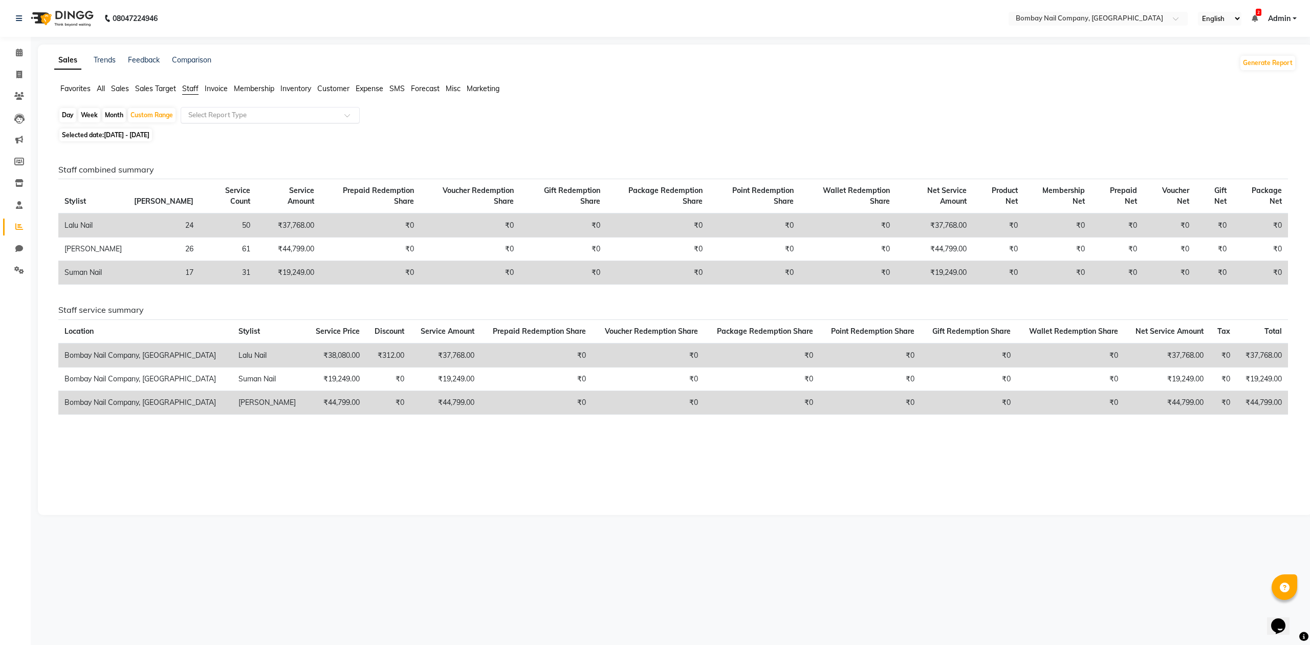
click at [233, 112] on input "text" at bounding box center [259, 115] width 147 height 10
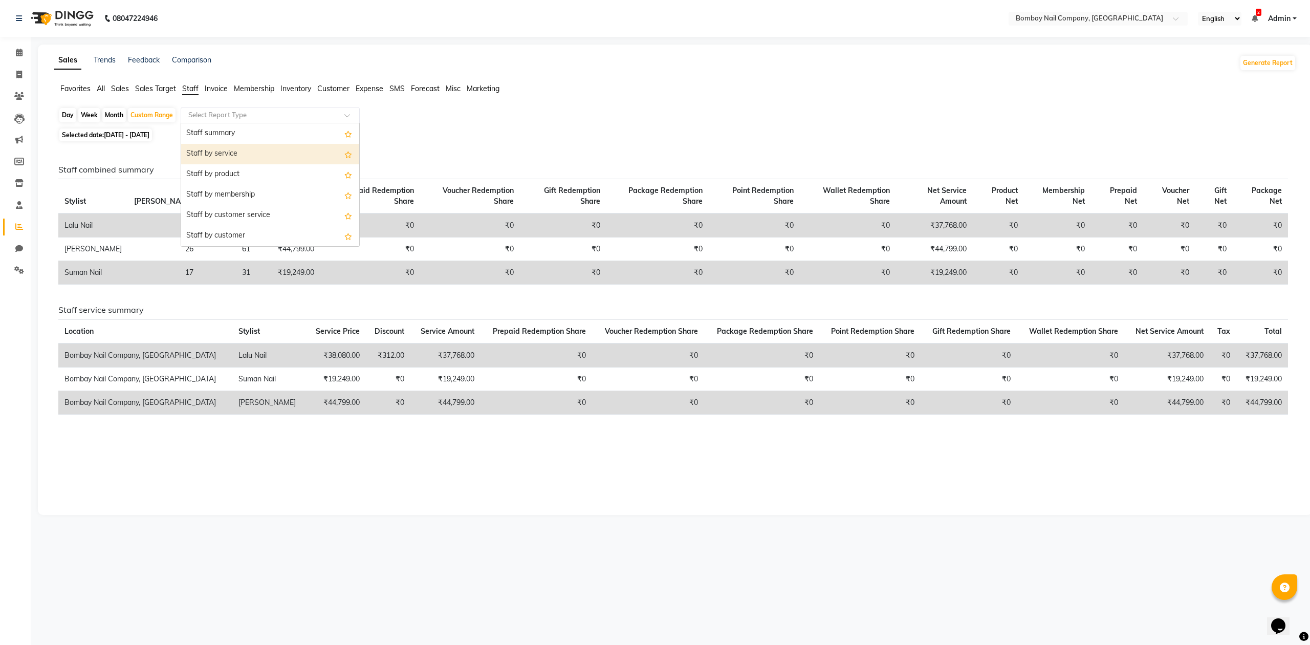
click at [238, 152] on div "Staff by service" at bounding box center [270, 154] width 178 height 20
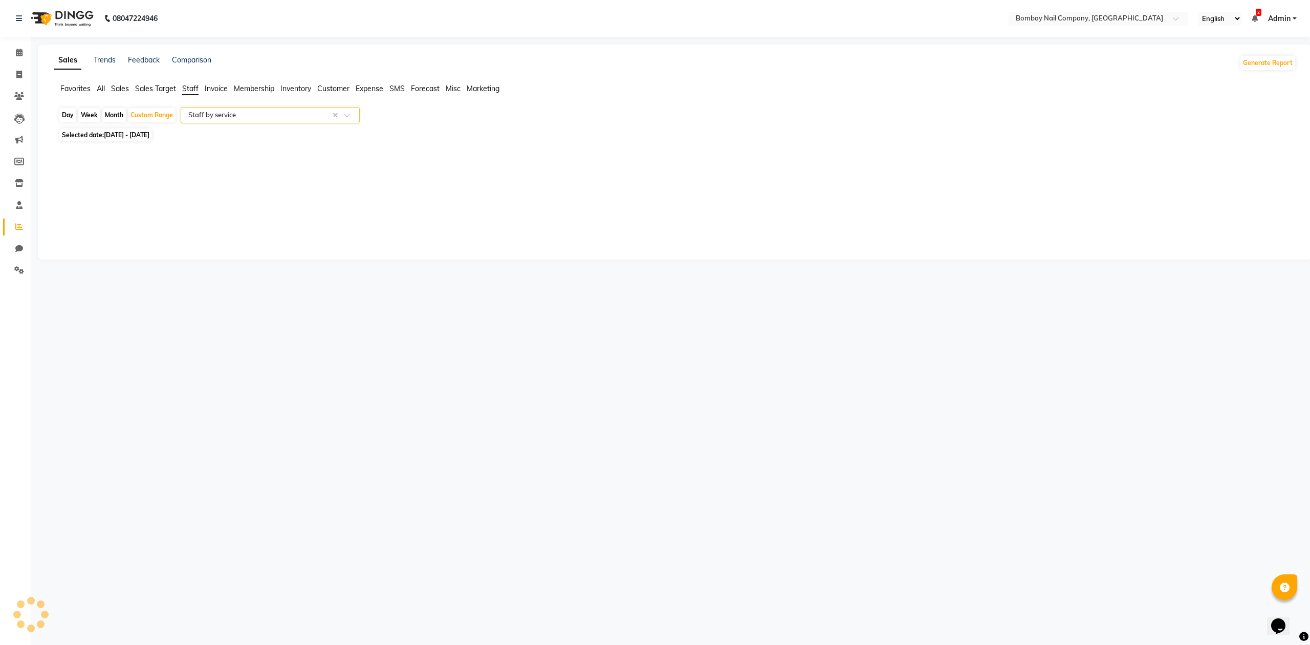
select select "full_report"
select select "csv"
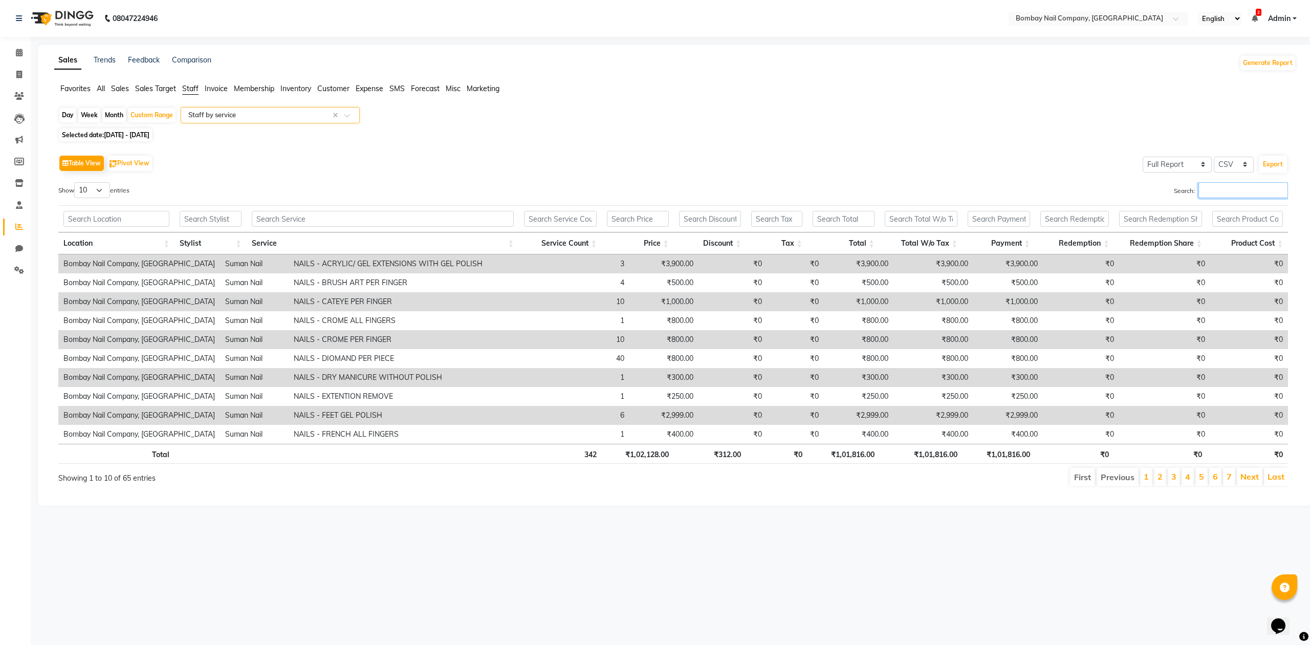
click at [1235, 195] on input "Search:" at bounding box center [1243, 190] width 90 height 16
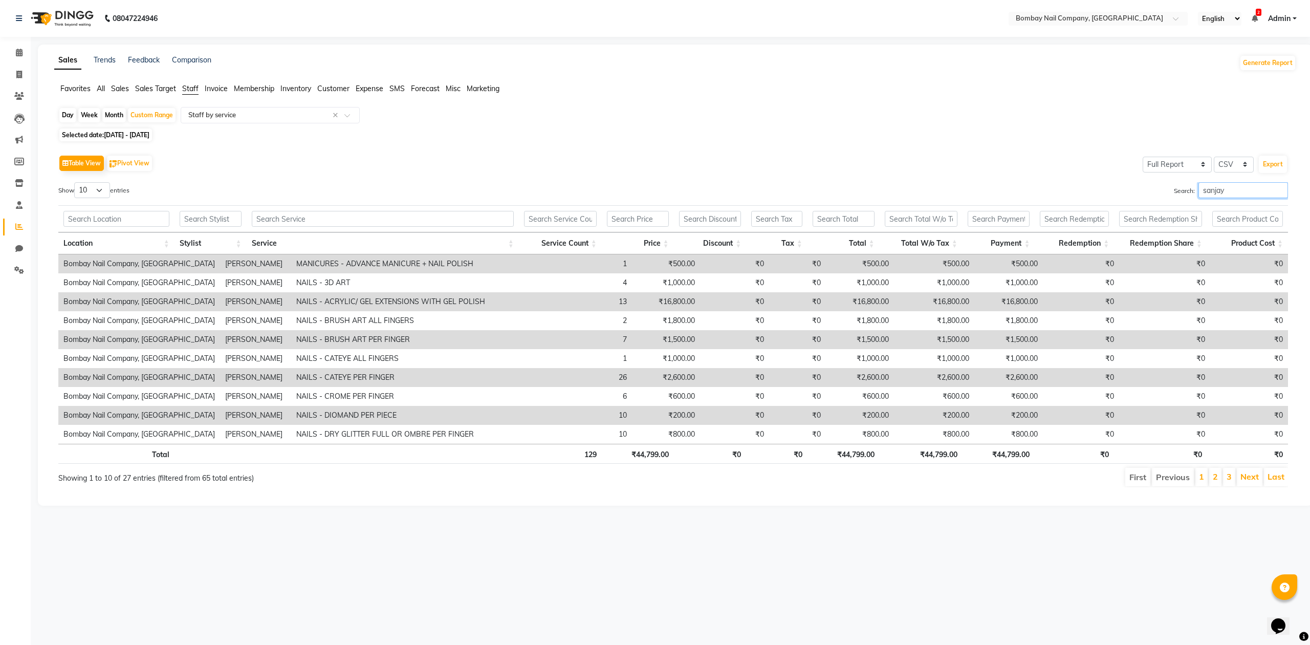
drag, startPoint x: 1232, startPoint y: 188, endPoint x: 1110, endPoint y: 217, distance: 125.1
click at [1110, 217] on div "Show 10 25 50 100 entries Search: sanjay Location Stylist Service Service Count…" at bounding box center [672, 334] width 1229 height 305
drag, startPoint x: 1218, startPoint y: 187, endPoint x: 1062, endPoint y: 240, distance: 164.4
click at [1062, 240] on div "Show 10 25 50 100 entries Search: lalu Location Stylist Service Service Count P…" at bounding box center [672, 334] width 1229 height 305
type input "suman"
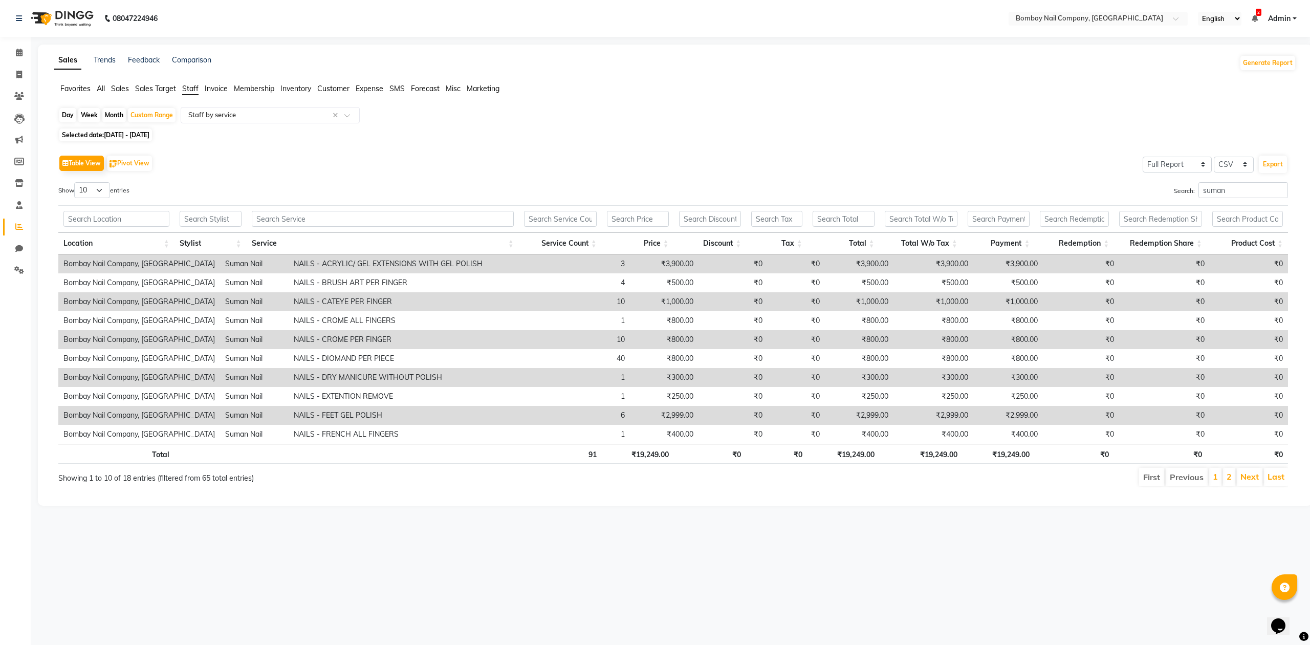
click at [808, 86] on ul "Favorites All Sales Sales Target Staff Invoice Membership Inventory Customer Ex…" at bounding box center [675, 88] width 1242 height 11
click at [807, 87] on ul "Favorites All Sales Sales Target Staff Invoice Membership Inventory Customer Ex…" at bounding box center [675, 88] width 1242 height 11
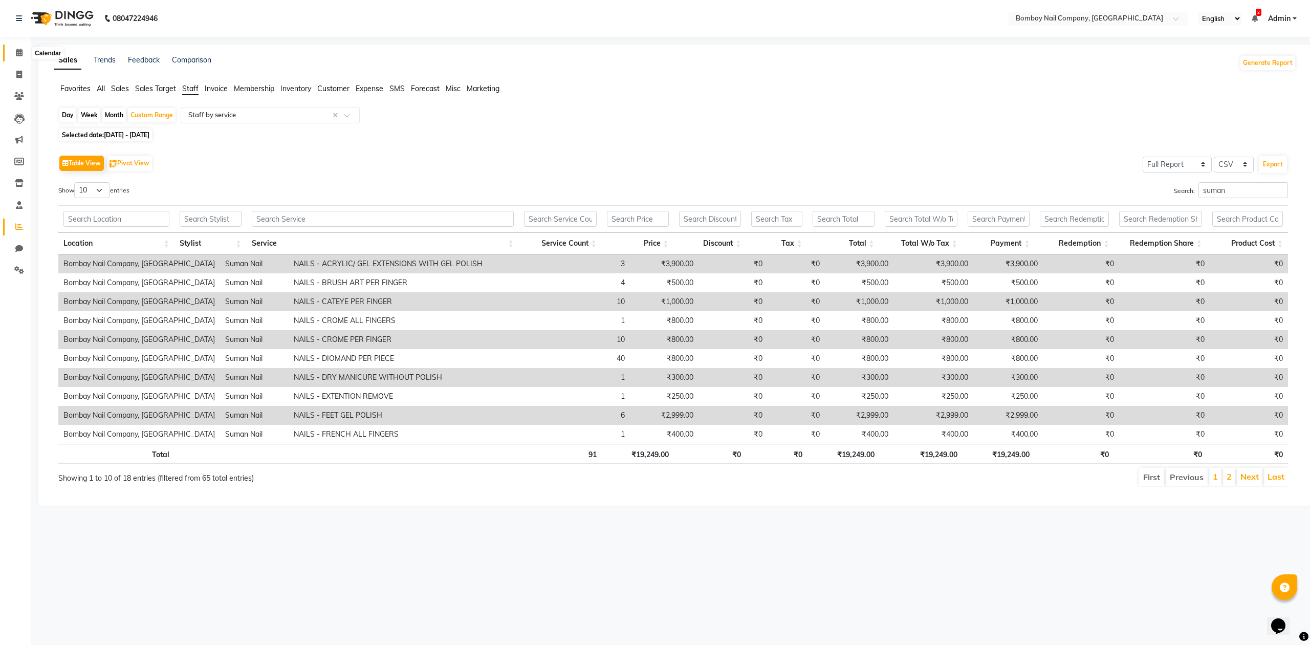
click at [13, 52] on span at bounding box center [19, 53] width 18 height 12
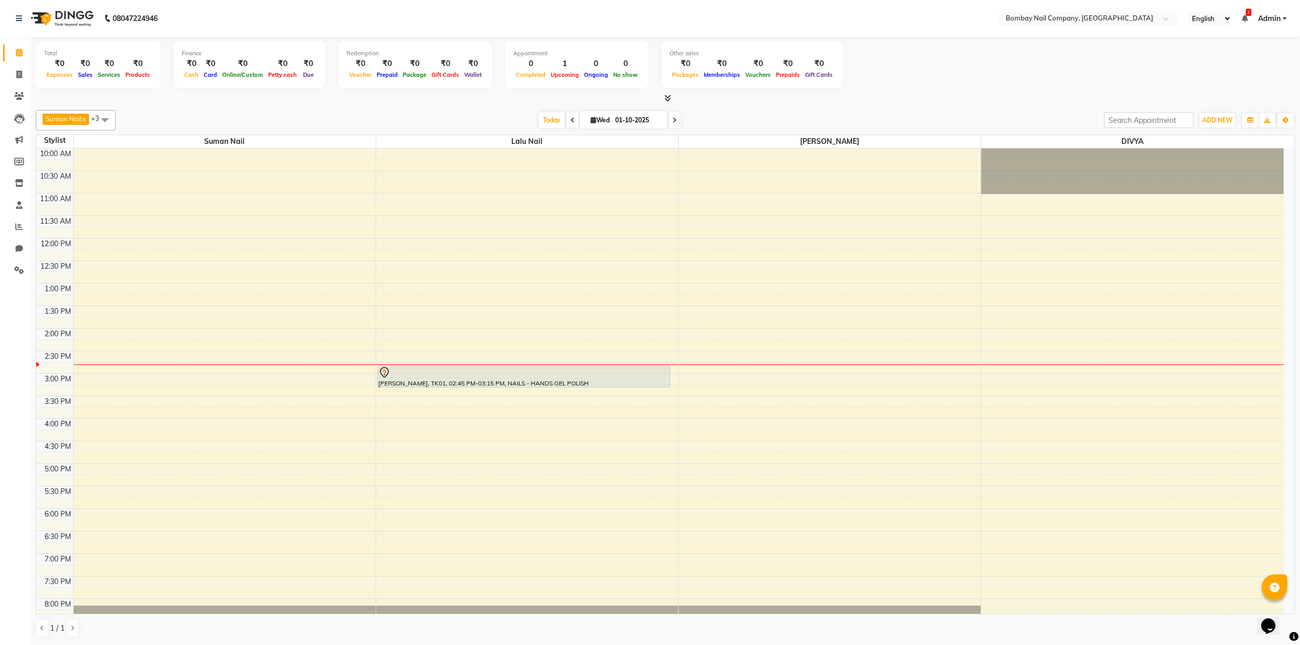
click at [745, 127] on div "Today Wed 01-10-2025" at bounding box center [610, 120] width 978 height 15
click at [639, 119] on input "01-10-2025" at bounding box center [637, 120] width 51 height 15
select select "10"
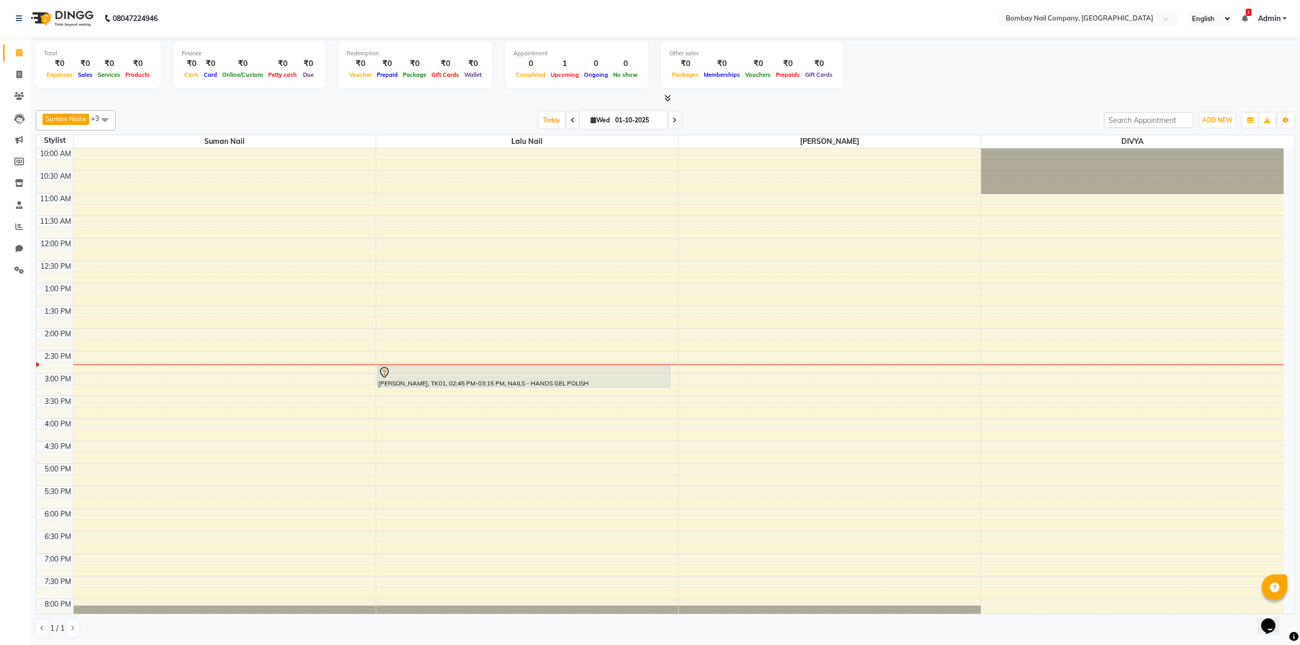
select select "2025"
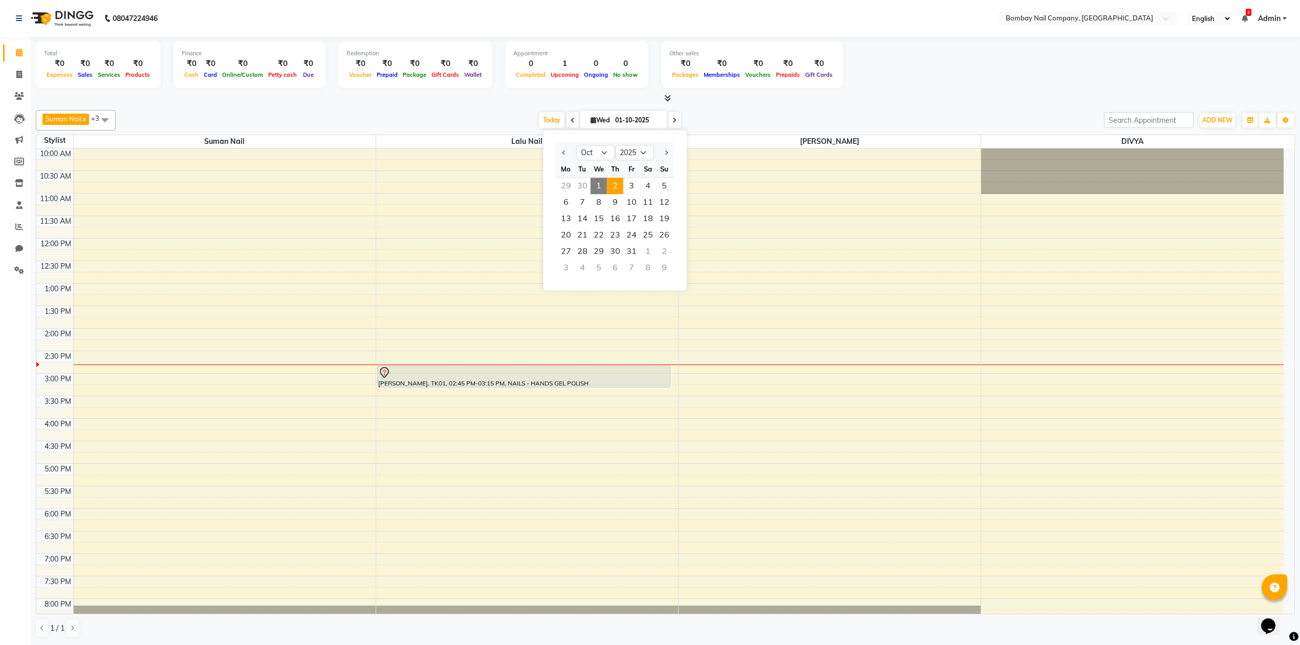
click at [609, 185] on span "2" at bounding box center [615, 186] width 16 height 16
type input "02-10-2025"
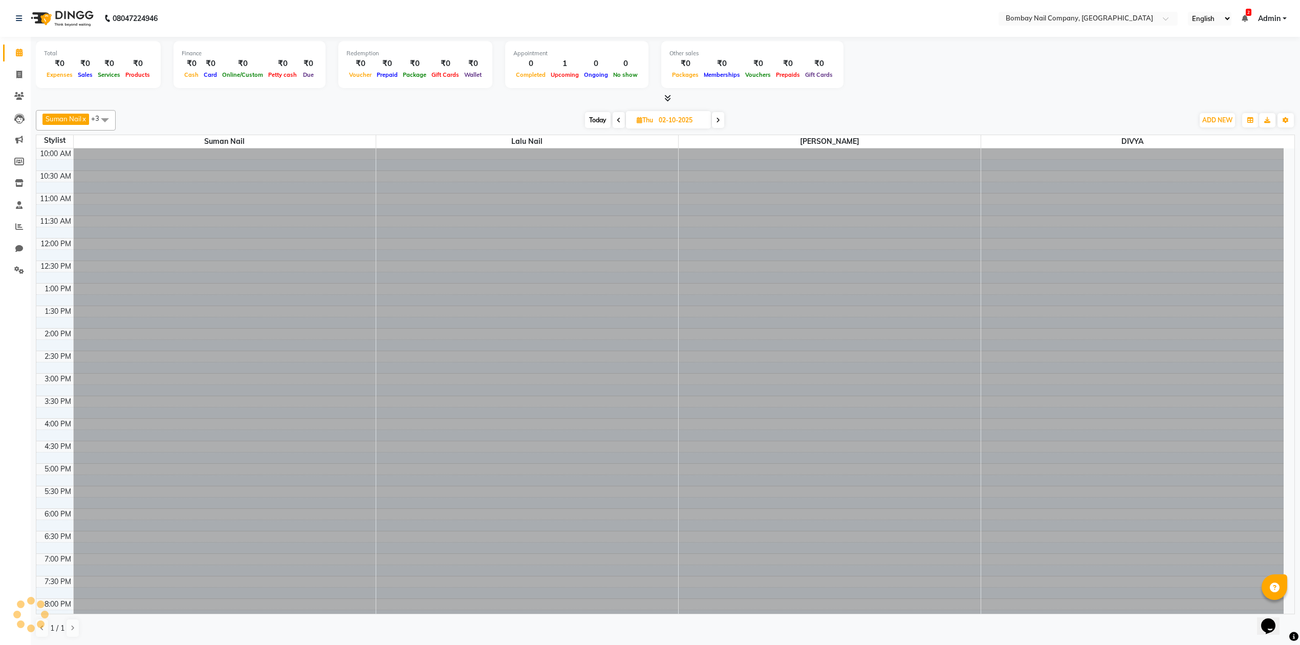
scroll to position [83, 0]
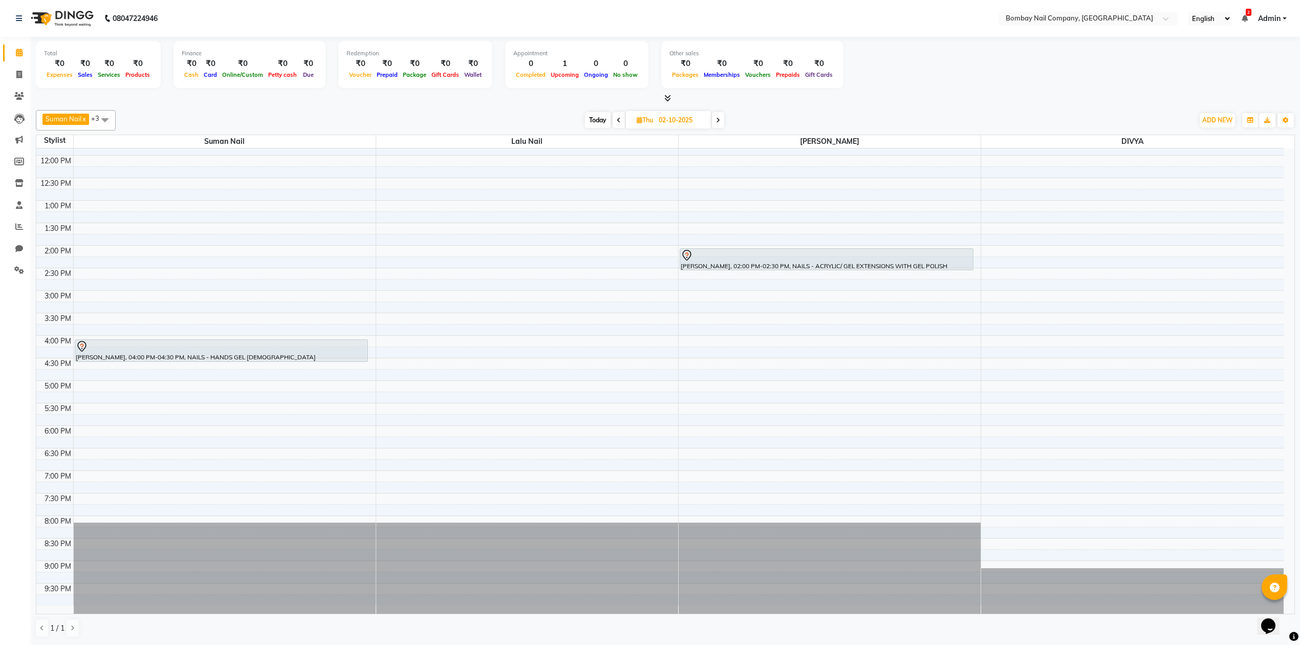
click at [752, 106] on div "Suman Nail x Lalu Nail x Sanjay Nail x DIVYA x +3 Select All ADMIN Suman Nail L…" at bounding box center [665, 374] width 1259 height 536
click at [195, 9] on nav "08047224946 Select Location × Bombay Nail Company, Nagpur English ENGLISH Españ…" at bounding box center [650, 18] width 1300 height 37
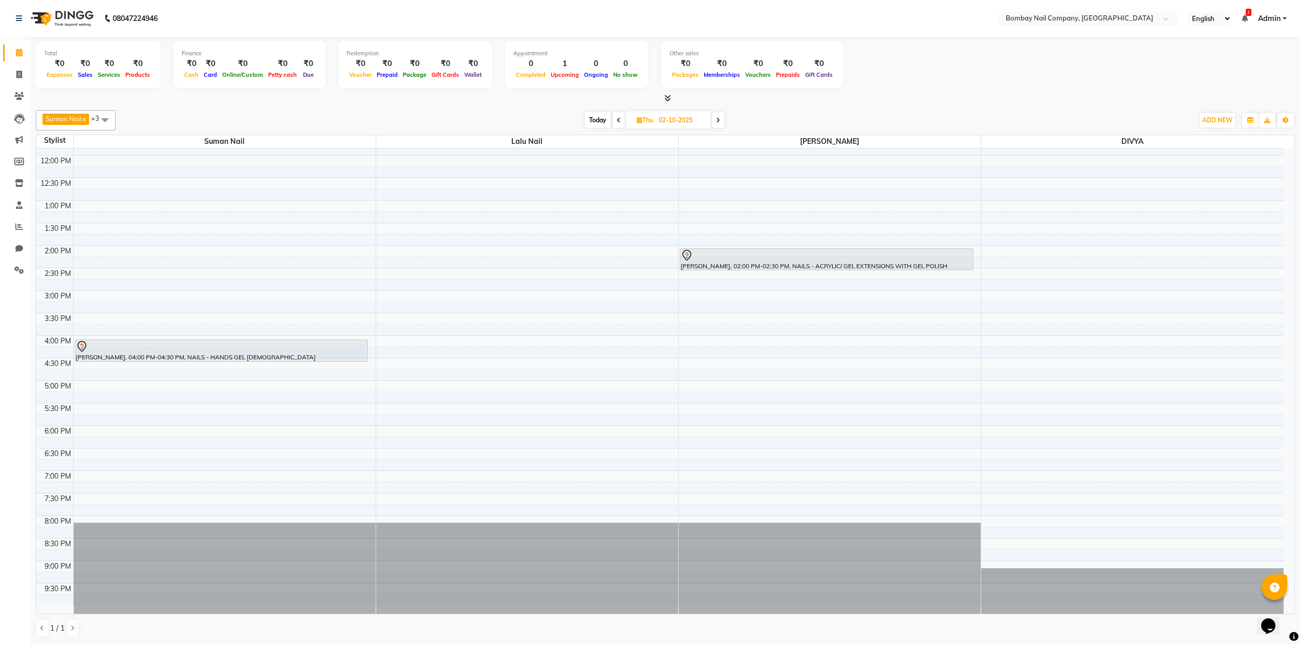
click at [195, 9] on nav "08047224946 Select Location × Bombay Nail Company, Nagpur English ENGLISH Españ…" at bounding box center [650, 18] width 1300 height 37
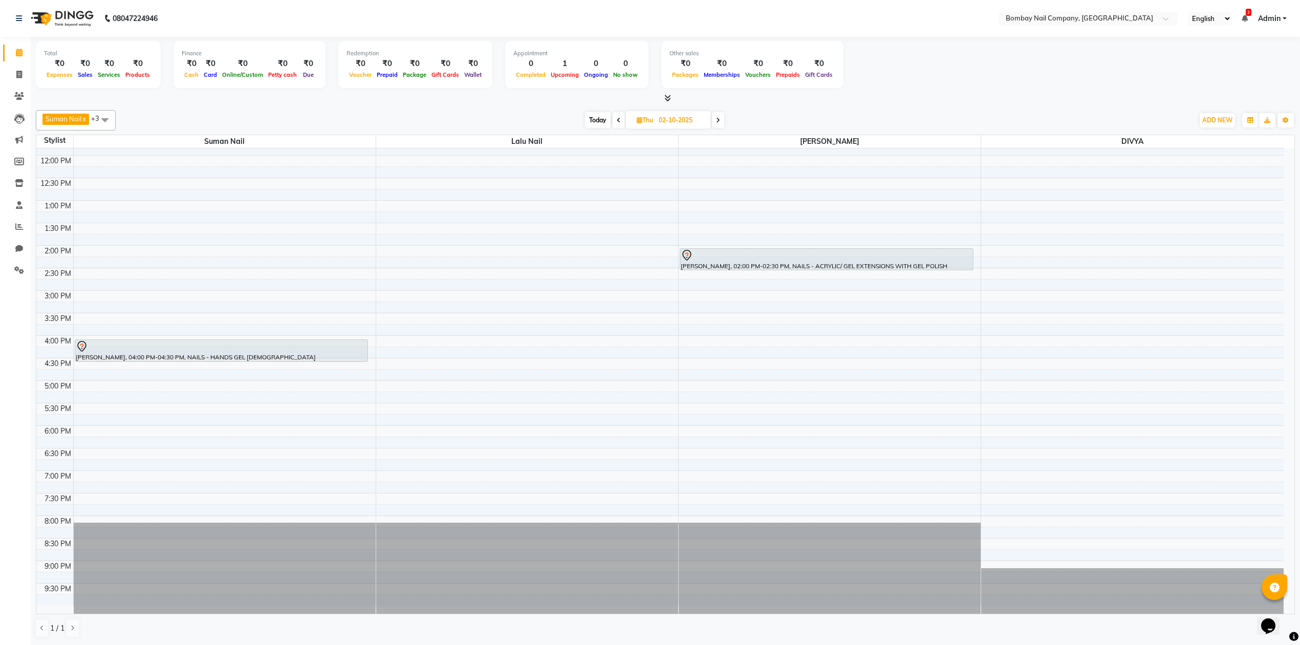
click at [195, 9] on nav "08047224946 Select Location × Bombay Nail Company, Nagpur English ENGLISH Españ…" at bounding box center [650, 18] width 1300 height 37
click at [520, 39] on div "Total ₹0 Expenses ₹0 Sales ₹0 Services ₹0 Products Finance ₹0 Cash ₹0 Card ₹0 O…" at bounding box center [665, 70] width 1259 height 67
click at [665, 115] on input "02-10-2025" at bounding box center [680, 120] width 51 height 15
select select "10"
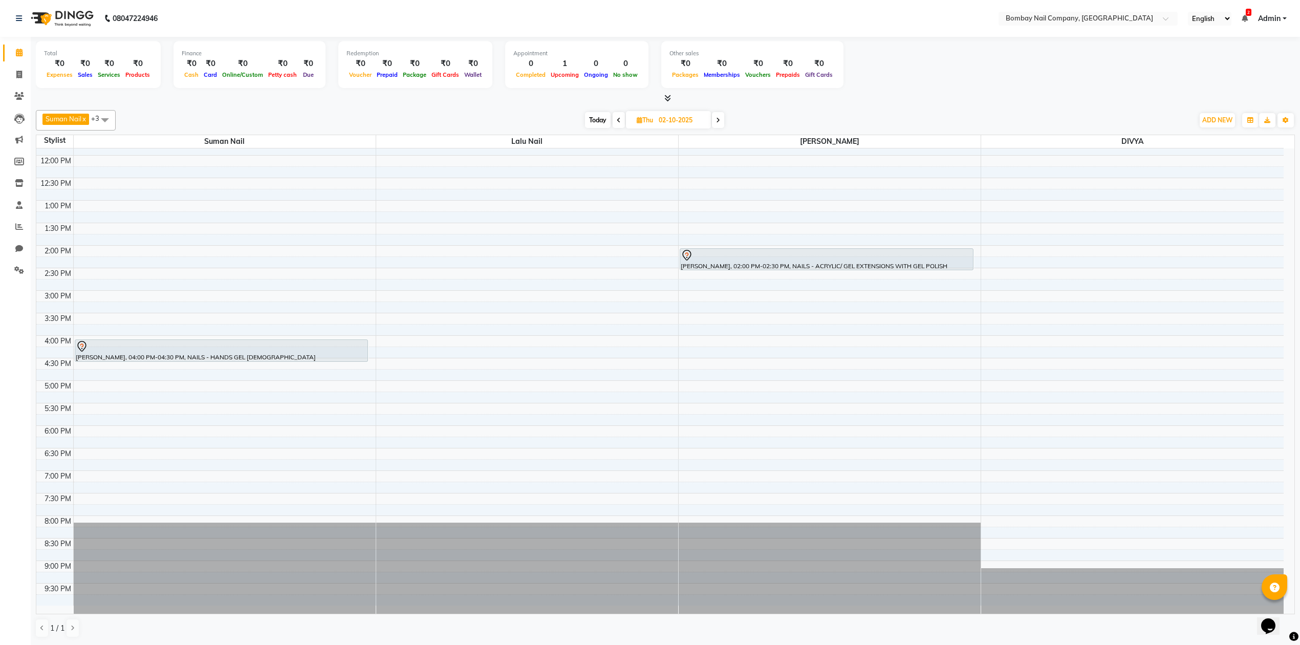
select select "2025"
click at [676, 188] on span "3" at bounding box center [679, 186] width 16 height 16
type input "03-10-2025"
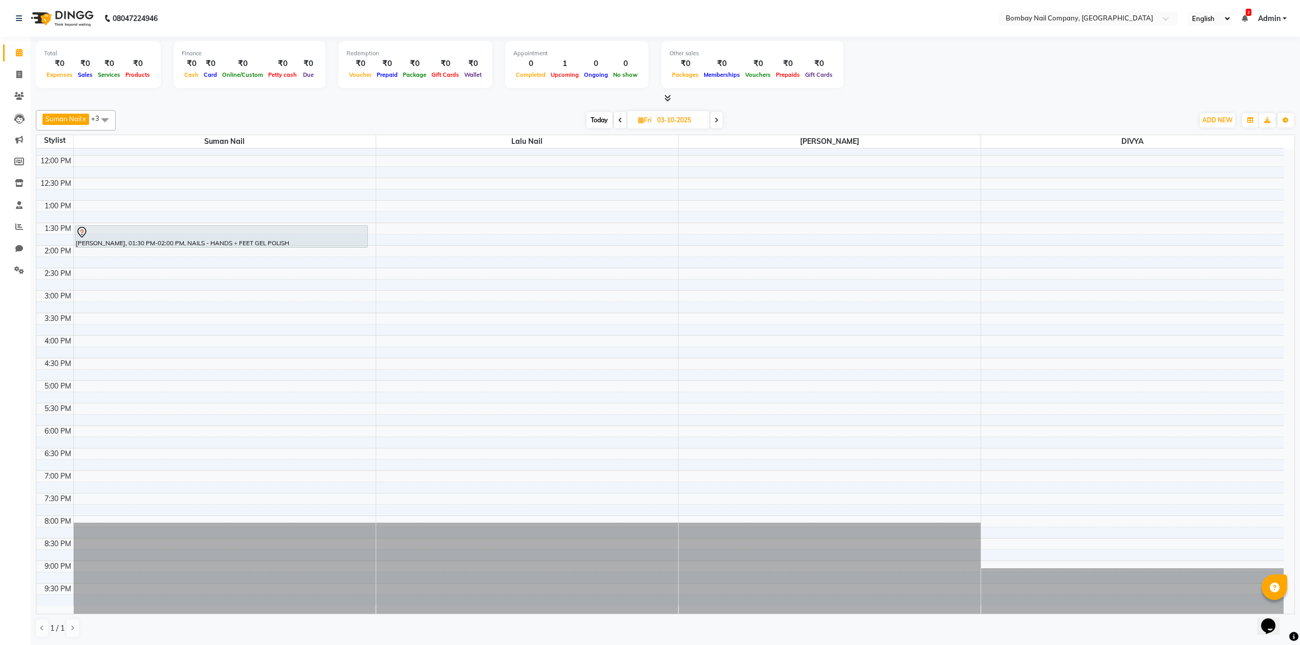
click at [788, 116] on div "Today Fri 03-10-2025" at bounding box center [654, 120] width 1067 height 15
click at [686, 119] on input "03-10-2025" at bounding box center [679, 120] width 51 height 15
select select "10"
select select "2025"
click at [662, 180] on span "2" at bounding box center [661, 186] width 16 height 16
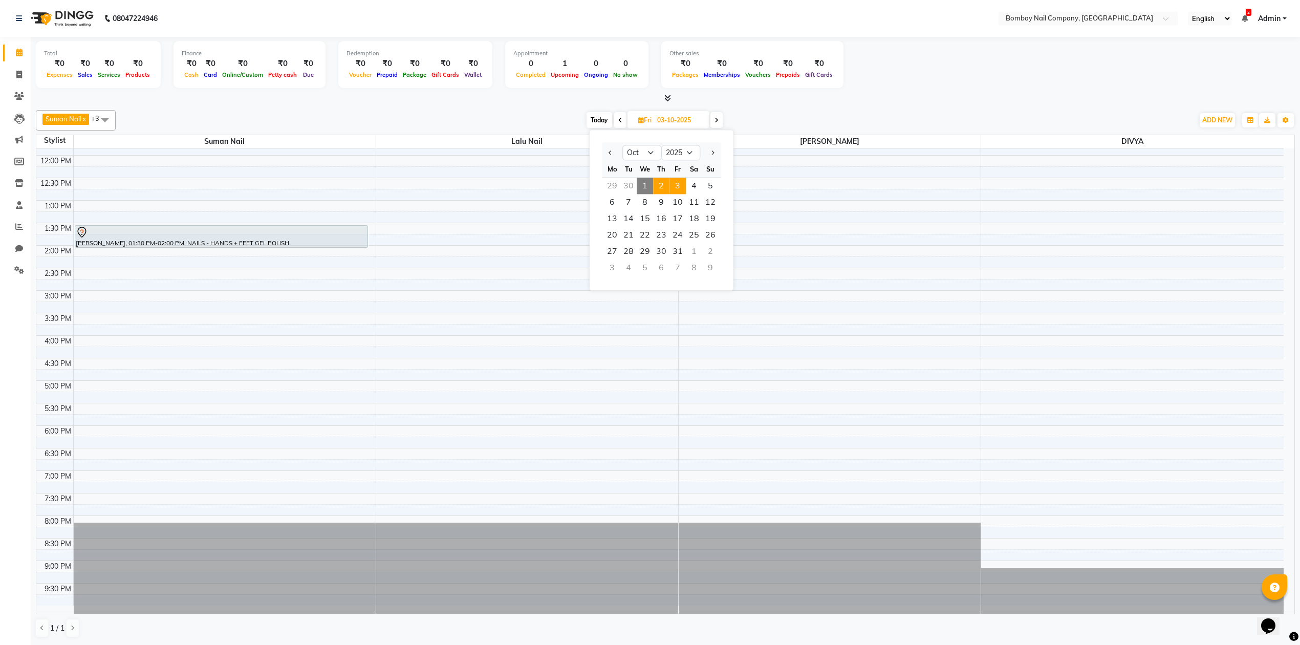
type input "02-10-2025"
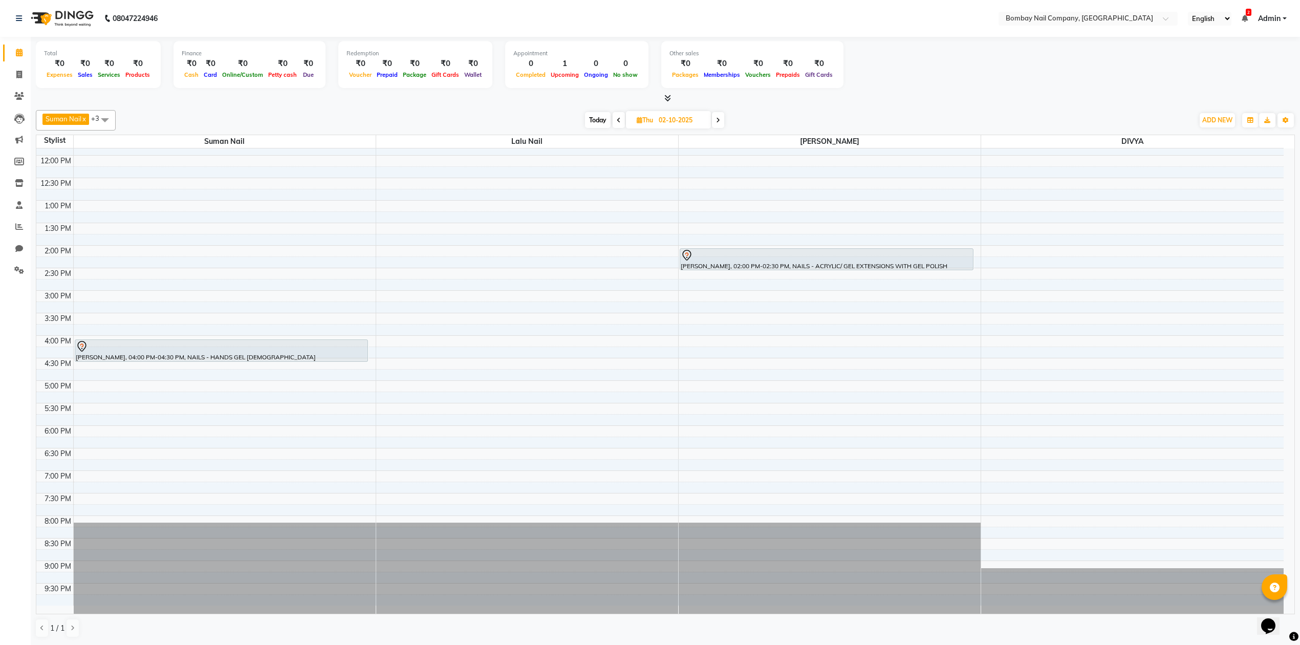
click at [796, 102] on div at bounding box center [665, 98] width 1259 height 11
click at [811, 101] on div at bounding box center [665, 98] width 1259 height 11
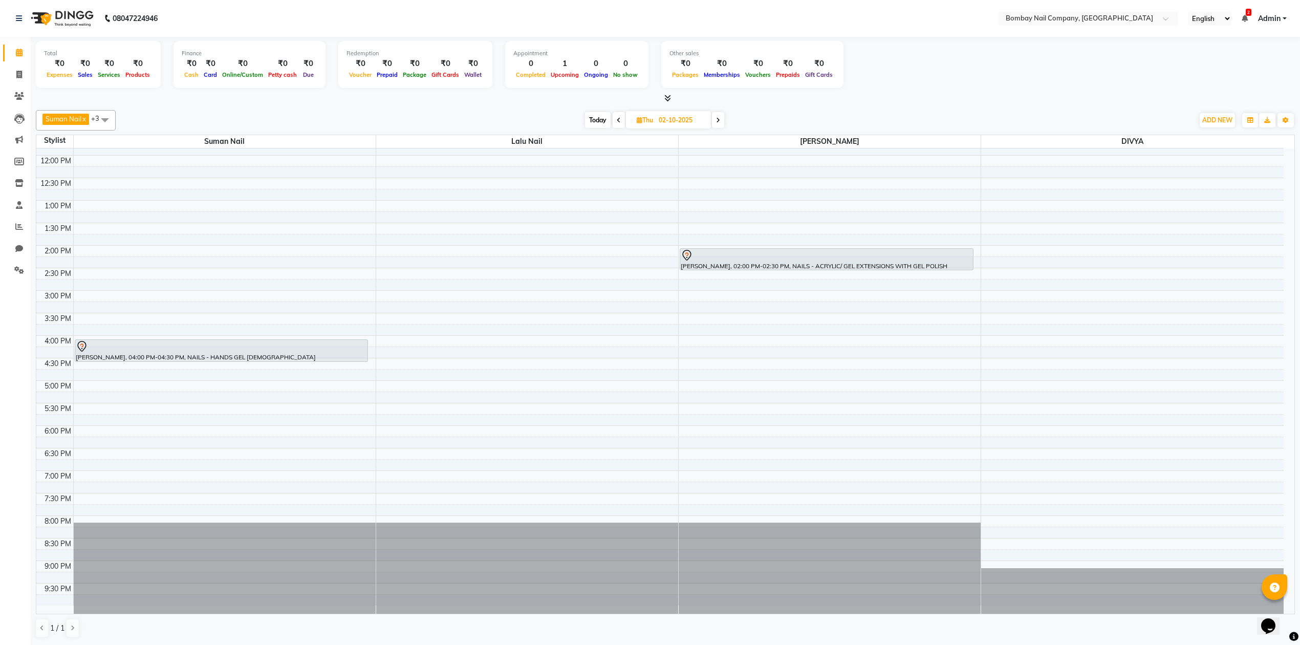
click at [810, 112] on div "Suman Nail x Lalu Nail x Sanjay Nail x DIVYA x +3 Select All ADMIN Suman Nail L…" at bounding box center [665, 120] width 1259 height 20
click at [678, 121] on input "02-10-2025" at bounding box center [680, 120] width 51 height 15
select select "10"
select select "2025"
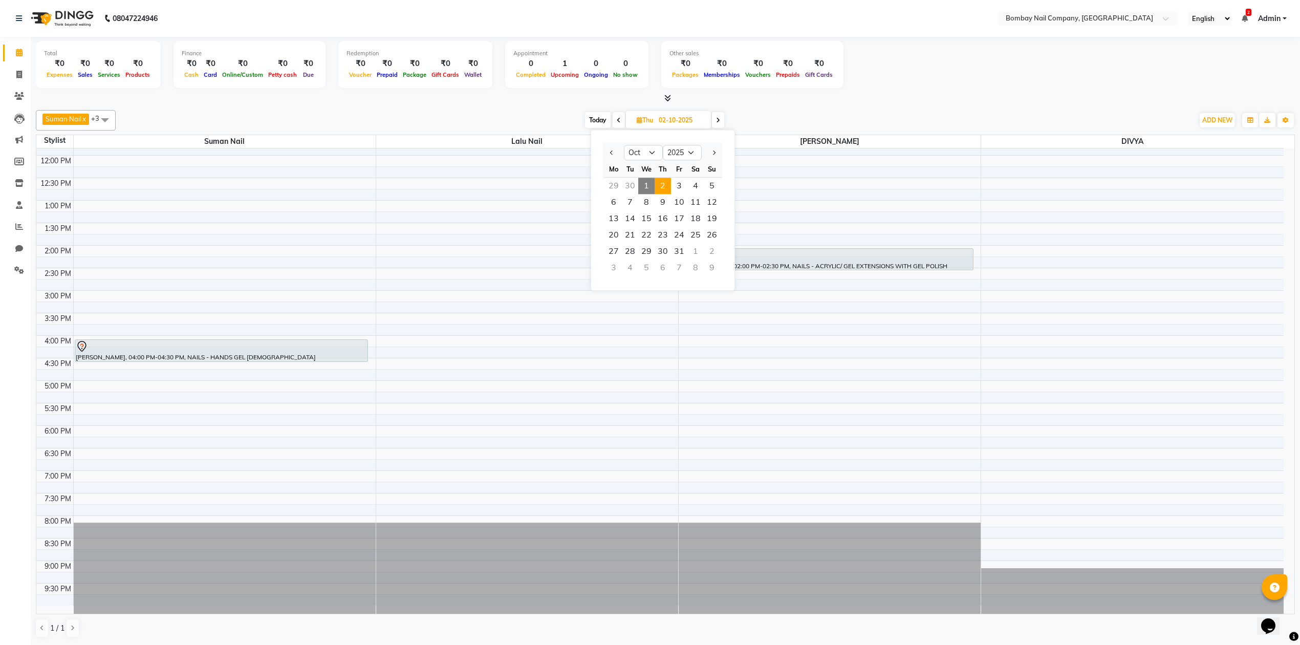
click at [768, 110] on div "Suman Nail x Lalu Nail x Sanjay Nail x DIVYA x +3 Select All ADMIN Suman Nail L…" at bounding box center [665, 120] width 1259 height 20
click at [668, 117] on input "02-10-2025" at bounding box center [680, 120] width 51 height 15
select select "10"
select select "2025"
click at [668, 117] on input "02-10-2025" at bounding box center [680, 120] width 51 height 15
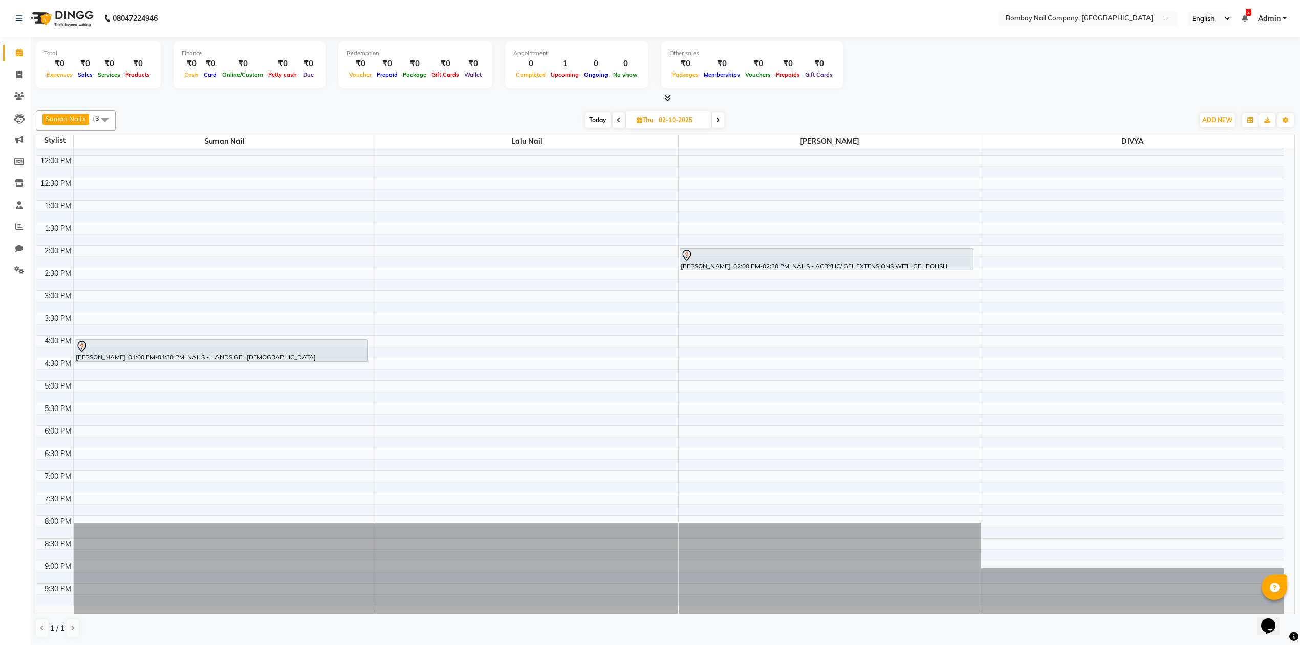
click at [669, 119] on input "02-10-2025" at bounding box center [680, 120] width 51 height 15
select select "10"
select select "2025"
click at [643, 181] on span "1" at bounding box center [646, 186] width 16 height 16
type input "01-10-2025"
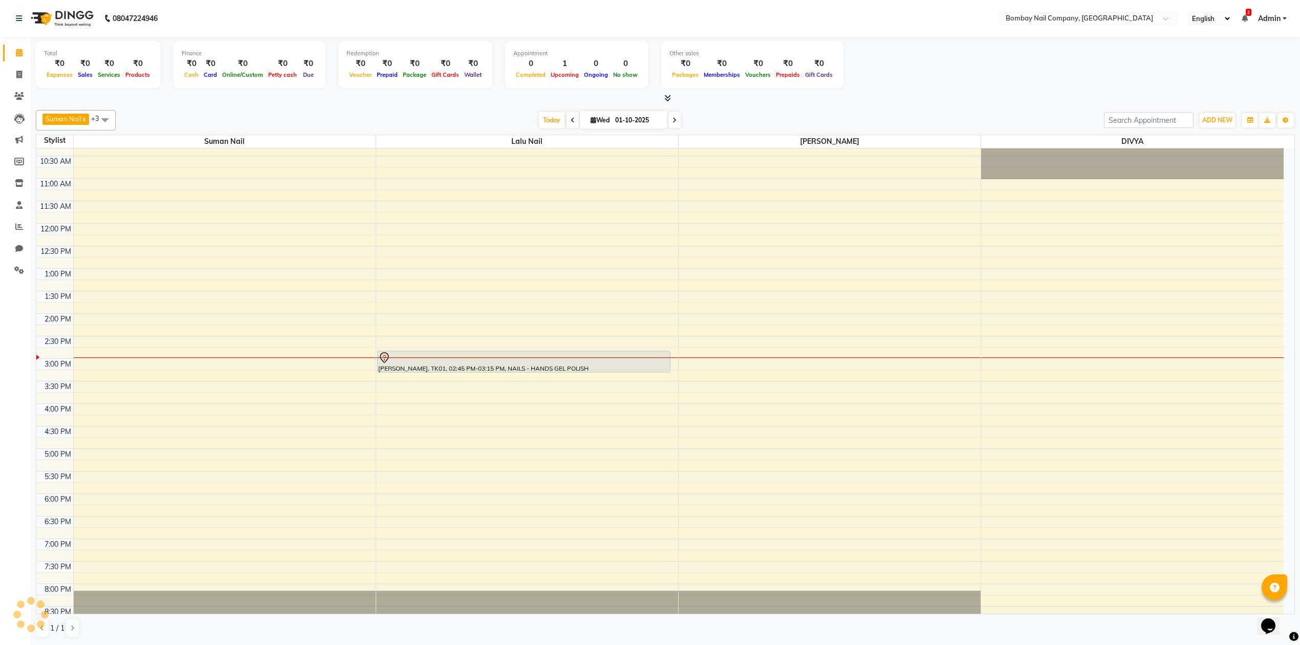
scroll to position [0, 0]
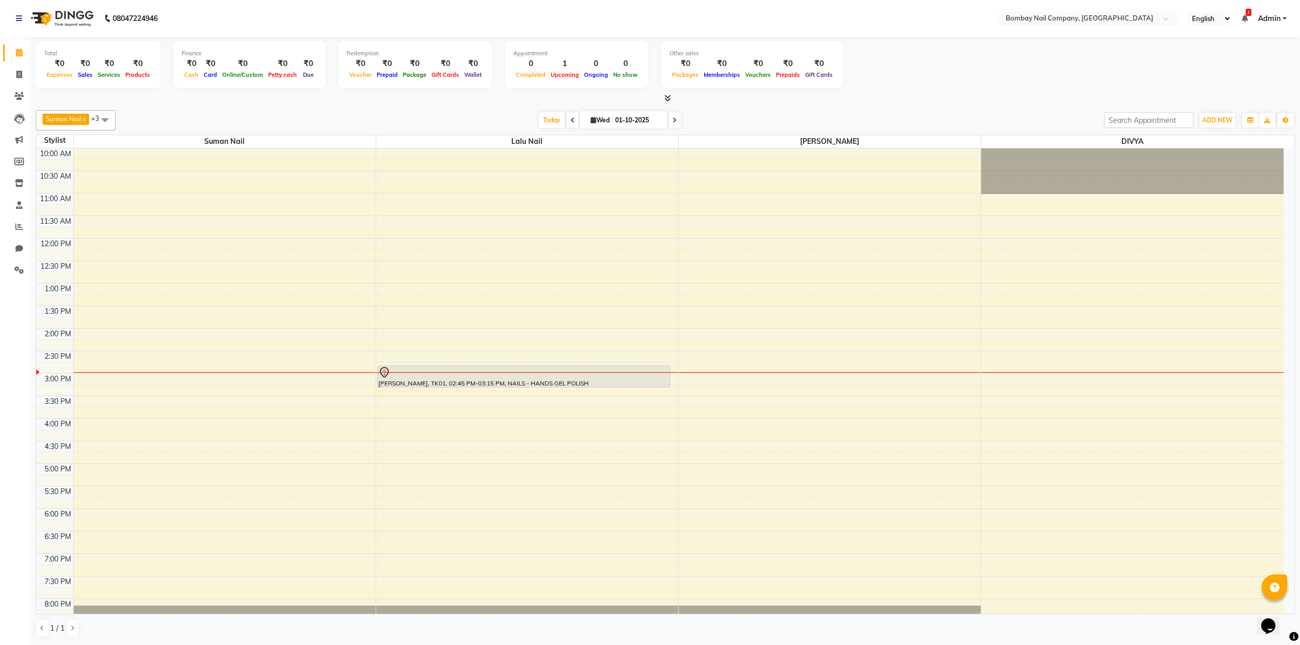
drag, startPoint x: 732, startPoint y: 115, endPoint x: 692, endPoint y: 100, distance: 42.4
click at [692, 100] on div at bounding box center [665, 98] width 1259 height 11
click at [741, 113] on div "Today Wed 01-10-2025" at bounding box center [610, 120] width 978 height 15
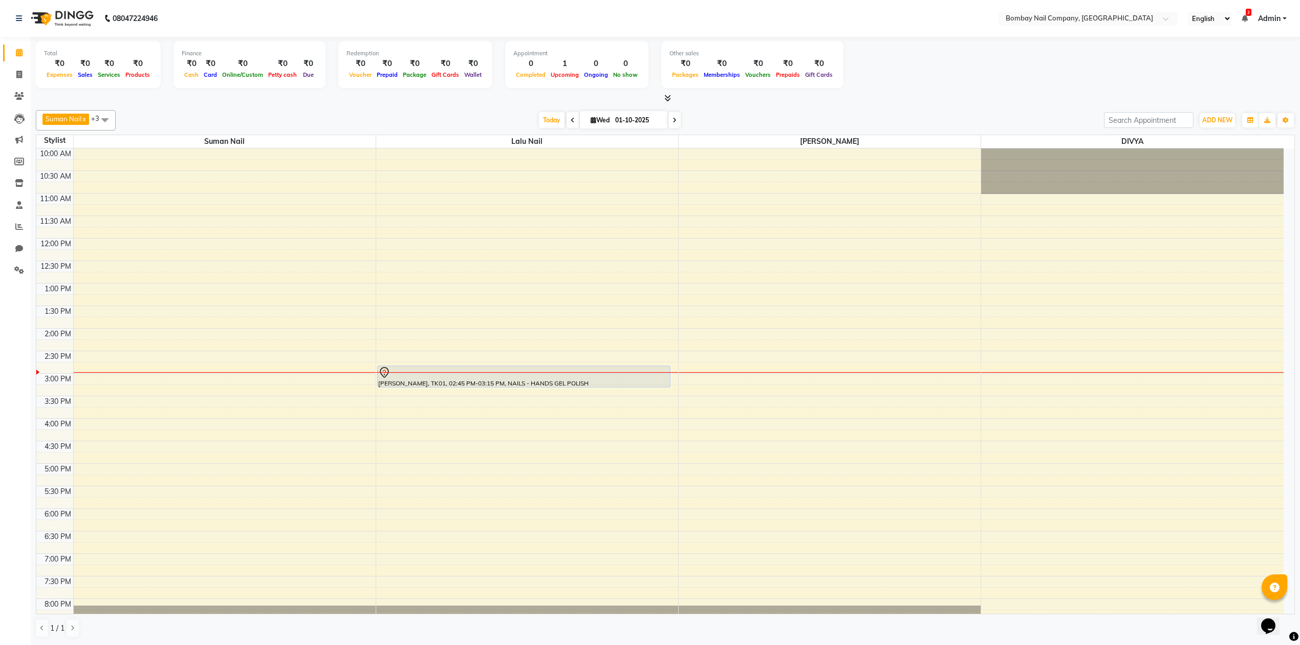
click at [741, 113] on div "Today Wed 01-10-2025" at bounding box center [610, 120] width 978 height 15
click at [760, 99] on div at bounding box center [665, 98] width 1259 height 11
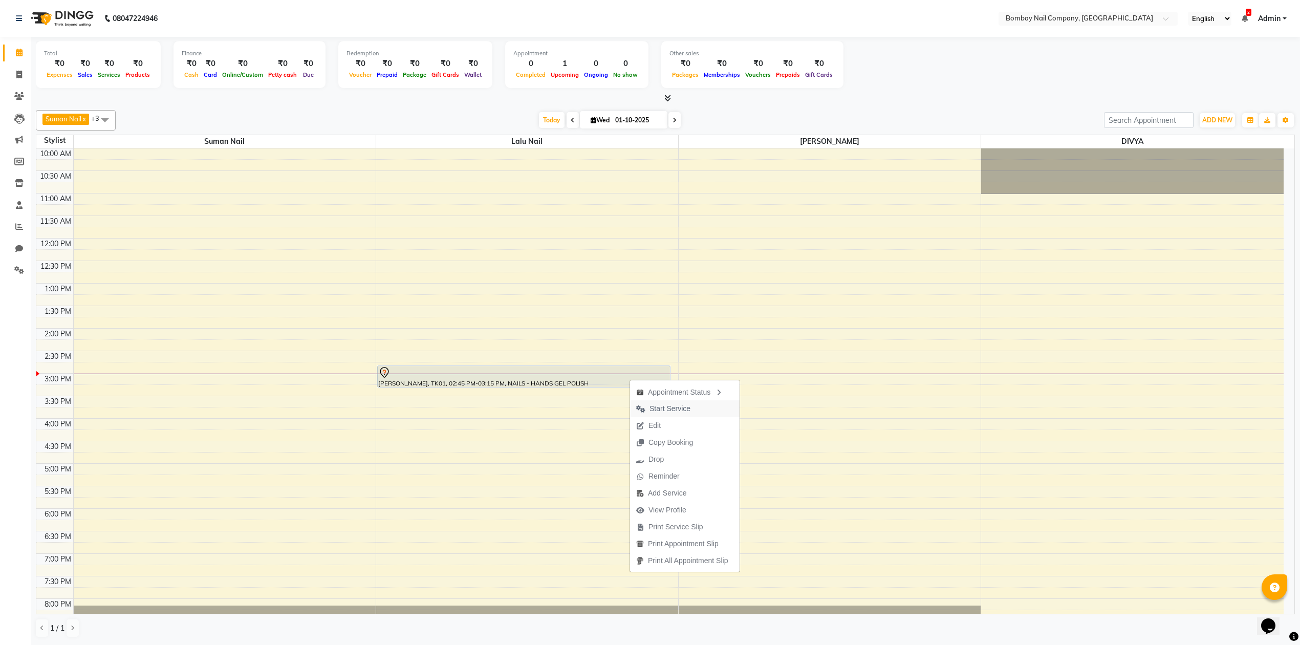
click at [668, 408] on span "Start Service" at bounding box center [669, 408] width 41 height 11
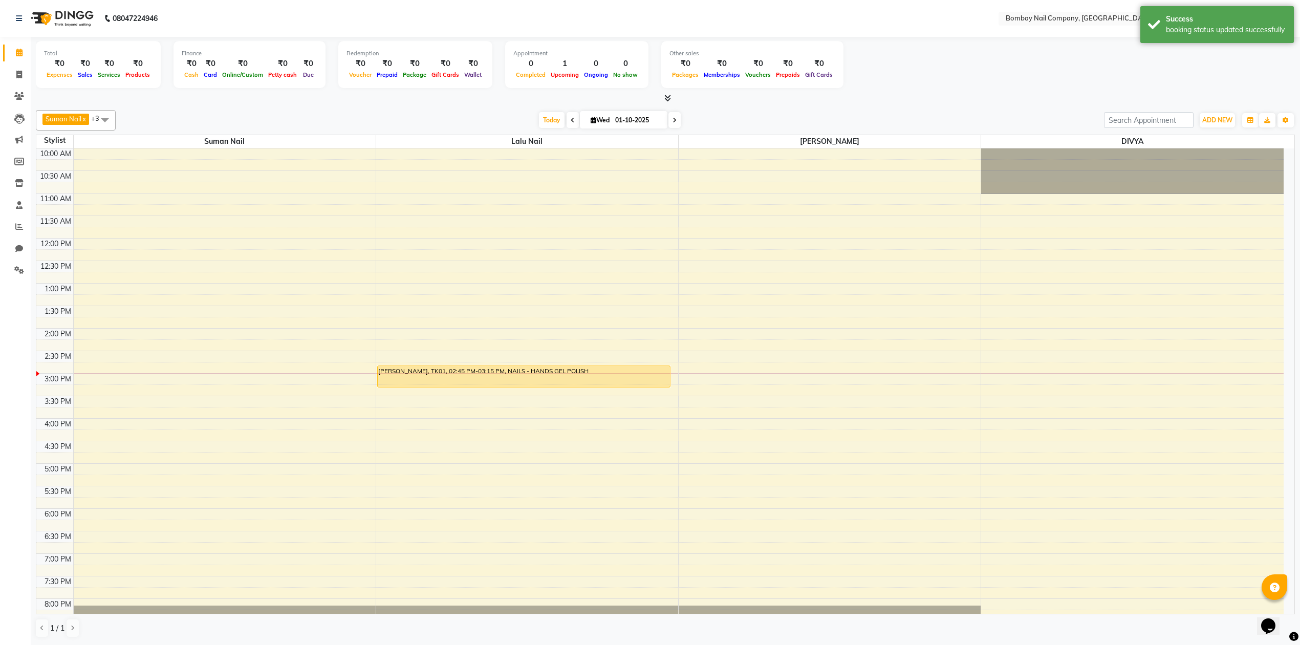
click at [768, 105] on div "Total ₹0 Expenses ₹0 Sales ₹0 Services ₹0 Products Finance ₹0 Cash ₹0 Card ₹0 O…" at bounding box center [665, 340] width 1269 height 607
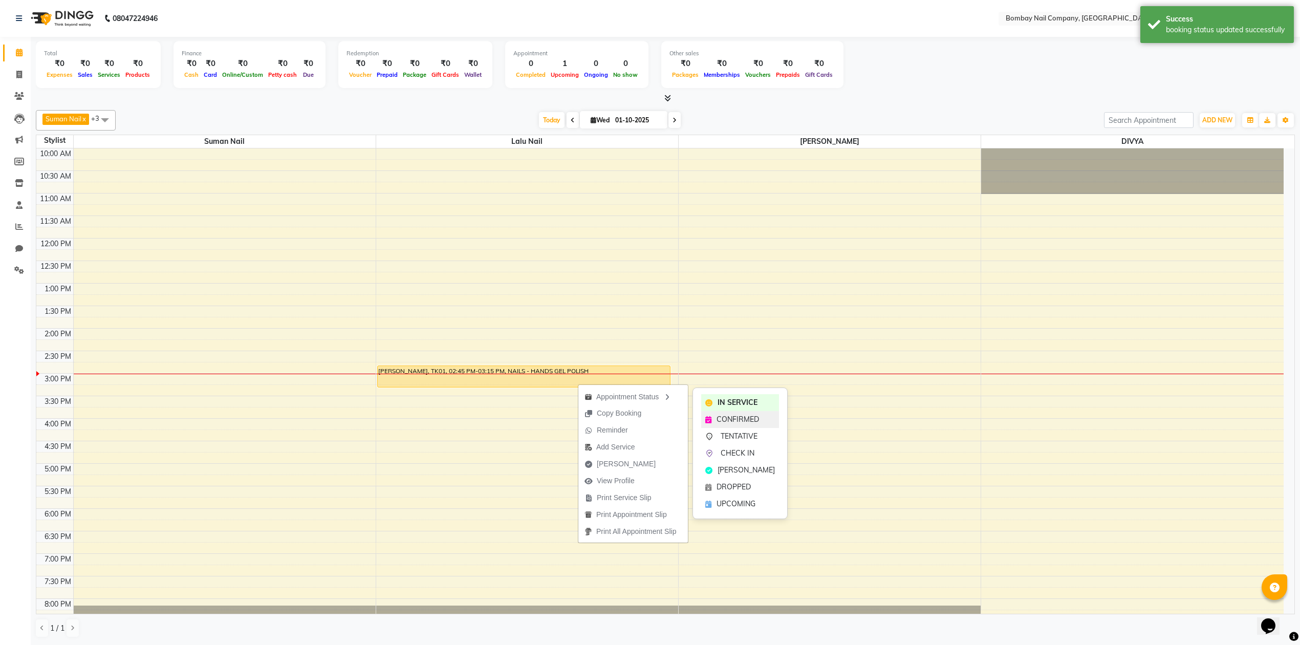
click at [720, 420] on span "CONFIRMED" at bounding box center [737, 419] width 42 height 11
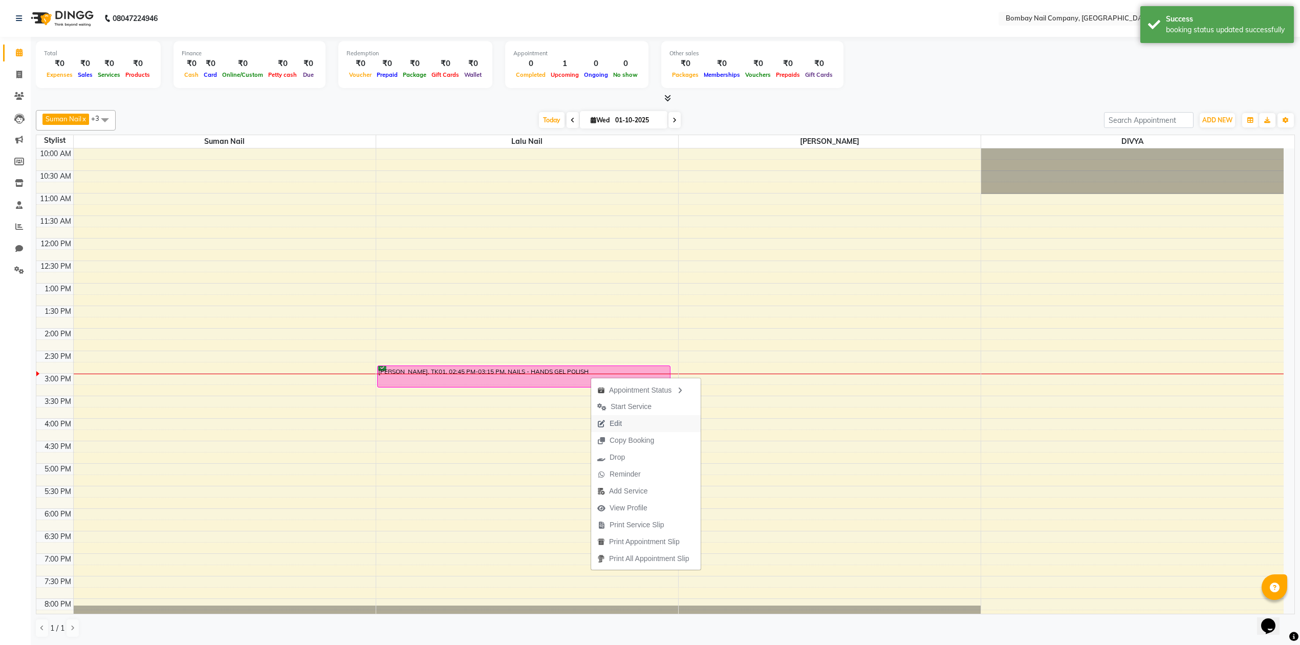
click at [619, 418] on span "Edit" at bounding box center [615, 423] width 12 height 11
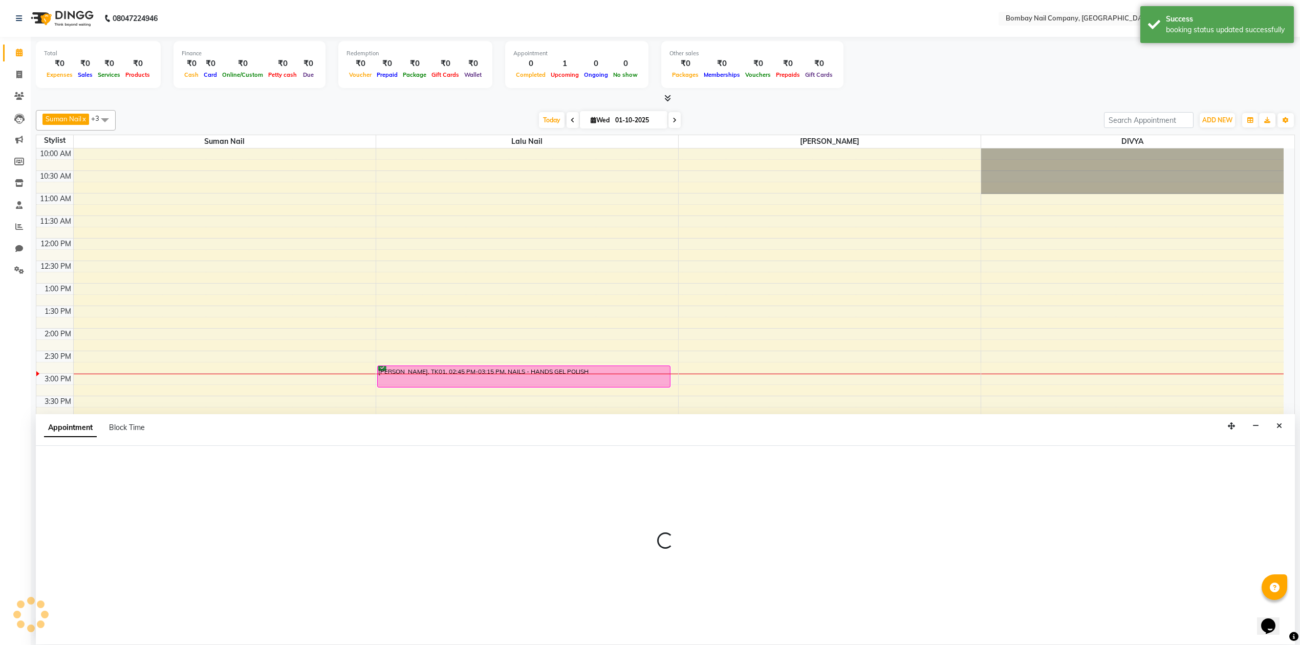
scroll to position [1, 0]
select select "885"
select select "confirm booking"
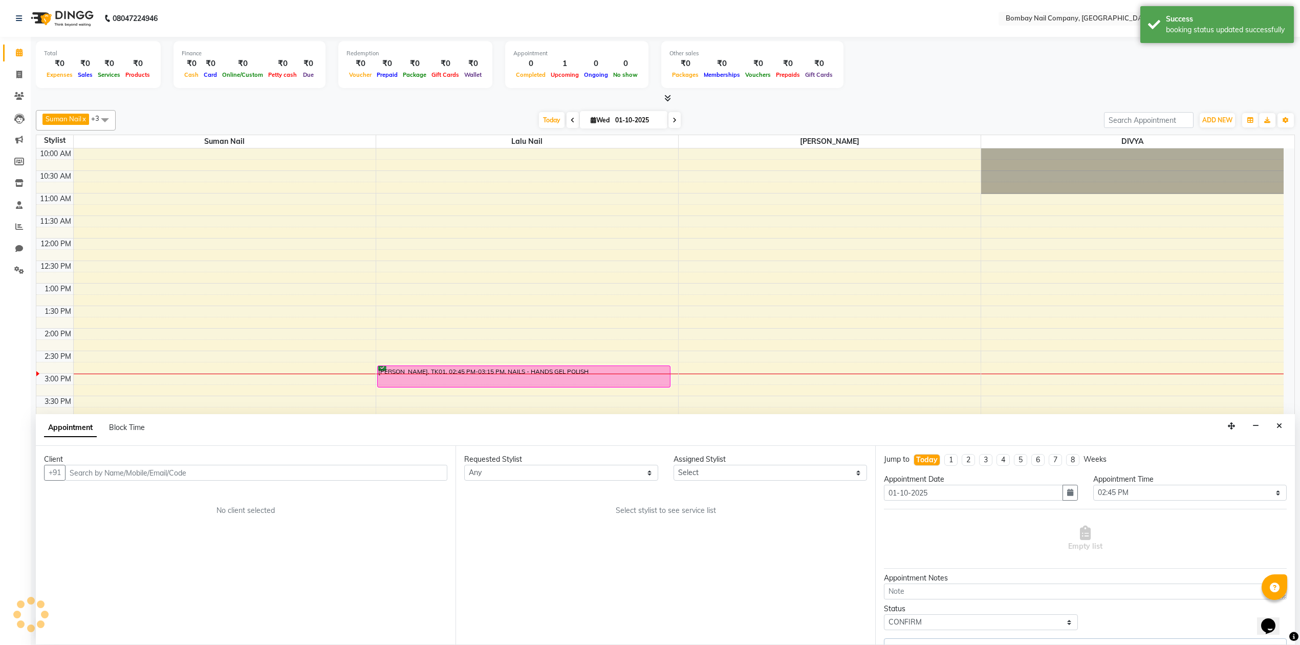
select select "90118"
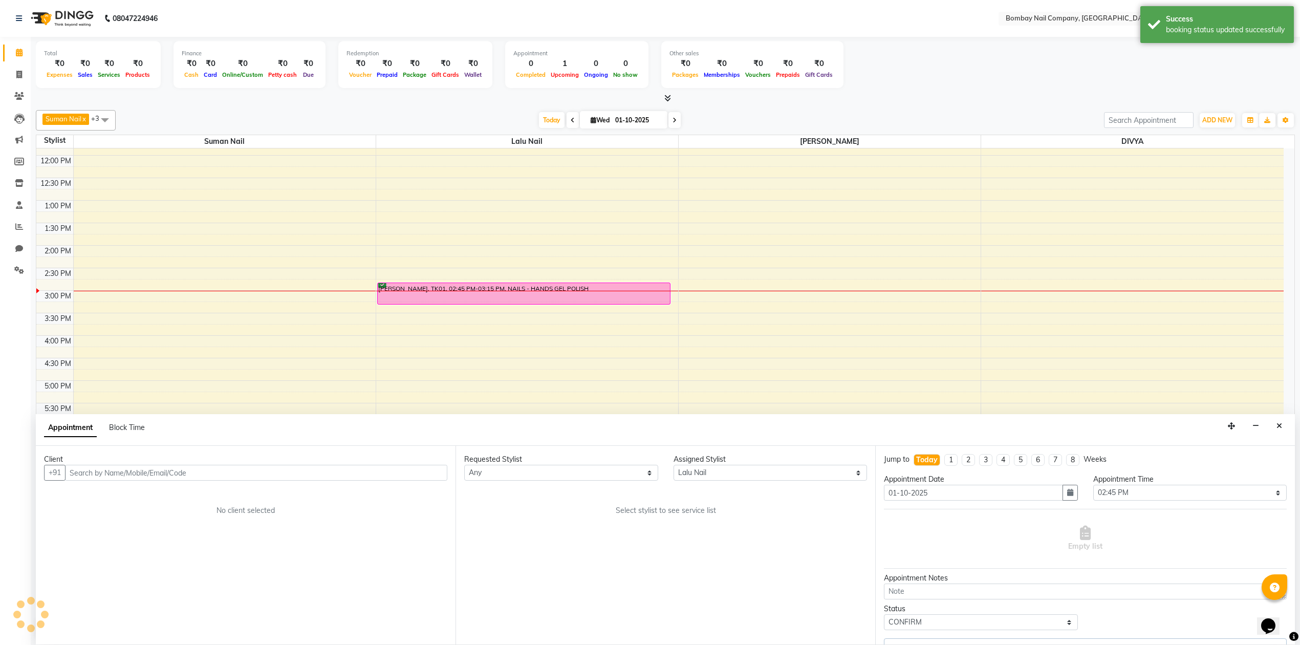
select select "4433"
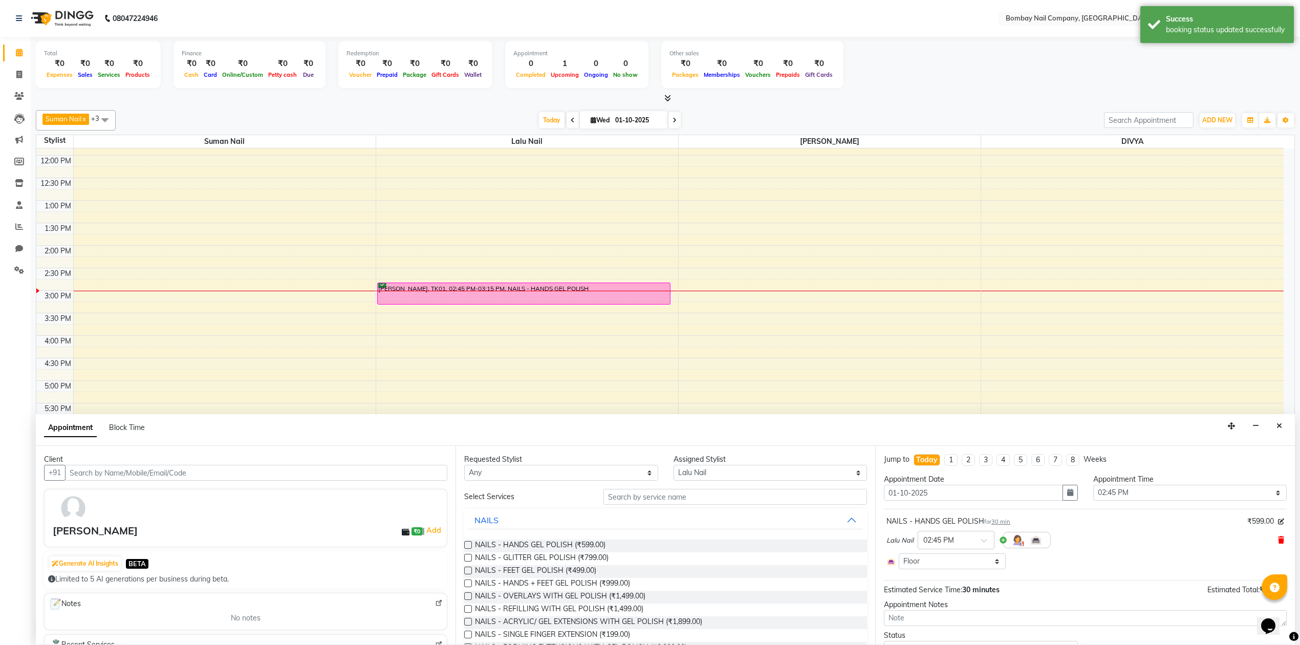
click at [1278, 539] on icon at bounding box center [1281, 539] width 6 height 7
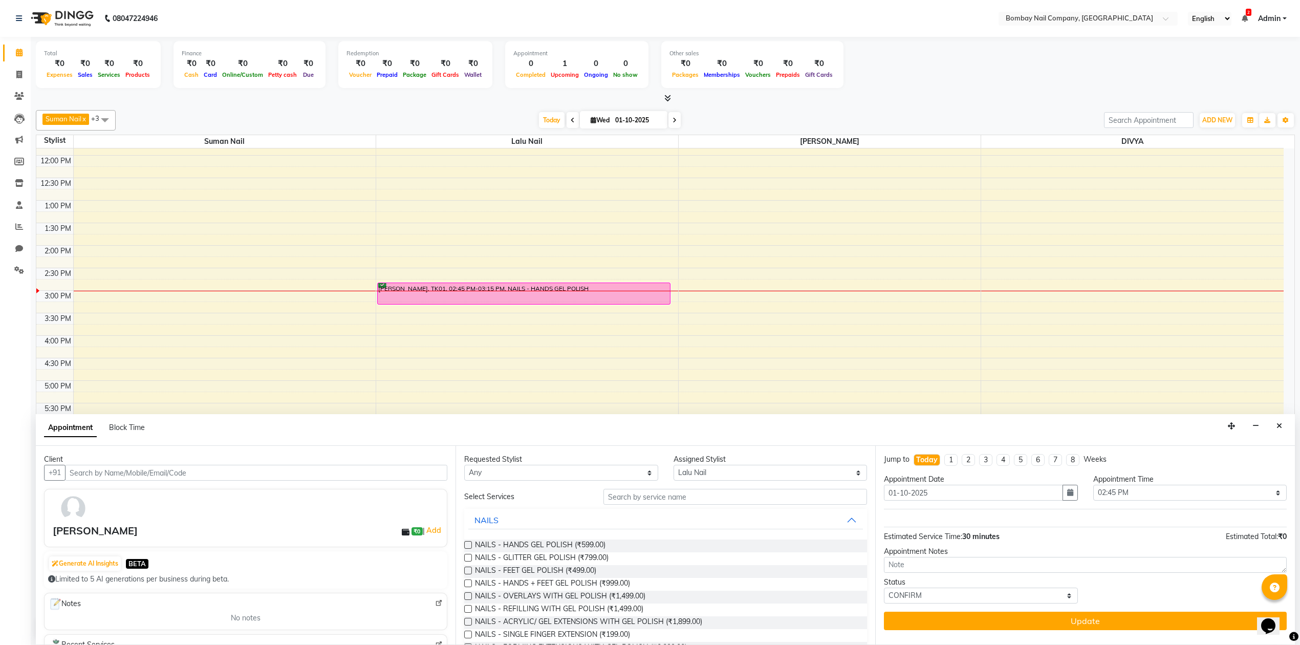
click at [466, 582] on label at bounding box center [468, 583] width 8 height 8
click at [466, 582] on input "checkbox" at bounding box center [467, 584] width 7 height 7
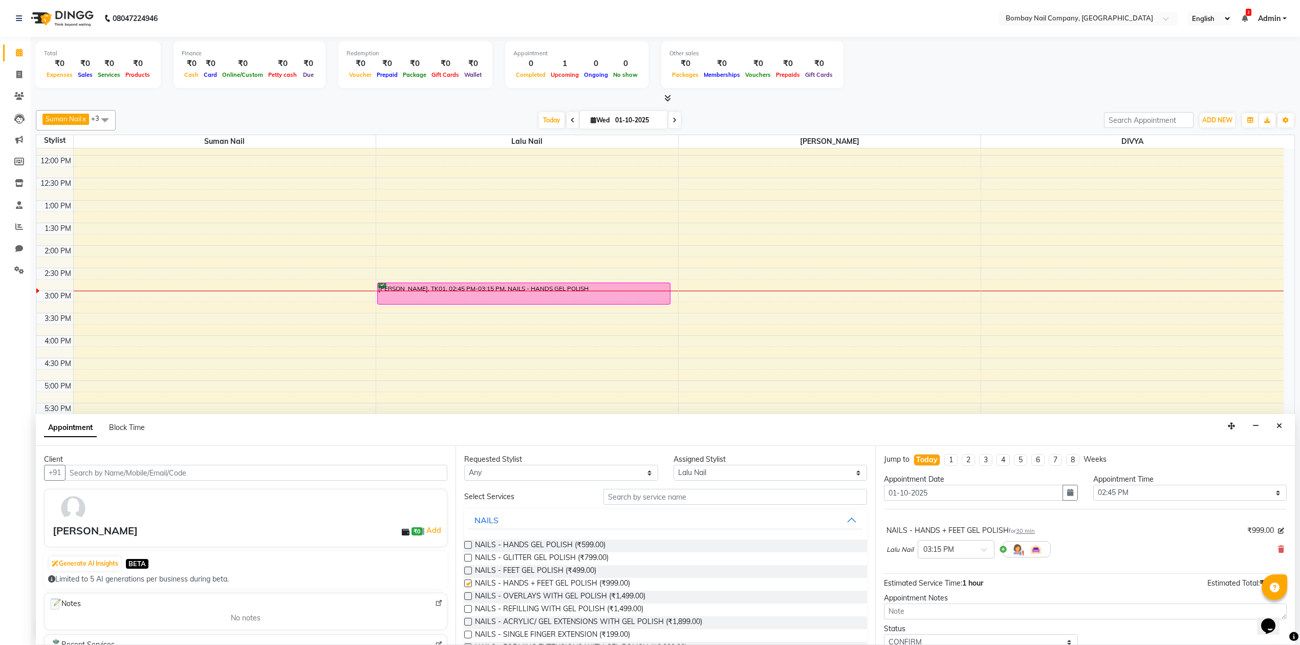
checkbox input "false"
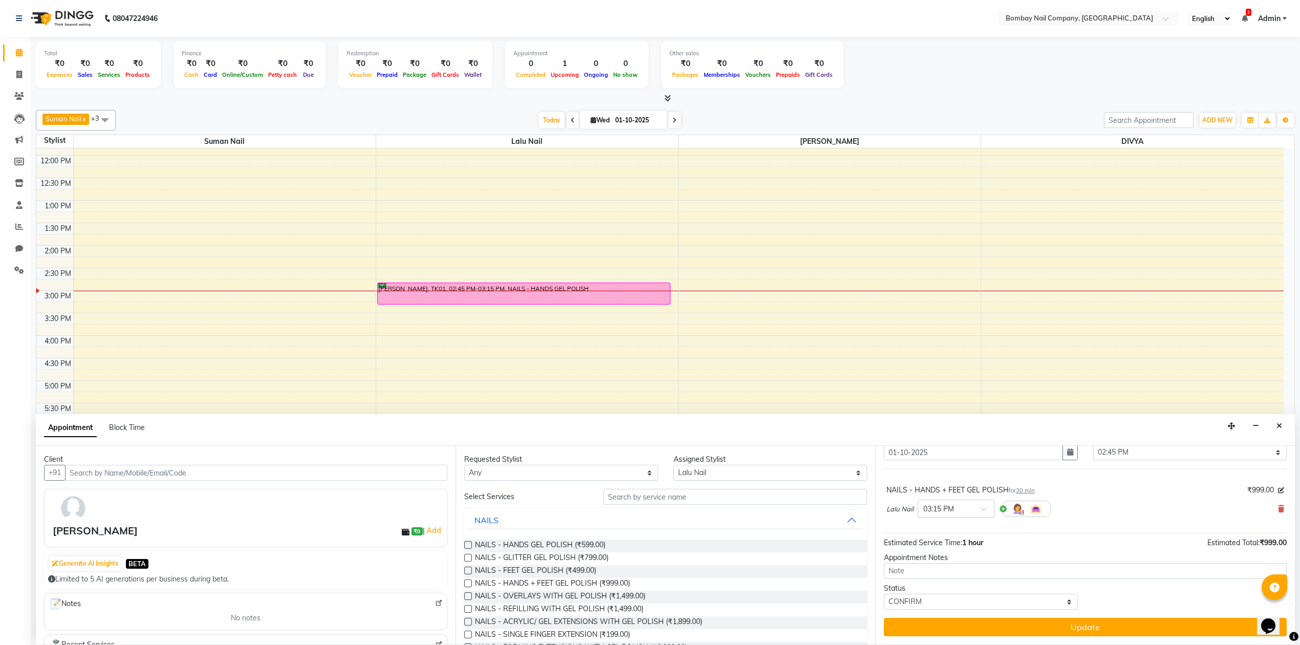
scroll to position [41, 0]
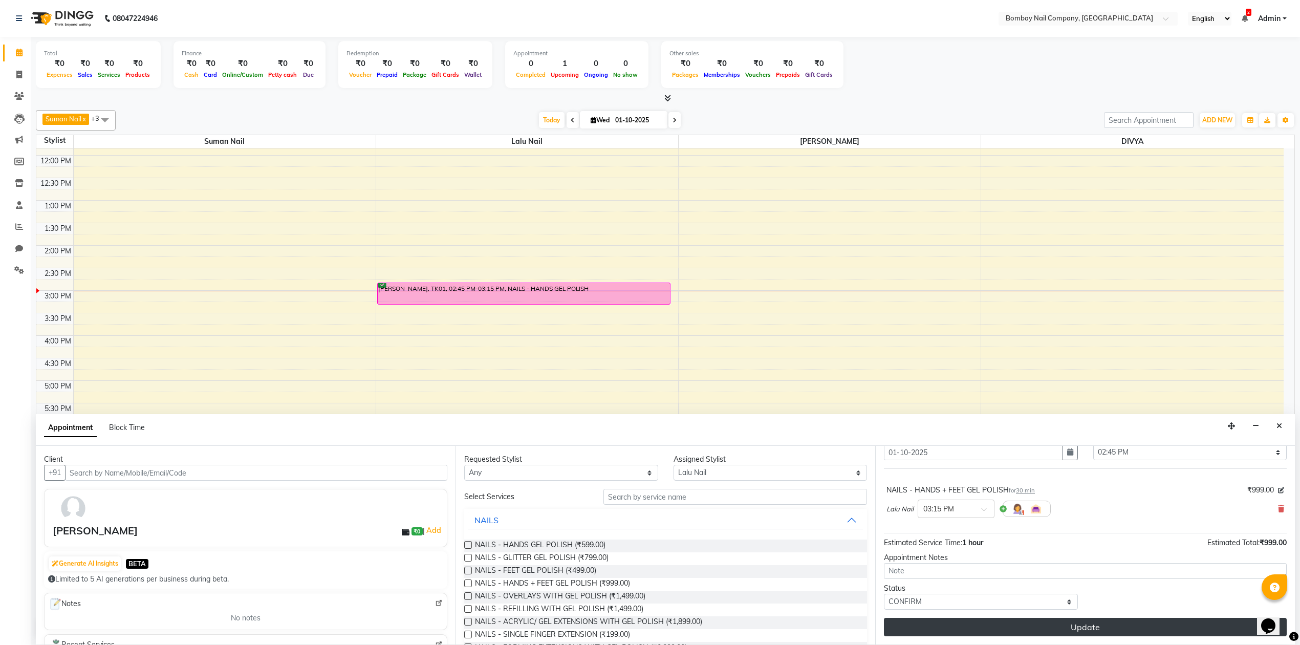
click at [945, 629] on button "Update" at bounding box center [1085, 627] width 403 height 18
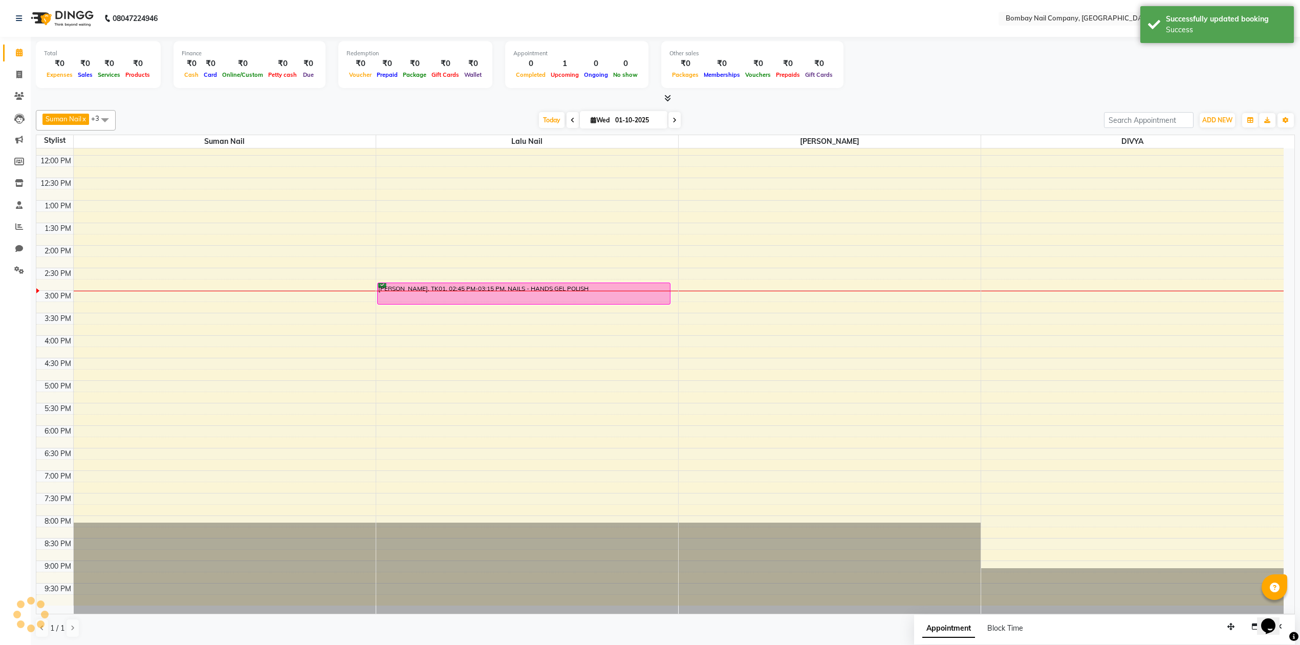
scroll to position [0, 0]
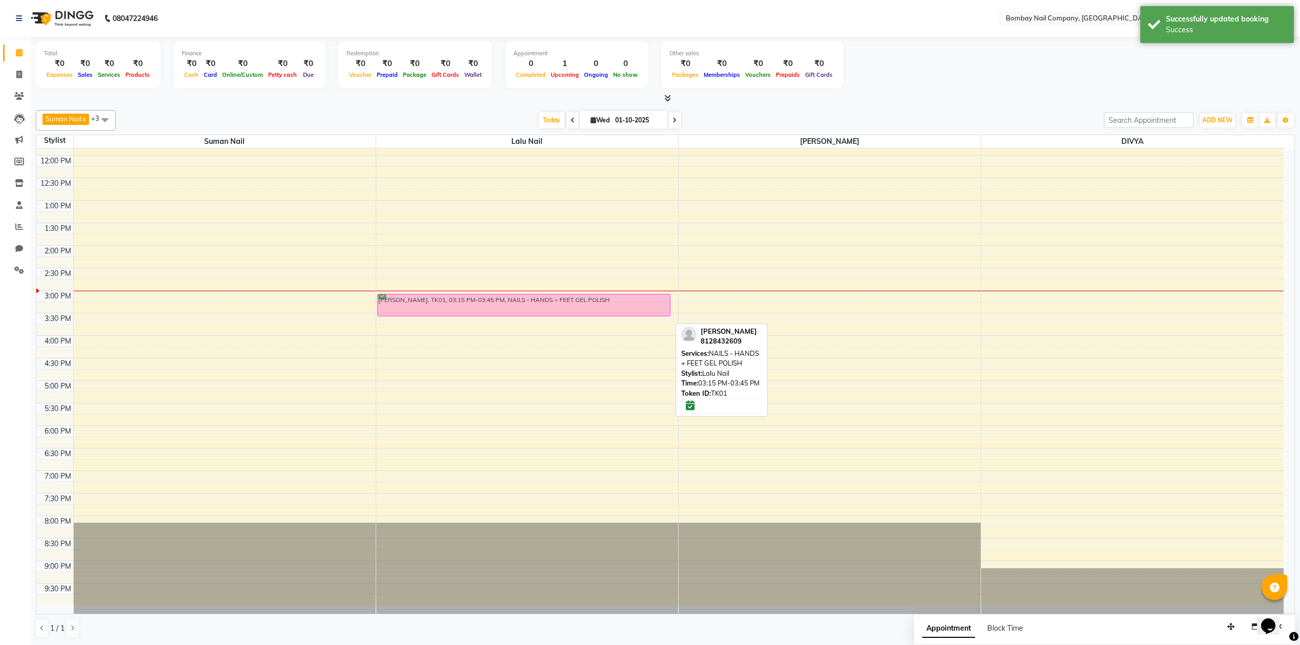
click at [525, 300] on div "minal, TK01, 03:15 PM-03:45 PM, NAILS - HANDS + FEET GEL POLISH minal, TK01, 03…" at bounding box center [527, 335] width 302 height 540
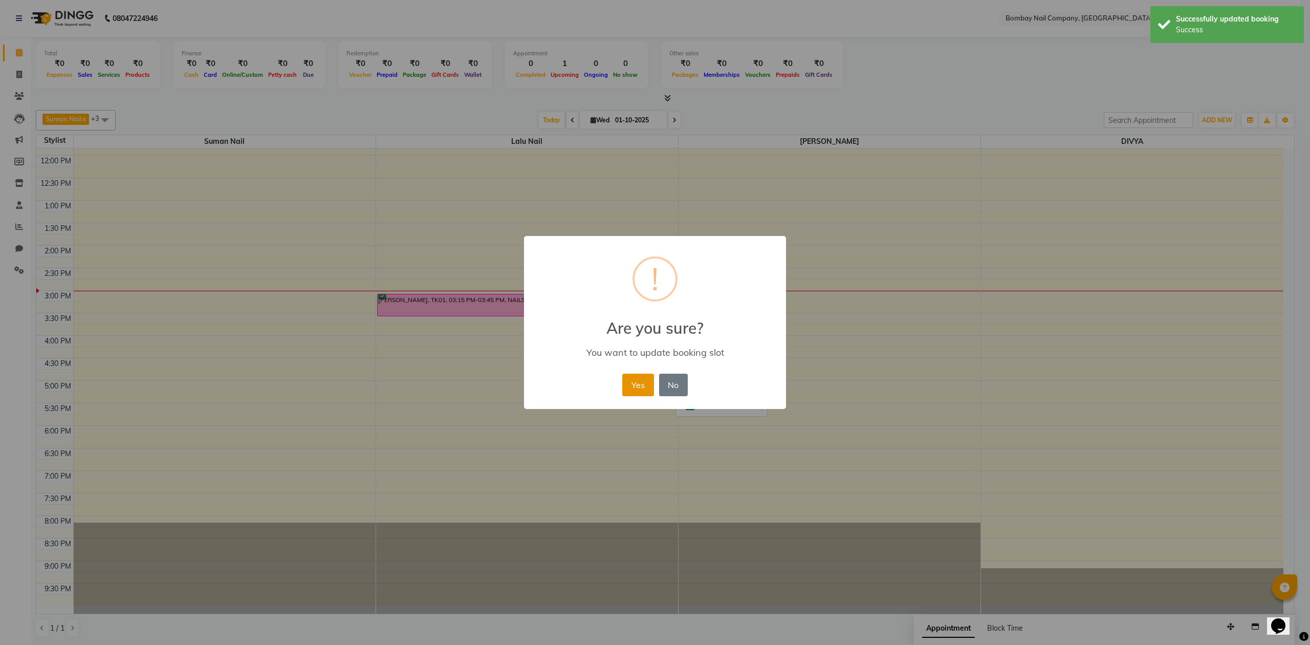
click at [635, 377] on button "Yes" at bounding box center [637, 384] width 31 height 23
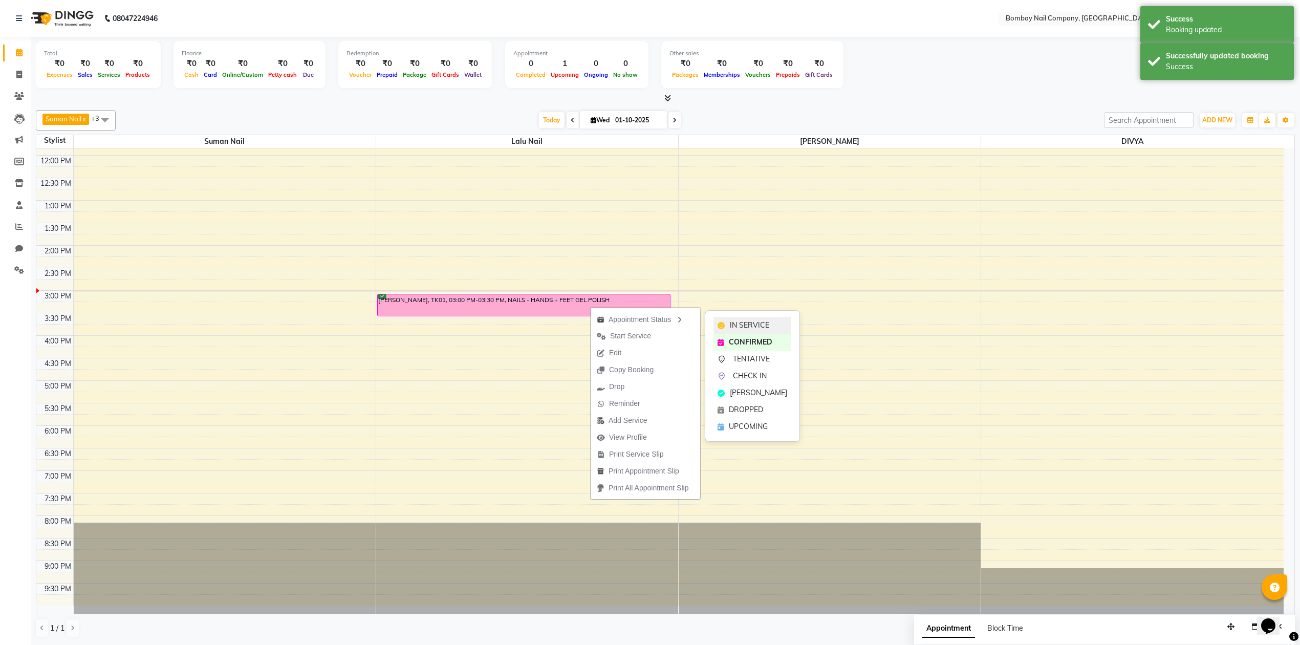
click at [723, 323] on icon at bounding box center [720, 325] width 7 height 7
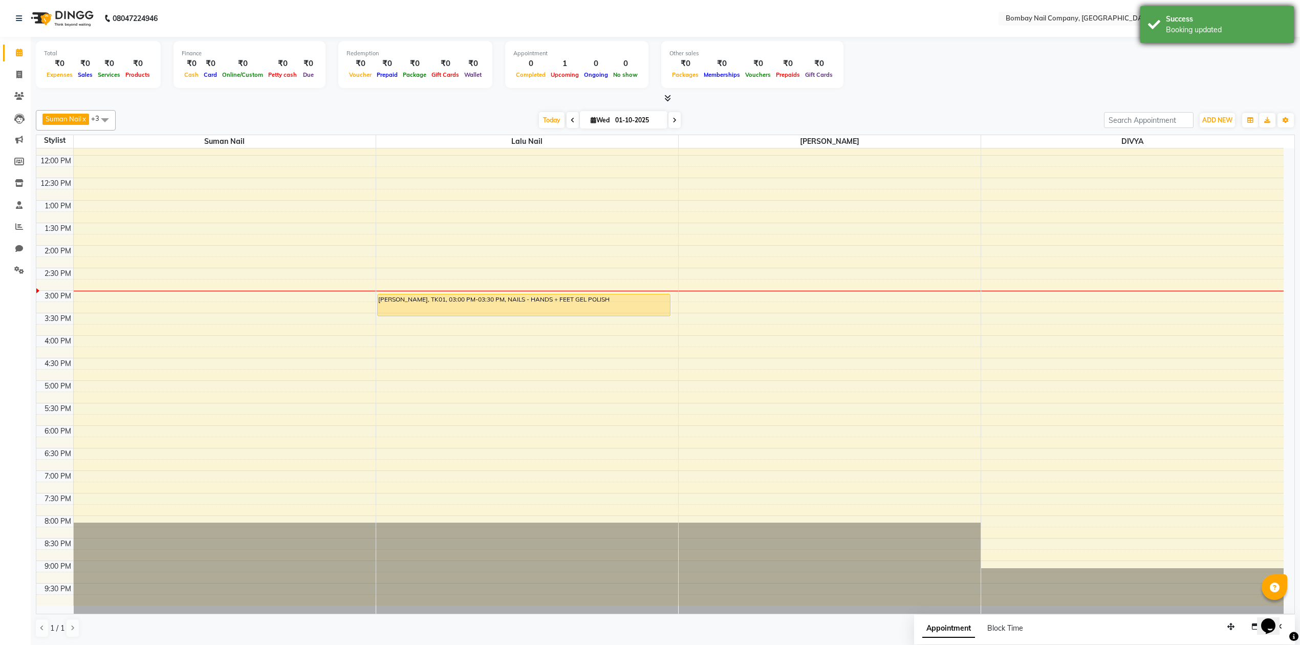
click at [1177, 35] on div "Success Booking updated" at bounding box center [1216, 24] width 153 height 37
click at [622, 121] on input "01-10-2025" at bounding box center [637, 120] width 51 height 15
select select "10"
select select "2025"
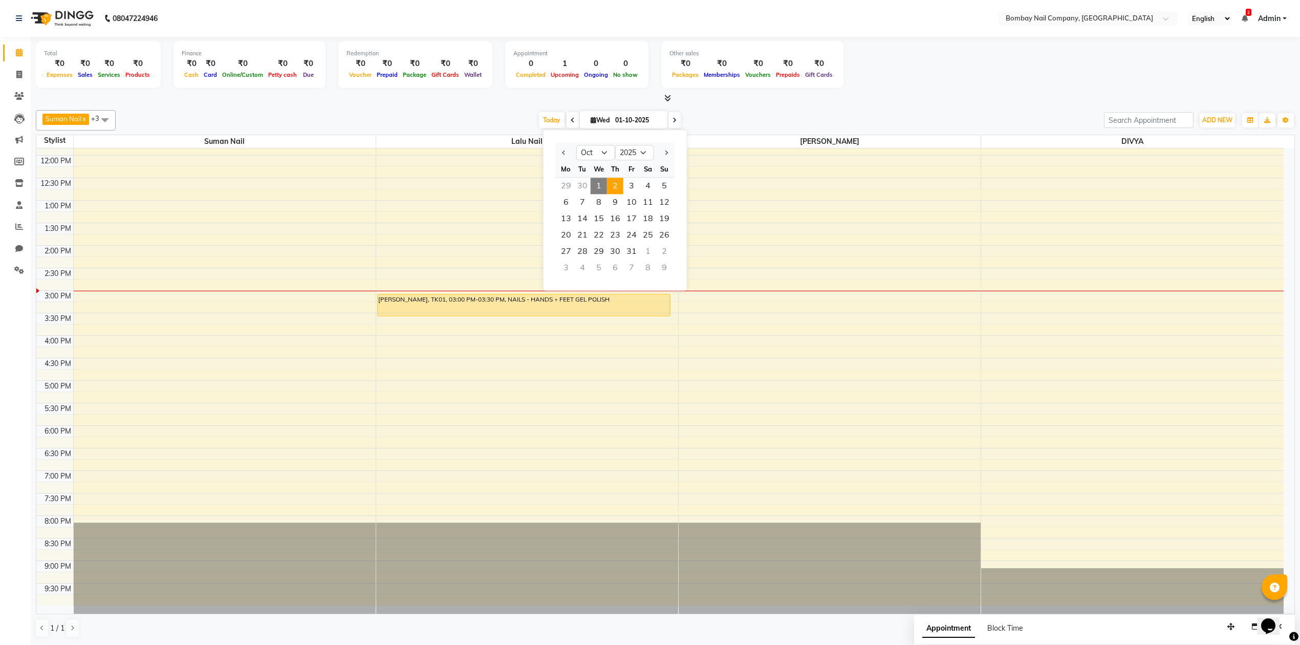
click at [620, 188] on span "2" at bounding box center [615, 186] width 16 height 16
type input "02-10-2025"
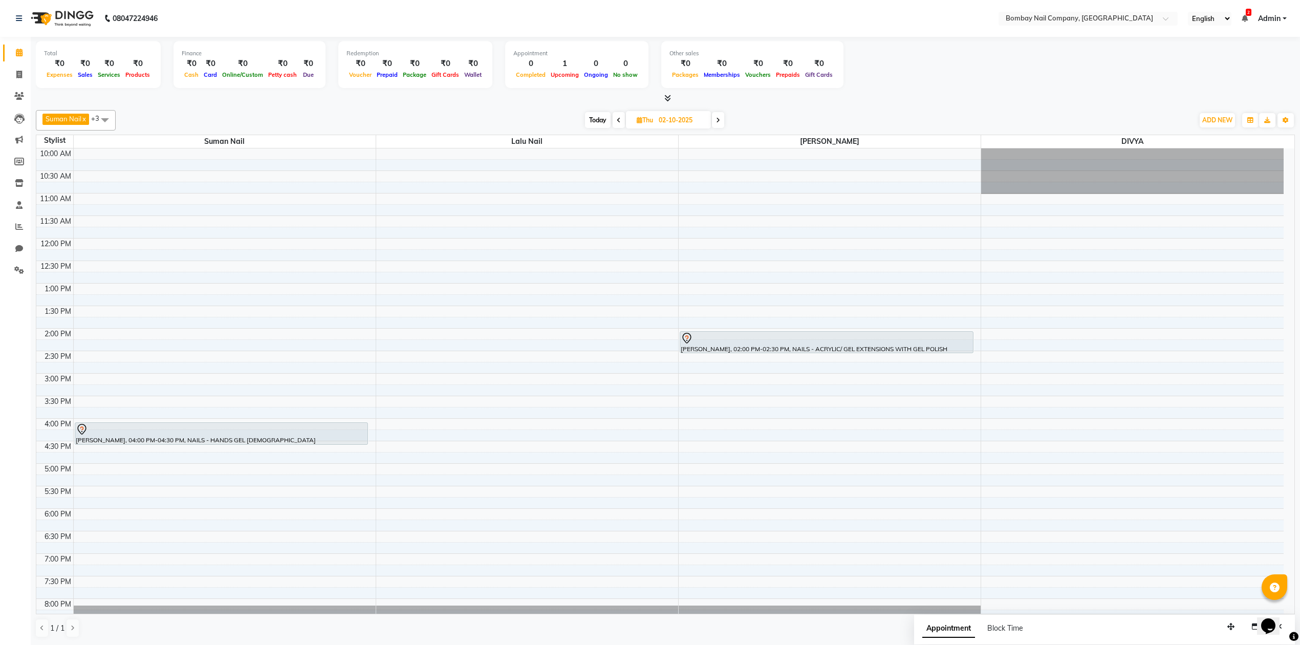
click at [410, 222] on div "10:00 AM 10:30 AM 11:00 AM 11:30 AM 12:00 PM 12:30 PM 1:00 PM 1:30 PM 2:00 PM 2…" at bounding box center [659, 418] width 1247 height 540
select select "90118"
select select "tentative"
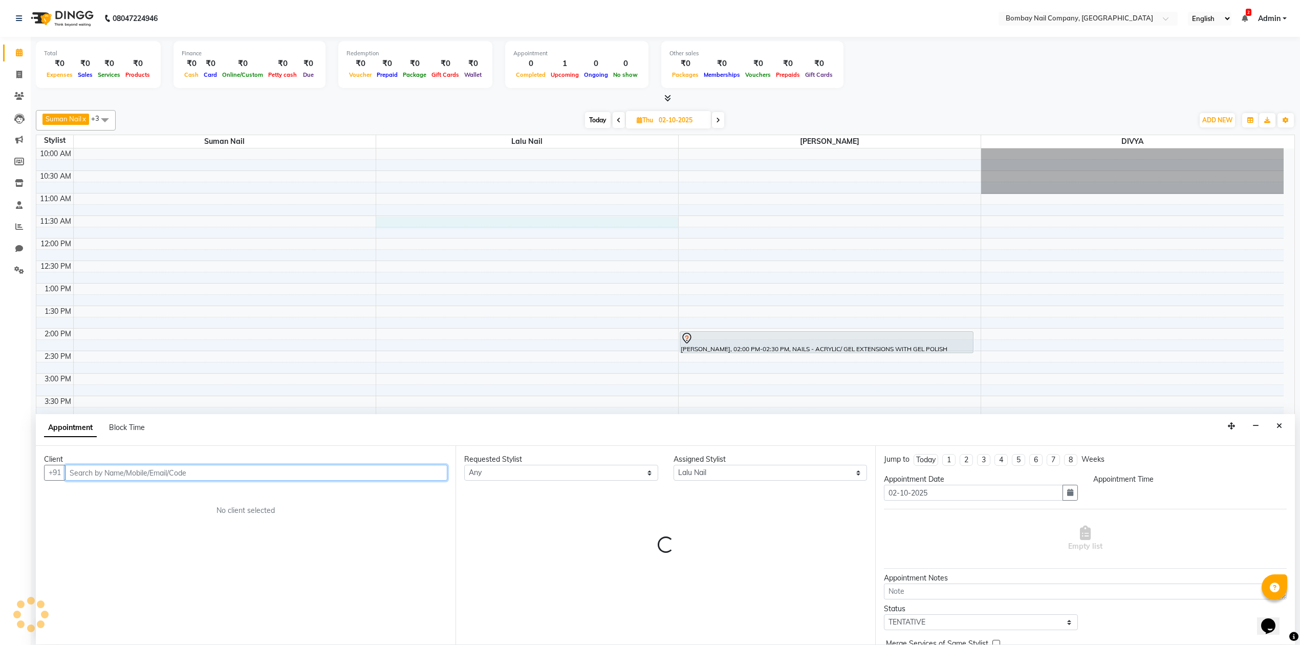
scroll to position [1, 0]
select select "690"
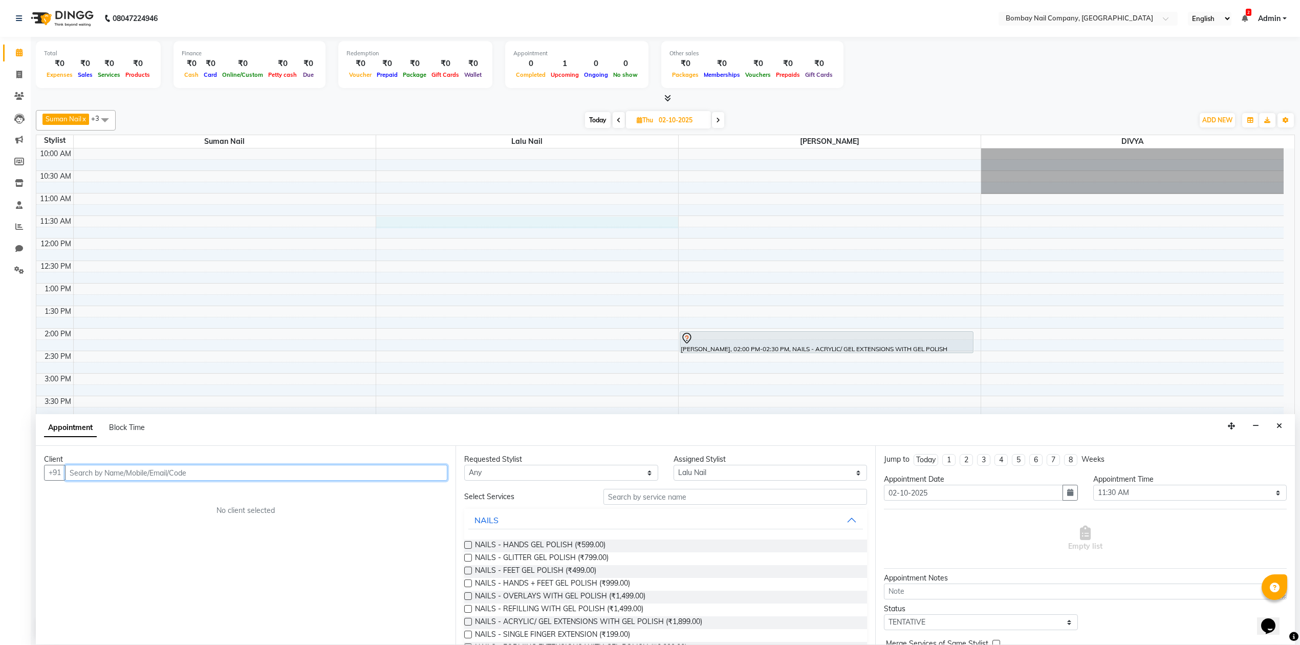
click at [389, 471] on input "text" at bounding box center [256, 473] width 382 height 16
click at [1280, 426] on icon "Close" at bounding box center [1279, 425] width 6 height 7
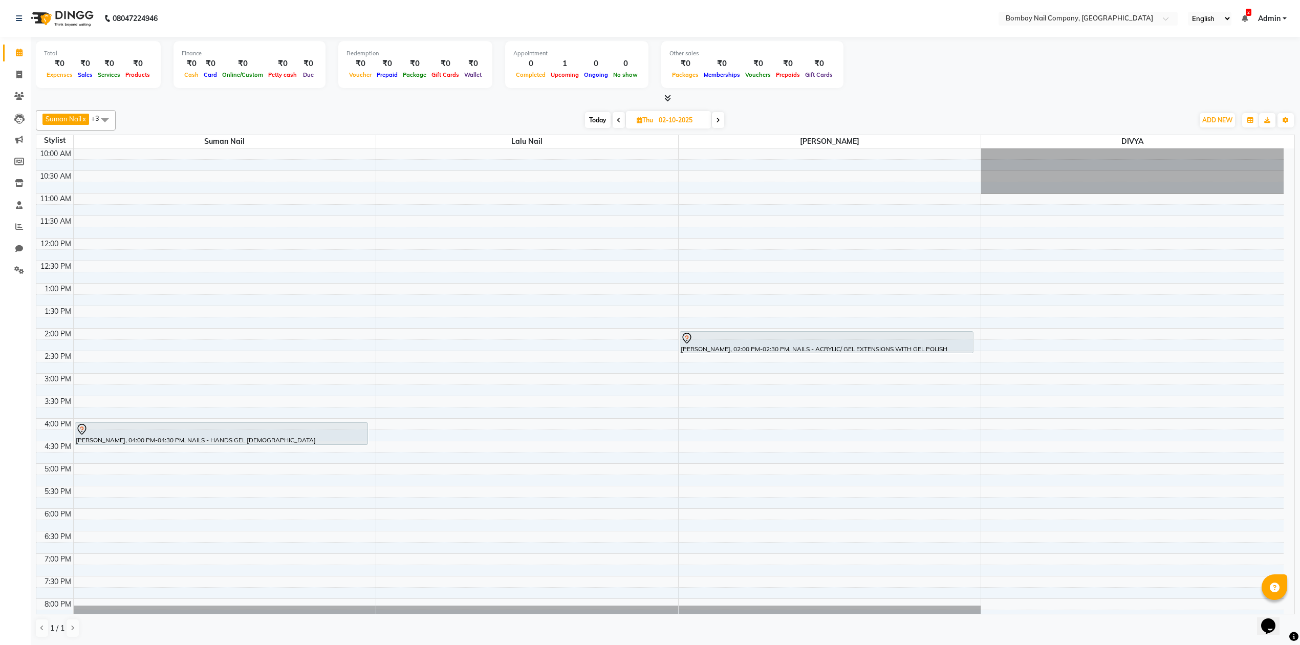
scroll to position [0, 0]
click at [387, 225] on div "10:00 AM 10:30 AM 11:00 AM 11:30 AM 12:00 PM 12:30 PM 1:00 PM 1:30 PM 2:00 PM 2…" at bounding box center [659, 418] width 1247 height 540
select select "90118"
select select "690"
select select "tentative"
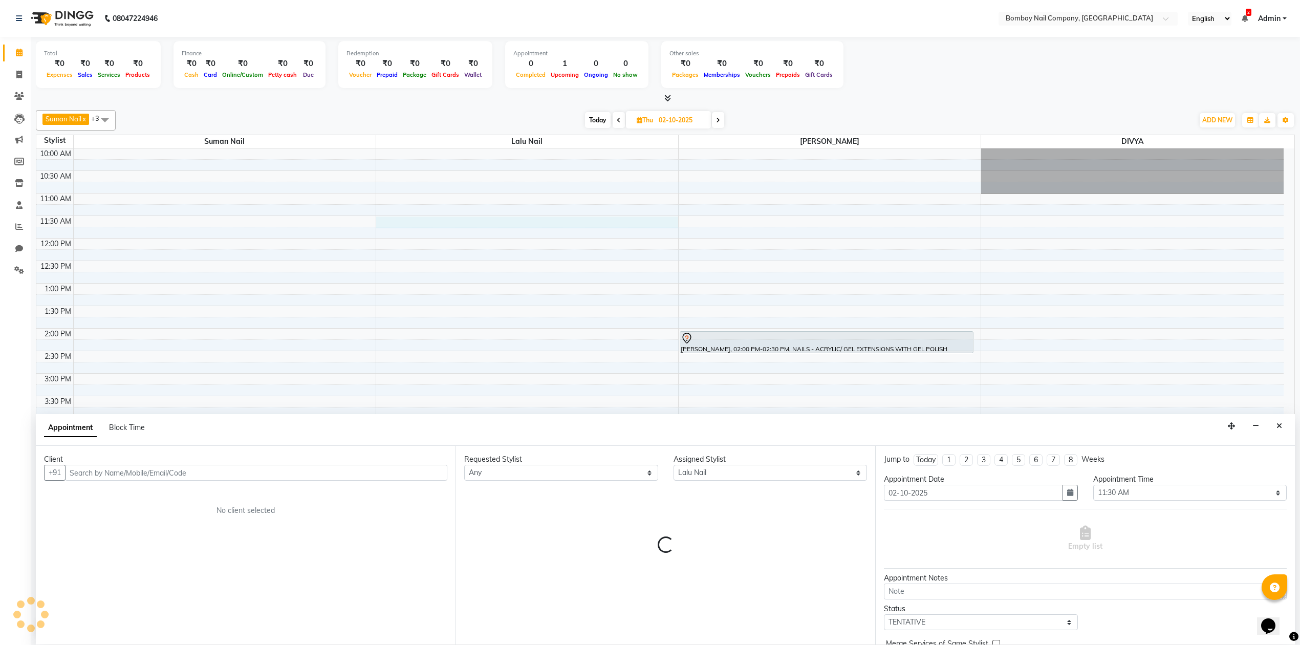
scroll to position [1, 0]
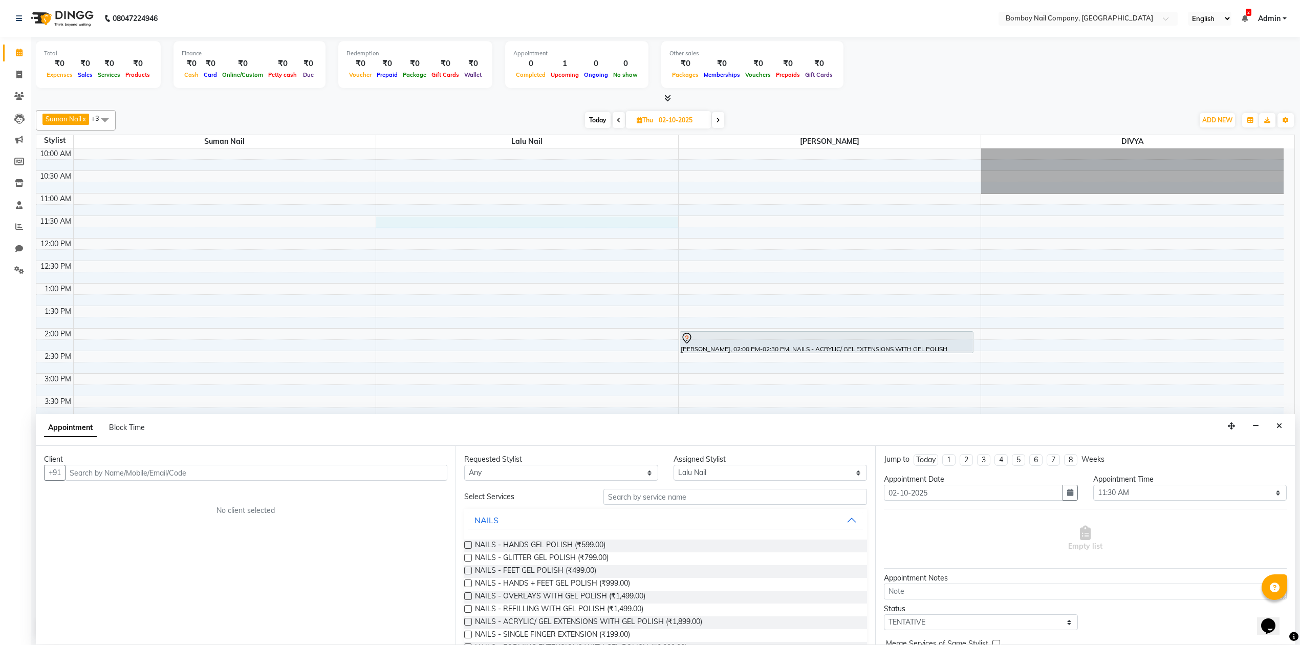
click at [376, 473] on input "text" at bounding box center [256, 473] width 382 height 16
type input "9226410149"
click at [431, 472] on span "Add Client" at bounding box center [426, 472] width 34 height 9
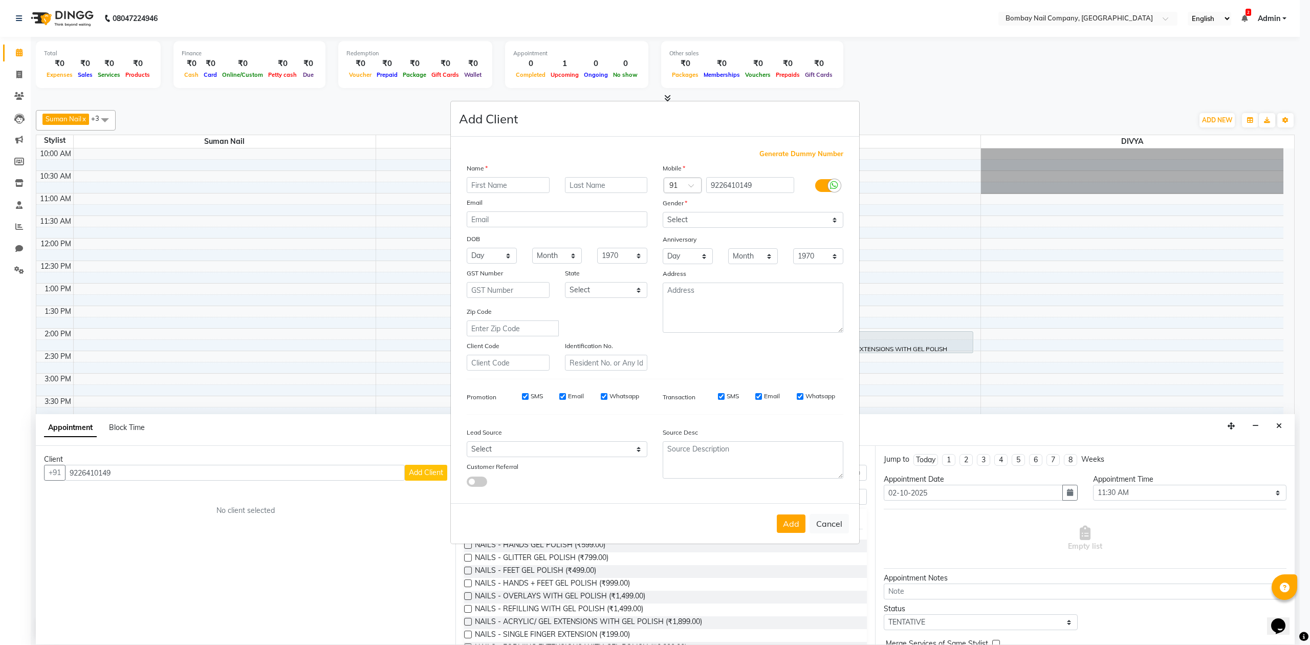
click at [501, 179] on input "text" at bounding box center [508, 185] width 83 height 16
type input "m"
type input "MADHURA"
click at [594, 183] on input "text" at bounding box center [606, 185] width 83 height 16
type input "ARMARKAR"
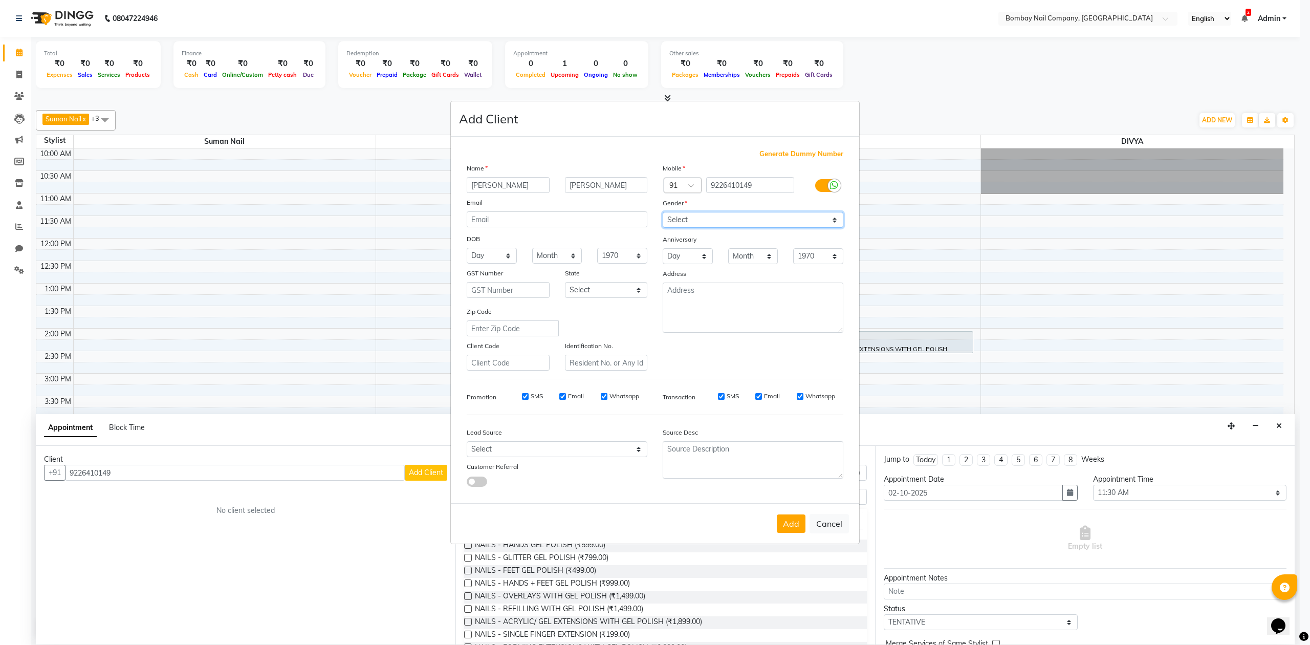
click at [801, 228] on select "Select Male Female Other Prefer Not To Say" at bounding box center [753, 220] width 181 height 16
select select "female"
click at [663, 213] on select "Select Male Female Other Prefer Not To Say" at bounding box center [753, 220] width 181 height 16
click at [792, 520] on button "Add" at bounding box center [791, 523] width 29 height 18
select select
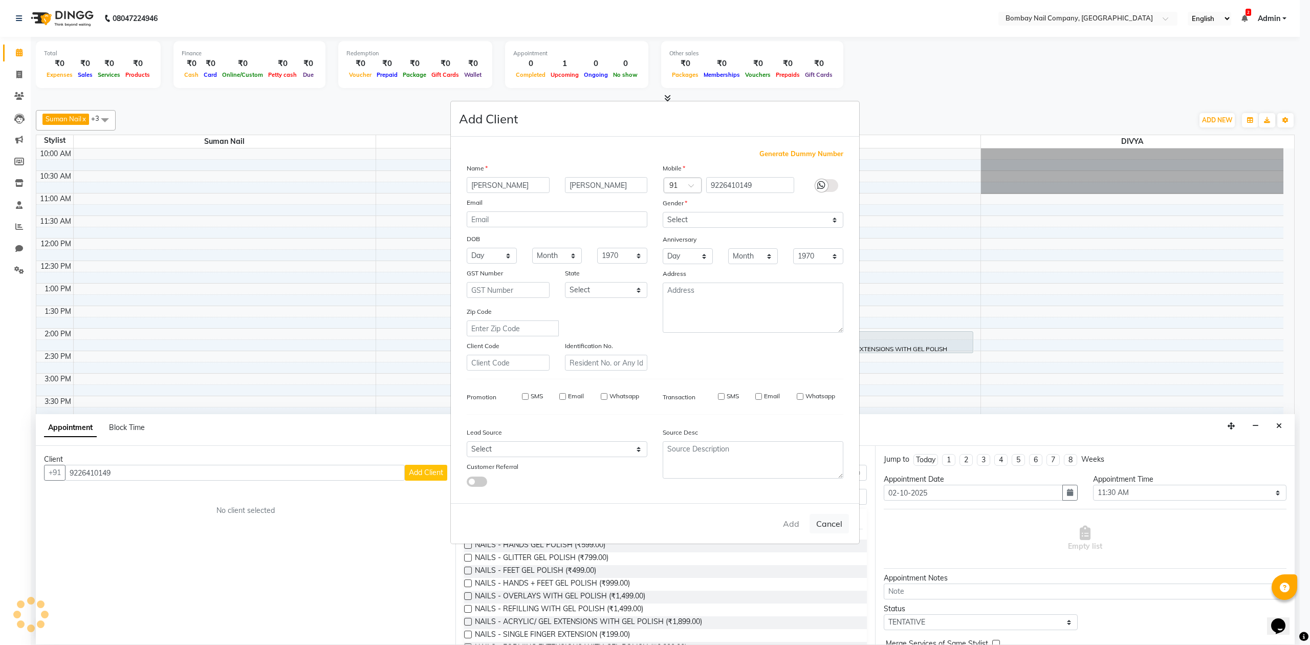
select select
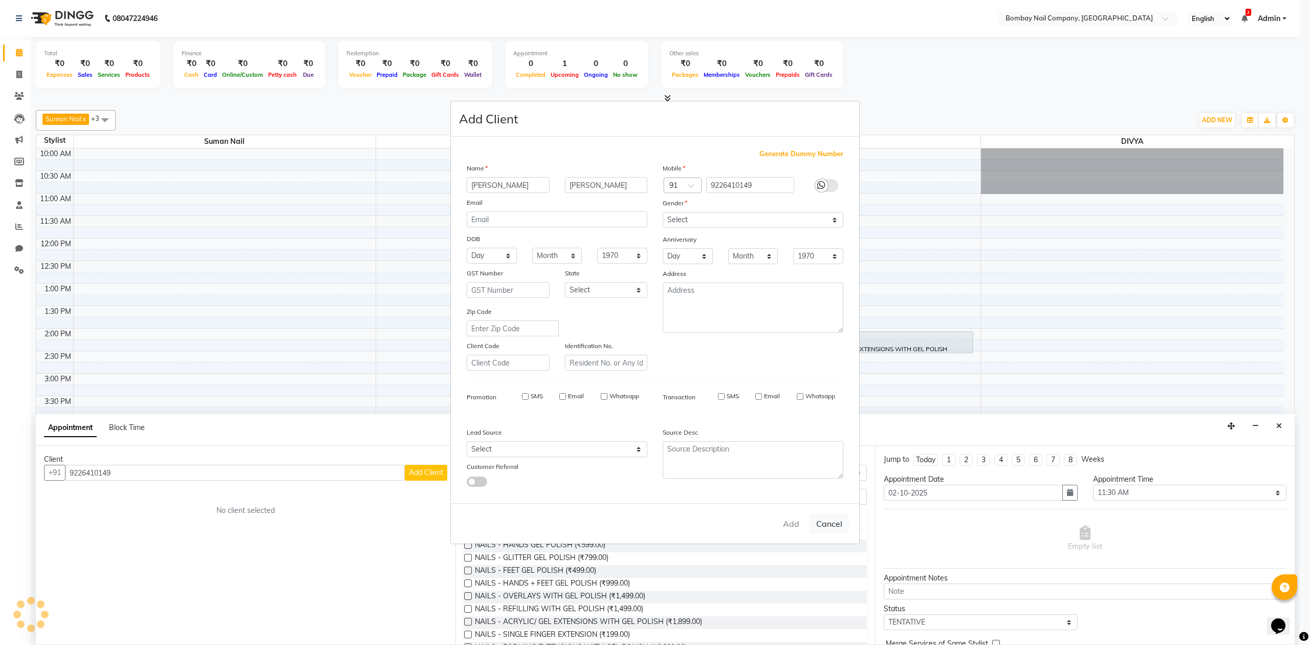
select select
checkbox input "false"
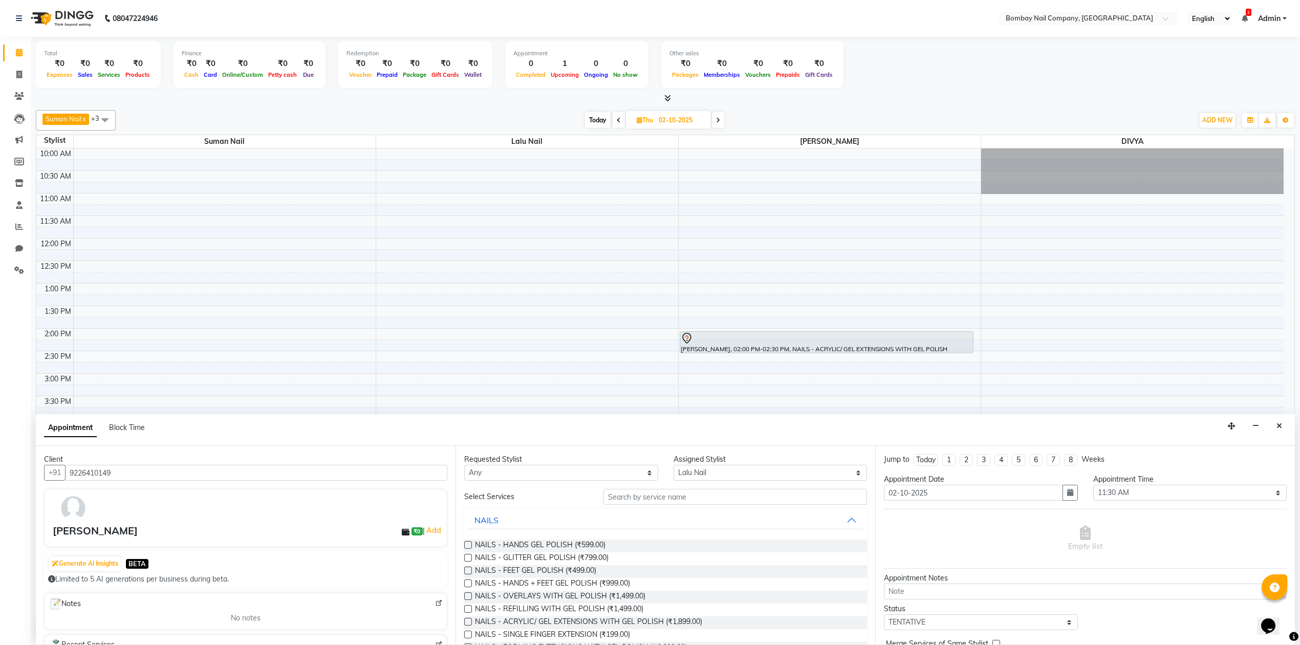
click at [465, 545] on label at bounding box center [468, 545] width 8 height 8
click at [465, 545] on input "checkbox" at bounding box center [467, 545] width 7 height 7
checkbox input "false"
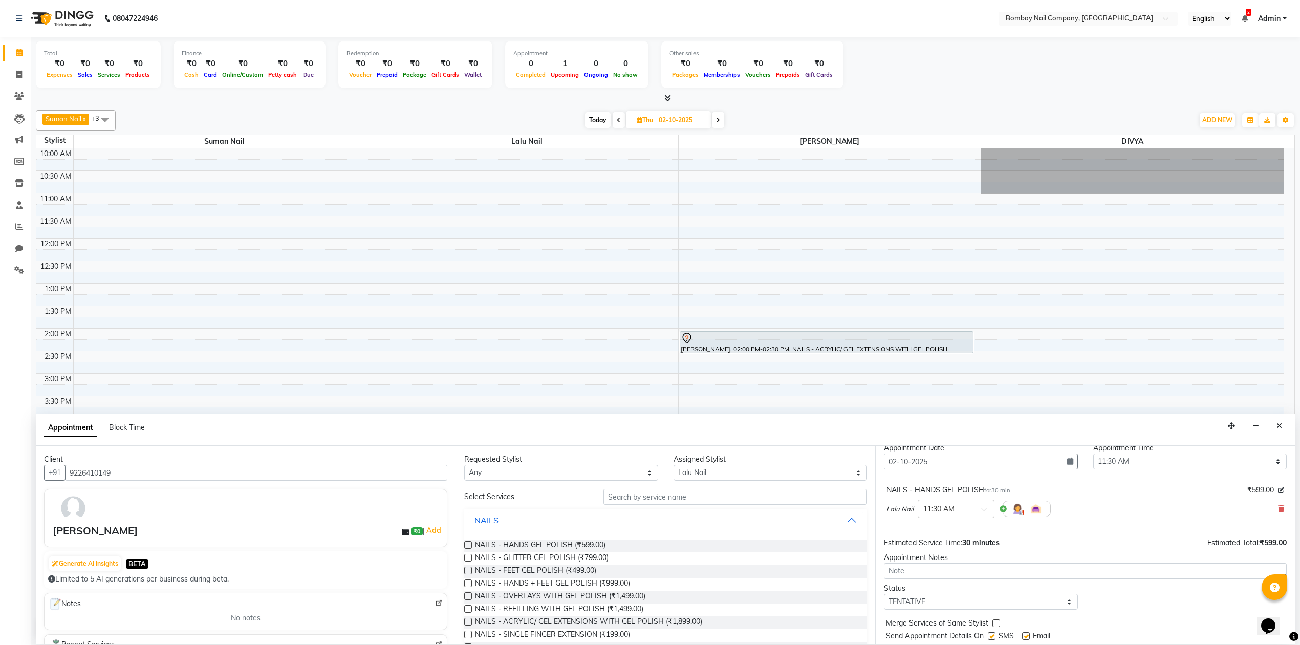
scroll to position [62, 0]
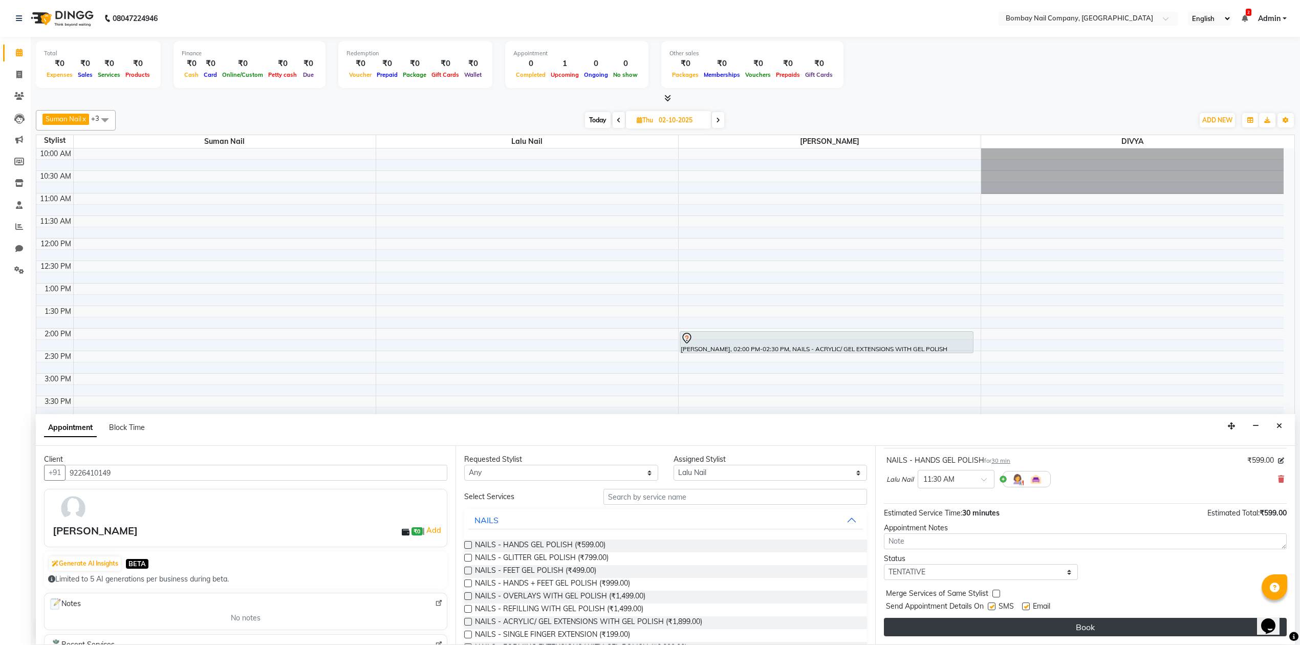
click at [1051, 628] on button "Book" at bounding box center [1085, 627] width 403 height 18
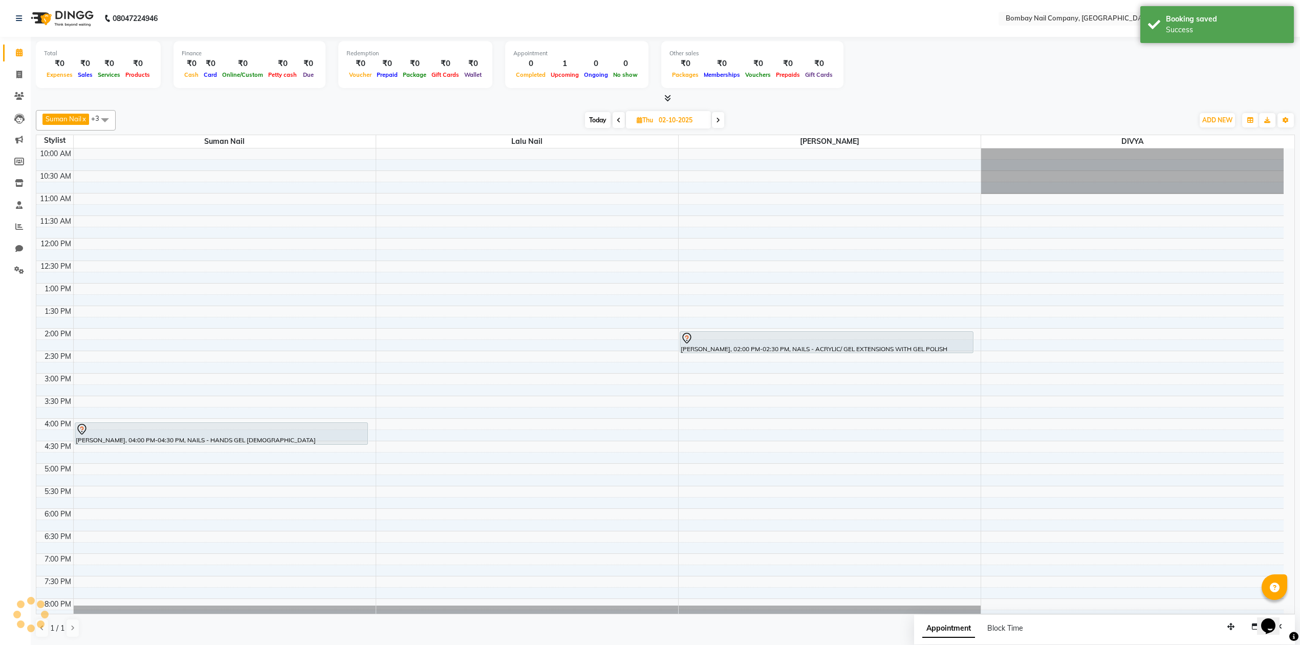
scroll to position [0, 0]
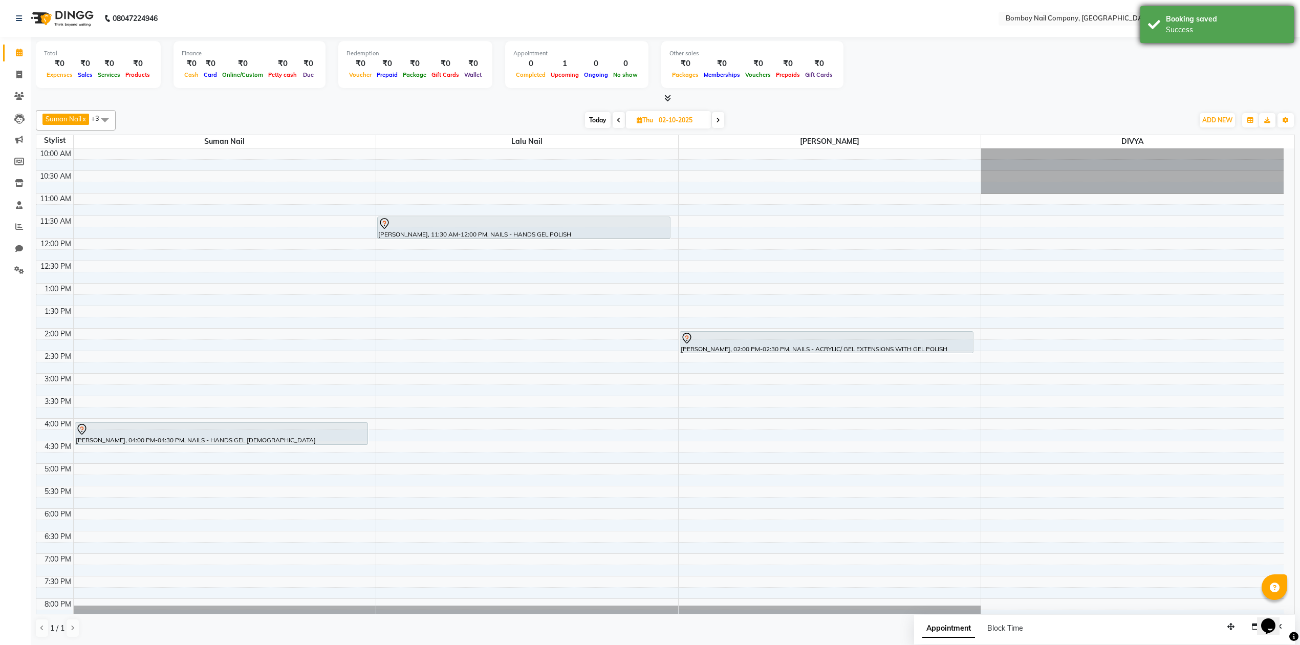
click at [1207, 10] on div "Booking saved Success" at bounding box center [1216, 24] width 153 height 37
click at [927, 79] on div "Total ₹0 Expenses ₹0 Sales ₹0 Services ₹0 Products Finance ₹0 Cash ₹0 Card ₹0 O…" at bounding box center [665, 66] width 1259 height 50
click at [906, 89] on div "Total ₹0 Expenses ₹0 Sales ₹0 Services ₹0 Products Finance ₹0 Cash ₹0 Card ₹0 O…" at bounding box center [665, 66] width 1259 height 50
click at [673, 121] on input "02-10-2025" at bounding box center [680, 120] width 51 height 15
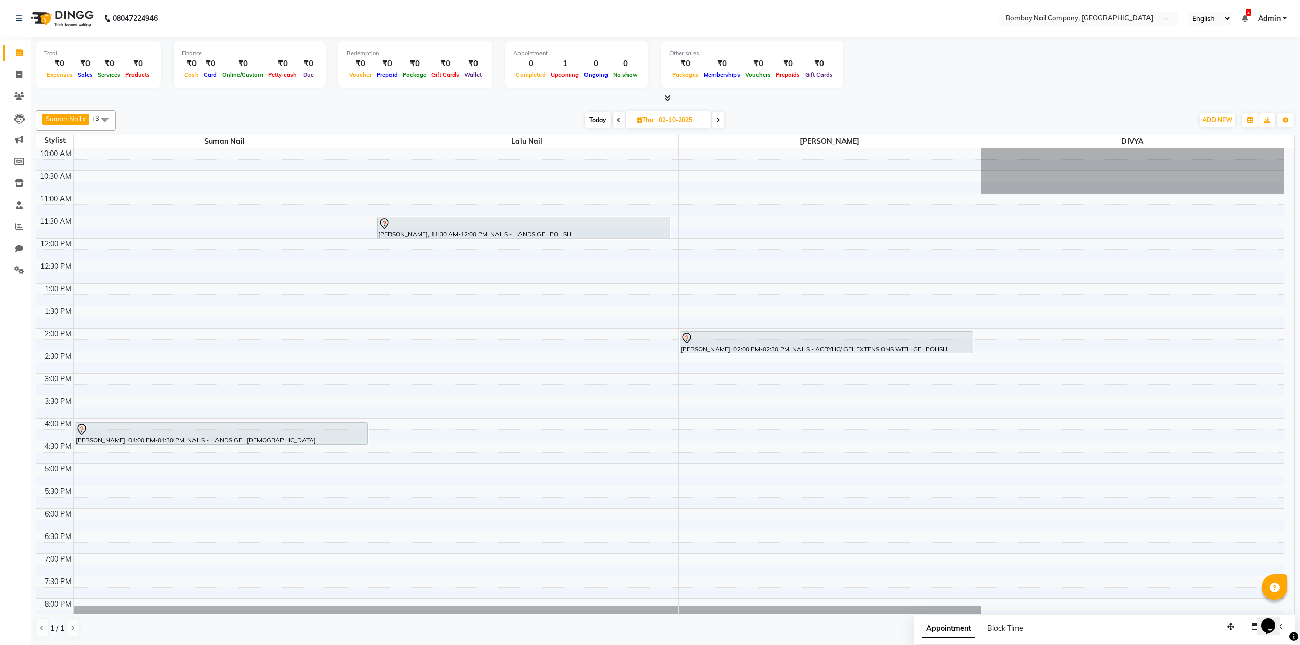
select select "10"
select select "2025"
click at [652, 180] on span "1" at bounding box center [646, 186] width 16 height 16
type input "01-10-2025"
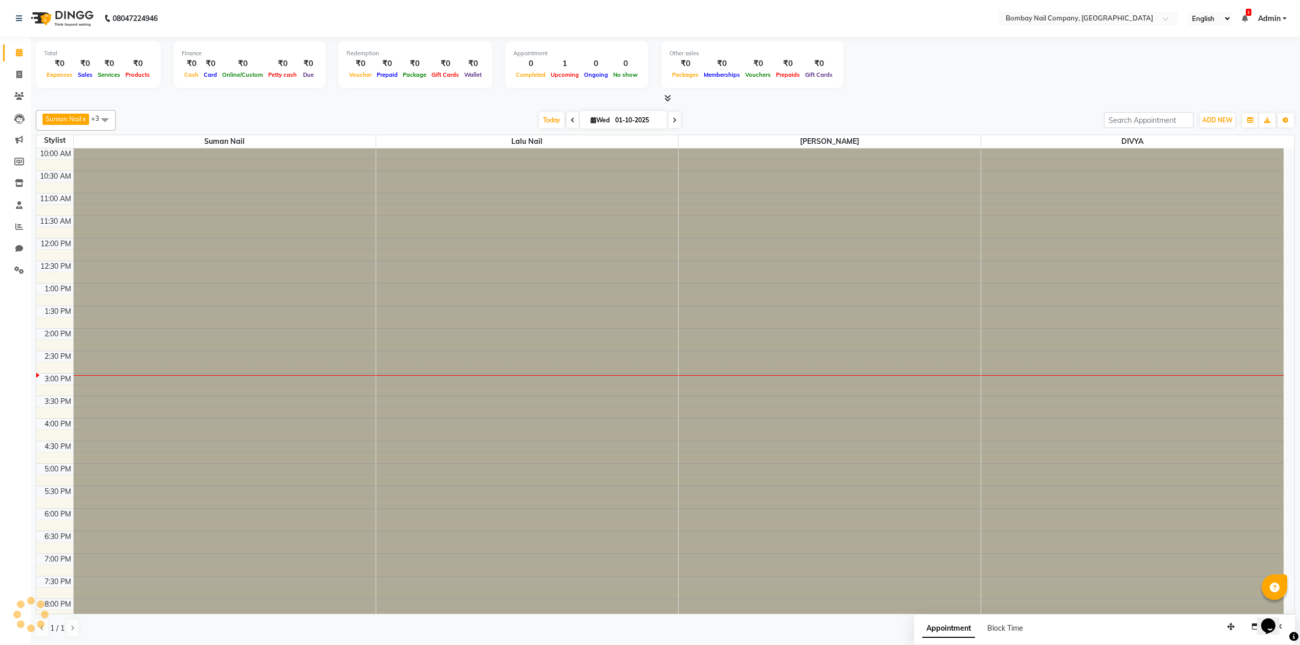
scroll to position [83, 0]
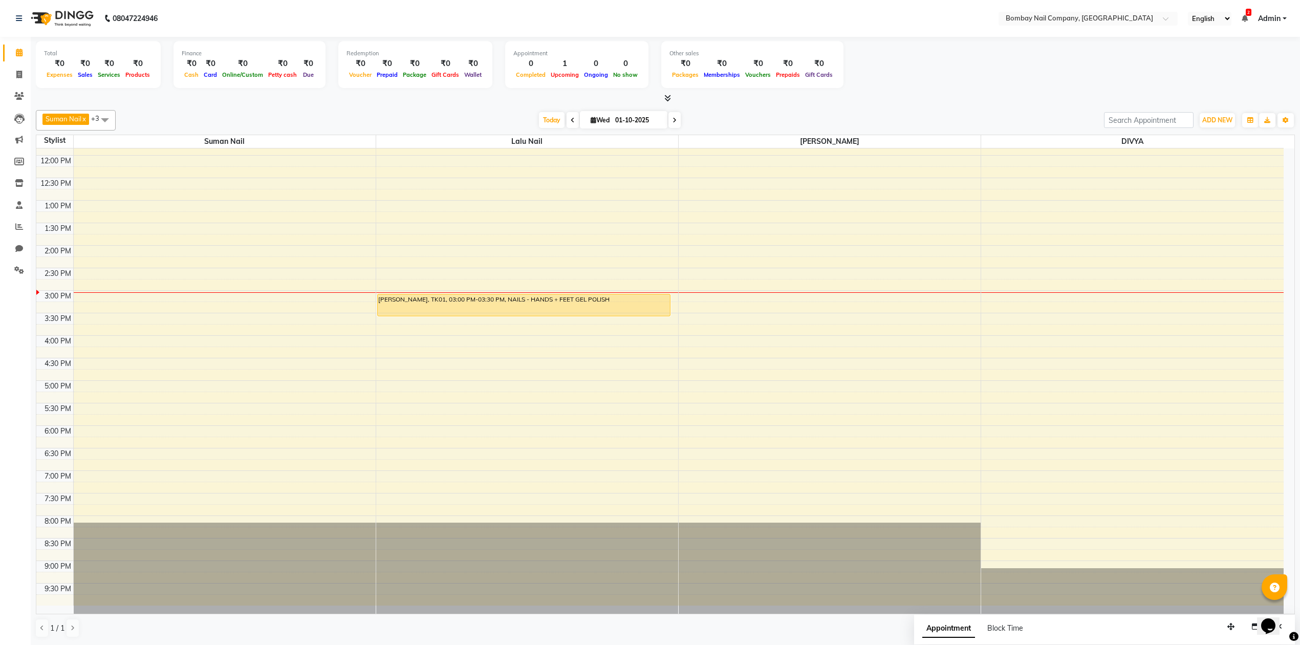
click at [906, 90] on div "Total ₹0 Expenses ₹0 Sales ₹0 Services ₹0 Products Finance ₹0 Cash ₹0 Card ₹0 O…" at bounding box center [665, 66] width 1259 height 50
click at [633, 113] on input "01-10-2025" at bounding box center [637, 120] width 51 height 15
select select "10"
select select "2025"
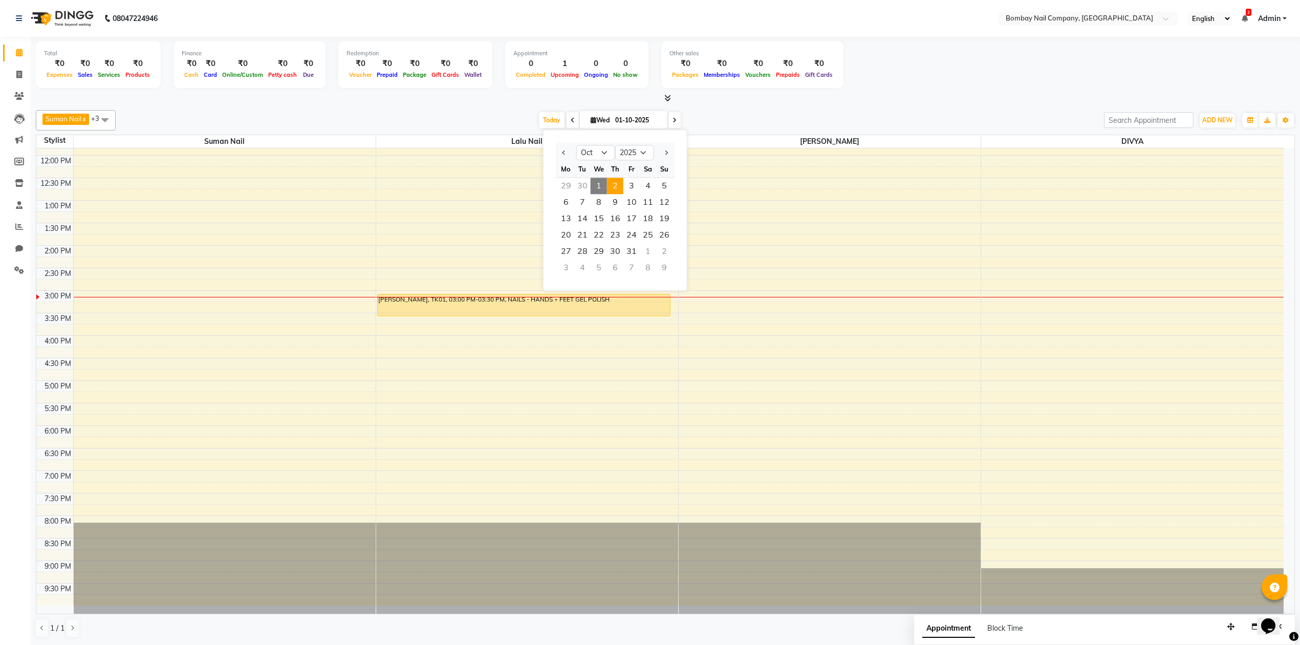
click at [619, 185] on span "2" at bounding box center [615, 186] width 16 height 16
type input "02-10-2025"
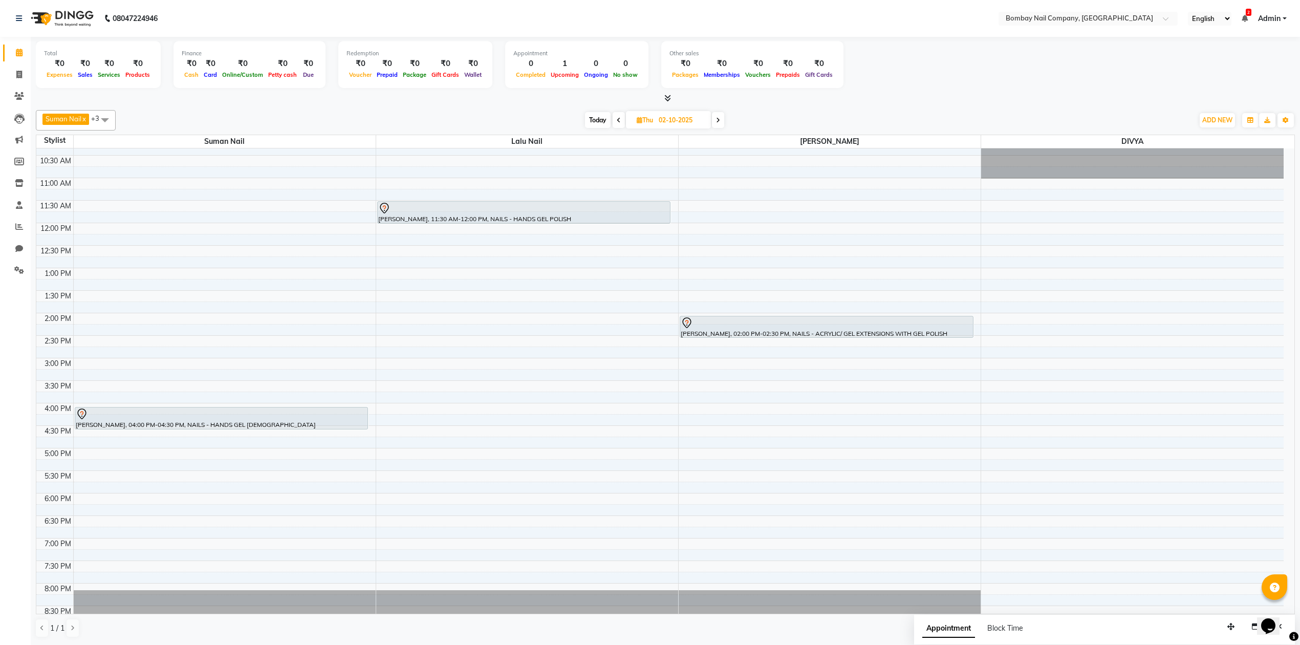
scroll to position [0, 0]
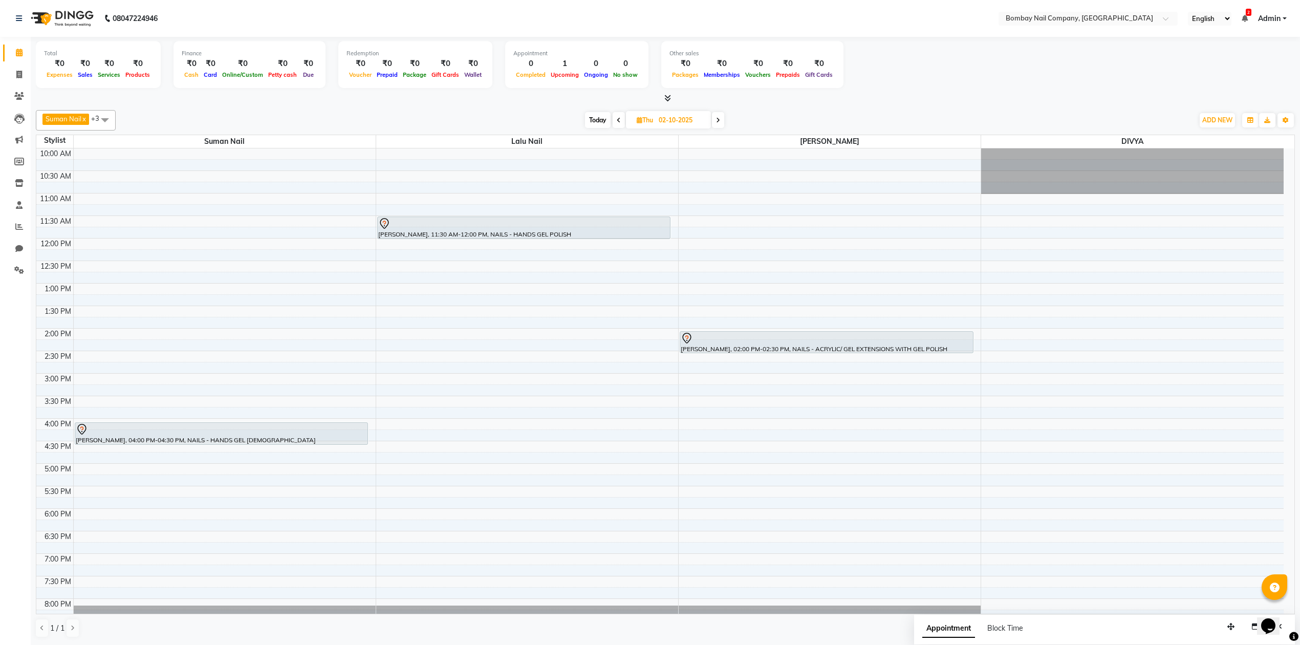
click at [660, 114] on input "02-10-2025" at bounding box center [680, 120] width 51 height 15
select select "10"
select select "2025"
click at [643, 191] on span "1" at bounding box center [646, 186] width 16 height 16
type input "01-10-2025"
